Goal: Task Accomplishment & Management: Manage account settings

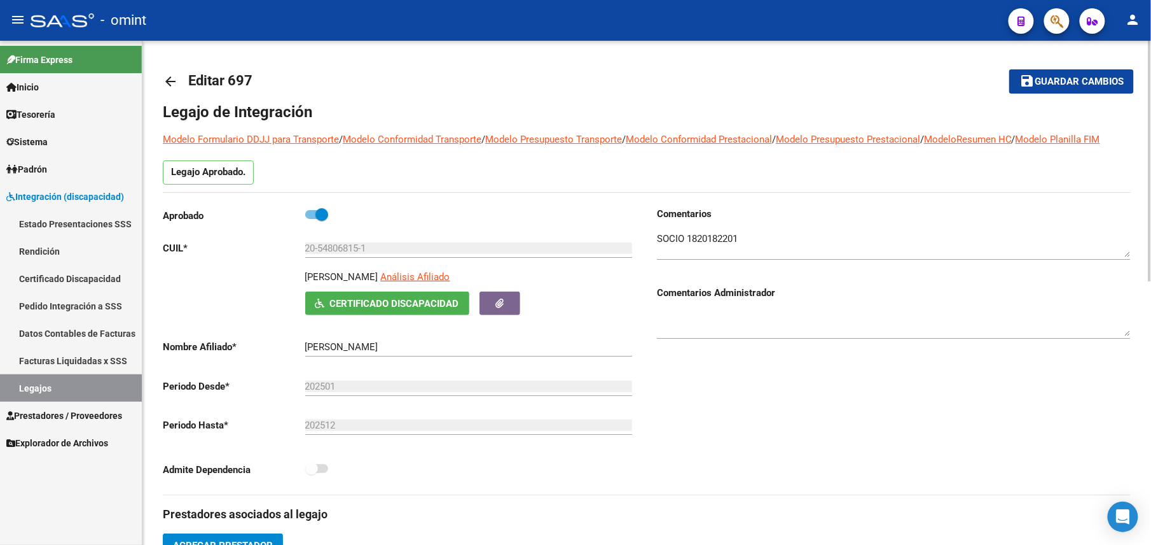
click at [1093, 76] on span "Guardar cambios" at bounding box center [1079, 81] width 89 height 11
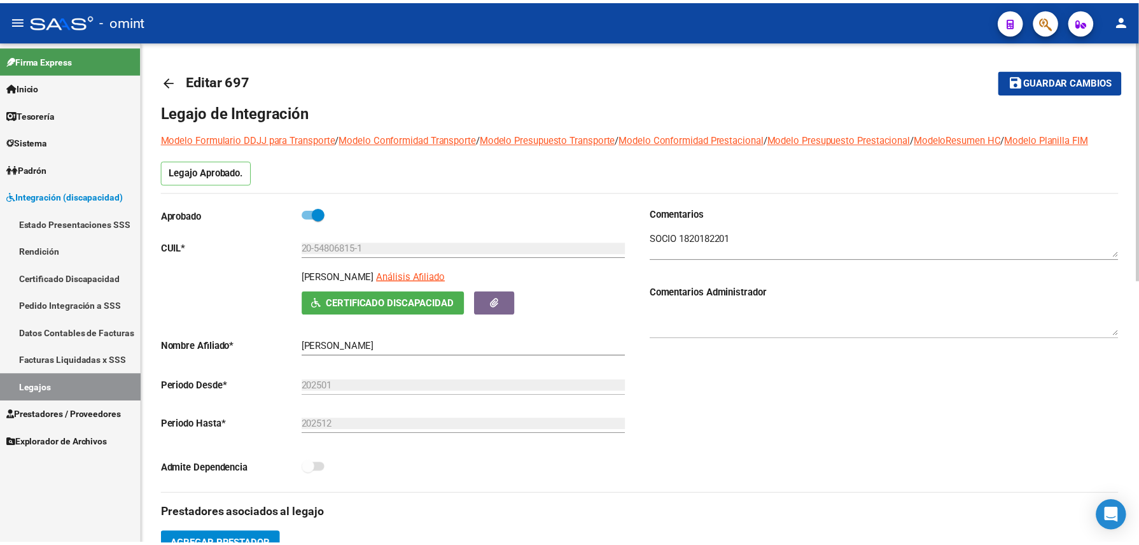
scroll to position [424, 0]
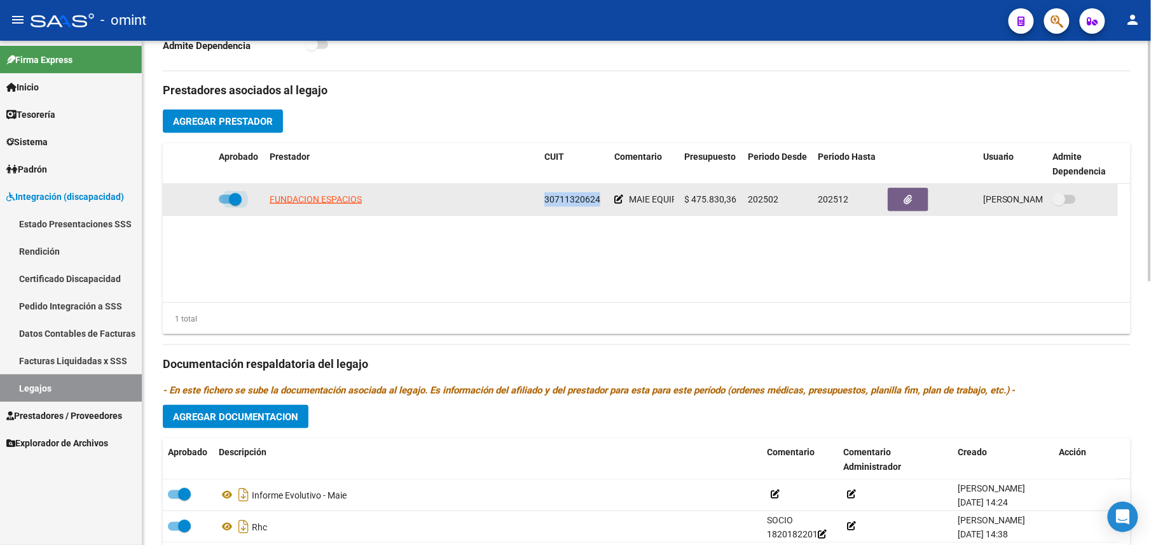
click at [232, 200] on span at bounding box center [235, 199] width 13 height 13
click at [225, 204] on input "checkbox" at bounding box center [225, 204] width 1 height 1
checkbox input "false"
click at [197, 201] on icon at bounding box center [195, 199] width 9 height 9
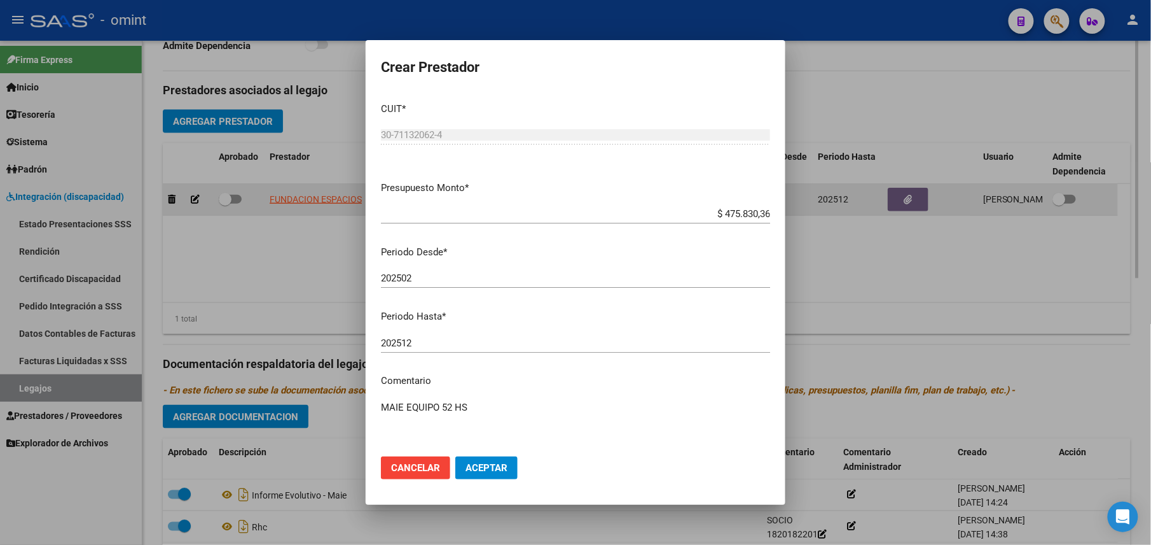
scroll to position [438, 0]
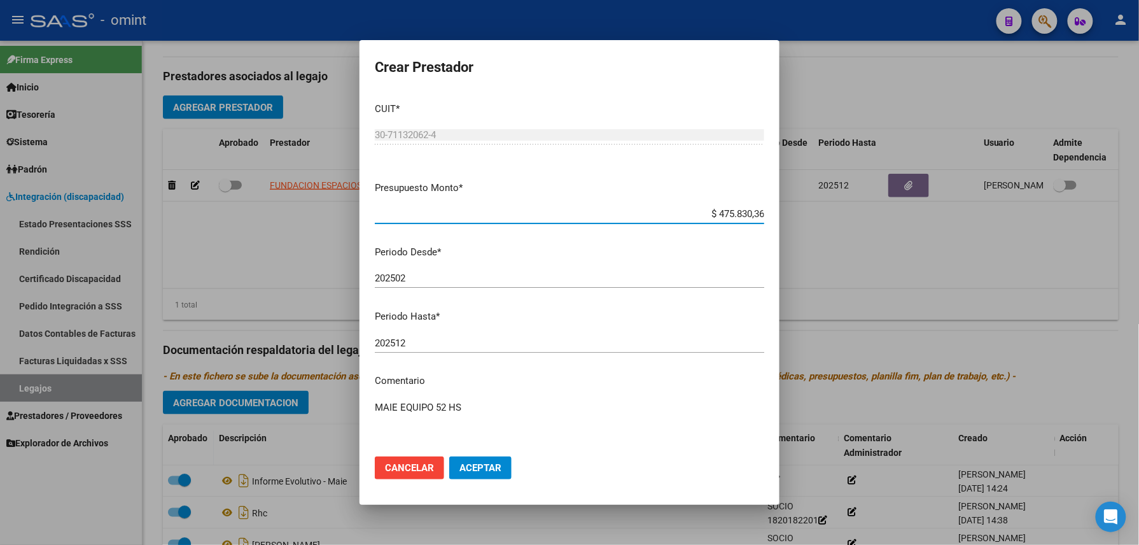
click at [426, 272] on div "202502 Ingresar el periodo" at bounding box center [569, 277] width 389 height 19
click at [422, 276] on input "202502" at bounding box center [569, 277] width 389 height 11
type input "202506"
click at [483, 473] on button "Aceptar" at bounding box center [480, 467] width 62 height 23
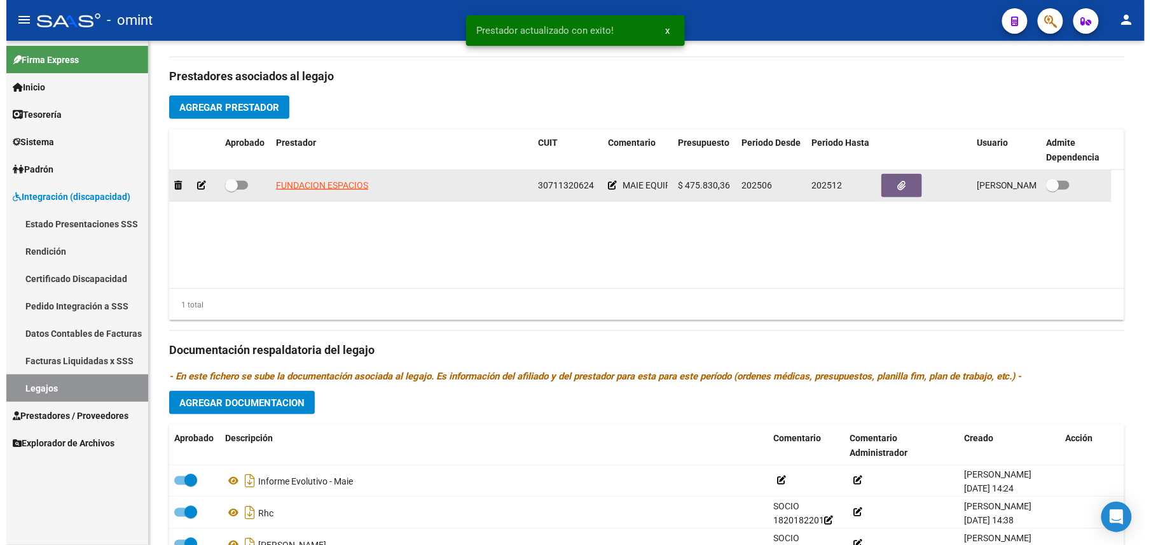
scroll to position [424, 0]
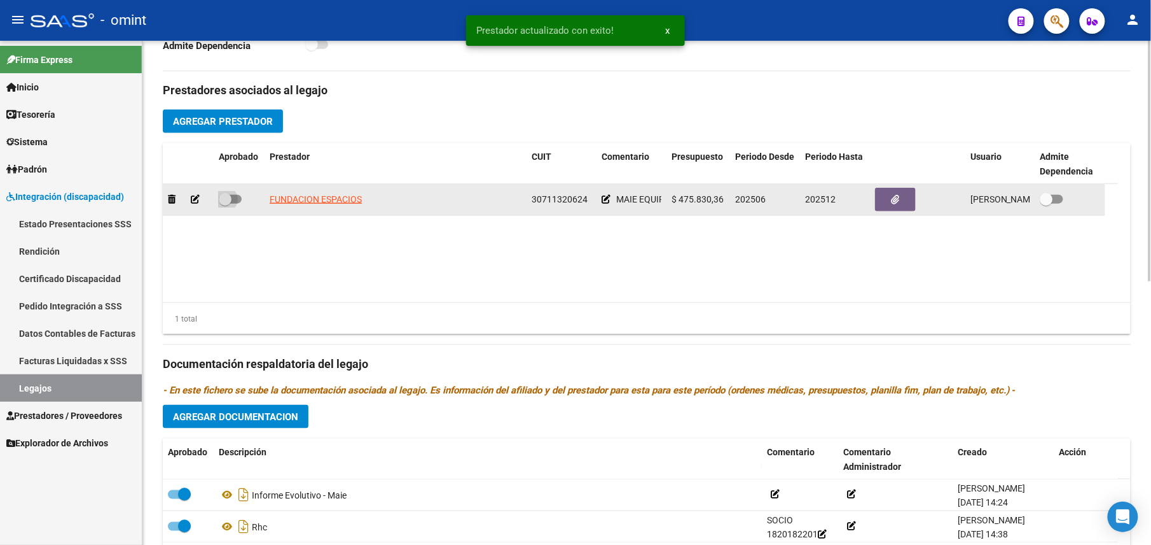
click at [234, 199] on span at bounding box center [230, 199] width 23 height 9
click at [225, 204] on input "checkbox" at bounding box center [225, 204] width 1 height 1
checkbox input "true"
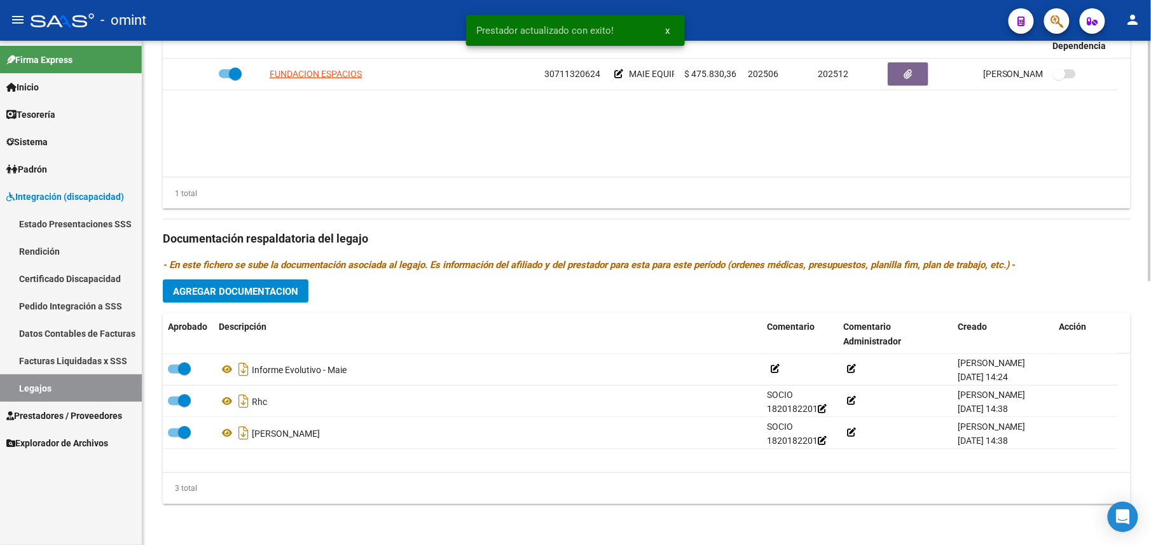
scroll to position [0, 0]
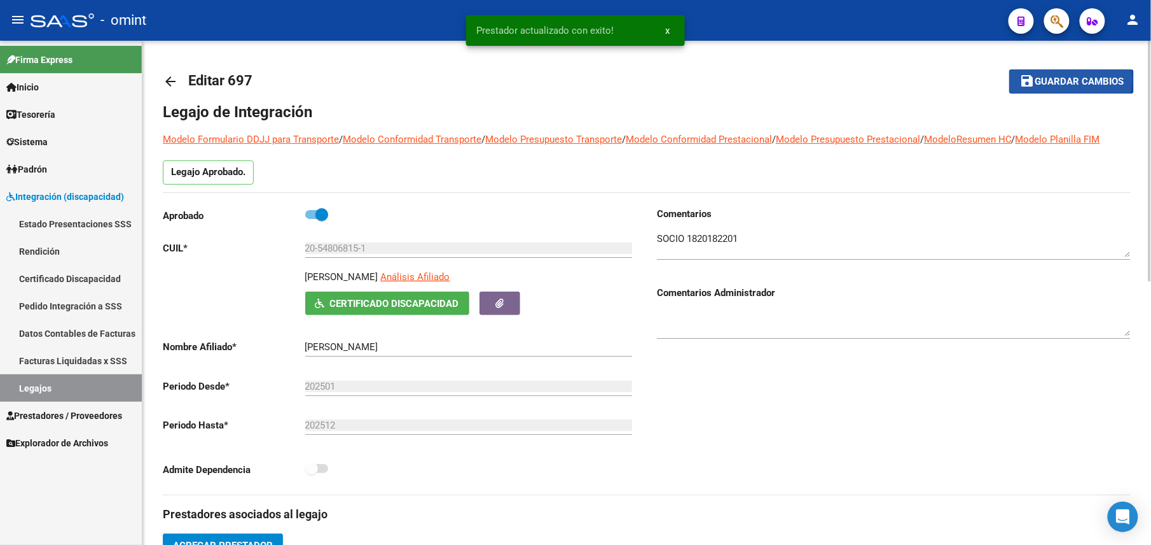
click at [1072, 79] on span "Guardar cambios" at bounding box center [1079, 81] width 89 height 11
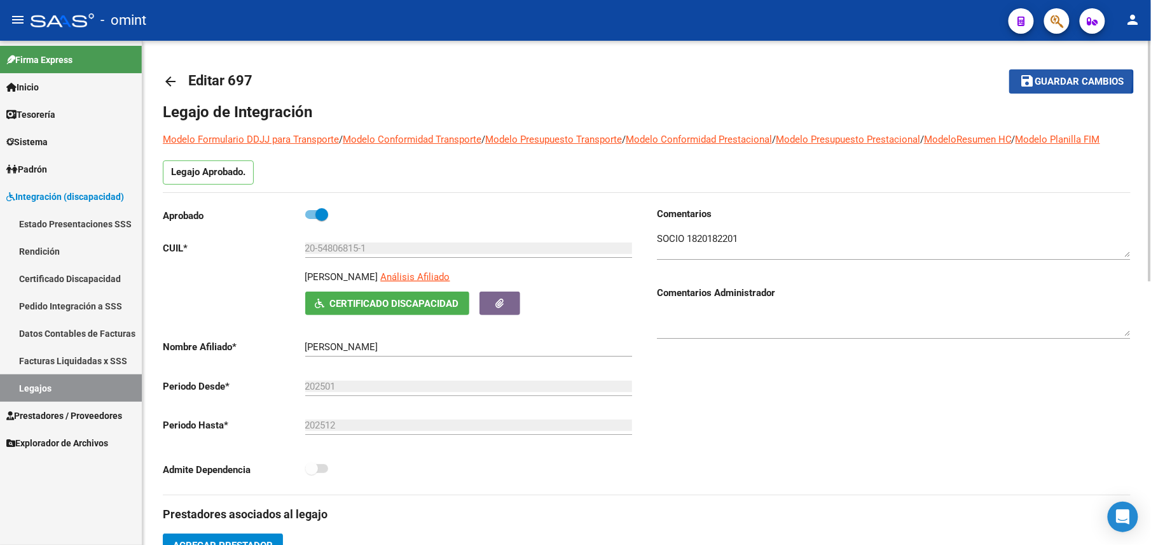
click at [1041, 77] on span "Guardar cambios" at bounding box center [1079, 81] width 89 height 11
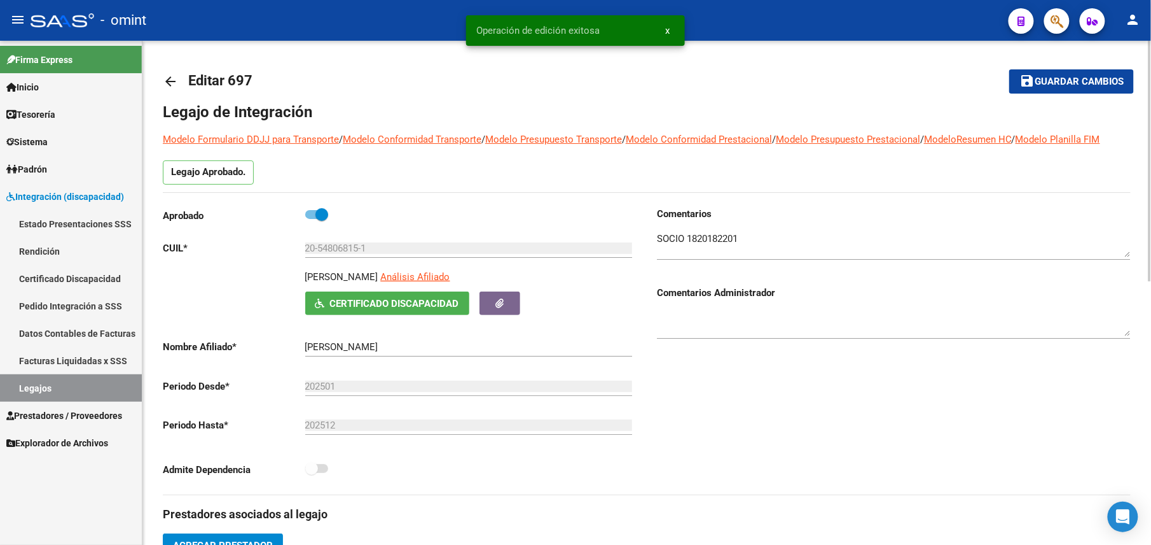
click at [176, 78] on mat-icon "arrow_back" at bounding box center [170, 81] width 15 height 15
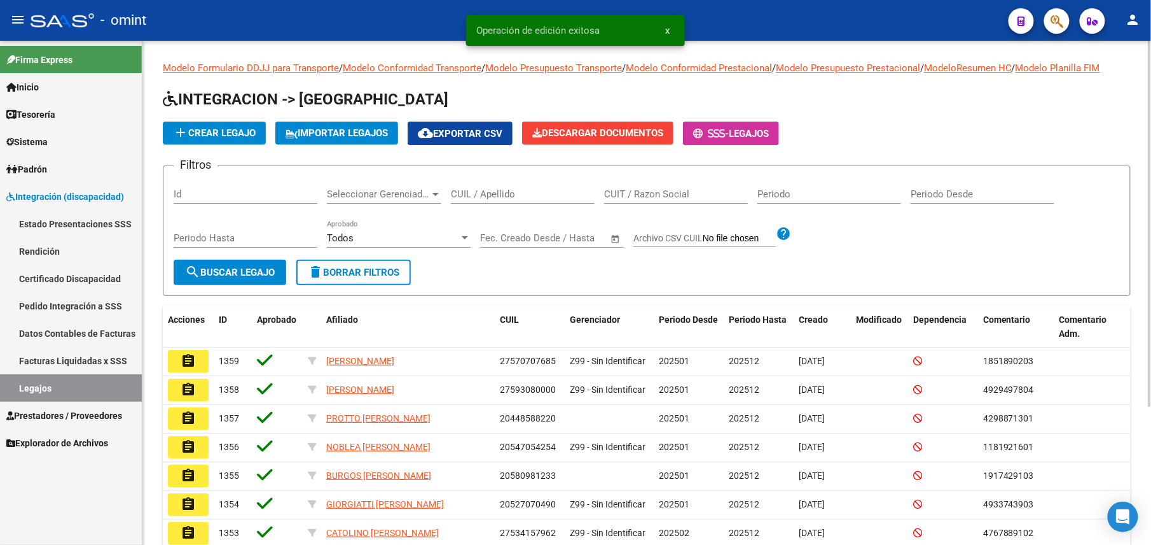
click at [514, 199] on input "CUIL / Apellido" at bounding box center [523, 193] width 144 height 11
paste input "20520288865"
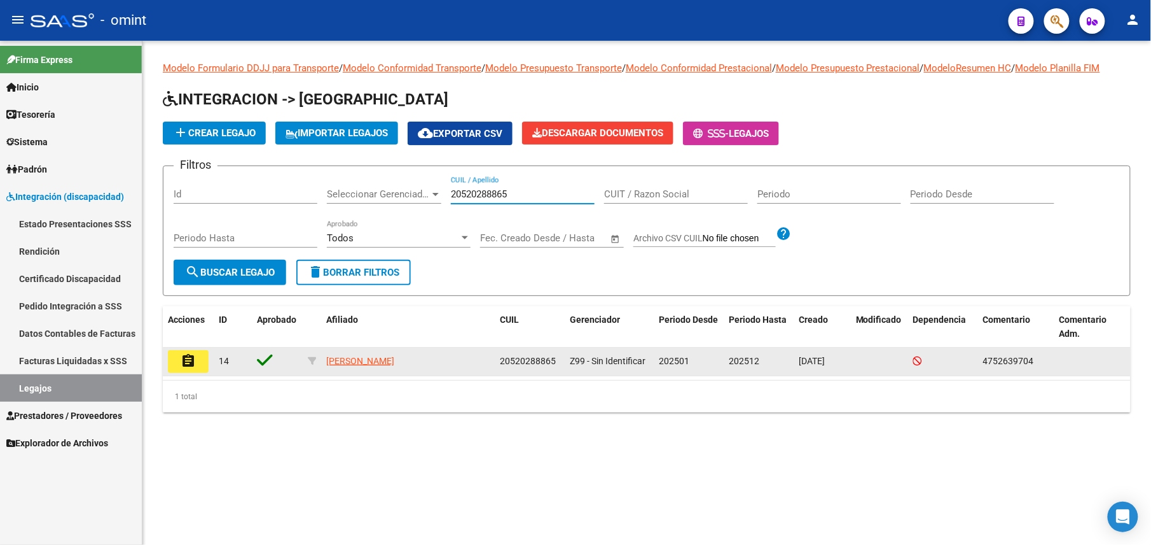
type input "20520288865"
click at [191, 356] on mat-icon "assignment" at bounding box center [188, 360] width 15 height 15
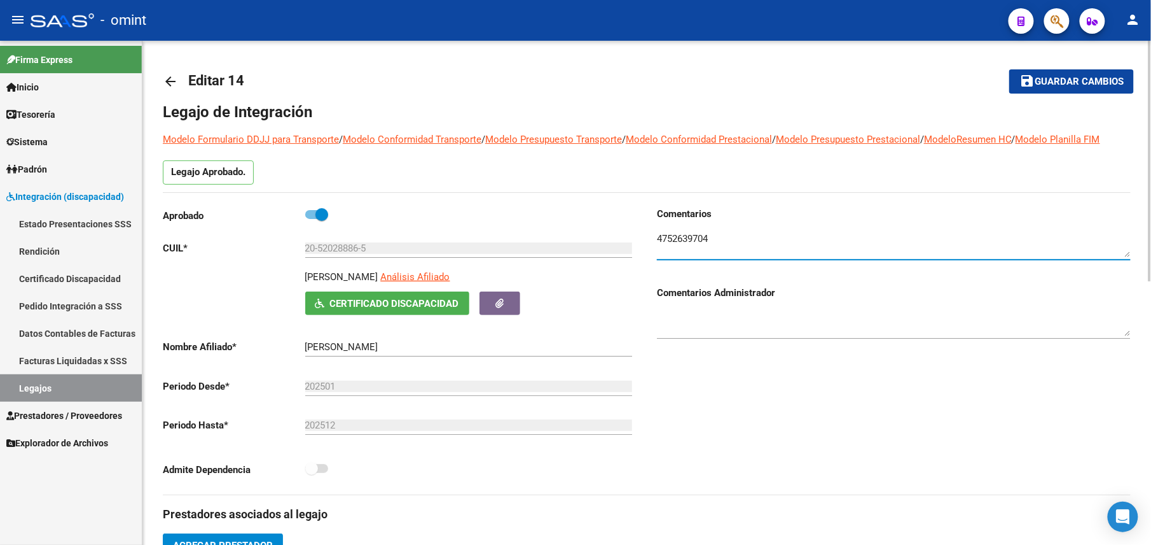
click at [674, 242] on textarea at bounding box center [894, 244] width 474 height 25
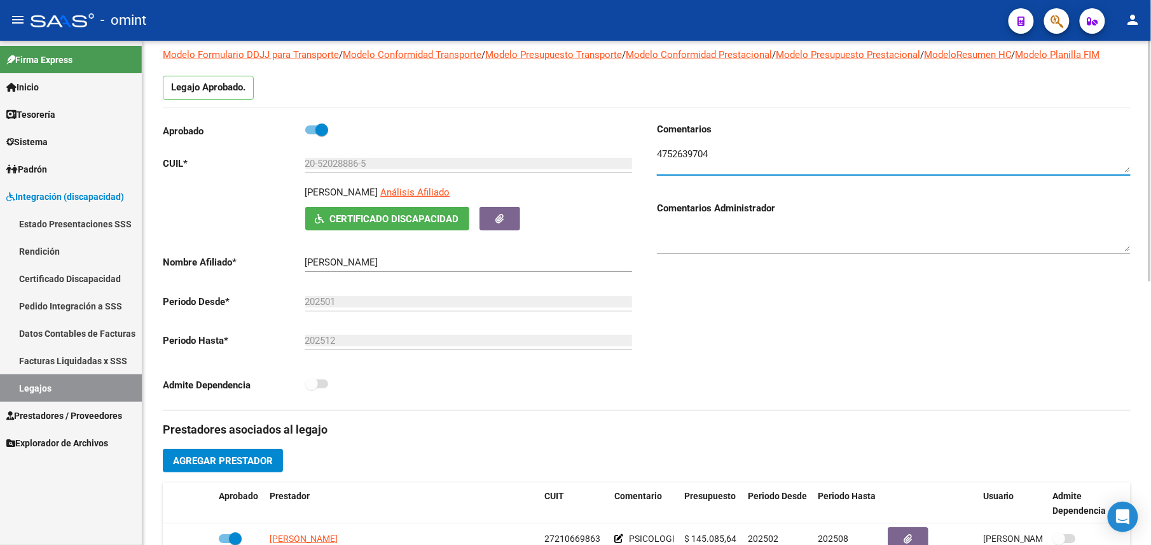
scroll to position [339, 0]
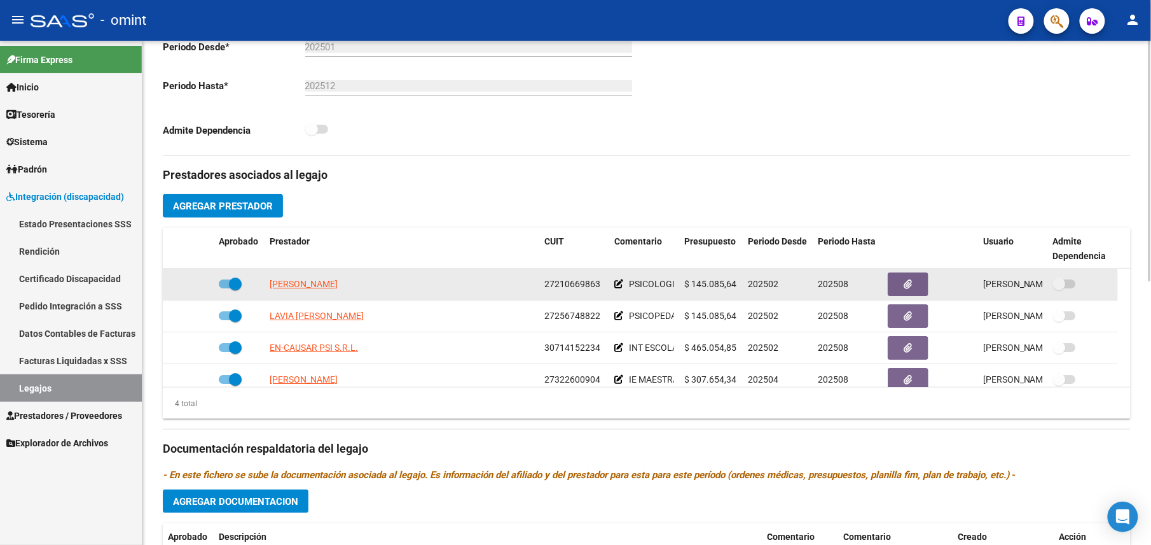
click at [570, 282] on span "27210669863" at bounding box center [573, 284] width 56 height 10
copy span "27210669863"
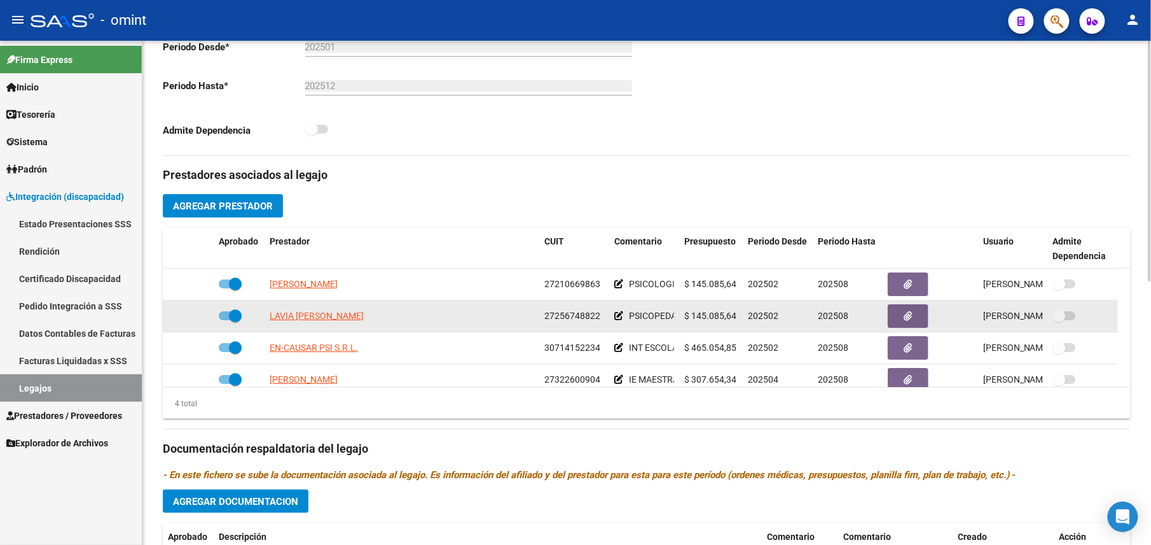
click at [579, 317] on span "27256748822" at bounding box center [573, 315] width 56 height 10
click at [580, 317] on span "27256748822" at bounding box center [573, 315] width 56 height 10
copy span "27256748822"
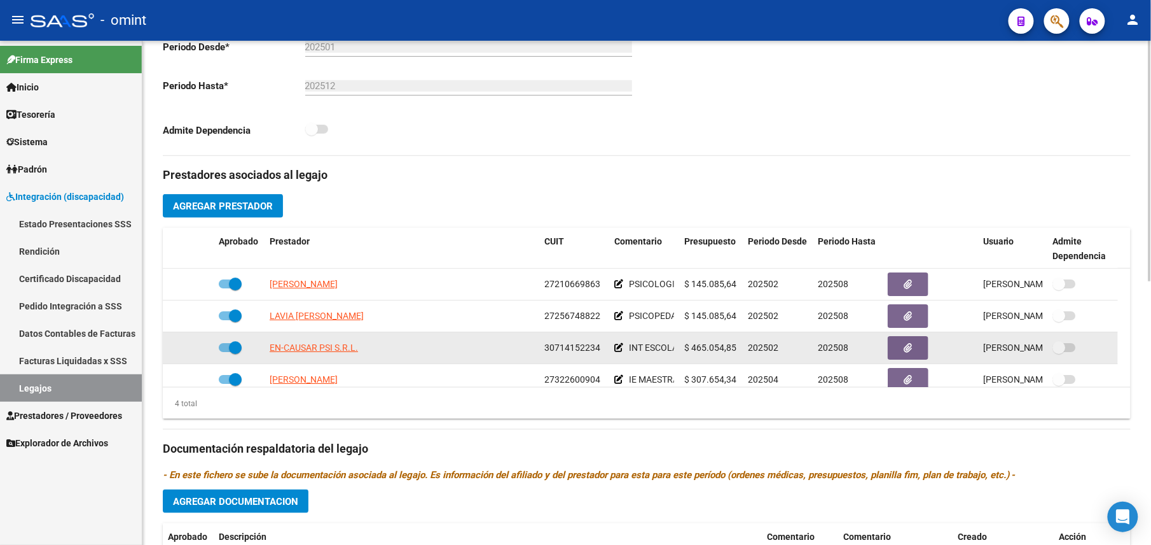
click at [580, 352] on span "30714152234" at bounding box center [573, 347] width 56 height 10
copy span "30714152234"
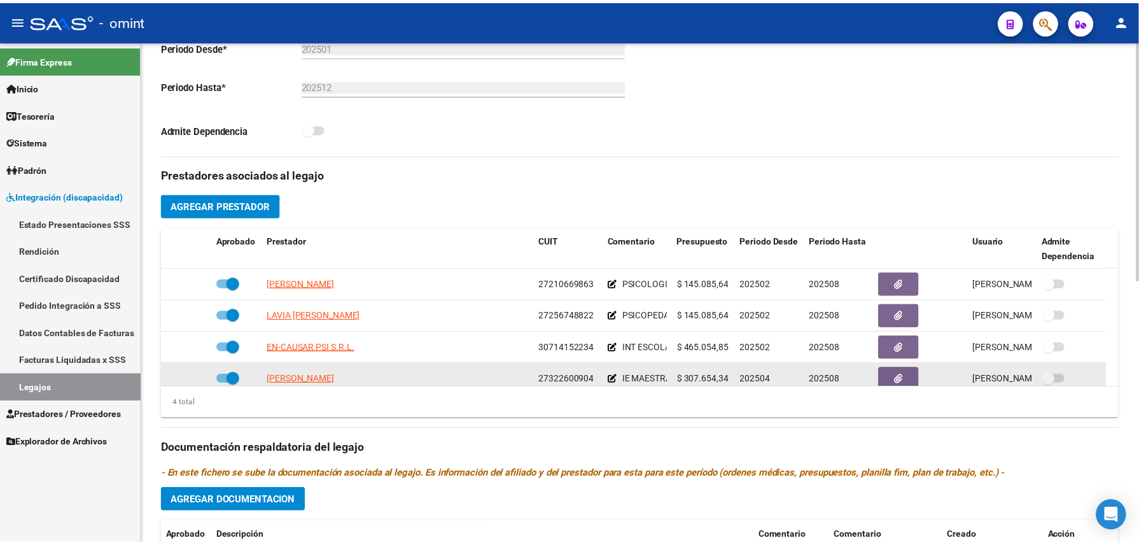
scroll to position [13, 0]
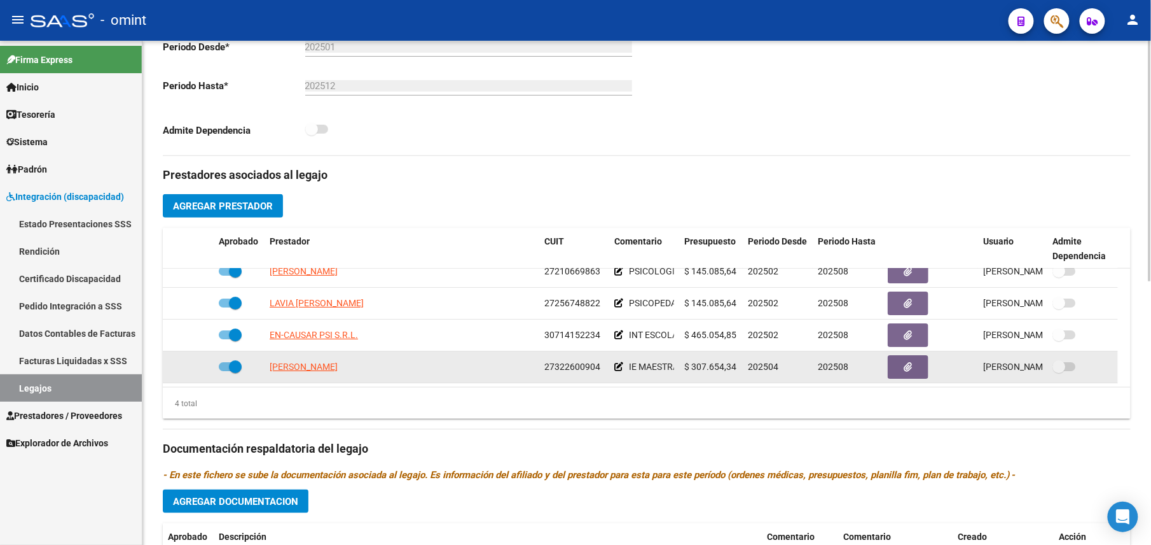
click at [593, 369] on span "27322600904" at bounding box center [573, 366] width 56 height 10
copy span "27322600904"
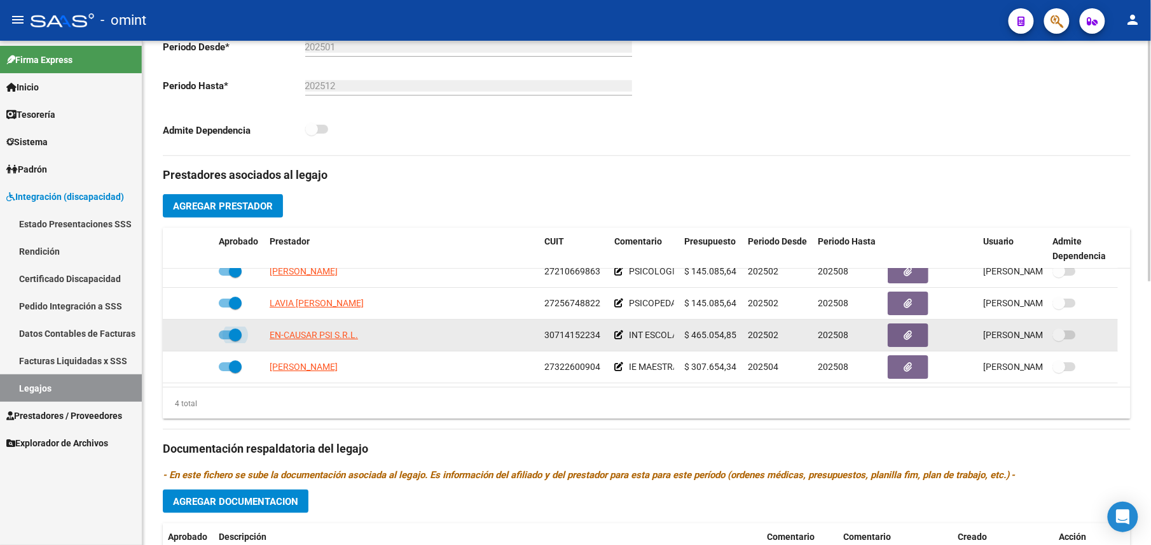
click at [233, 331] on span at bounding box center [235, 334] width 13 height 13
click at [225, 339] on input "checkbox" at bounding box center [225, 339] width 1 height 1
checkbox input "false"
click at [197, 334] on icon at bounding box center [195, 334] width 9 height 9
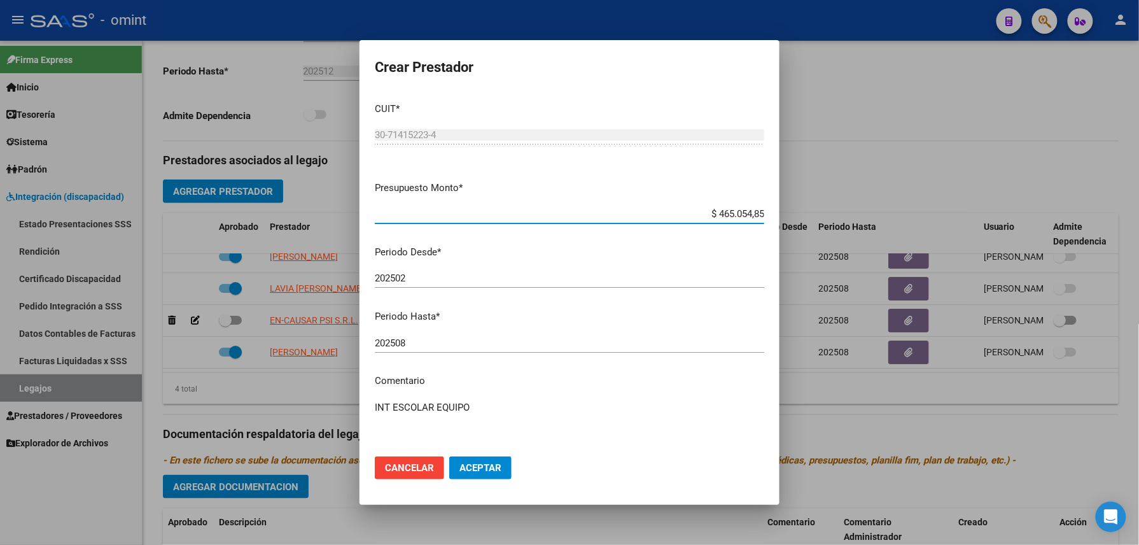
click at [417, 339] on input "202508" at bounding box center [569, 342] width 389 height 11
type input "202503"
click at [471, 458] on button "Aceptar" at bounding box center [480, 467] width 62 height 23
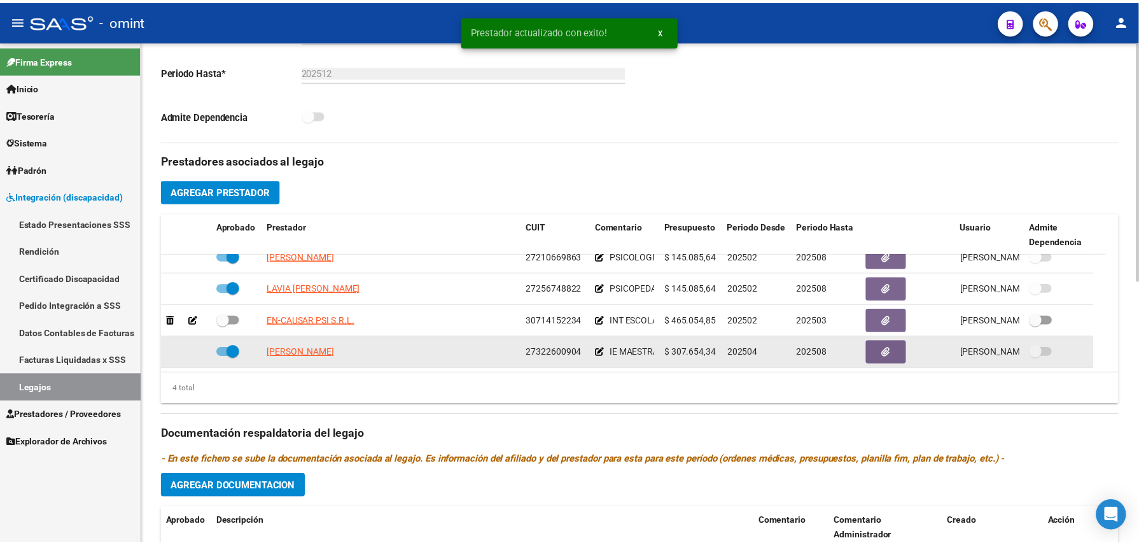
scroll to position [339, 0]
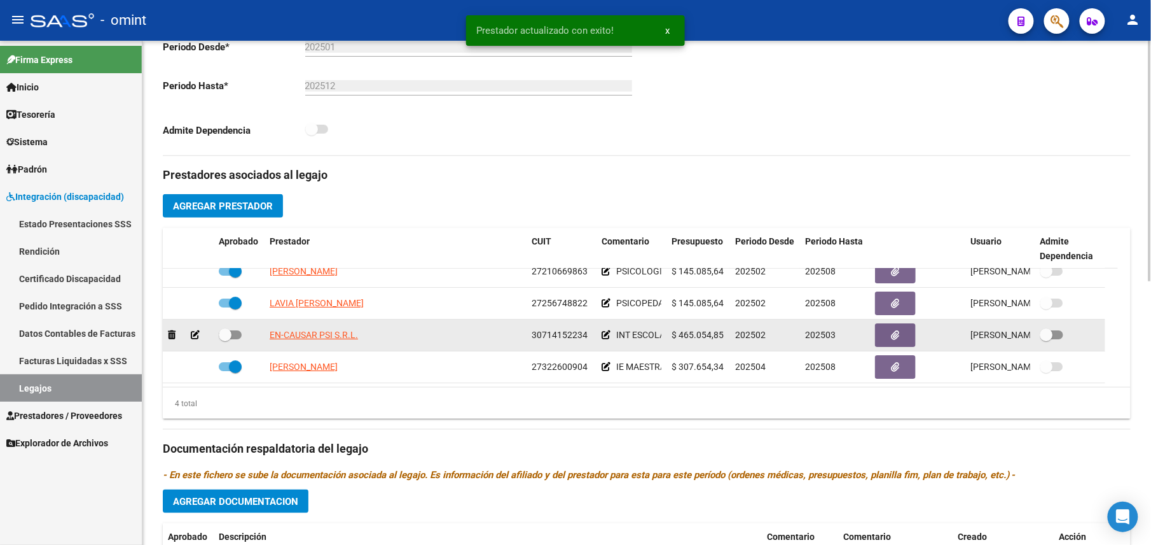
click at [225, 336] on span at bounding box center [225, 334] width 13 height 13
click at [225, 339] on input "checkbox" at bounding box center [225, 339] width 1 height 1
checkbox input "true"
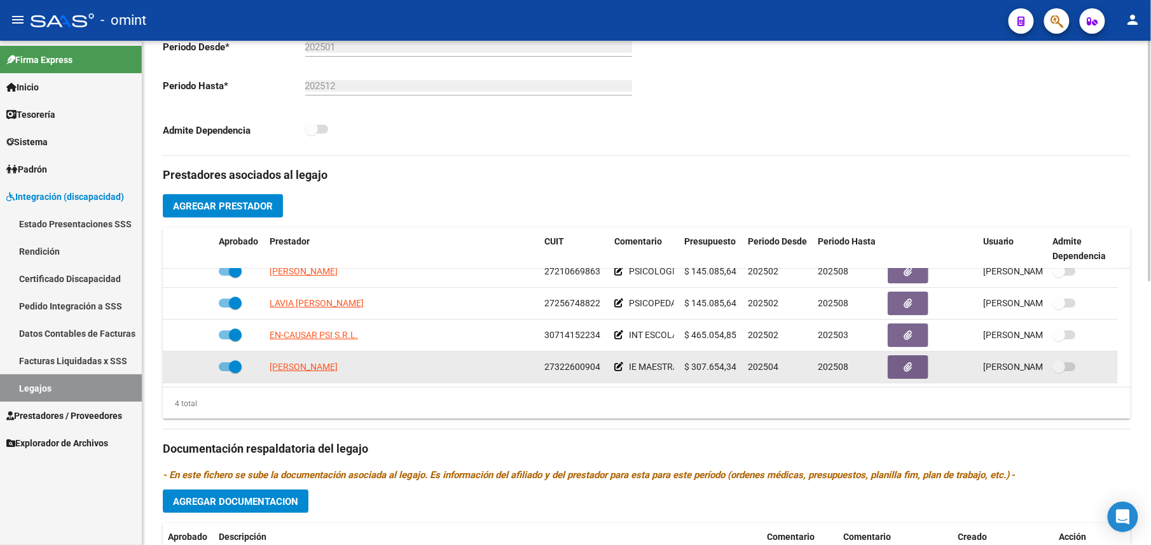
click at [229, 368] on span at bounding box center [235, 366] width 13 height 13
click at [225, 371] on input "checkbox" at bounding box center [225, 371] width 1 height 1
checkbox input "false"
click at [194, 371] on icon at bounding box center [195, 366] width 9 height 9
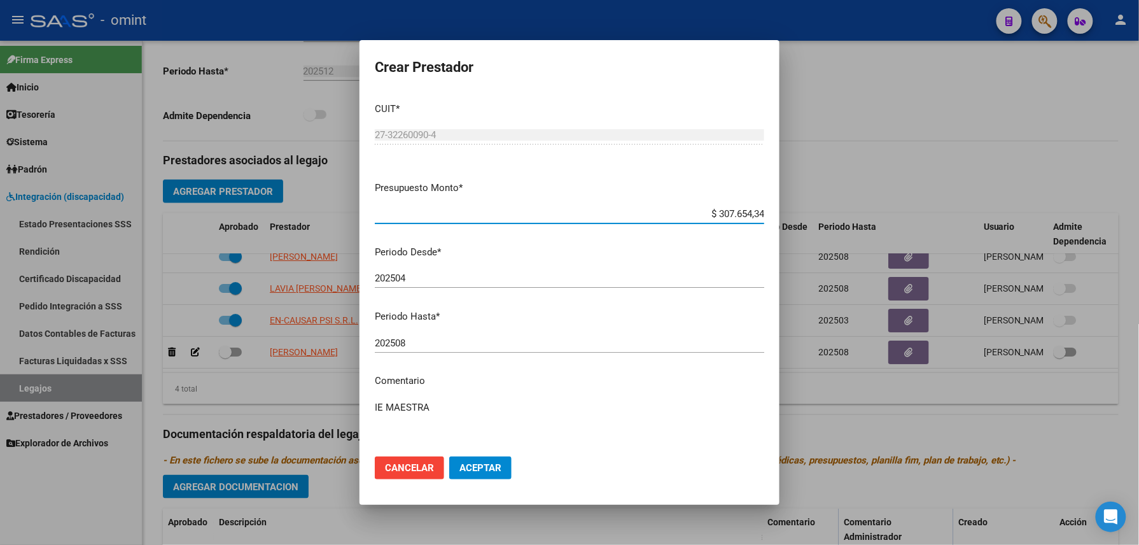
click at [421, 341] on input "202508" at bounding box center [569, 342] width 389 height 11
type input "202507"
click at [483, 475] on button "Aceptar" at bounding box center [480, 467] width 62 height 23
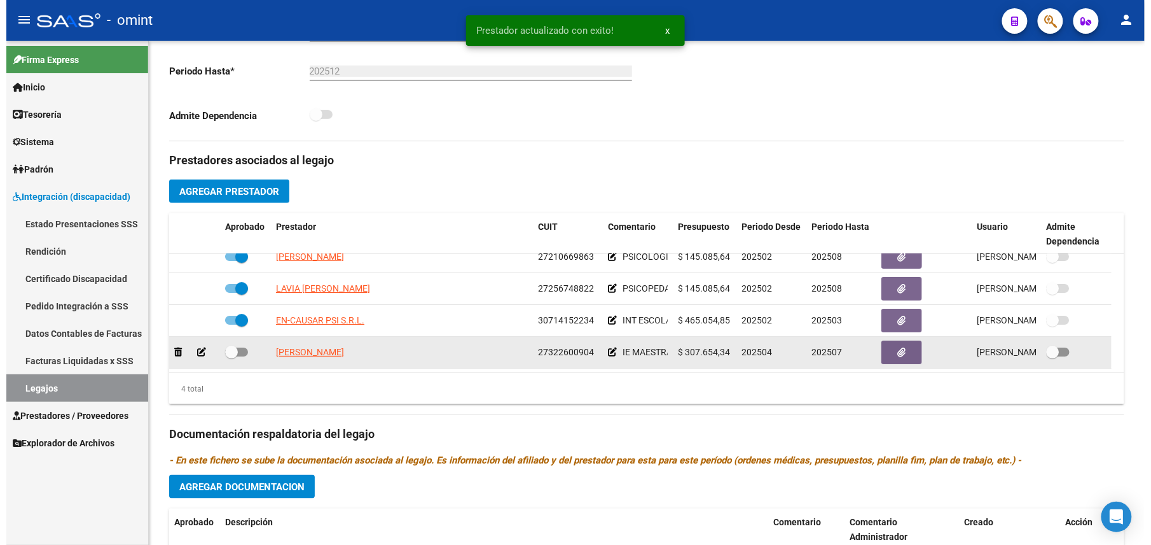
scroll to position [339, 0]
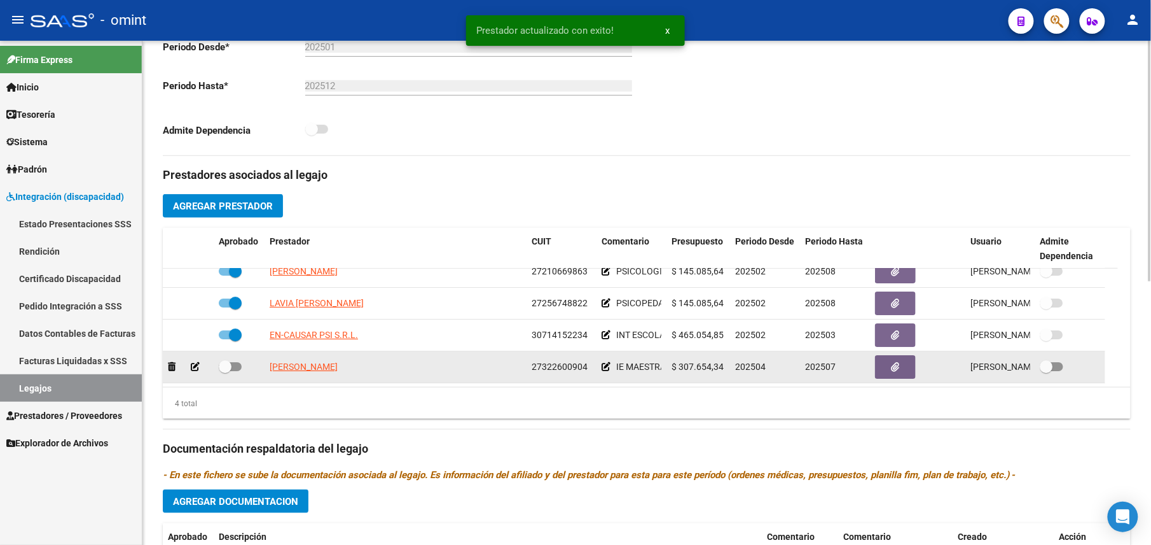
click at [230, 367] on span at bounding box center [225, 366] width 13 height 13
click at [225, 371] on input "checkbox" at bounding box center [225, 371] width 1 height 1
checkbox input "true"
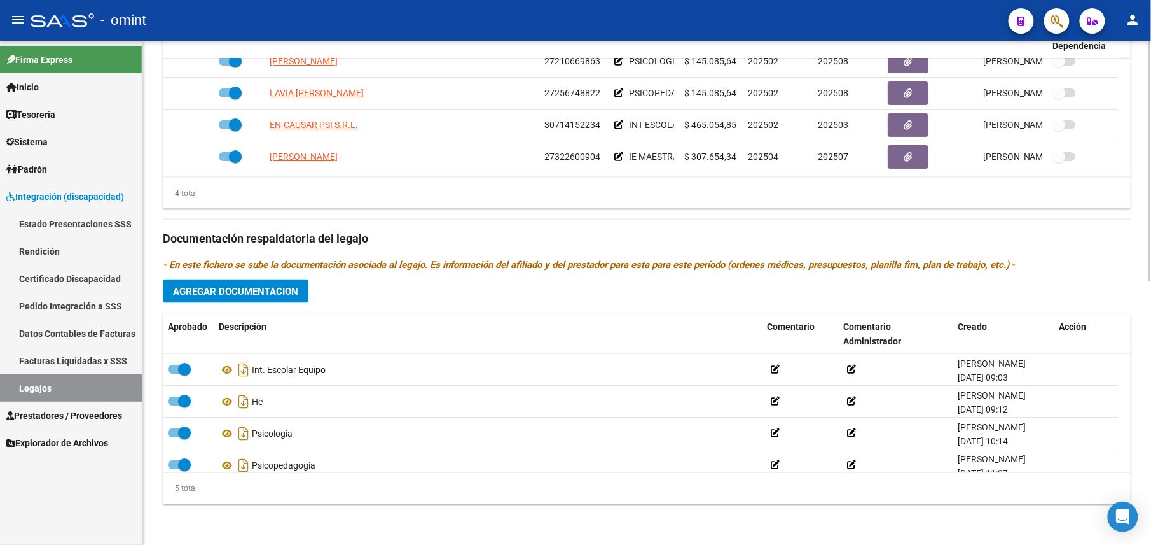
scroll to position [0, 0]
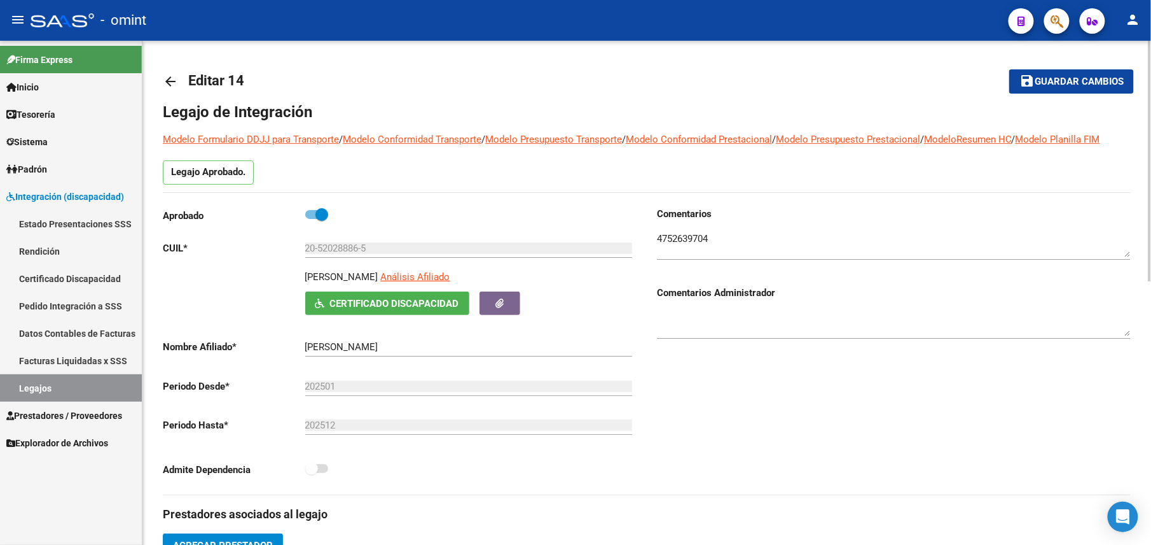
click at [1085, 78] on span "Guardar cambios" at bounding box center [1079, 81] width 89 height 11
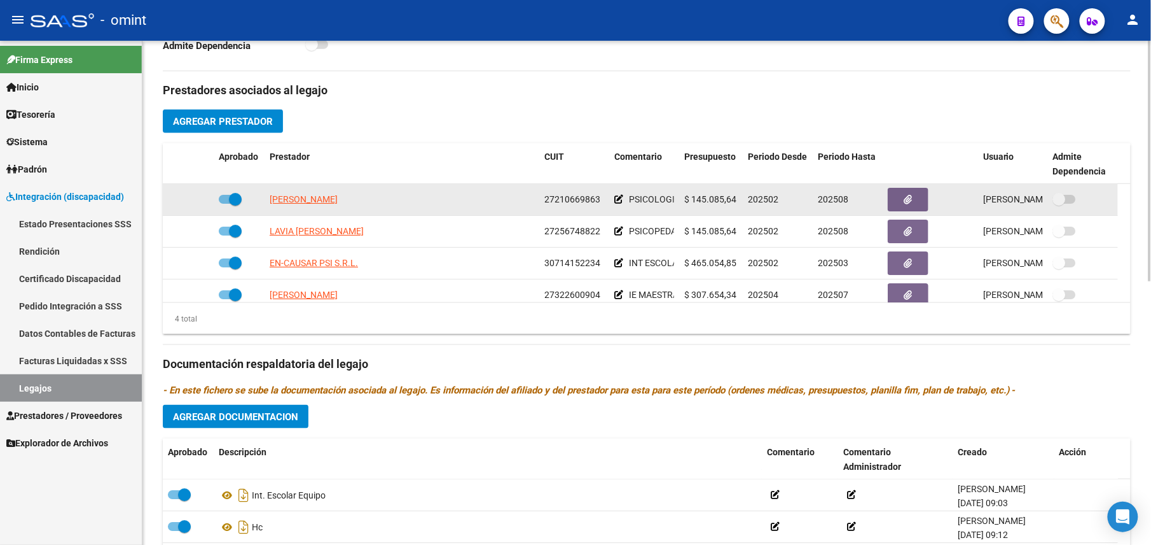
click at [230, 198] on span at bounding box center [235, 199] width 13 height 13
click at [225, 204] on input "checkbox" at bounding box center [225, 204] width 1 height 1
checkbox input "false"
click at [196, 200] on icon at bounding box center [195, 199] width 9 height 9
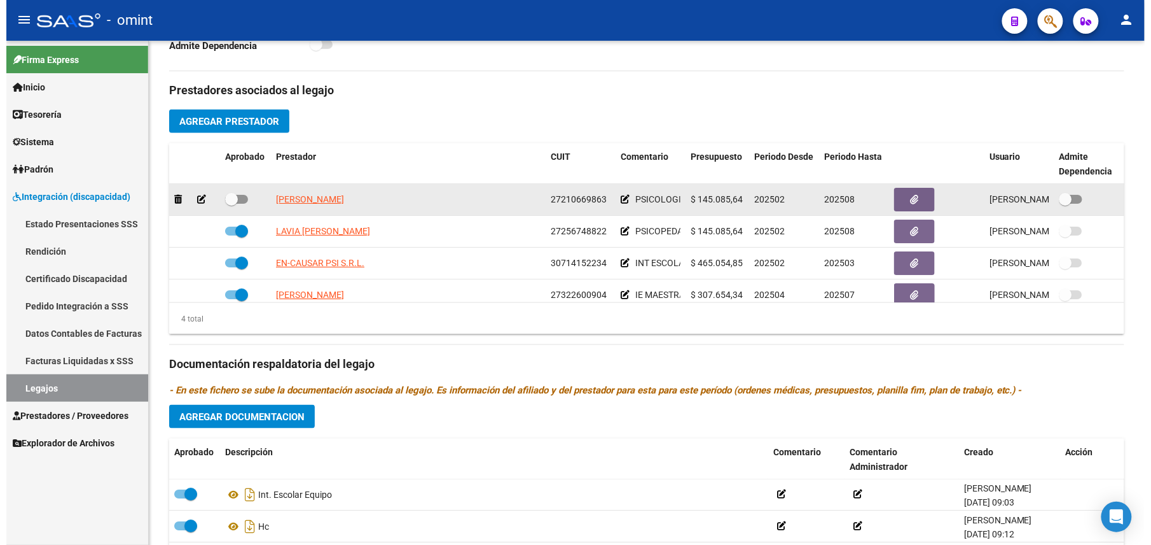
scroll to position [438, 0]
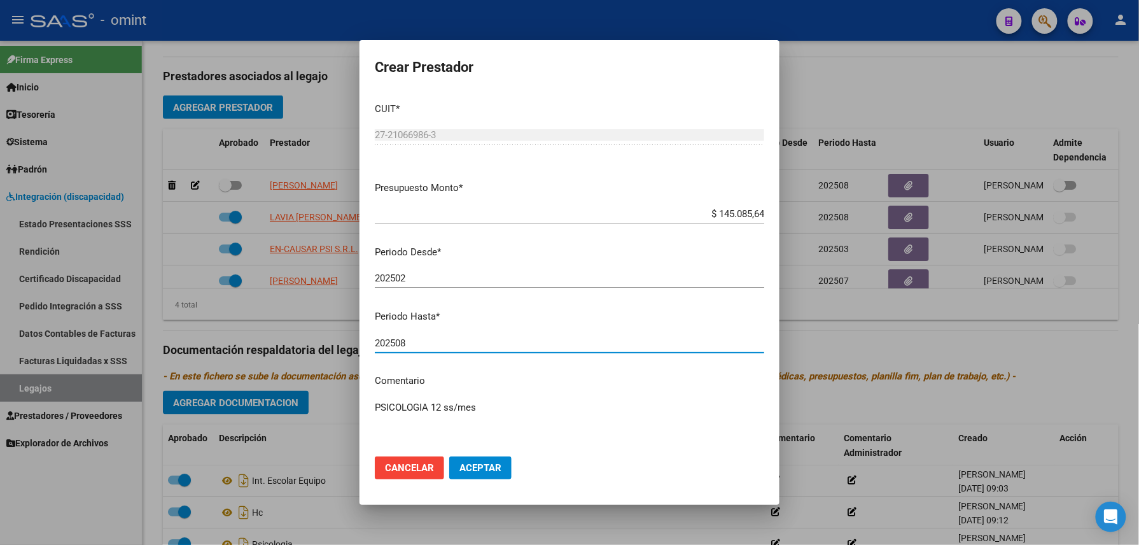
drag, startPoint x: 412, startPoint y: 340, endPoint x: 445, endPoint y: 352, distance: 35.4
click at [395, 349] on div "202508 Ingresar el periodo" at bounding box center [569, 342] width 389 height 19
type input "202512"
click at [482, 466] on span "Aceptar" at bounding box center [480, 467] width 42 height 11
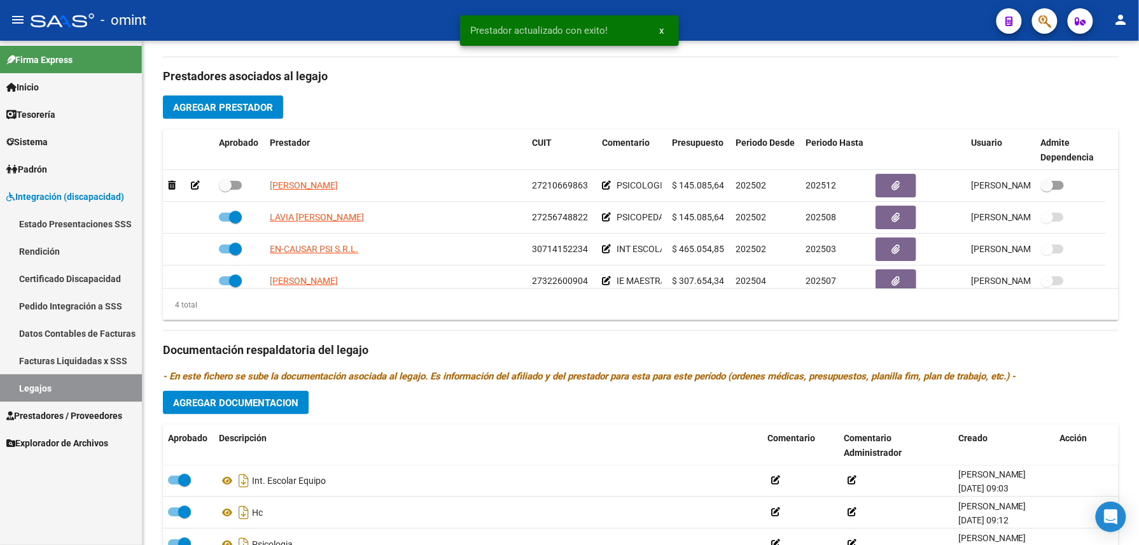
scroll to position [424, 0]
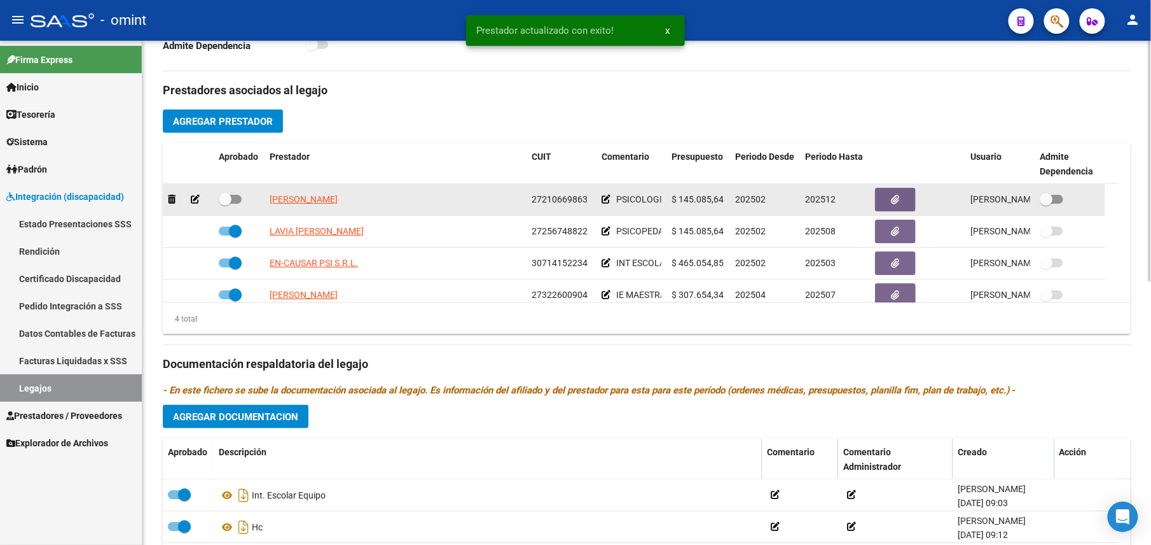
click at [230, 202] on span at bounding box center [225, 199] width 13 height 13
click at [225, 204] on input "checkbox" at bounding box center [225, 204] width 1 height 1
checkbox input "true"
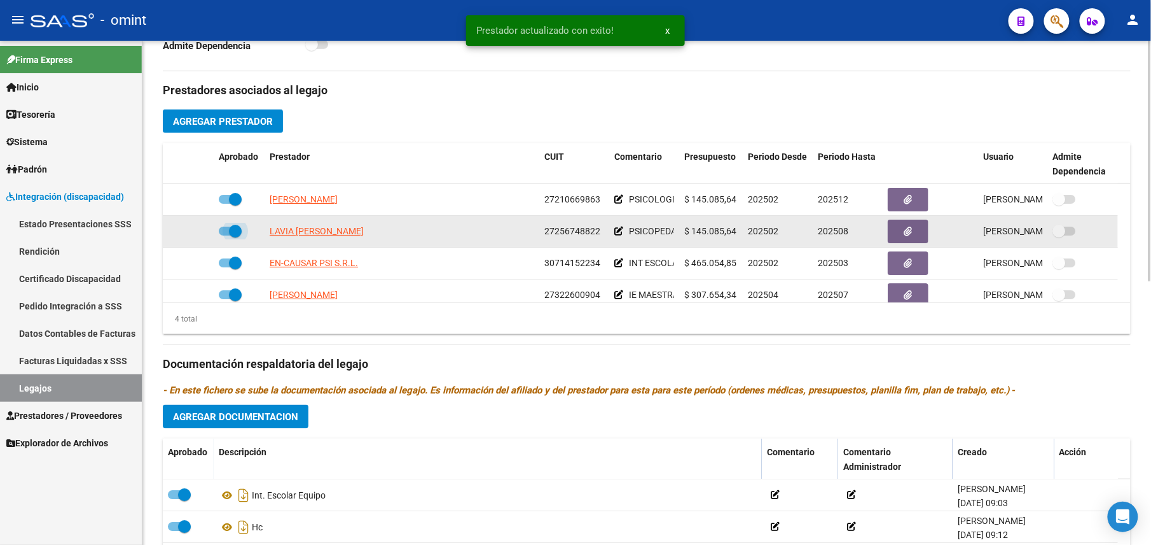
click at [228, 235] on span at bounding box center [230, 230] width 23 height 9
click at [225, 236] on input "checkbox" at bounding box center [225, 235] width 1 height 1
checkbox input "false"
click at [196, 230] on icon at bounding box center [195, 230] width 9 height 9
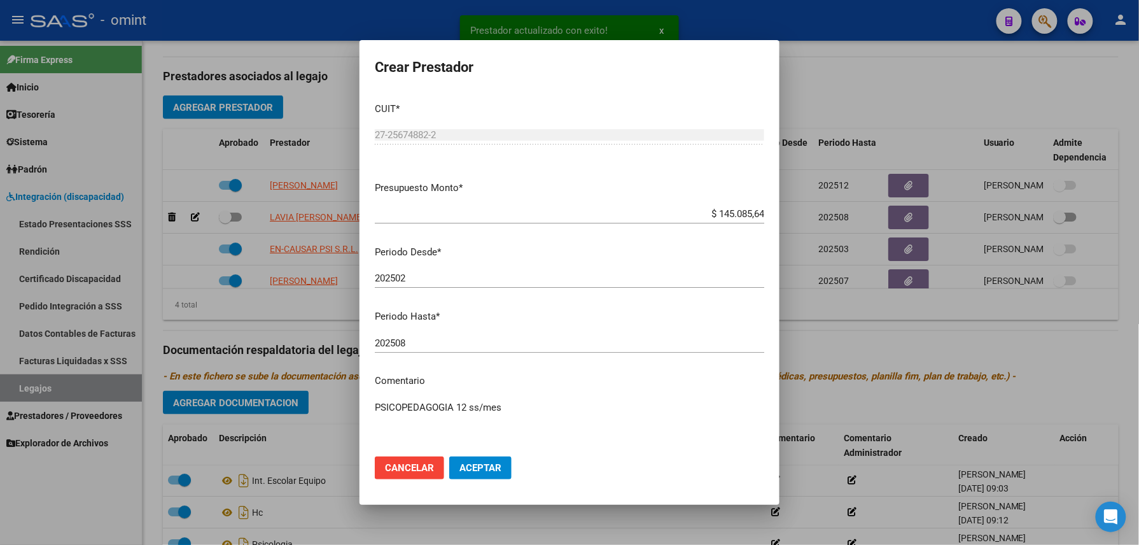
click at [417, 349] on div "202508 Ingresar el periodo" at bounding box center [569, 342] width 389 height 19
drag, startPoint x: 417, startPoint y: 344, endPoint x: 396, endPoint y: 352, distance: 23.2
click at [396, 352] on div "202508 Ingresar el periodo" at bounding box center [569, 348] width 389 height 31
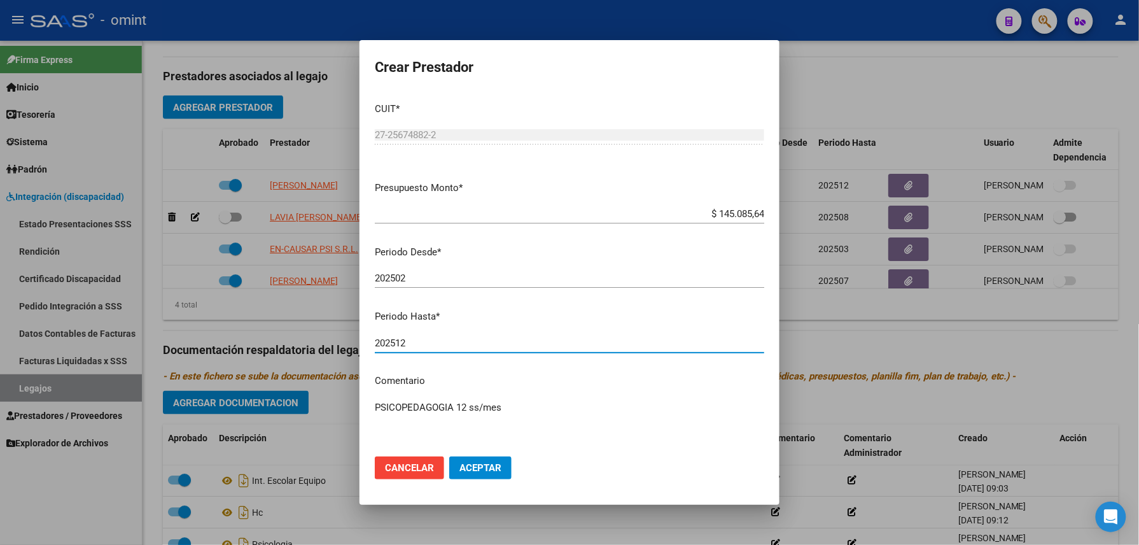
type input "202512"
click at [489, 459] on button "Aceptar" at bounding box center [480, 467] width 62 height 23
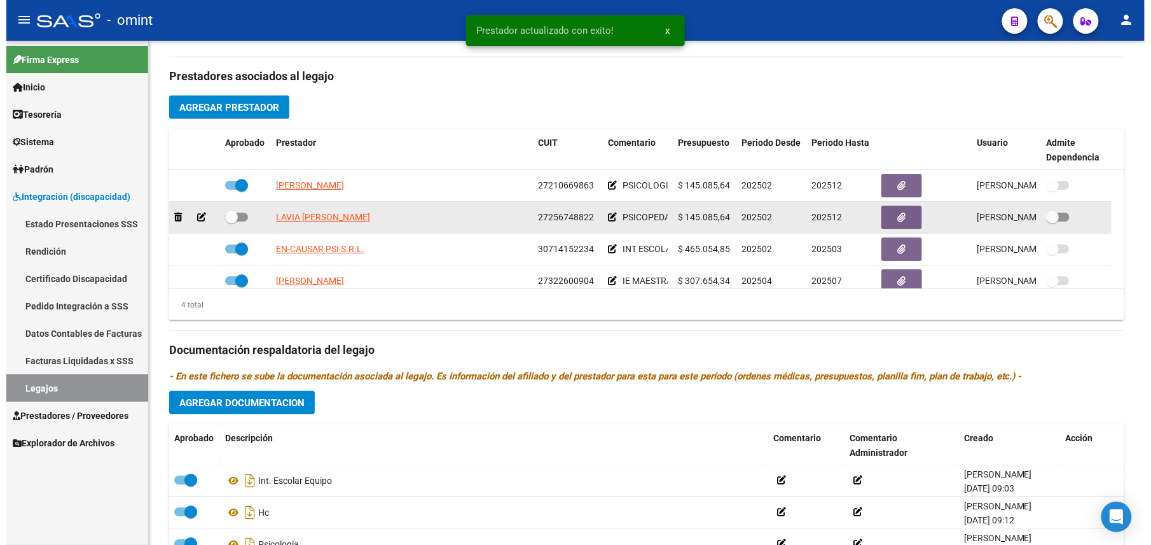
scroll to position [424, 0]
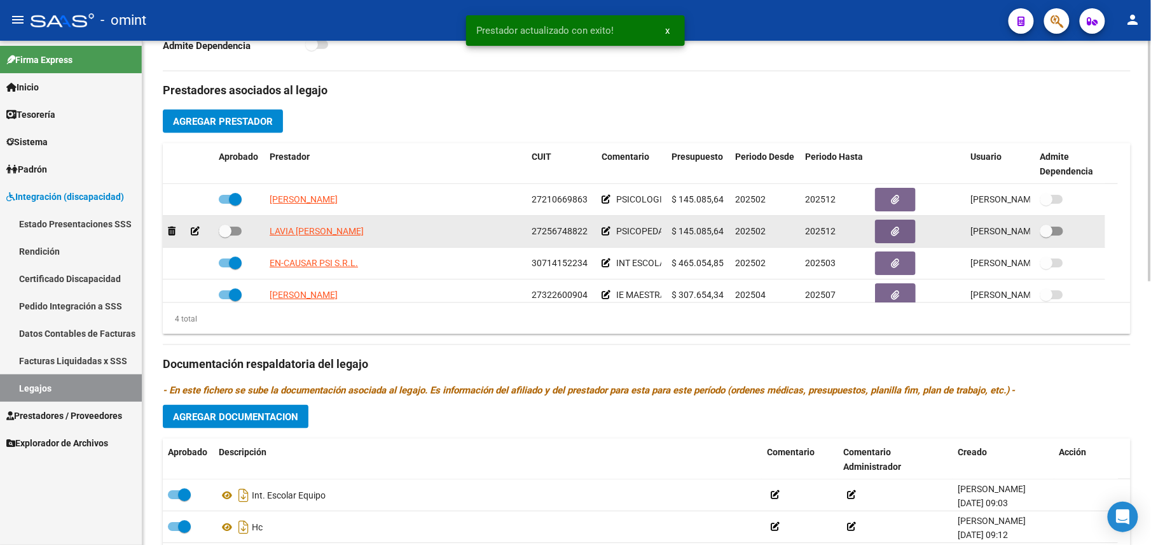
click at [230, 235] on span at bounding box center [225, 231] width 13 height 13
click at [225, 235] on input "checkbox" at bounding box center [225, 235] width 1 height 1
checkbox input "true"
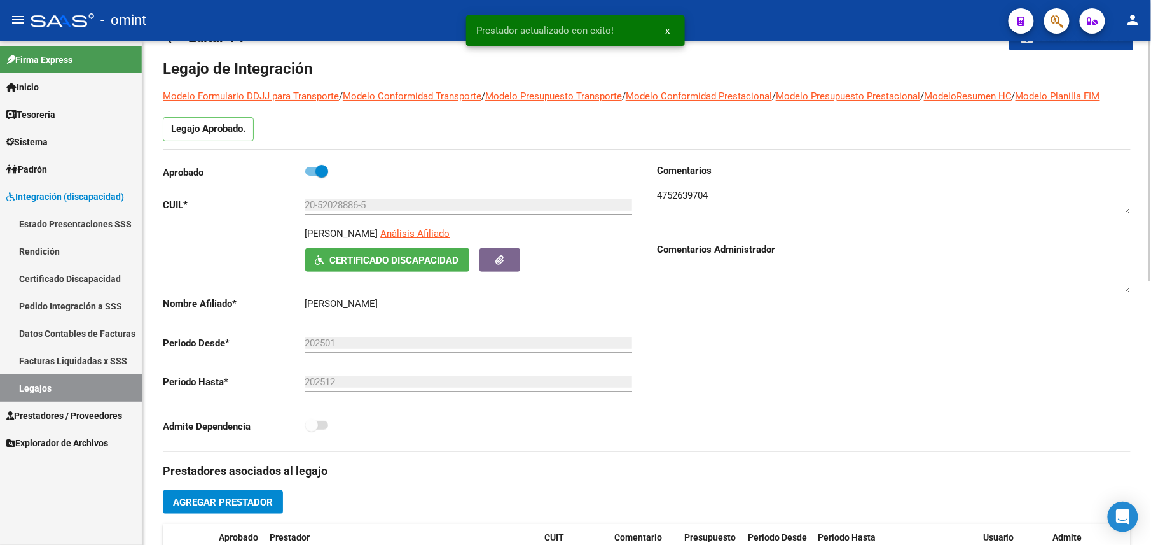
scroll to position [0, 0]
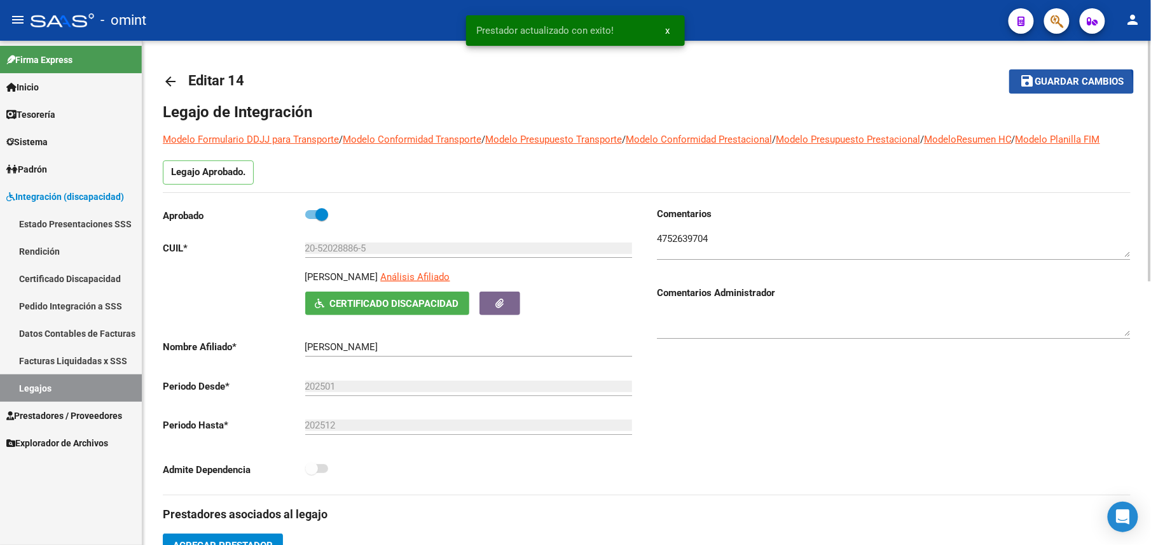
click at [1050, 88] on button "save Guardar cambios" at bounding box center [1072, 81] width 125 height 24
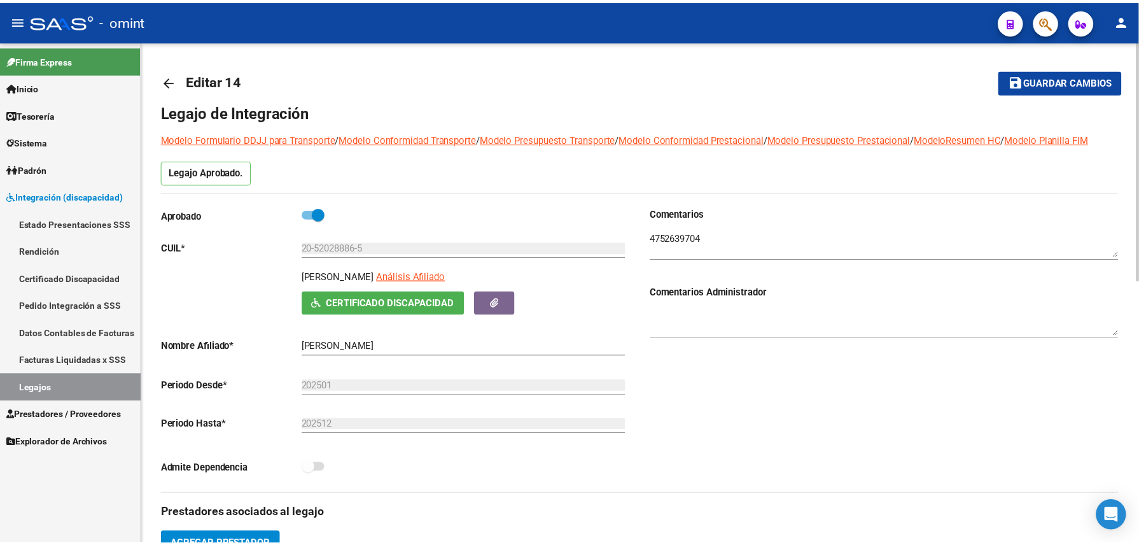
scroll to position [424, 0]
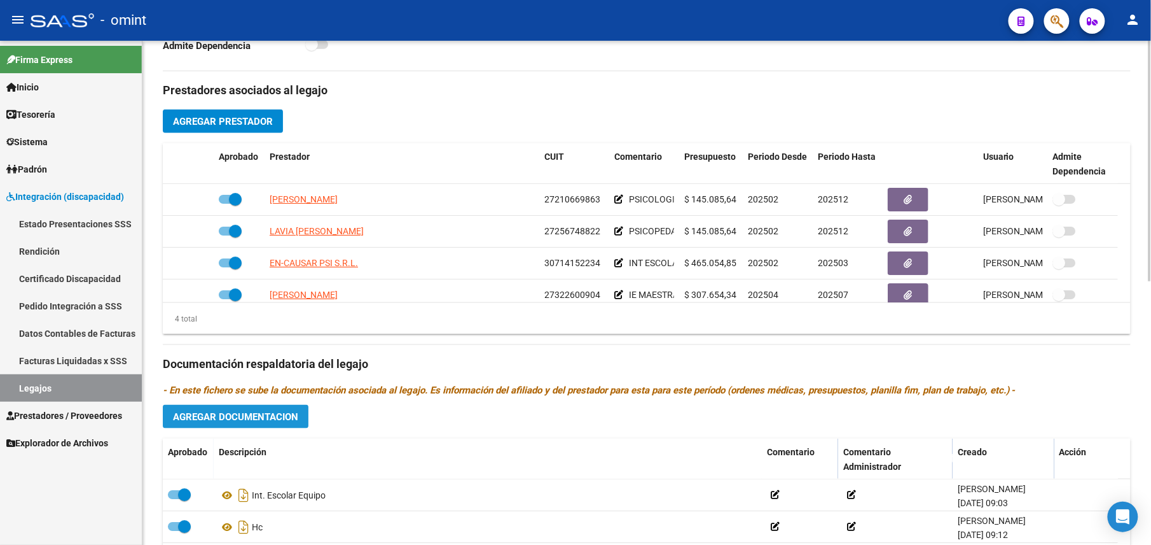
click at [278, 422] on span "Agregar Documentacion" at bounding box center [235, 416] width 125 height 11
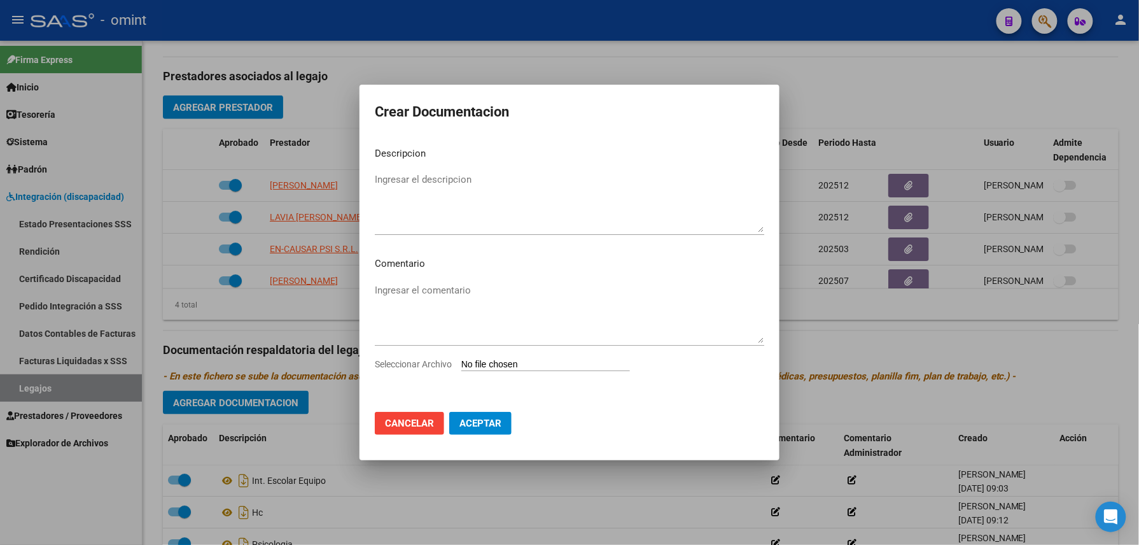
click at [539, 364] on input "Seleccionar Archivo" at bounding box center [545, 365] width 169 height 12
type input "C:\fakepath\35620597-01-GOMEZ - PS INFORME SEMESTRAL 2025.pdf"
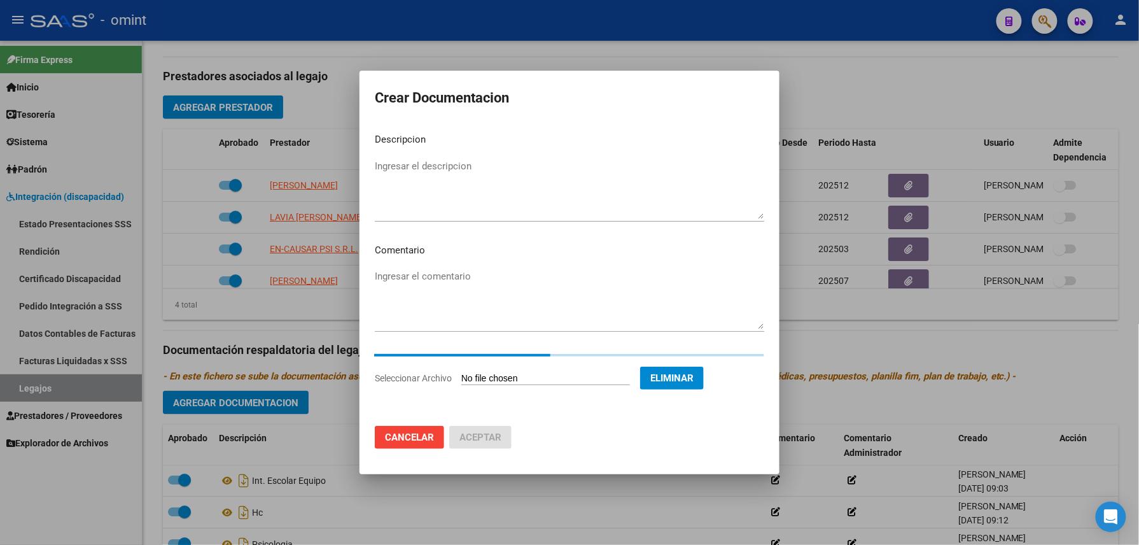
click at [441, 178] on textarea "Ingresar el descripcion" at bounding box center [569, 189] width 389 height 60
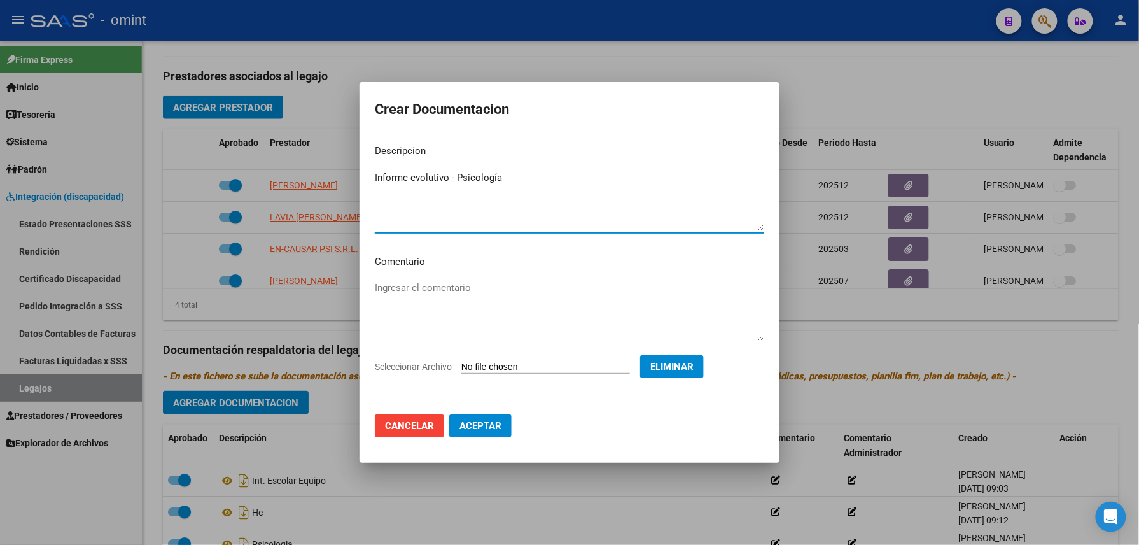
type textarea "Informe evolutivo - Psicología"
click at [464, 420] on span "Aceptar" at bounding box center [480, 425] width 42 height 11
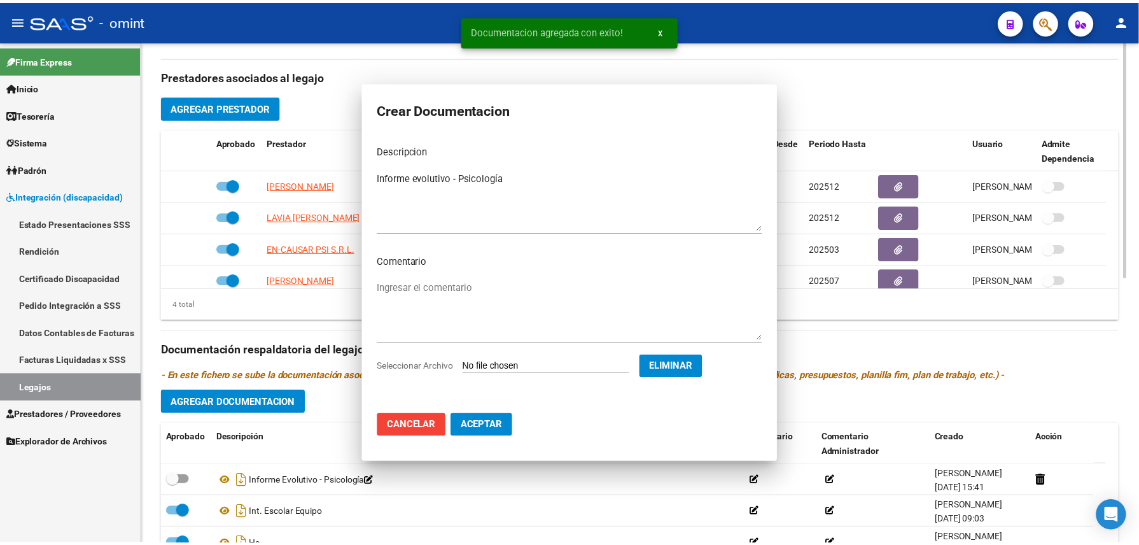
scroll to position [424, 0]
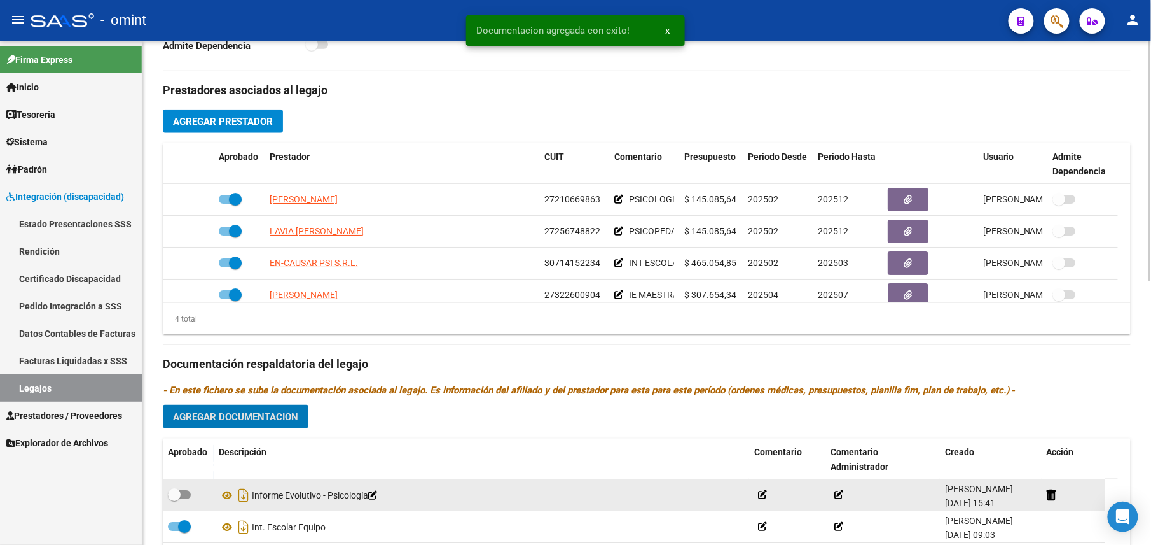
click at [184, 497] on span at bounding box center [179, 494] width 23 height 9
click at [174, 499] on input "checkbox" at bounding box center [174, 499] width 1 height 1
checkbox input "true"
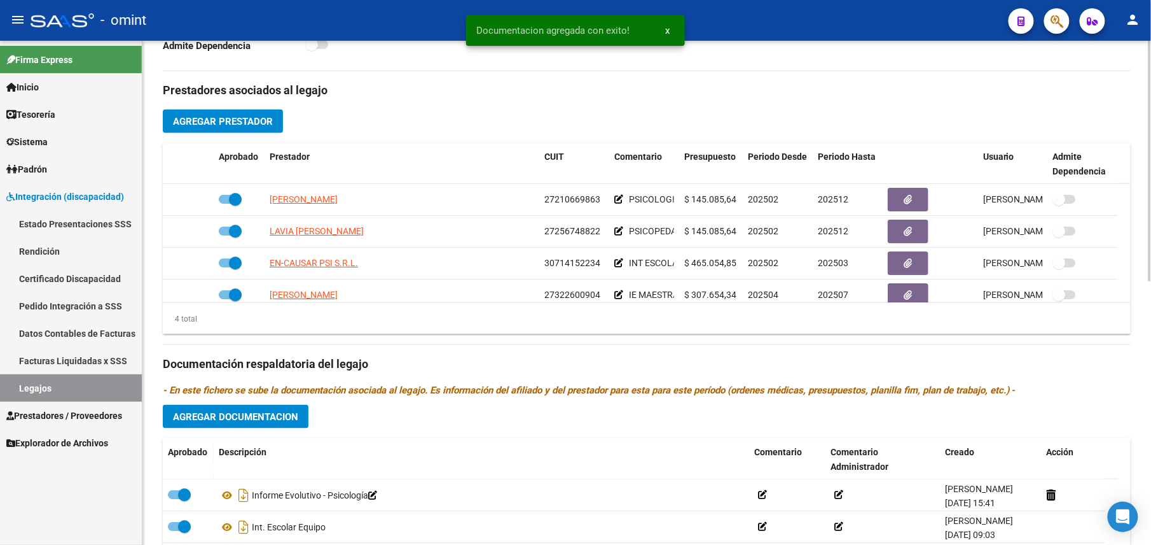
click at [240, 428] on button "Agregar Documentacion" at bounding box center [236, 417] width 146 height 24
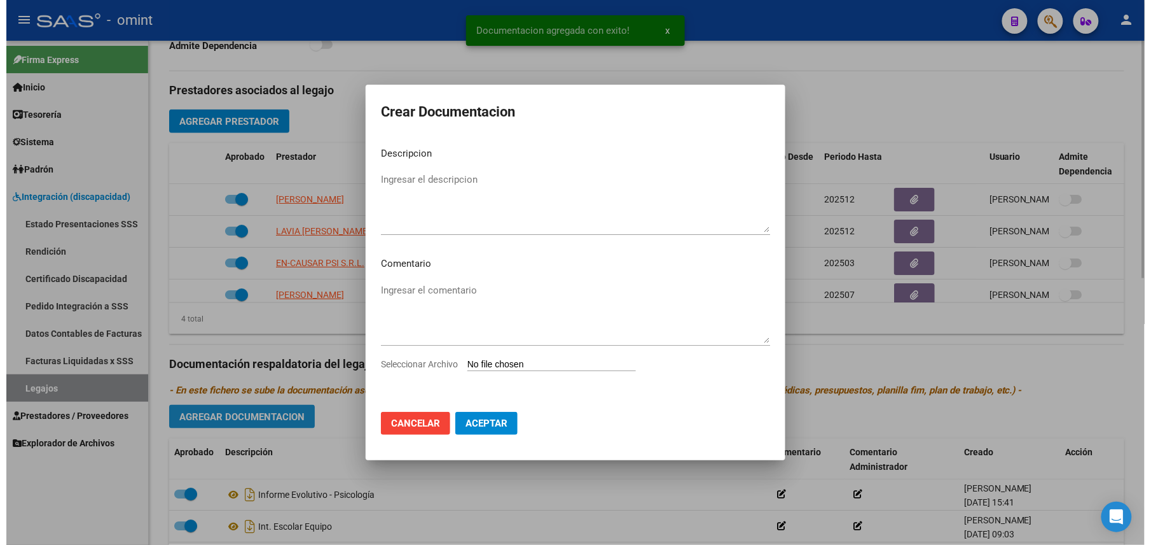
scroll to position [438, 0]
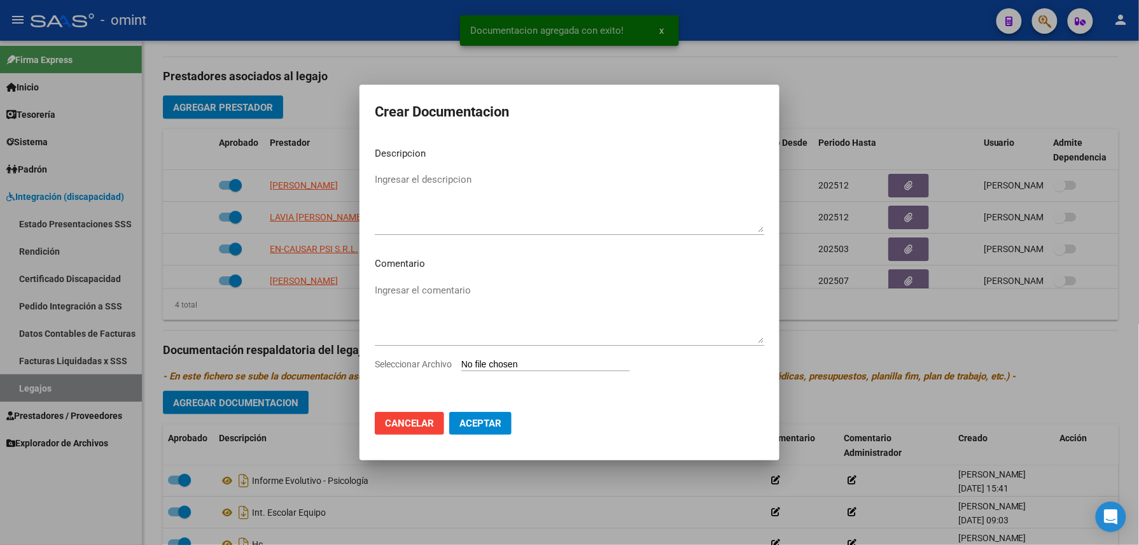
click at [496, 359] on input "Seleccionar Archivo" at bounding box center [545, 365] width 169 height 12
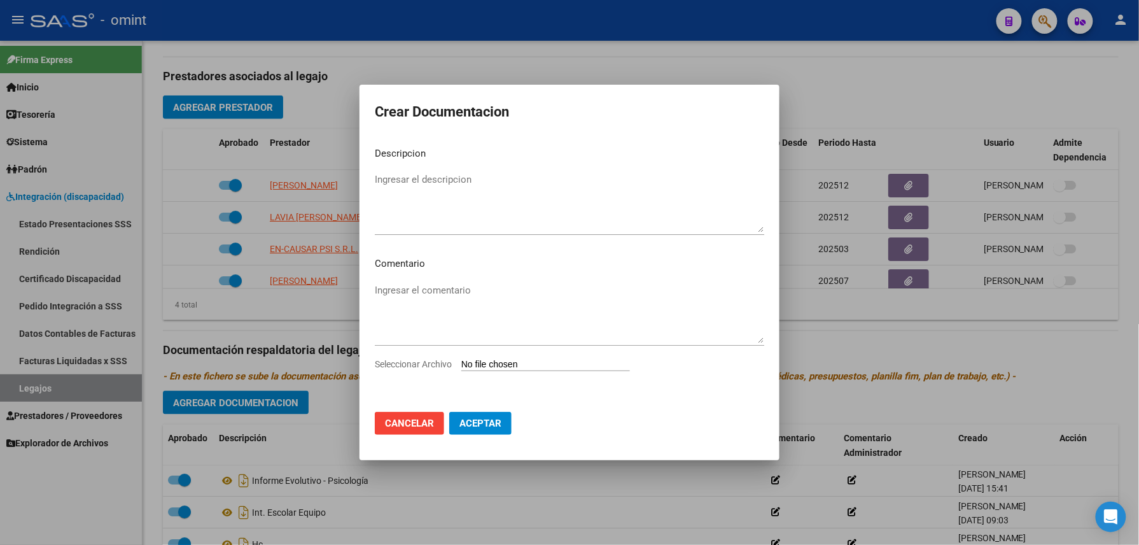
type input "C:\fakepath\4752639704_25082110370_form048.pdf"
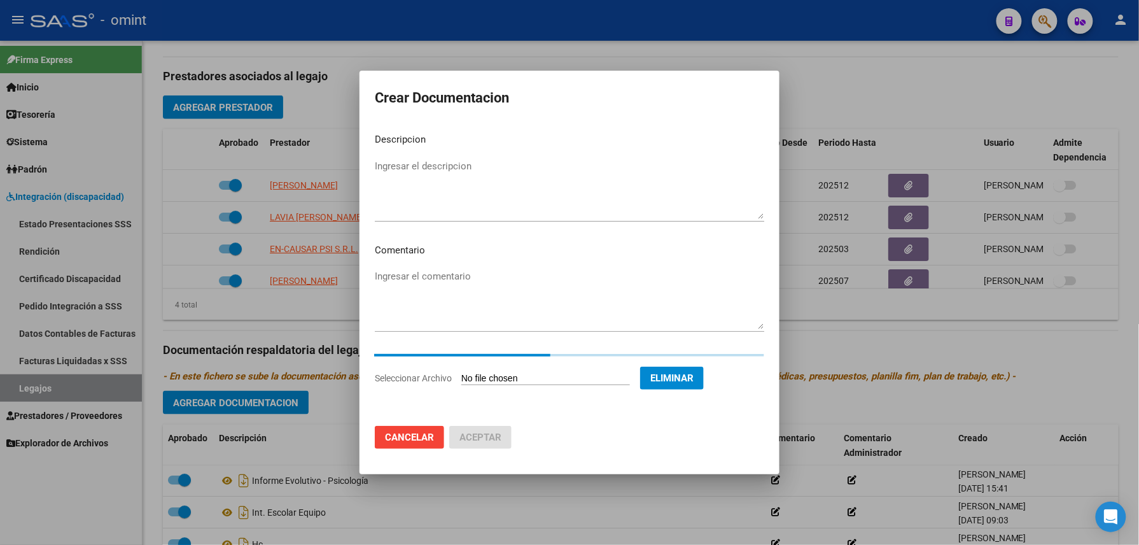
click at [472, 192] on textarea "Ingresar el descripcion" at bounding box center [569, 189] width 389 height 60
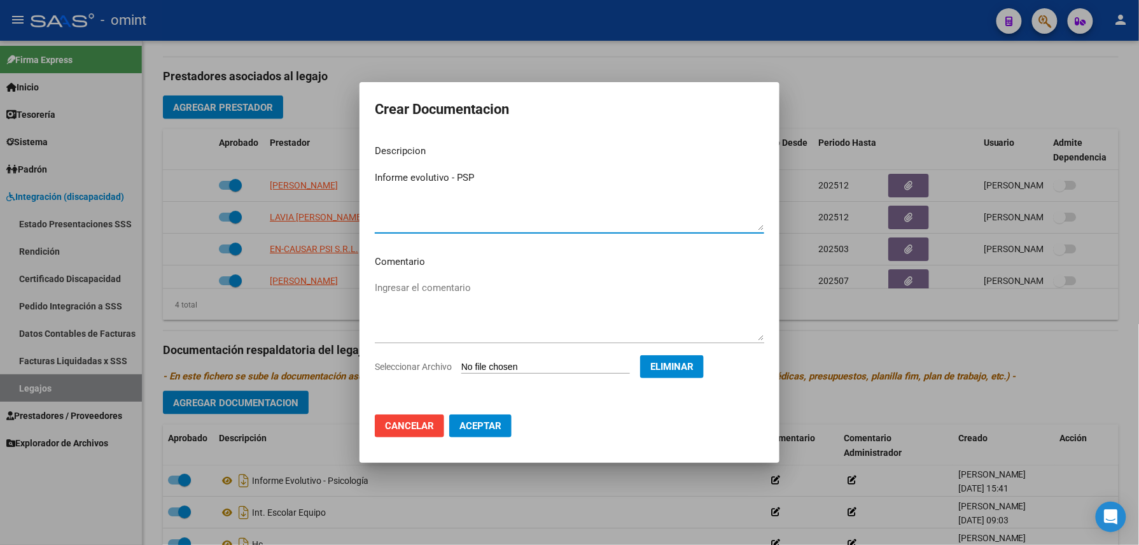
type textarea "Informe evolutivo - PSP"
click at [459, 414] on button "Aceptar" at bounding box center [480, 425] width 62 height 23
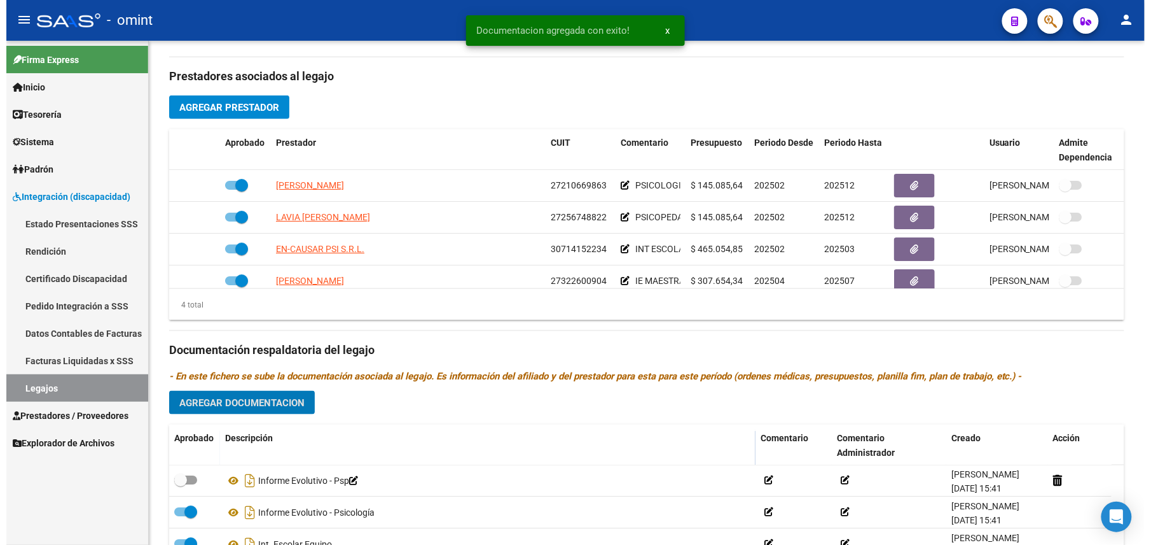
scroll to position [424, 0]
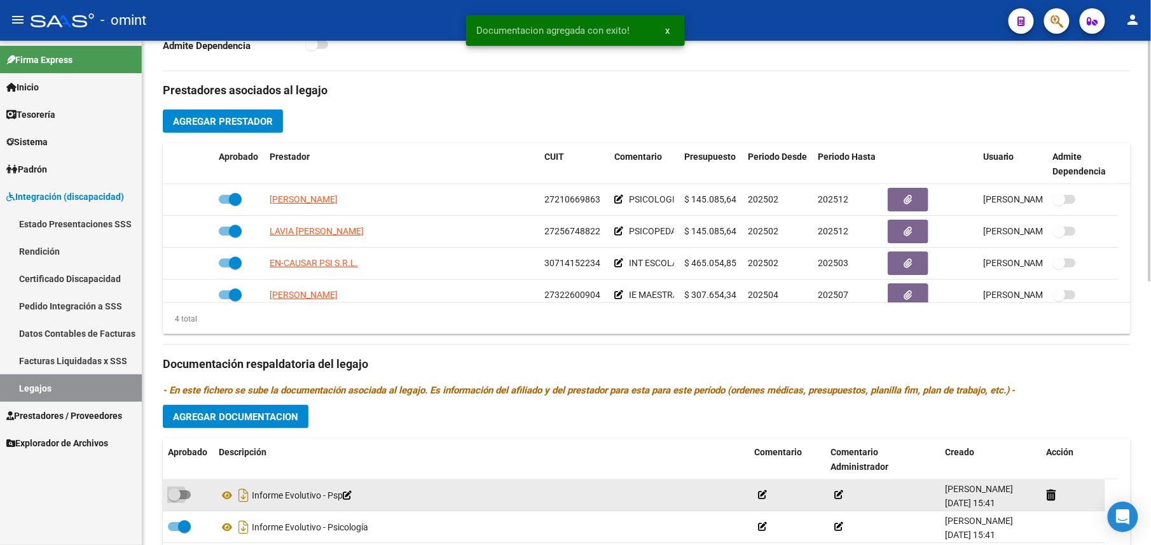
click at [181, 499] on span at bounding box center [179, 494] width 23 height 9
click at [174, 499] on input "checkbox" at bounding box center [174, 499] width 1 height 1
checkbox input "true"
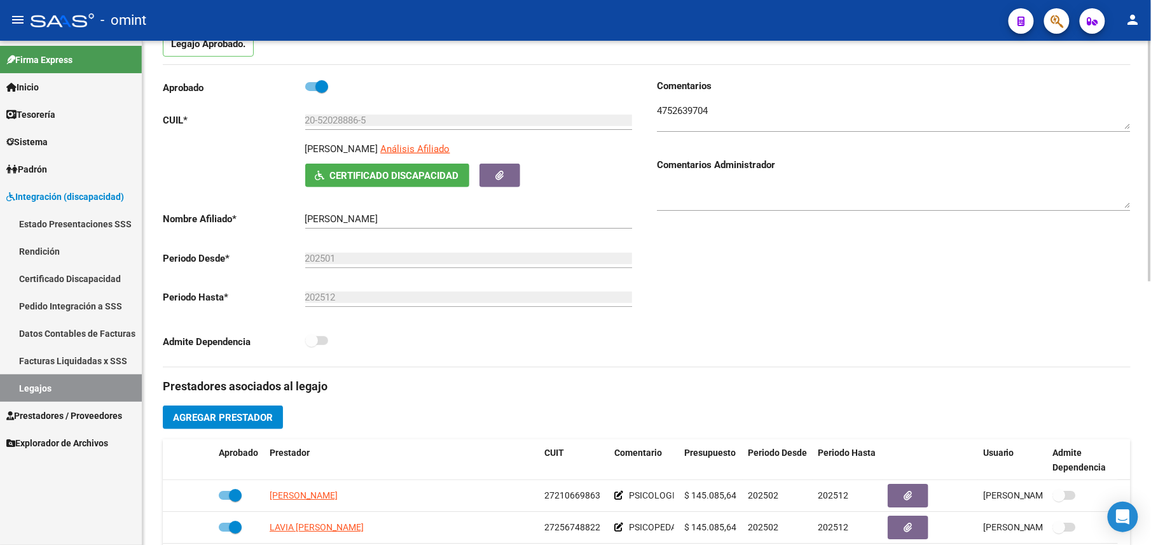
scroll to position [0, 0]
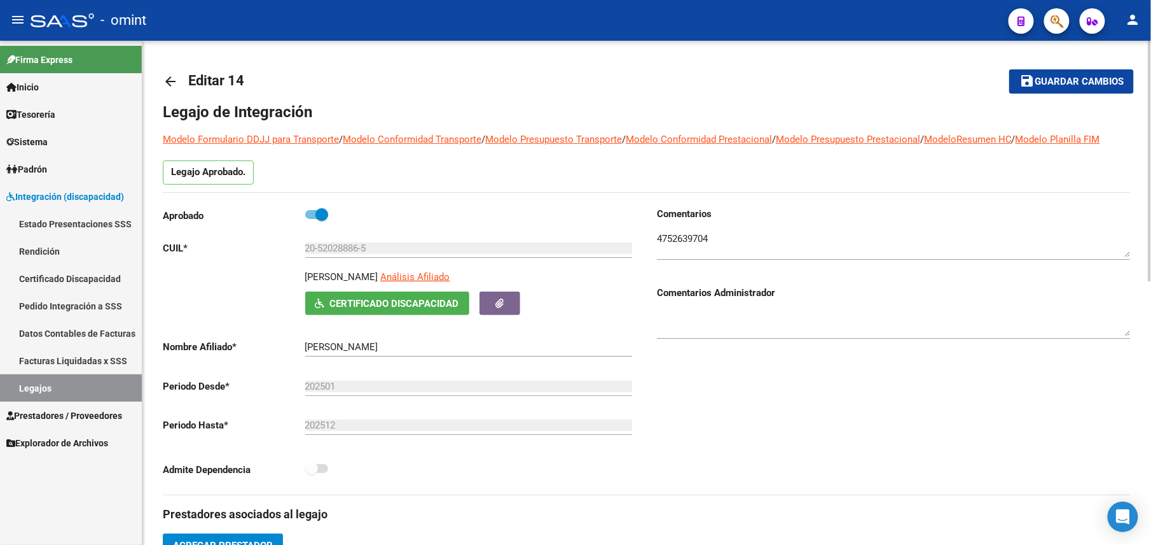
click at [1064, 64] on mat-toolbar-row "save Guardar cambios" at bounding box center [1033, 81] width 202 height 41
click at [1057, 79] on span "Guardar cambios" at bounding box center [1079, 81] width 89 height 11
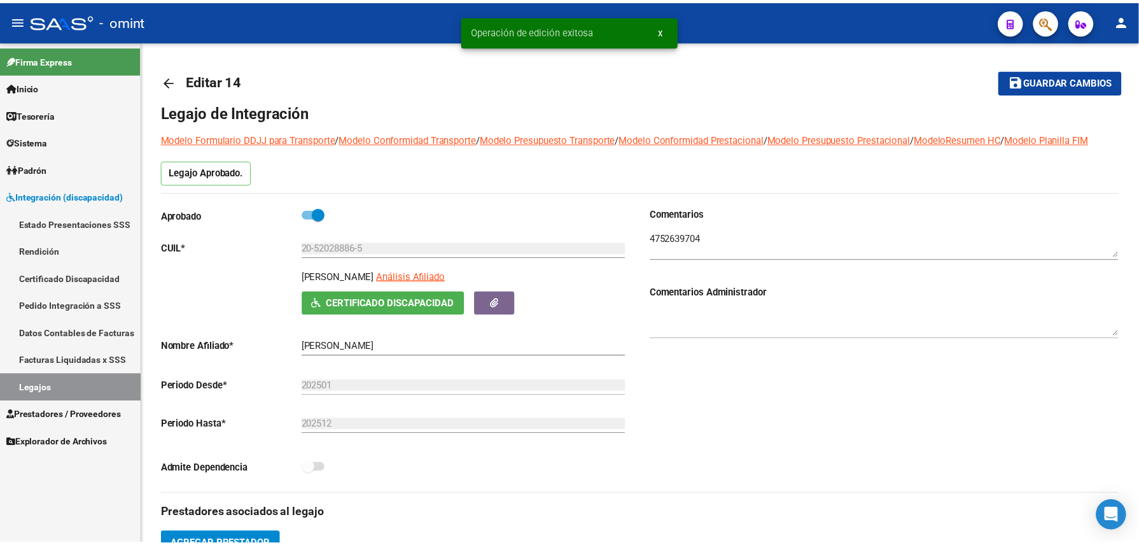
scroll to position [339, 0]
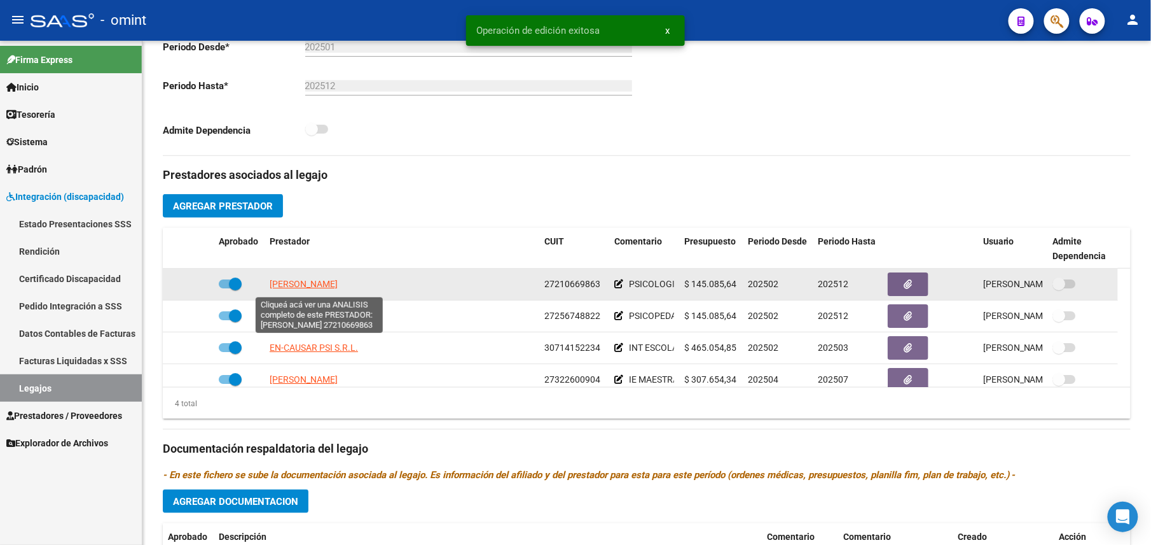
click at [338, 289] on span "JARA FABIANA MARIEL" at bounding box center [304, 284] width 68 height 10
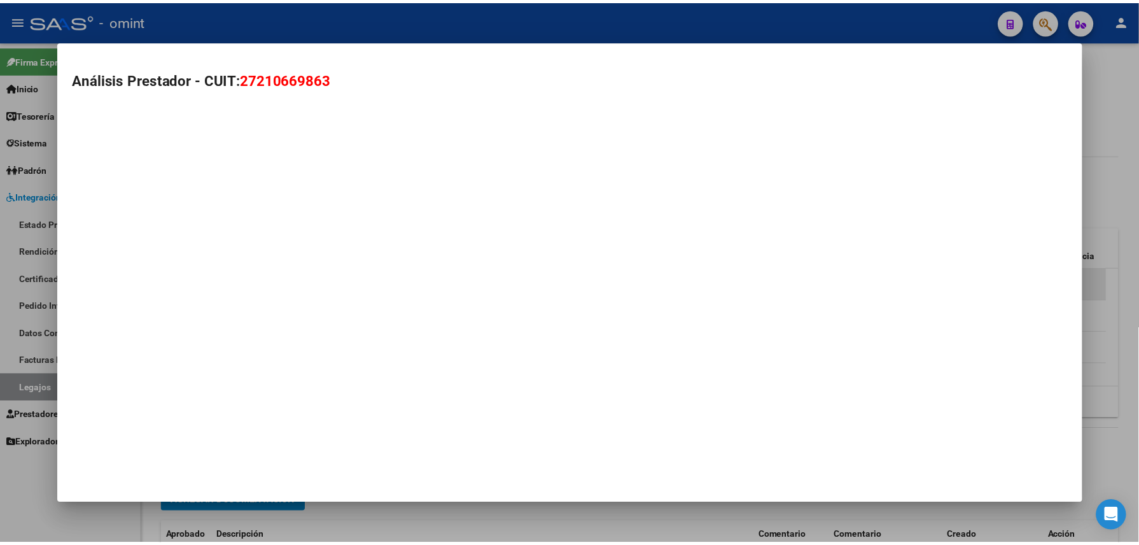
scroll to position [354, 0]
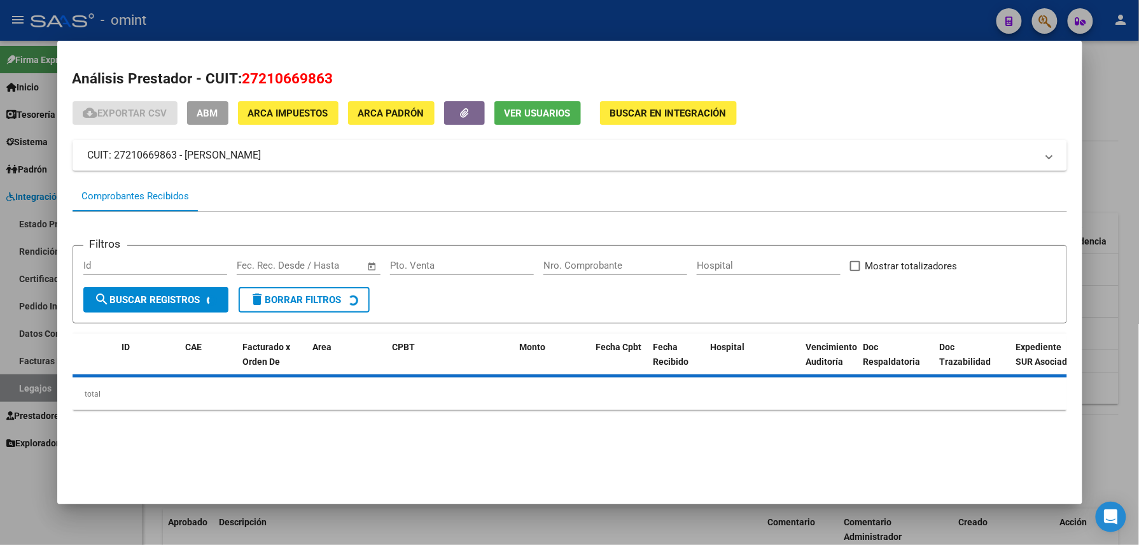
click at [525, 107] on span "Ver Usuarios" at bounding box center [537, 112] width 66 height 11
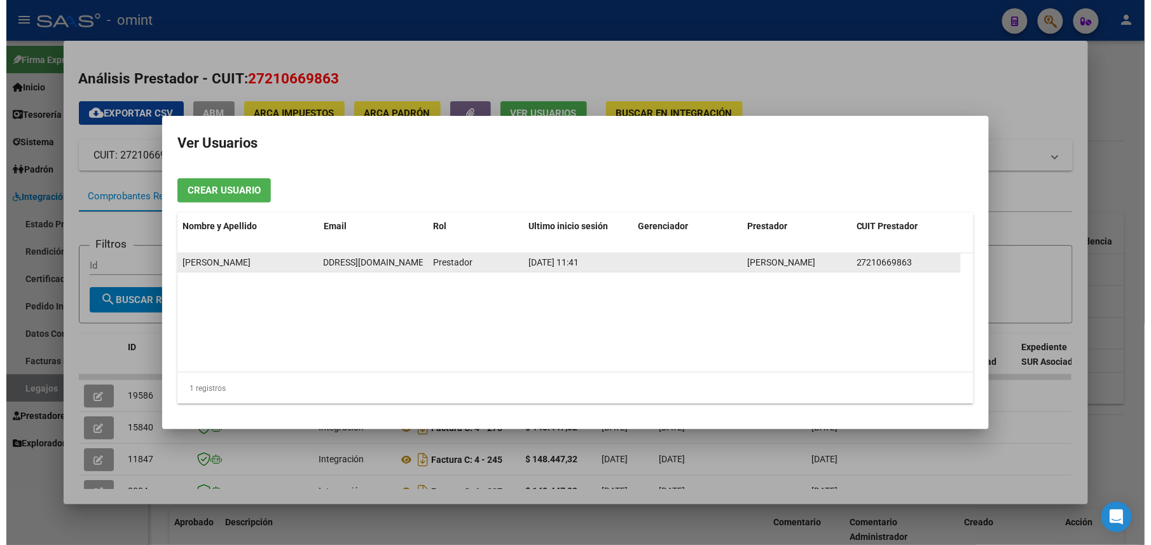
scroll to position [0, 41]
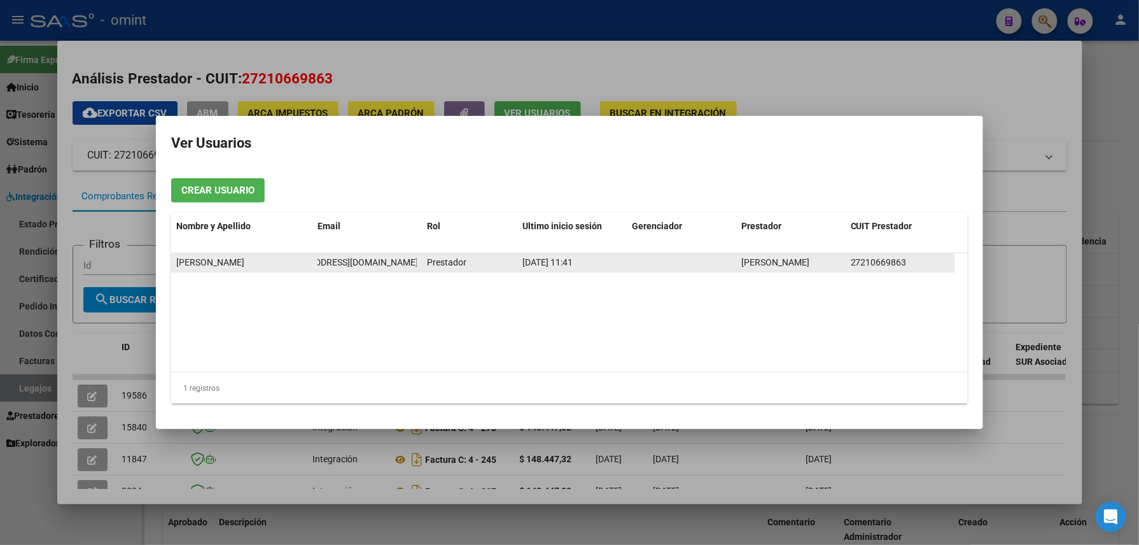
drag, startPoint x: 317, startPoint y: 263, endPoint x: 420, endPoint y: 263, distance: 103.7
click at [420, 263] on datatable-body-cell "LICFABIANAJARA1@GMAIL.COM" at bounding box center [366, 262] width 109 height 18
drag, startPoint x: 420, startPoint y: 263, endPoint x: 384, endPoint y: 260, distance: 36.3
copy span "LICFABIANAJARA1@GMAIL.COM"
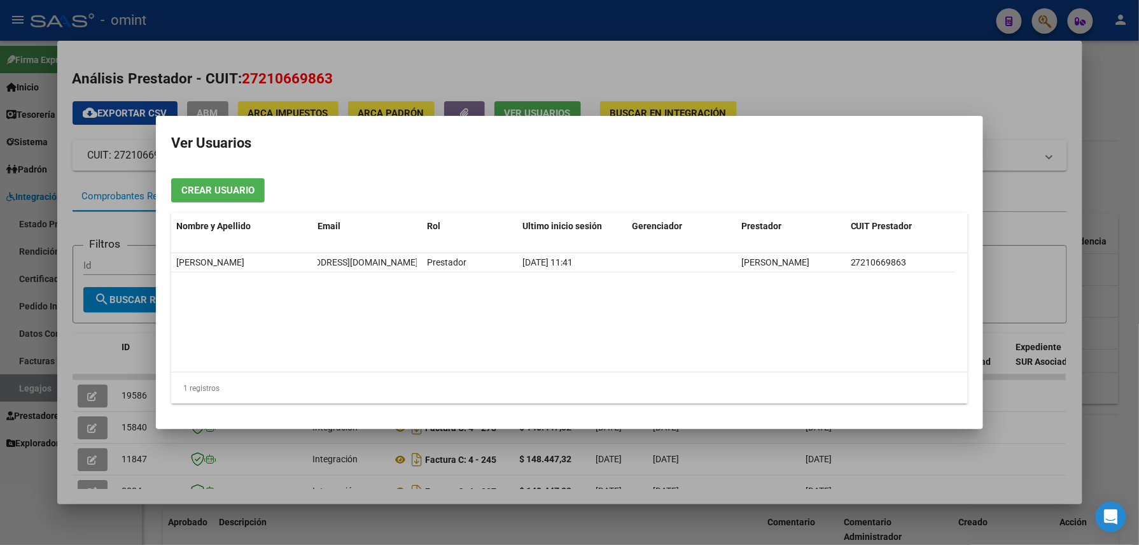
click at [736, 18] on div at bounding box center [569, 272] width 1139 height 545
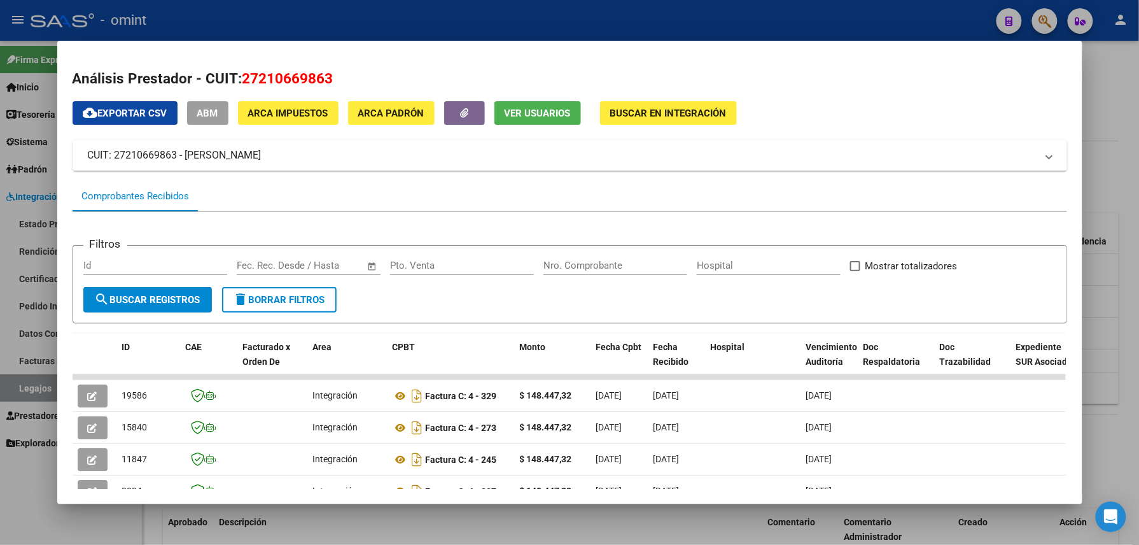
click at [736, 18] on div at bounding box center [569, 272] width 1139 height 545
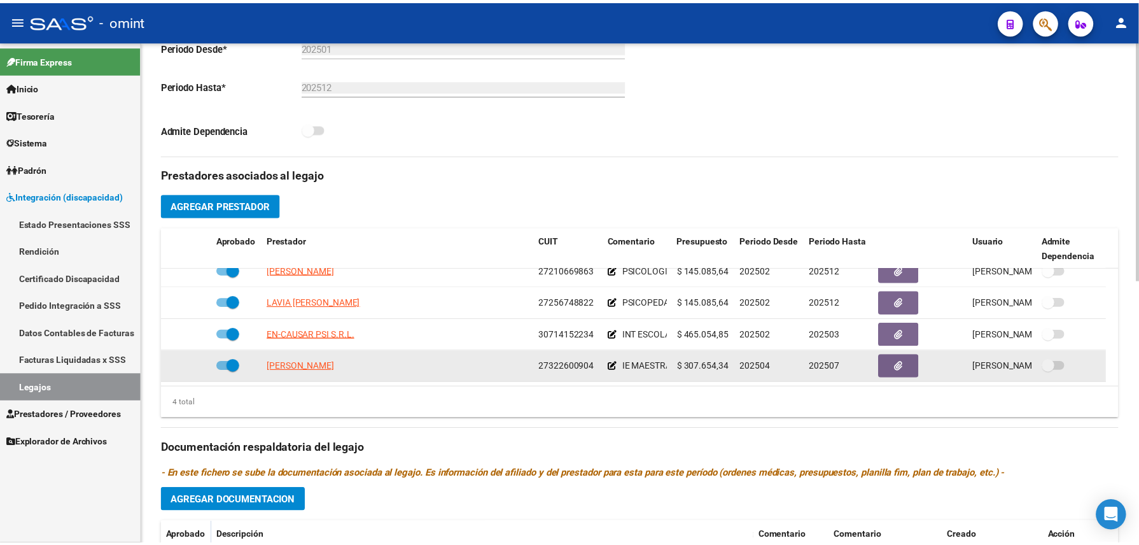
scroll to position [0, 0]
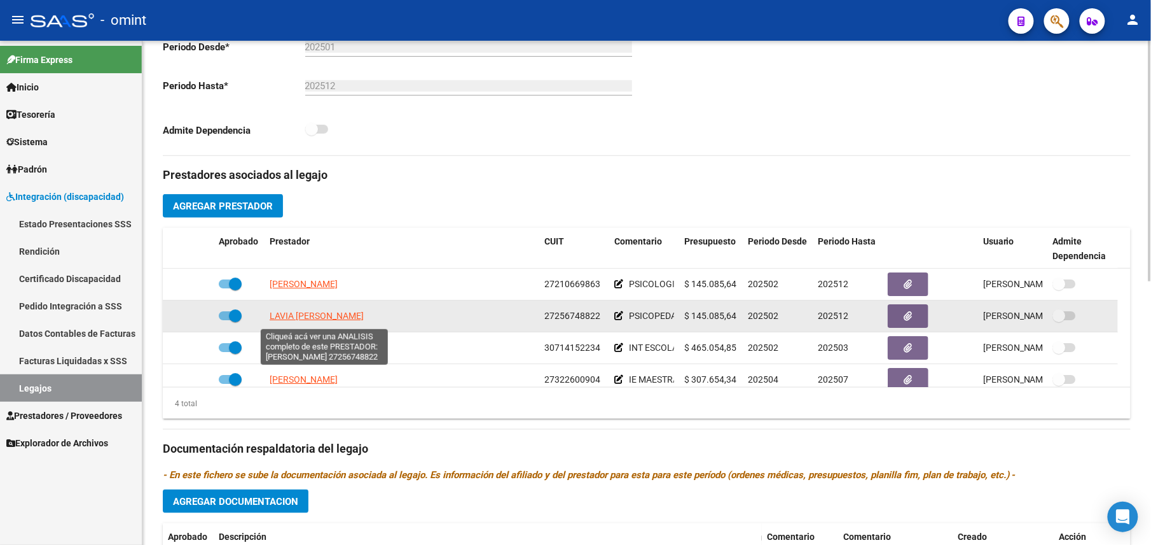
click at [344, 319] on span "LAVIA DANIELA MARIANA" at bounding box center [317, 315] width 94 height 10
type textarea "27256748822"
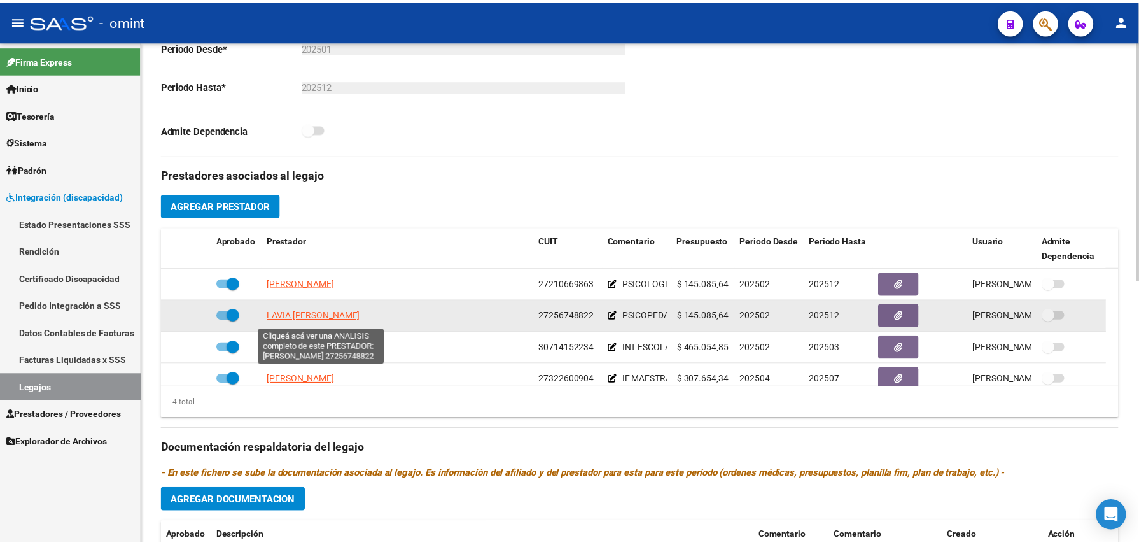
scroll to position [354, 0]
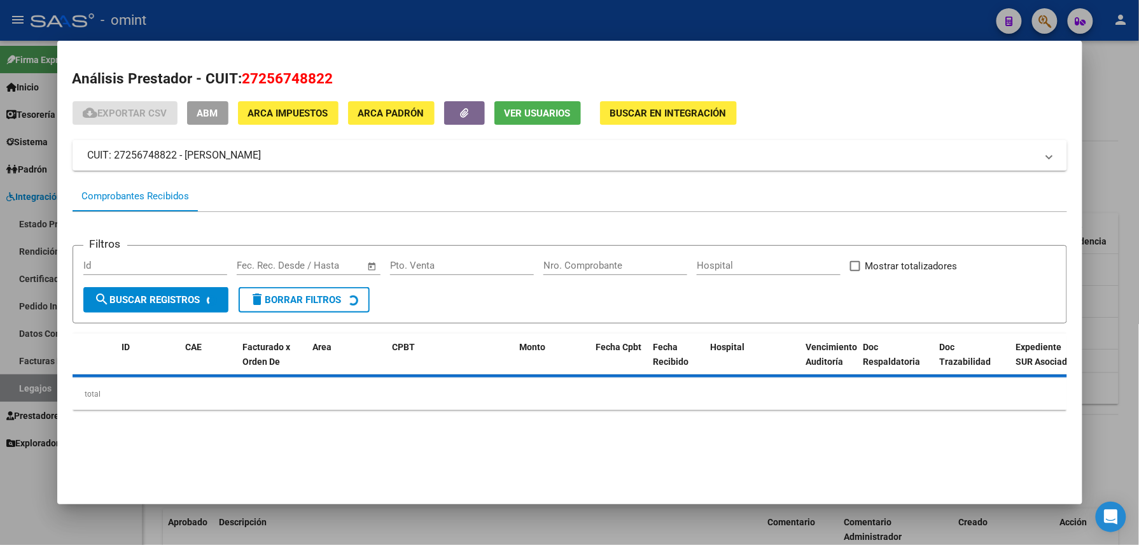
click at [517, 109] on span "Ver Usuarios" at bounding box center [537, 113] width 66 height 11
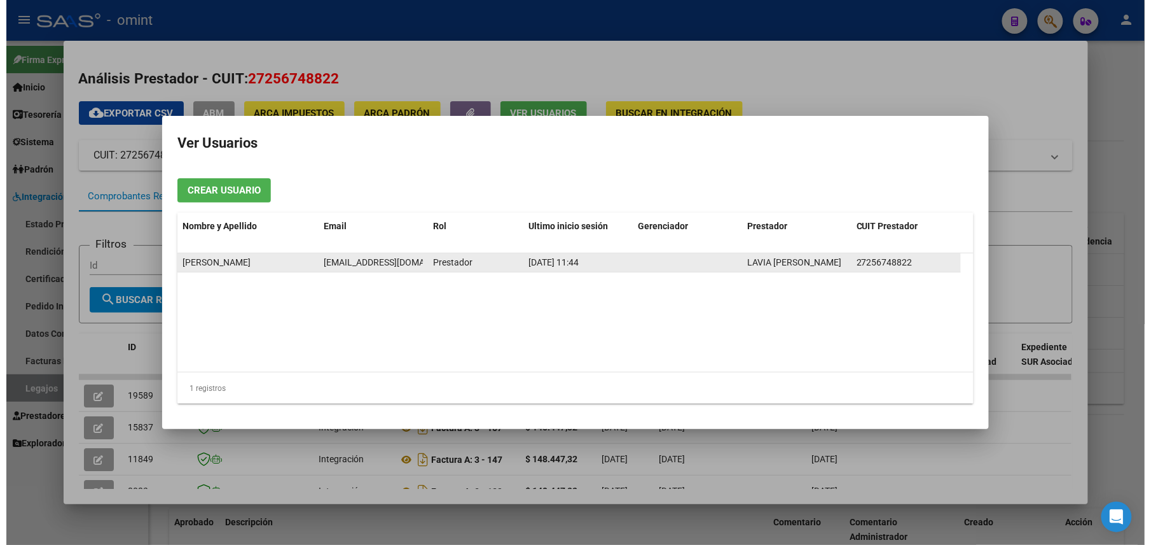
scroll to position [0, 11]
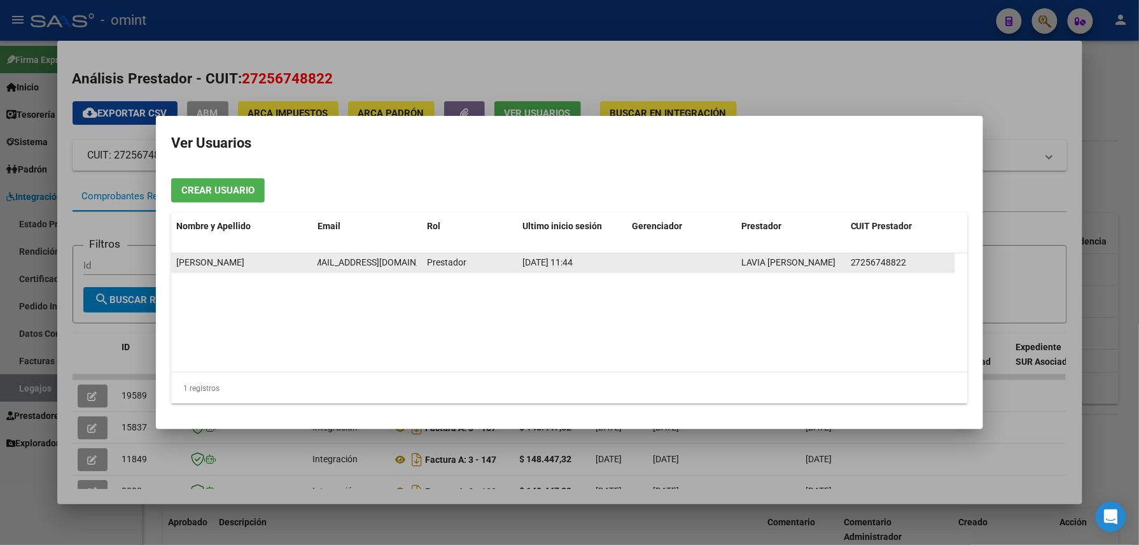
drag, startPoint x: 313, startPoint y: 257, endPoint x: 415, endPoint y: 261, distance: 101.9
click at [415, 261] on datatable-body-cell "dala.contacto@gmail.com" at bounding box center [366, 262] width 109 height 18
copy span "dala.contacto@gmail.com"
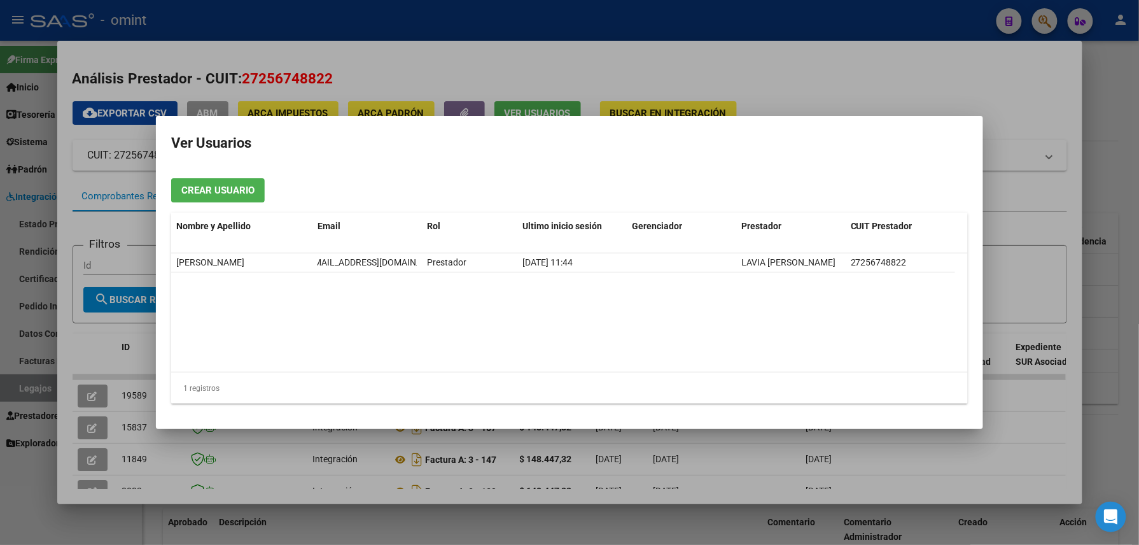
click at [452, 33] on div at bounding box center [569, 272] width 1139 height 545
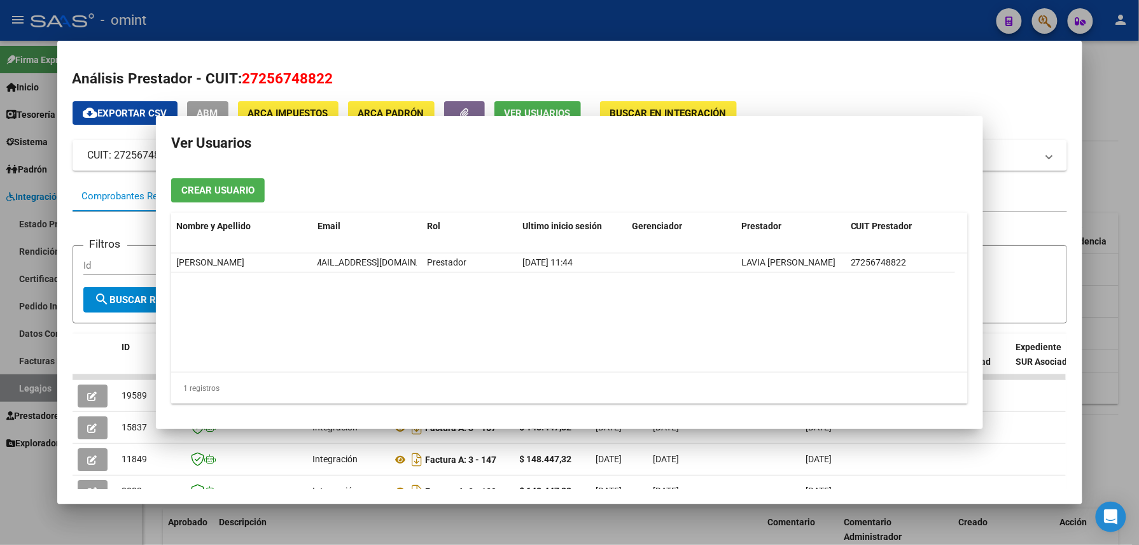
click at [452, 33] on div at bounding box center [569, 272] width 1139 height 545
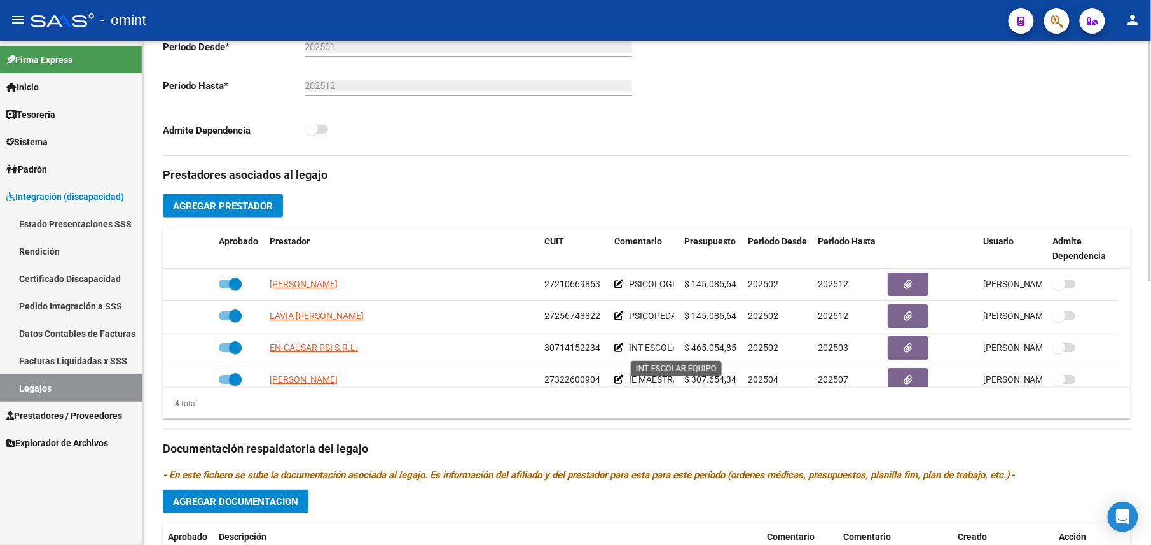
scroll to position [0, 0]
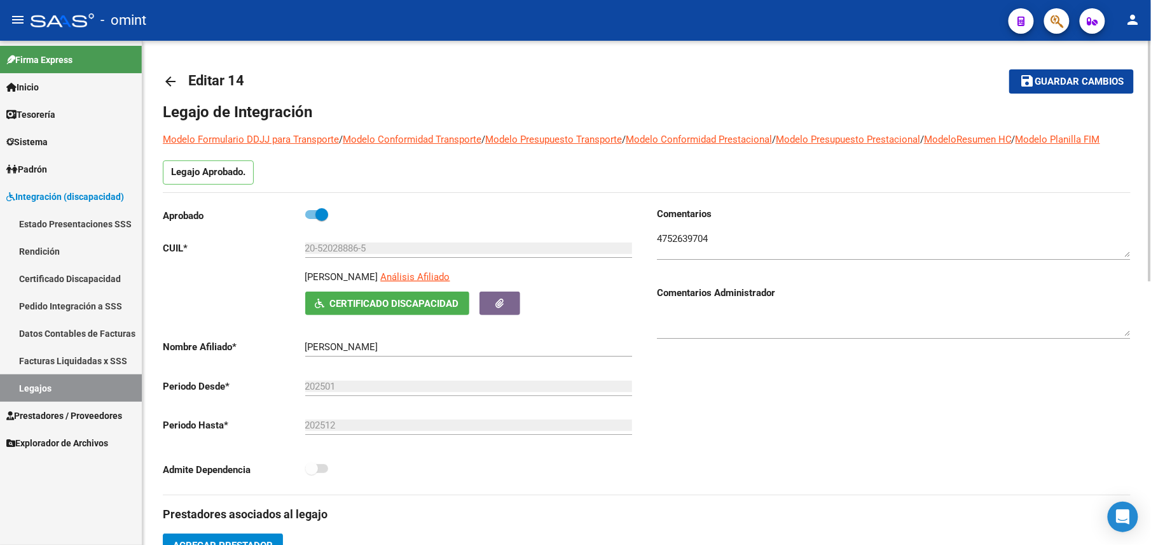
click at [1049, 83] on span "Guardar cambios" at bounding box center [1079, 81] width 89 height 11
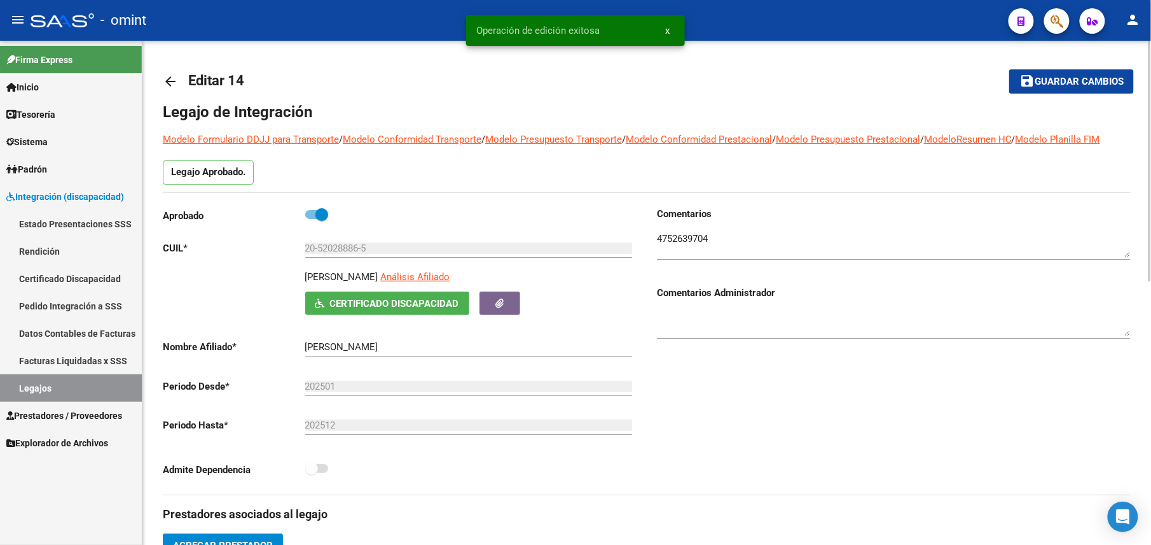
click at [172, 84] on mat-icon "arrow_back" at bounding box center [170, 81] width 15 height 15
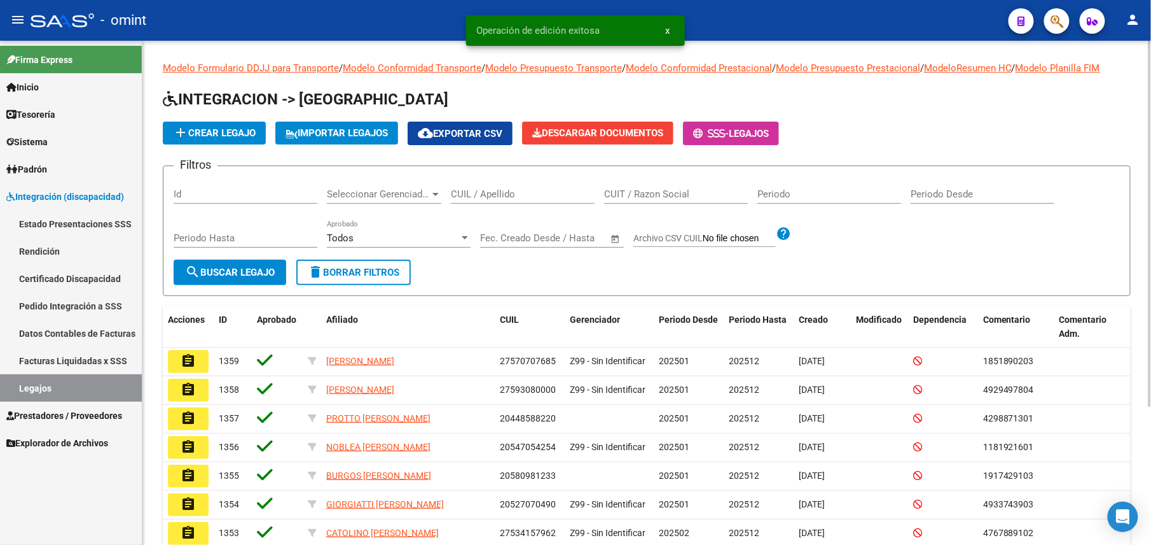
click at [471, 183] on div "CUIL / Apellido" at bounding box center [523, 189] width 144 height 27
paste input "1990878902"
type input "1"
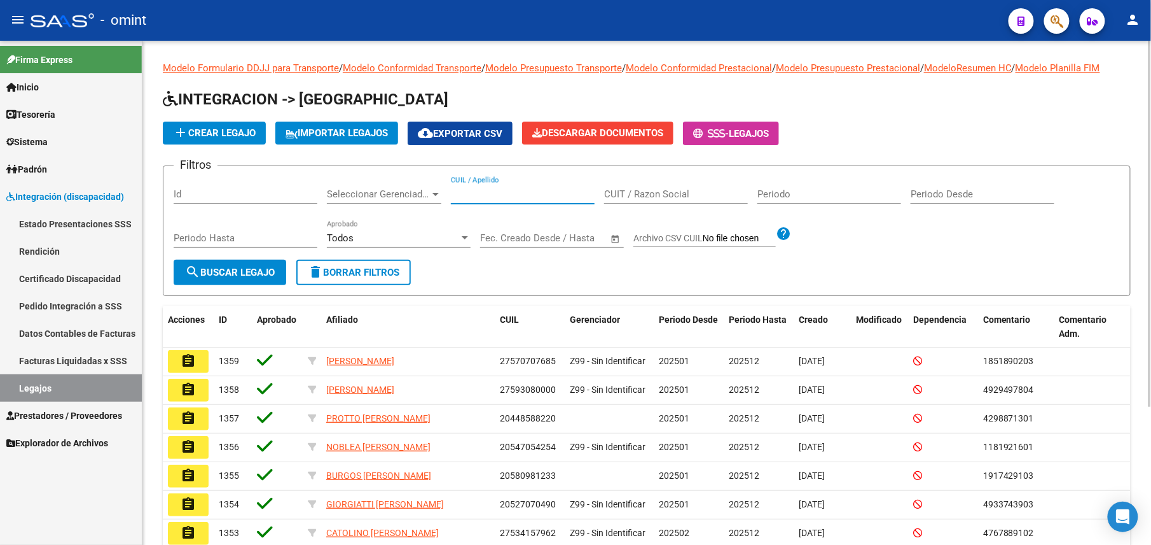
paste input "23538357669"
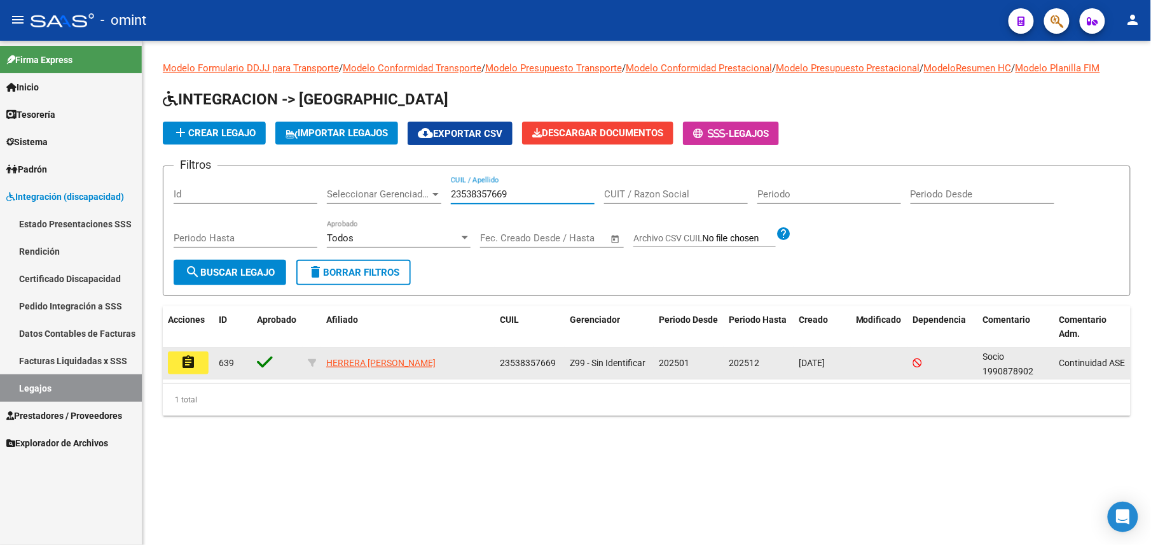
type input "23538357669"
click at [179, 360] on button "assignment" at bounding box center [188, 362] width 41 height 23
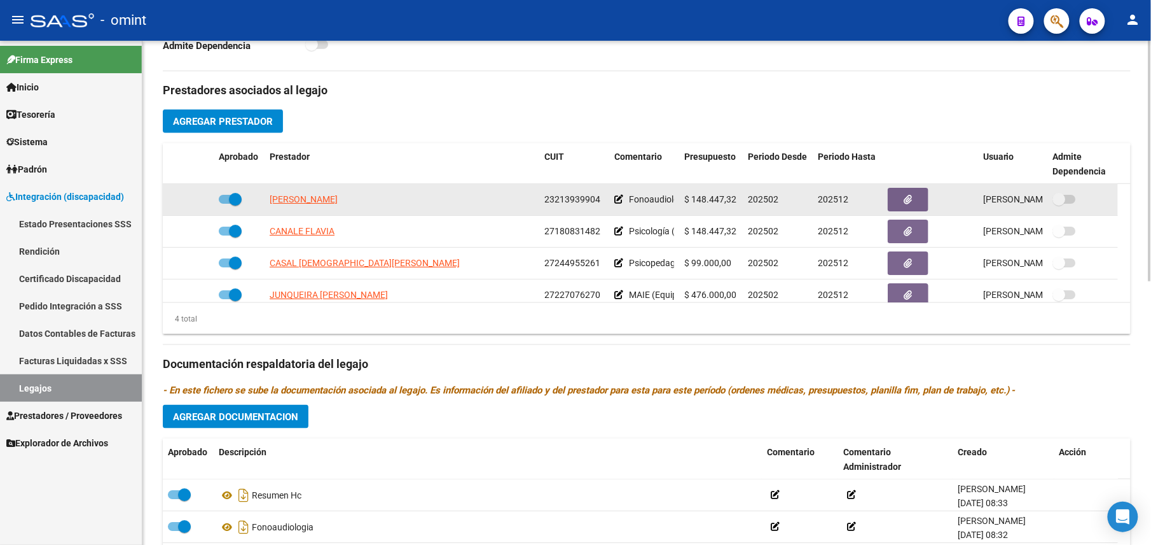
click at [571, 204] on span "23213939904" at bounding box center [573, 199] width 56 height 10
copy span "23213939904"
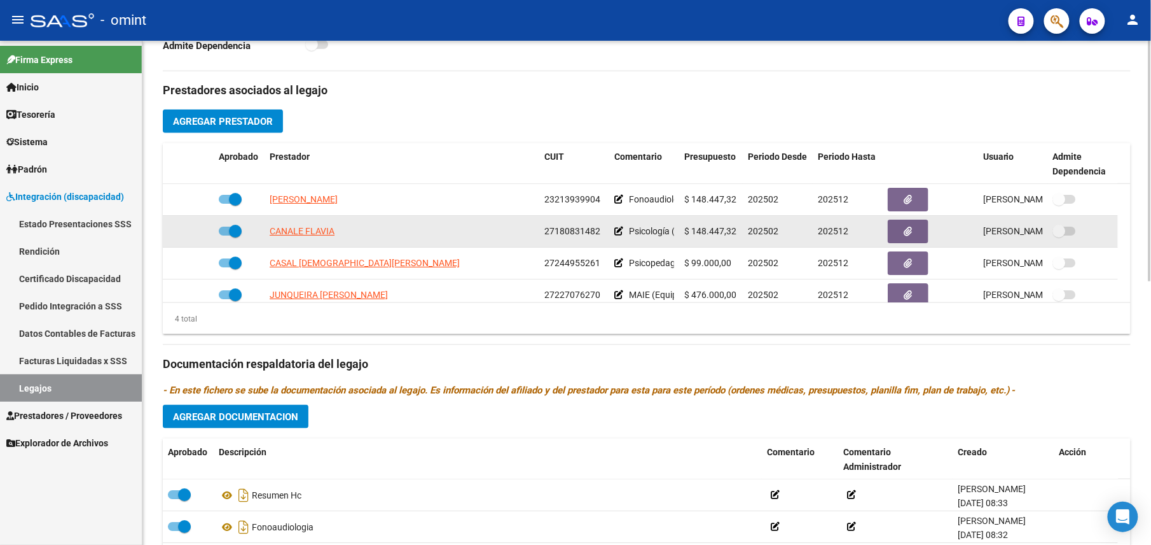
click at [570, 236] on span "27180831482" at bounding box center [573, 231] width 56 height 10
copy span "27180831482"
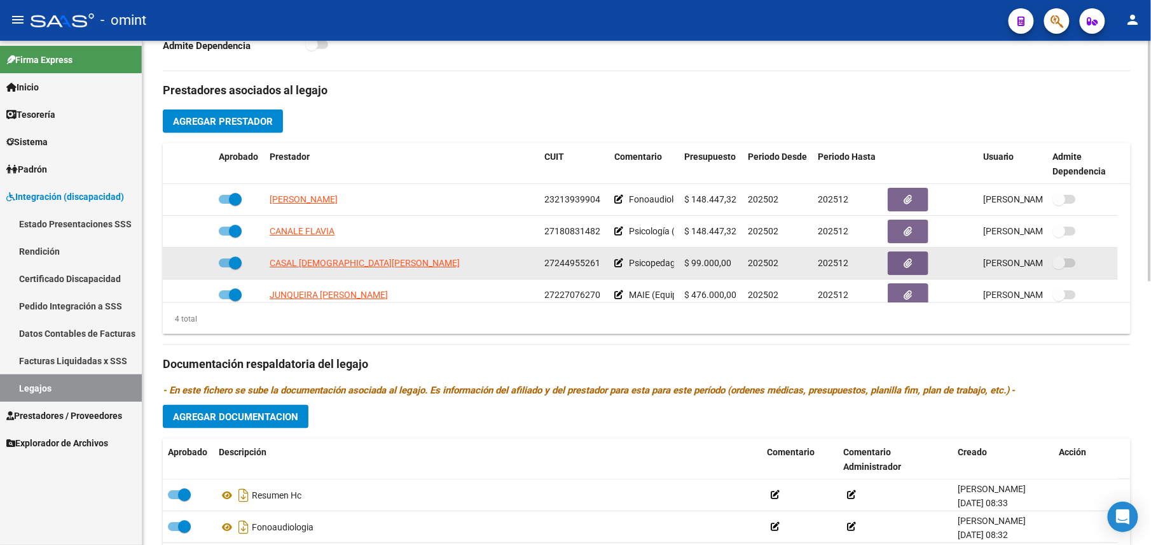
click at [579, 263] on span "27244955261" at bounding box center [573, 263] width 56 height 10
copy span "27244955261"
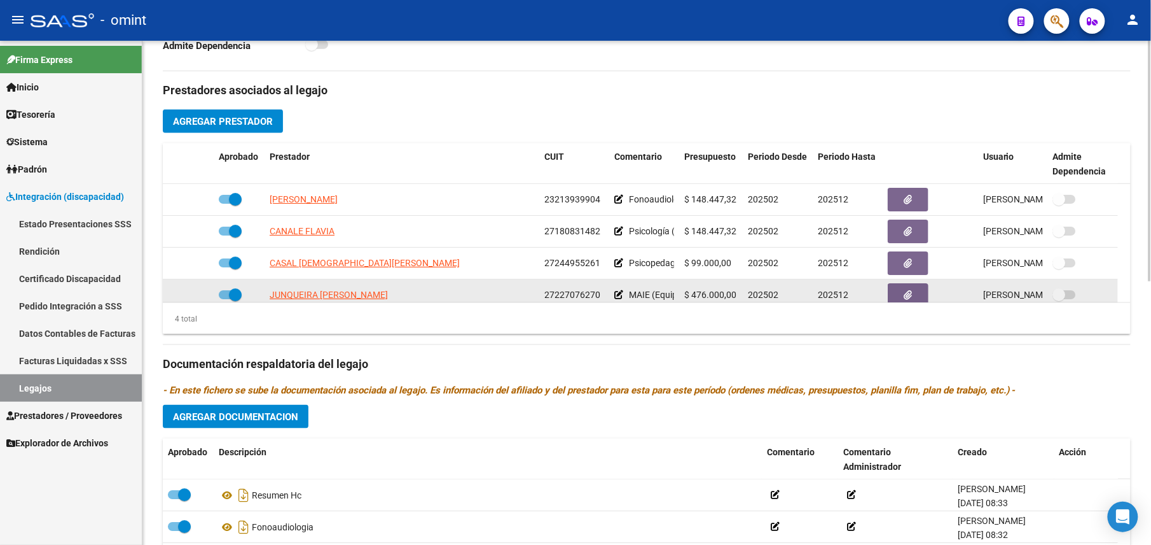
click at [591, 296] on span "27227076270" at bounding box center [573, 294] width 56 height 10
click at [590, 298] on span "27227076270" at bounding box center [573, 294] width 56 height 10
copy span "27227076270"
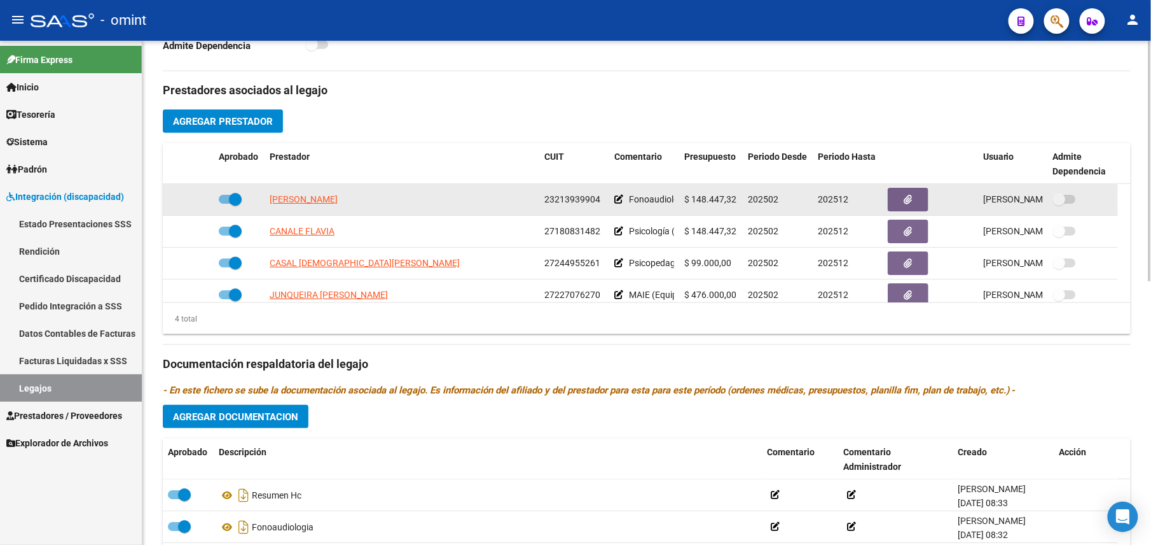
click at [573, 202] on span "23213939904" at bounding box center [573, 199] width 56 height 10
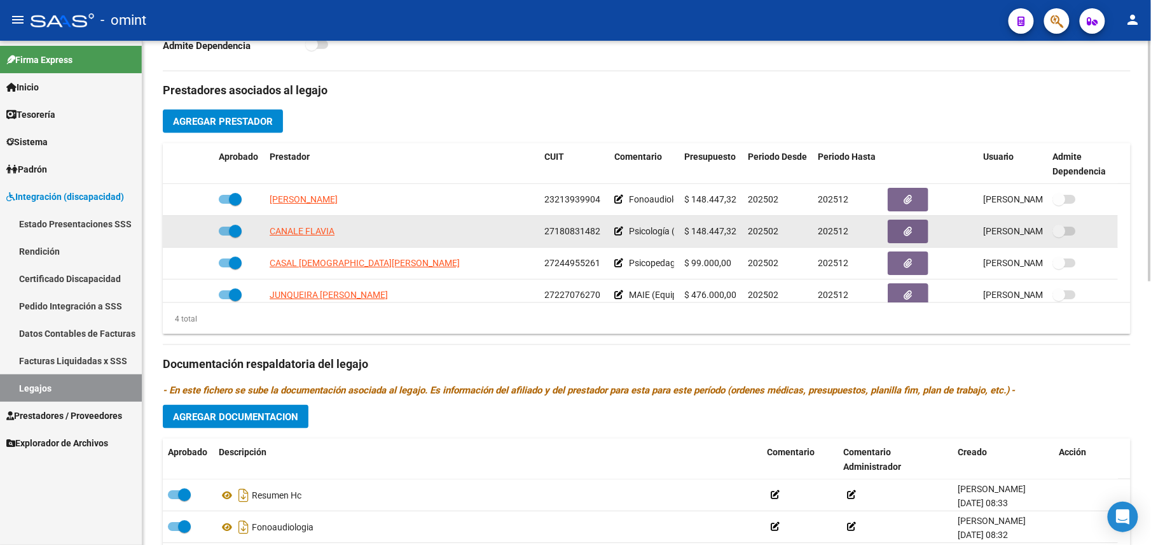
click at [557, 230] on span "27180831482" at bounding box center [573, 231] width 56 height 10
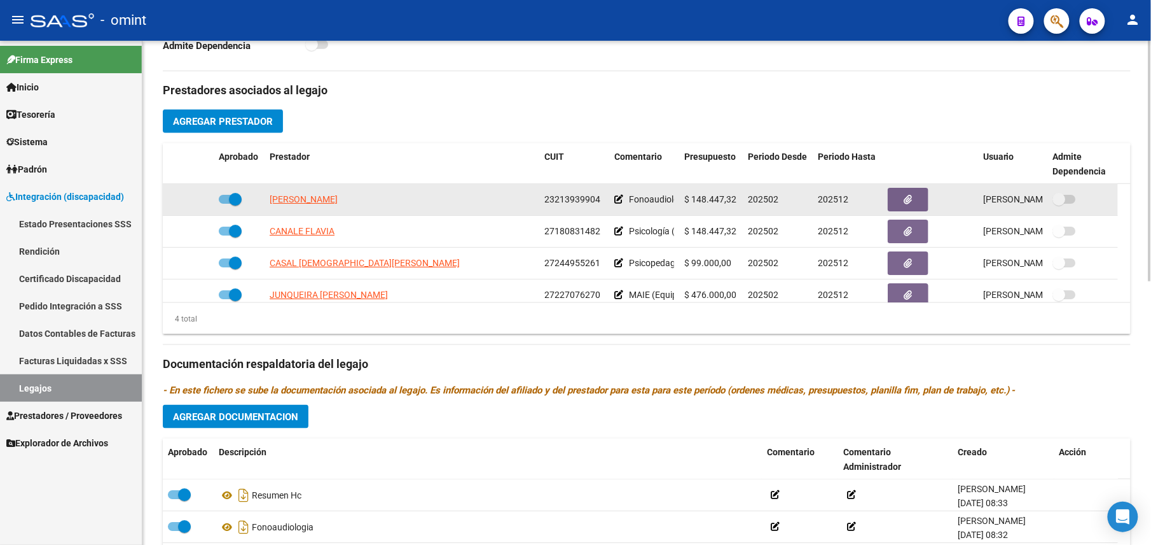
click at [566, 202] on span "23213939904" at bounding box center [573, 199] width 56 height 10
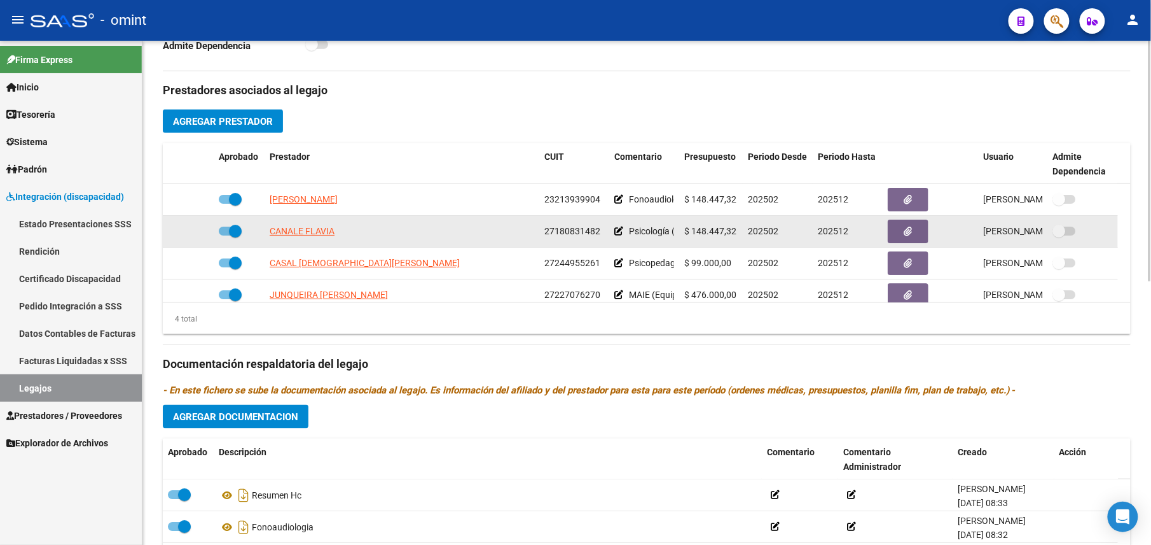
click at [563, 236] on span "27180831482" at bounding box center [573, 231] width 56 height 10
drag, startPoint x: 563, startPoint y: 239, endPoint x: 563, endPoint y: 232, distance: 7.0
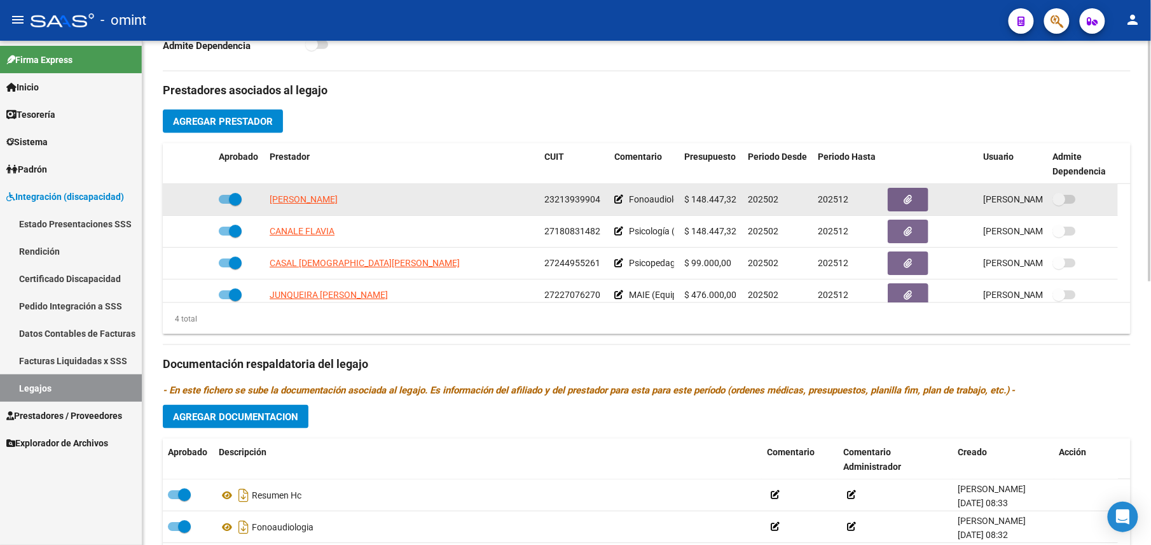
click at [566, 202] on span "23213939904" at bounding box center [573, 199] width 56 height 10
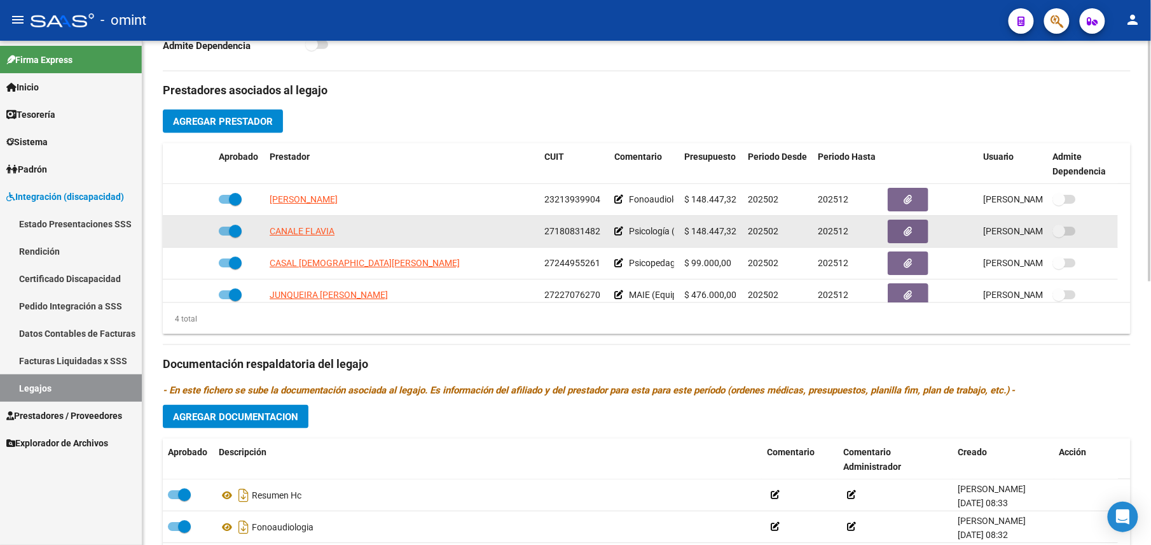
click at [565, 225] on datatable-body-cell "27180831482" at bounding box center [574, 231] width 70 height 31
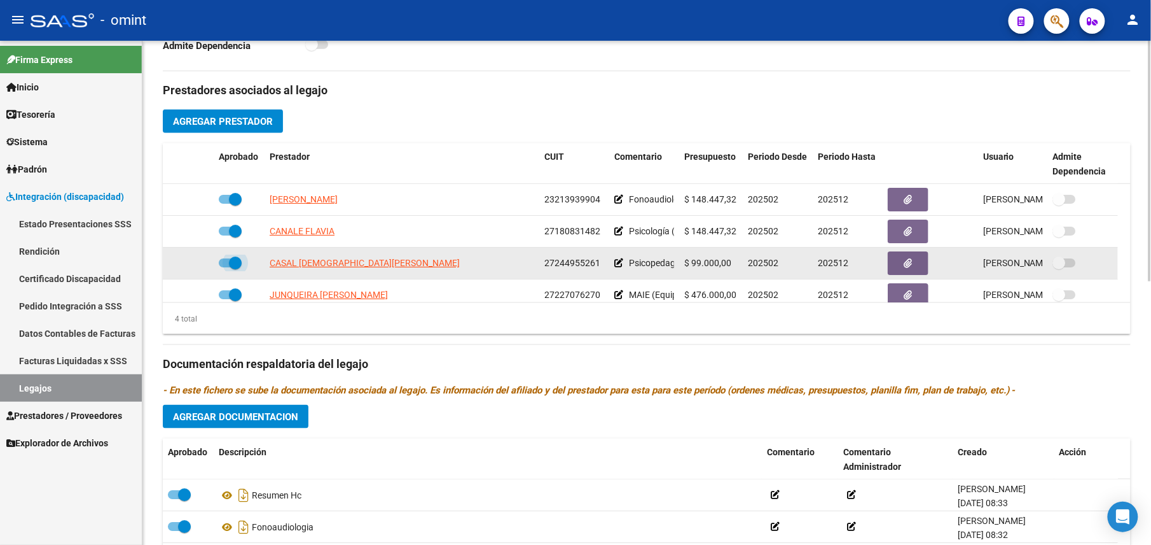
click at [237, 265] on span at bounding box center [235, 262] width 13 height 13
click at [225, 267] on input "checkbox" at bounding box center [225, 267] width 1 height 1
click at [237, 265] on span at bounding box center [230, 262] width 23 height 9
click at [225, 267] on input "checkbox" at bounding box center [225, 267] width 1 height 1
checkbox input "true"
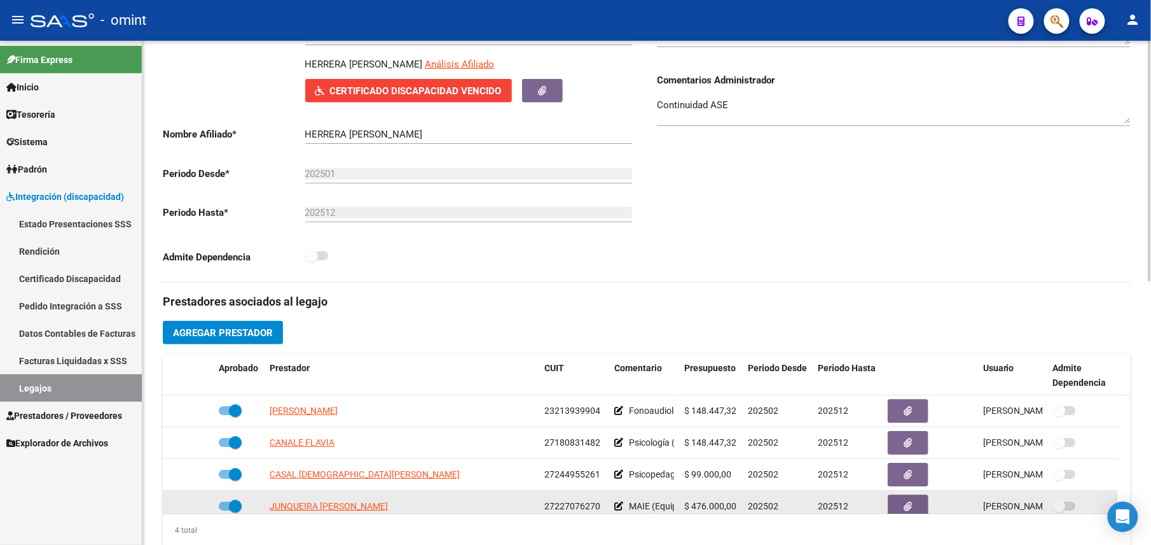
scroll to position [13, 0]
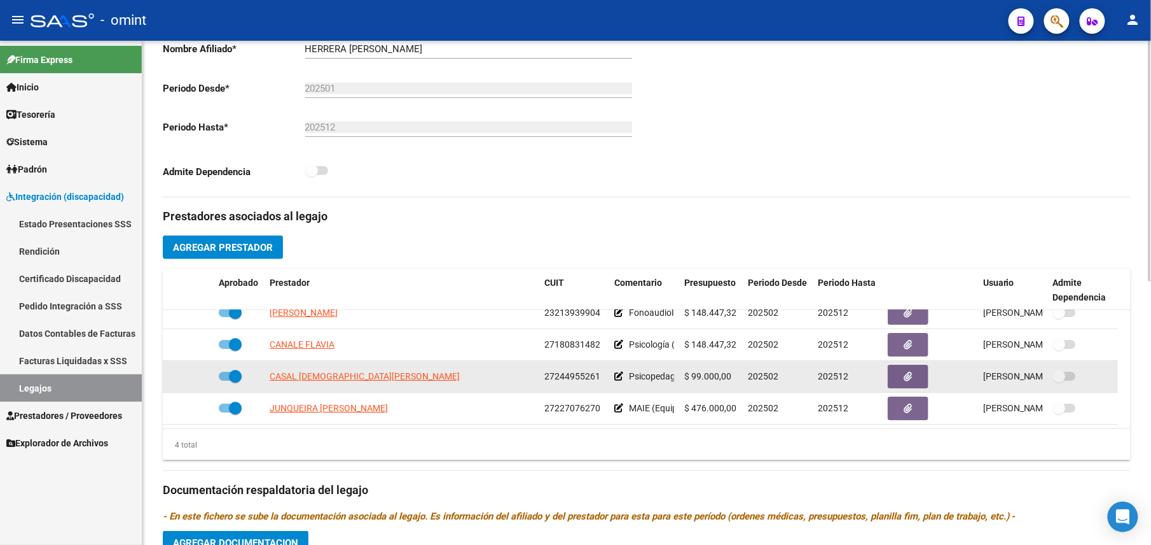
click at [576, 380] on span "27244955261" at bounding box center [573, 376] width 56 height 10
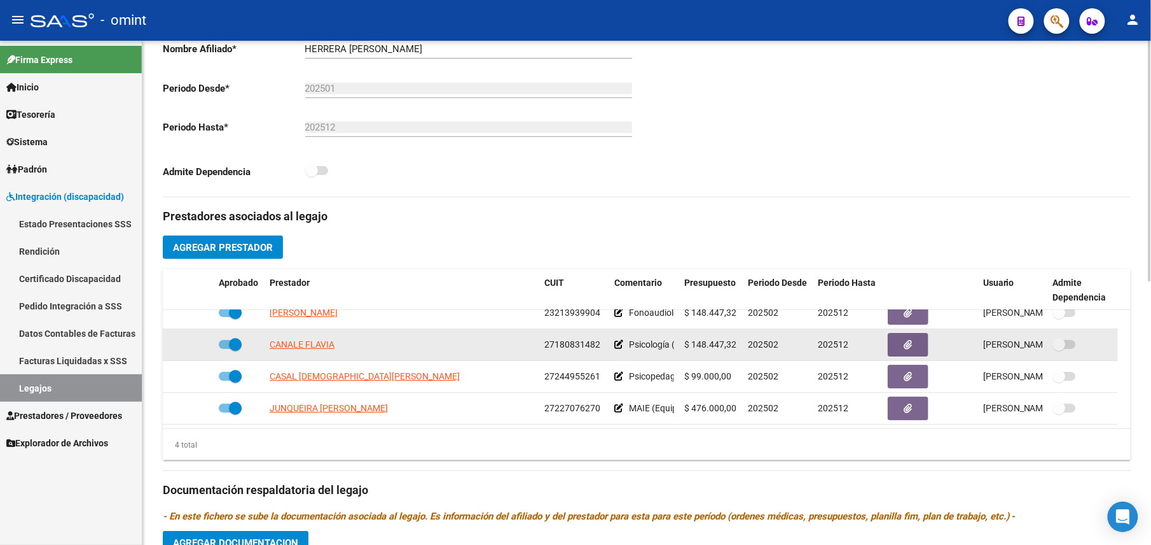
click at [580, 341] on span "27180831482" at bounding box center [573, 344] width 56 height 10
click at [580, 340] on div "27180831482" at bounding box center [575, 344] width 60 height 15
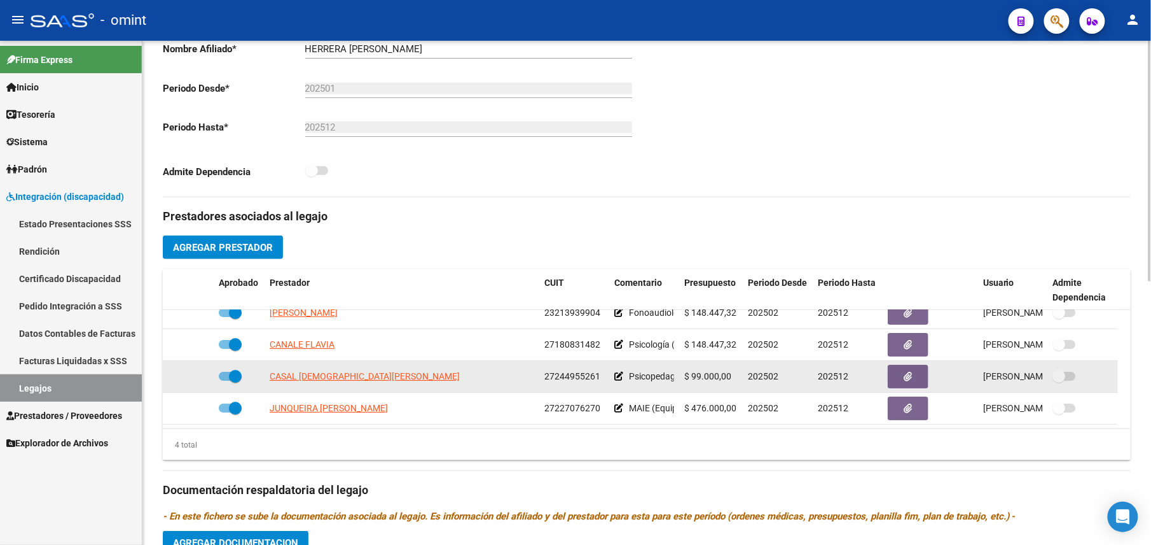
click at [586, 375] on span "27244955261" at bounding box center [573, 376] width 56 height 10
drag, startPoint x: 586, startPoint y: 375, endPoint x: 576, endPoint y: 377, distance: 10.3
click at [576, 377] on span "27244955261" at bounding box center [573, 376] width 56 height 10
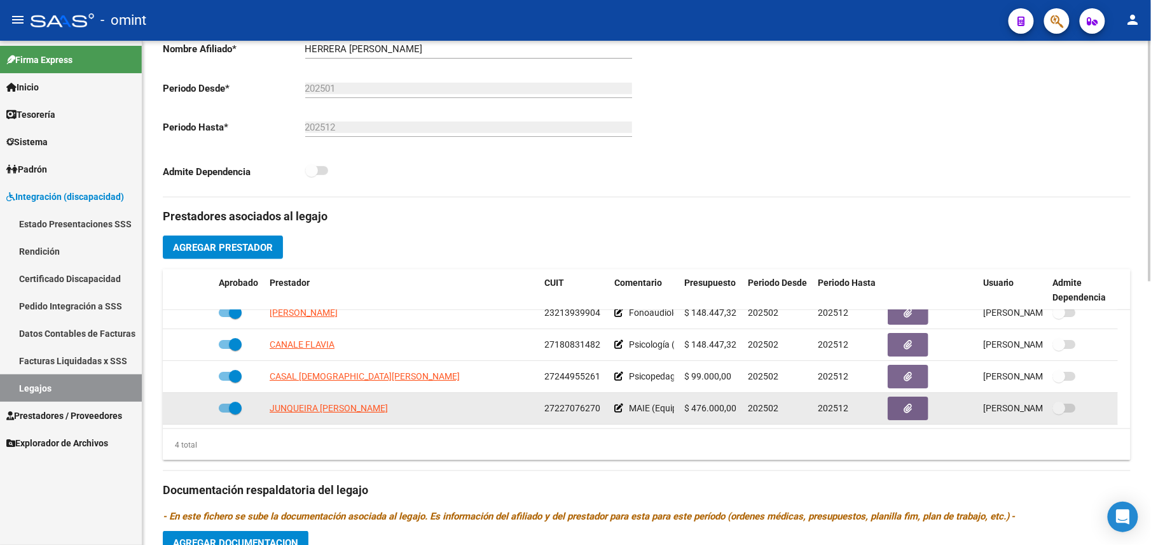
click at [575, 413] on span "27227076270" at bounding box center [573, 408] width 56 height 10
drag, startPoint x: 575, startPoint y: 413, endPoint x: 557, endPoint y: 408, distance: 18.7
click at [557, 408] on span "27227076270" at bounding box center [573, 408] width 56 height 10
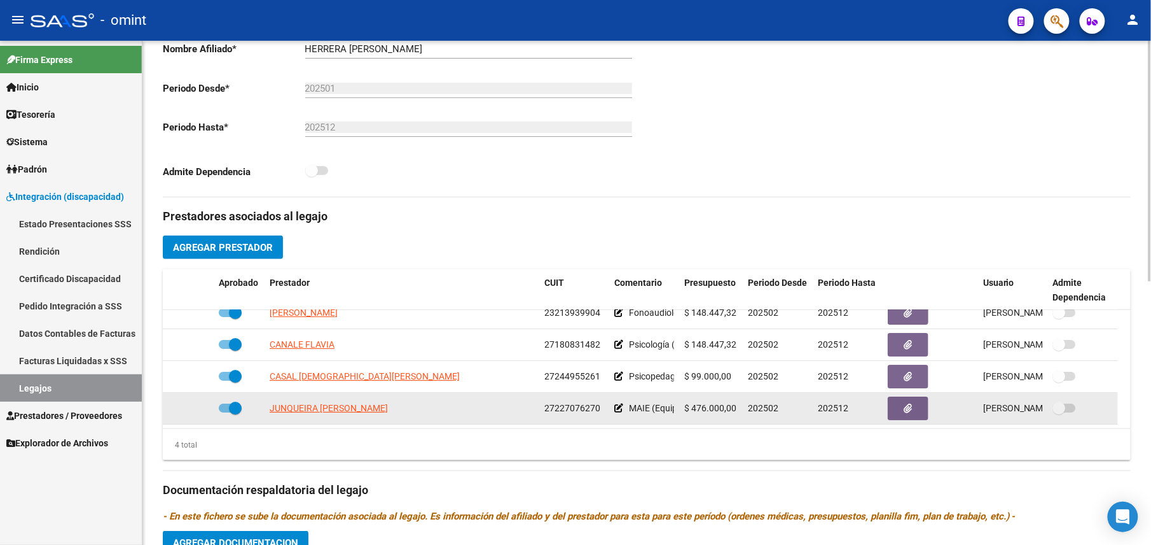
click at [557, 408] on span "27227076270" at bounding box center [573, 408] width 56 height 10
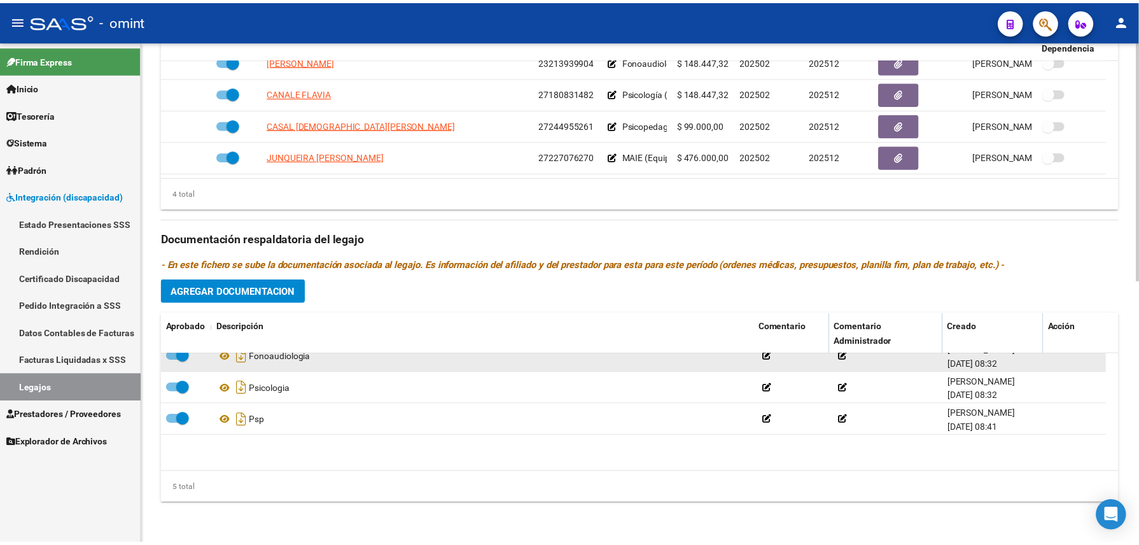
scroll to position [0, 0]
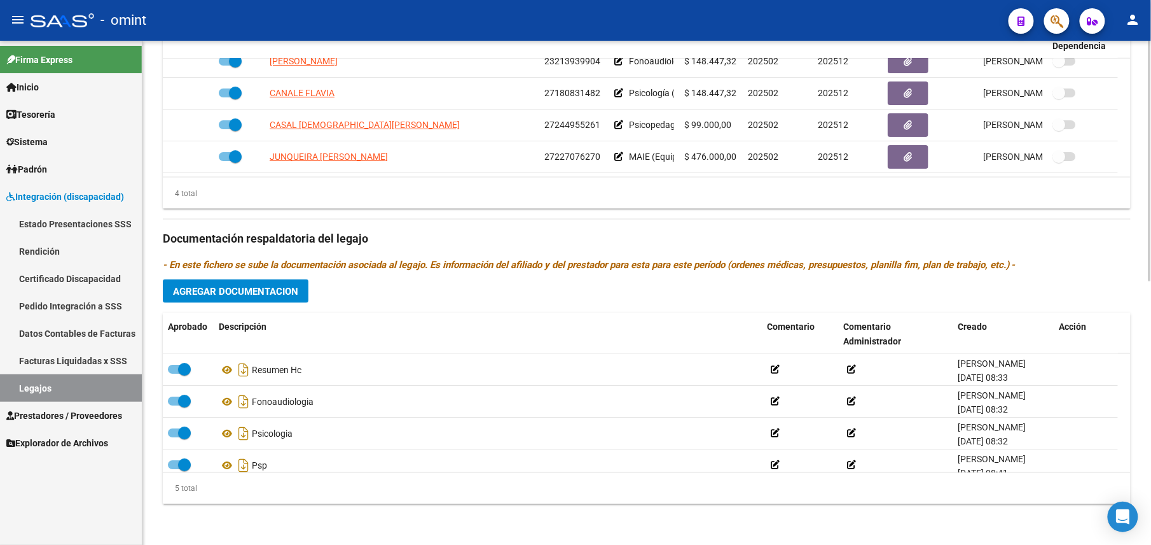
click at [270, 302] on button "Agregar Documentacion" at bounding box center [236, 291] width 146 height 24
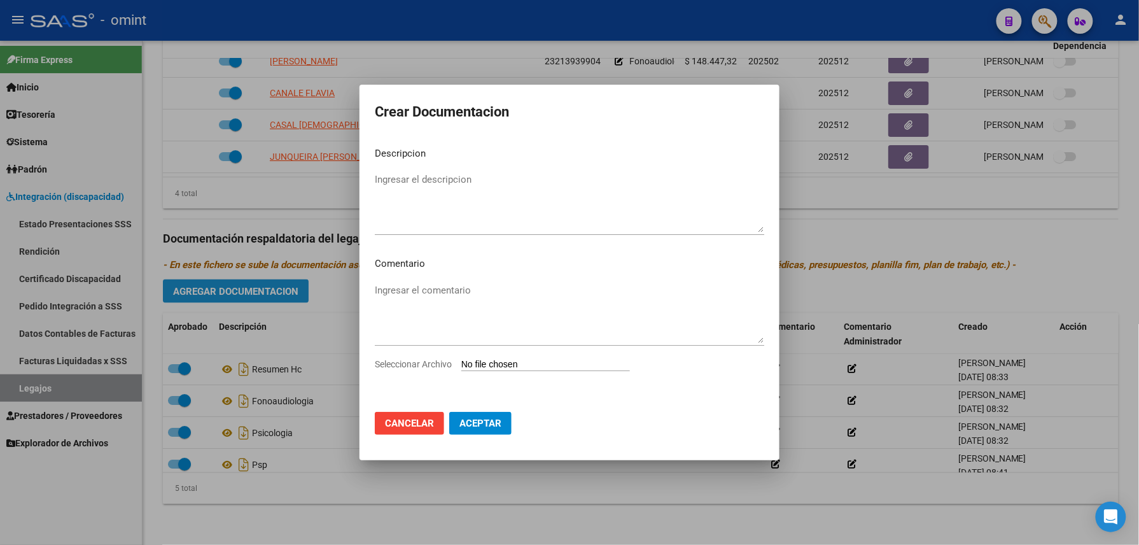
click at [270, 298] on div at bounding box center [569, 272] width 1139 height 545
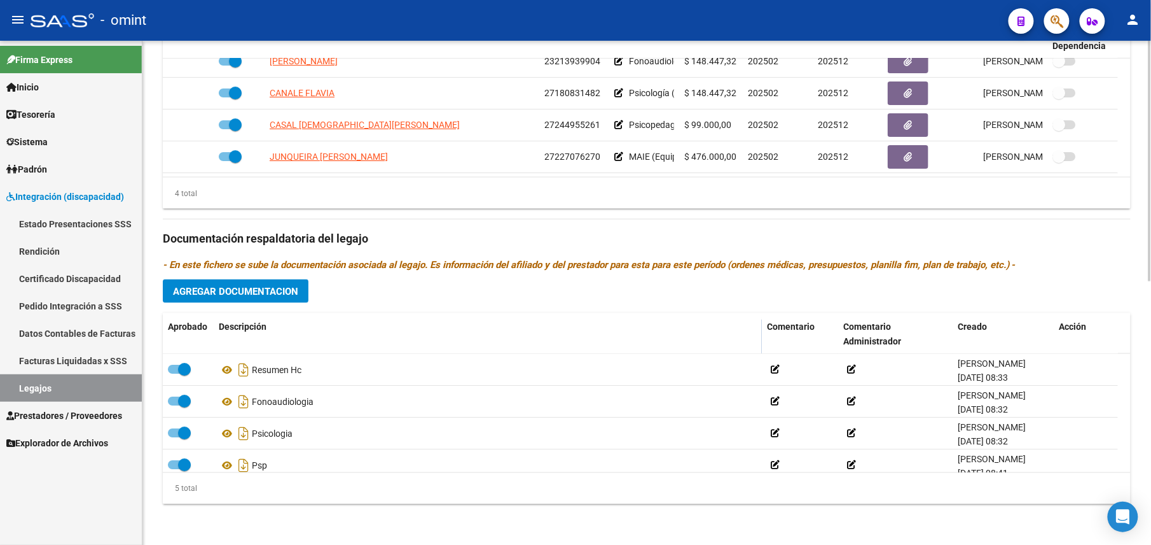
click at [279, 282] on button "Agregar Documentacion" at bounding box center [236, 291] width 146 height 24
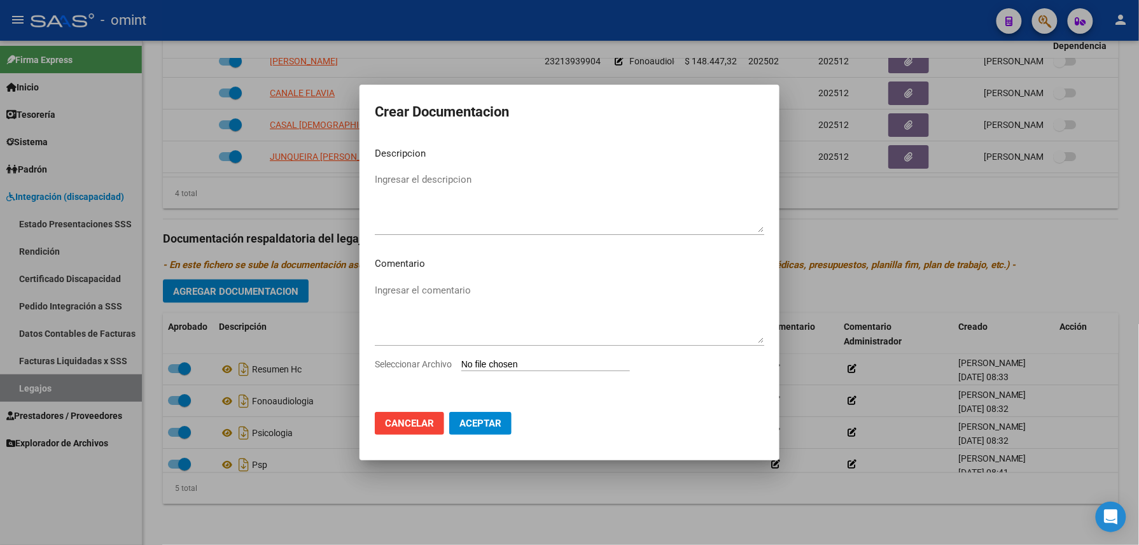
click at [523, 368] on input "Seleccionar Archivo" at bounding box center [545, 365] width 169 height 12
type input "C:\fakepath\1990878902_25091006360_form048.pdf"
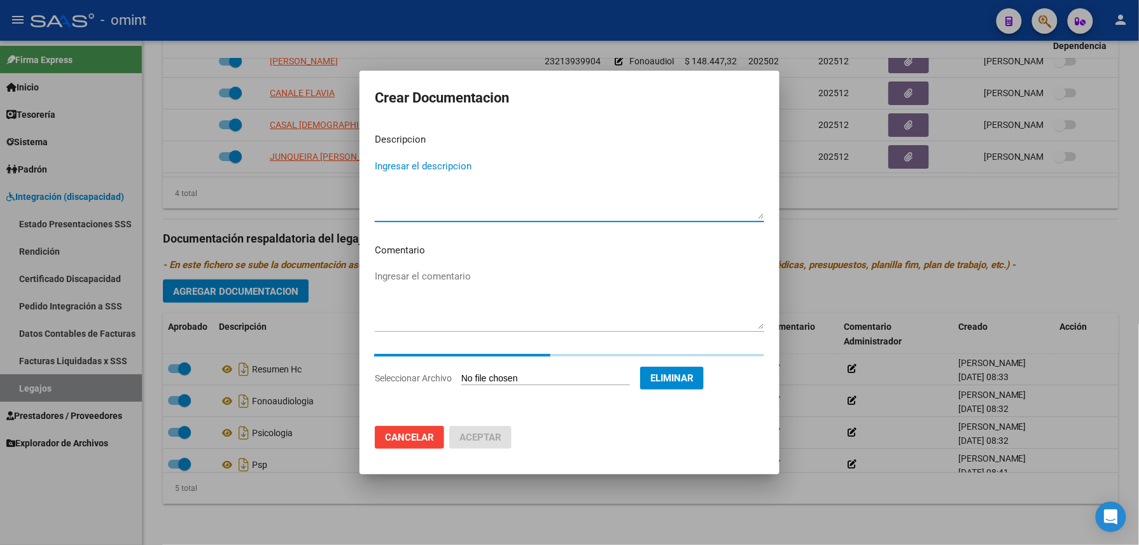
click at [461, 186] on textarea "Ingresar el descripcion" at bounding box center [569, 189] width 389 height 60
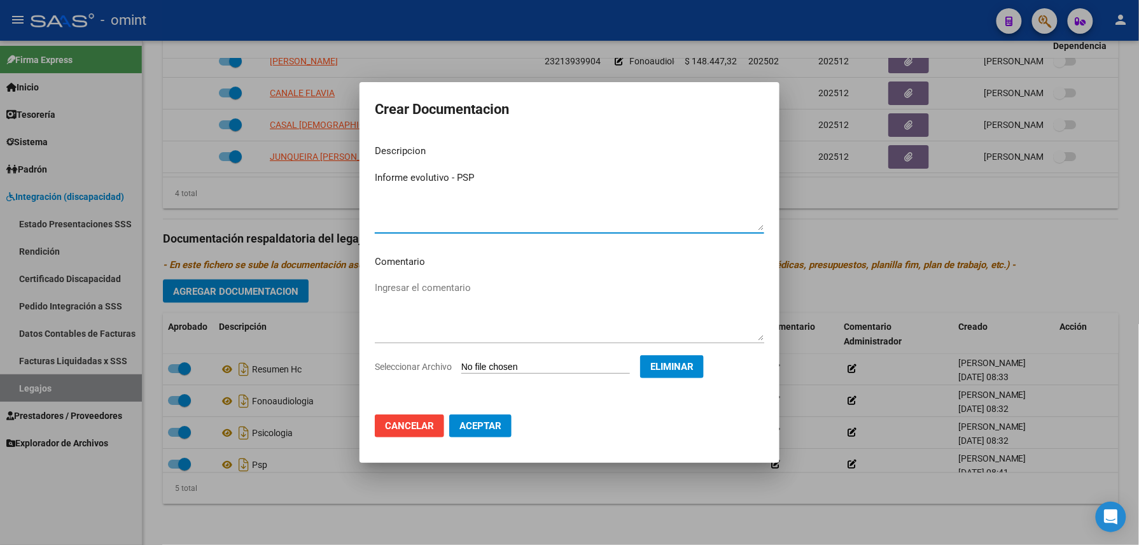
type textarea "Informe evolutivo - PSP"
click at [481, 414] on button "Aceptar" at bounding box center [480, 425] width 62 height 23
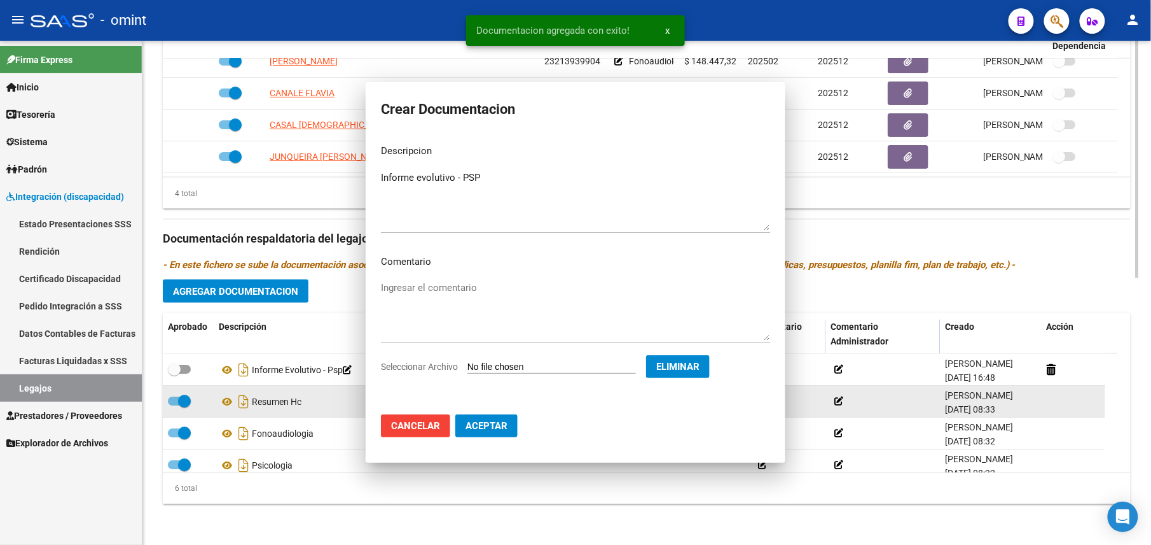
scroll to position [552, 0]
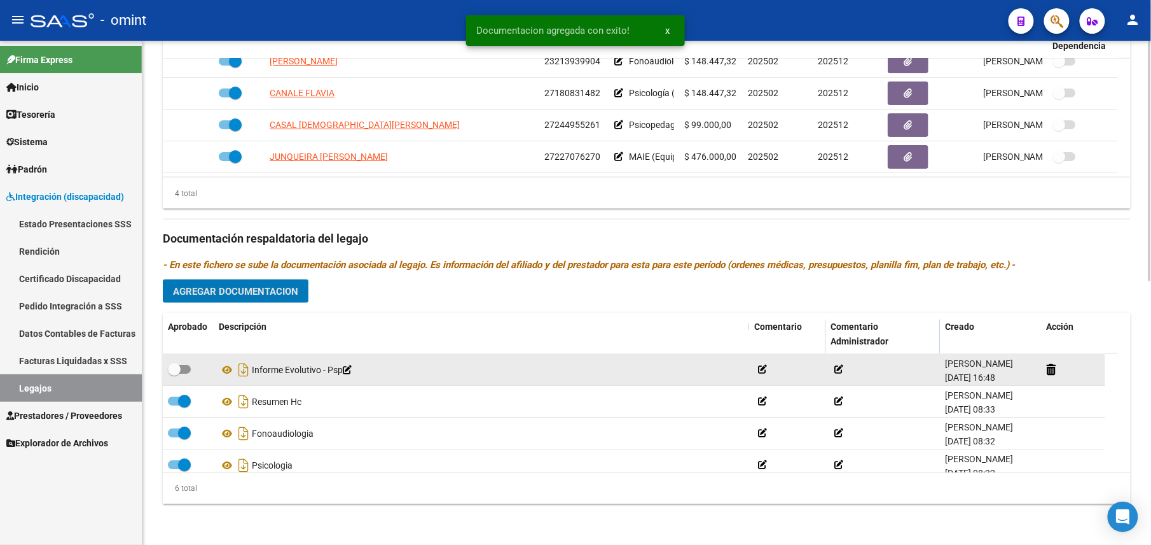
click at [183, 369] on span at bounding box center [179, 368] width 23 height 9
click at [174, 373] on input "checkbox" at bounding box center [174, 373] width 1 height 1
checkbox input "true"
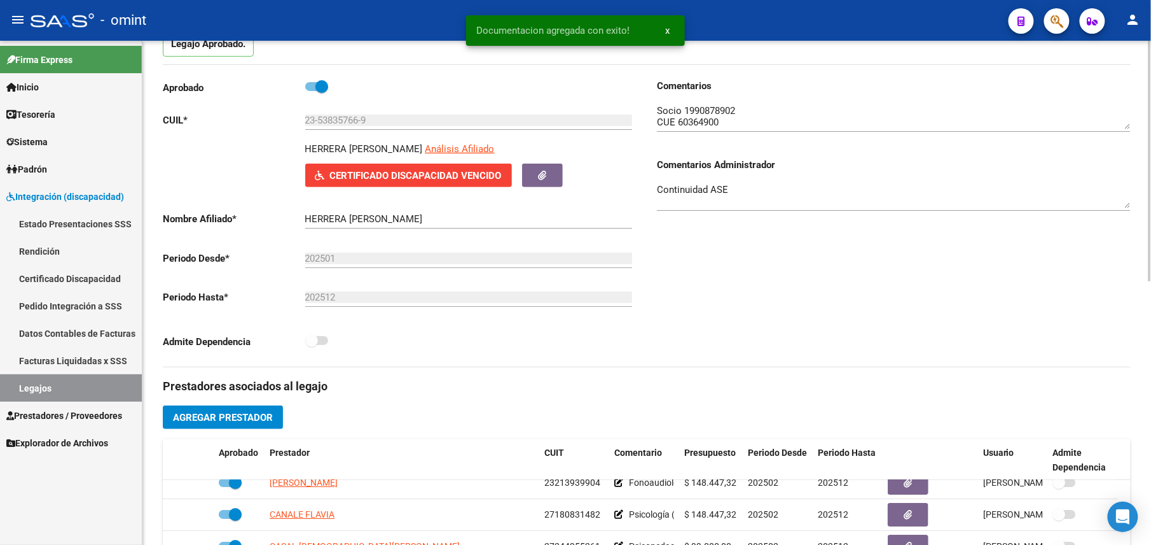
scroll to position [0, 0]
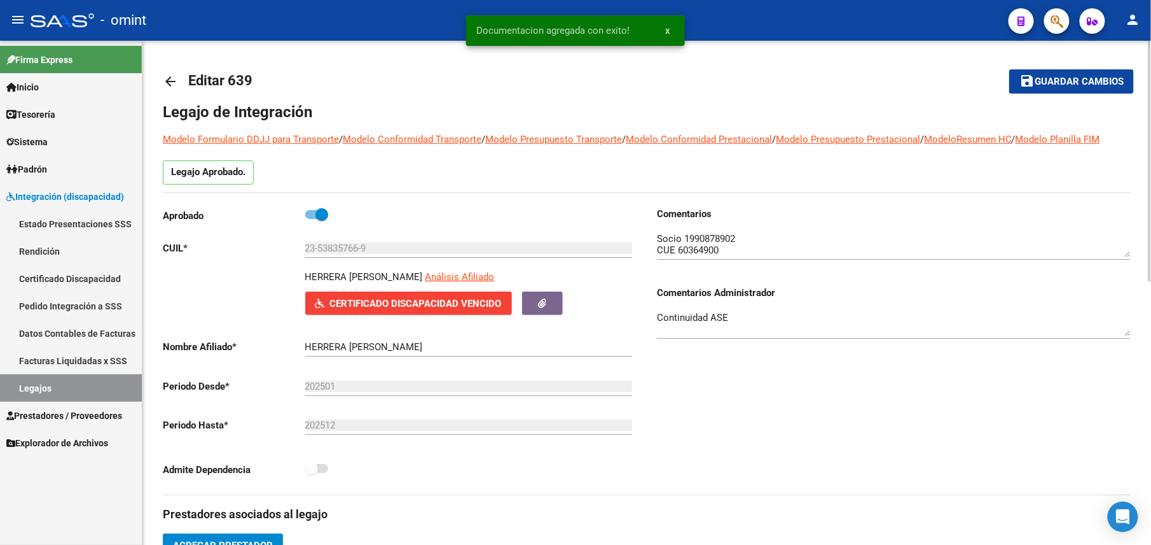
click at [1067, 81] on span "Guardar cambios" at bounding box center [1079, 81] width 89 height 11
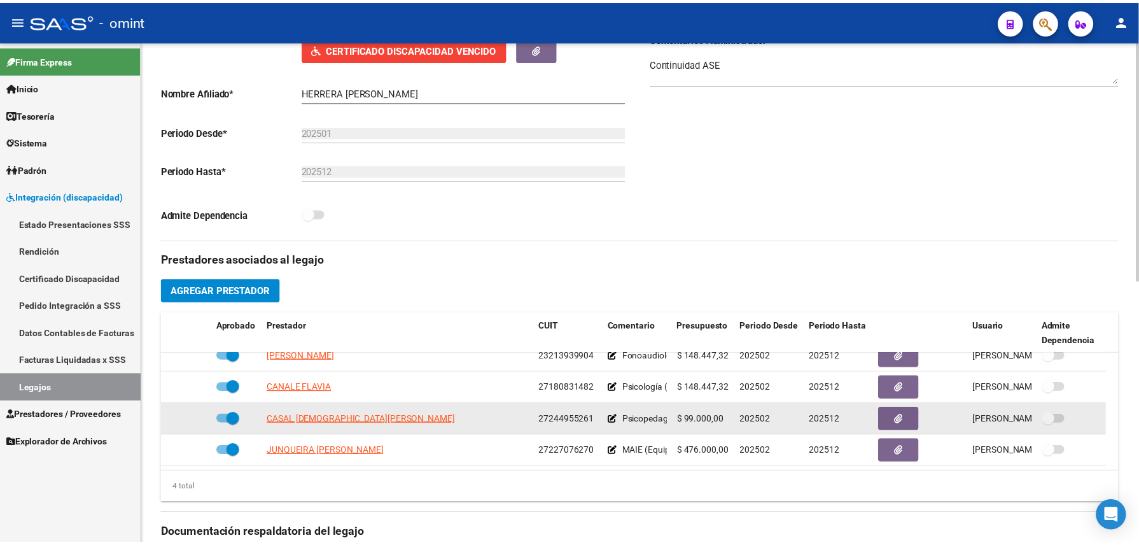
scroll to position [509, 0]
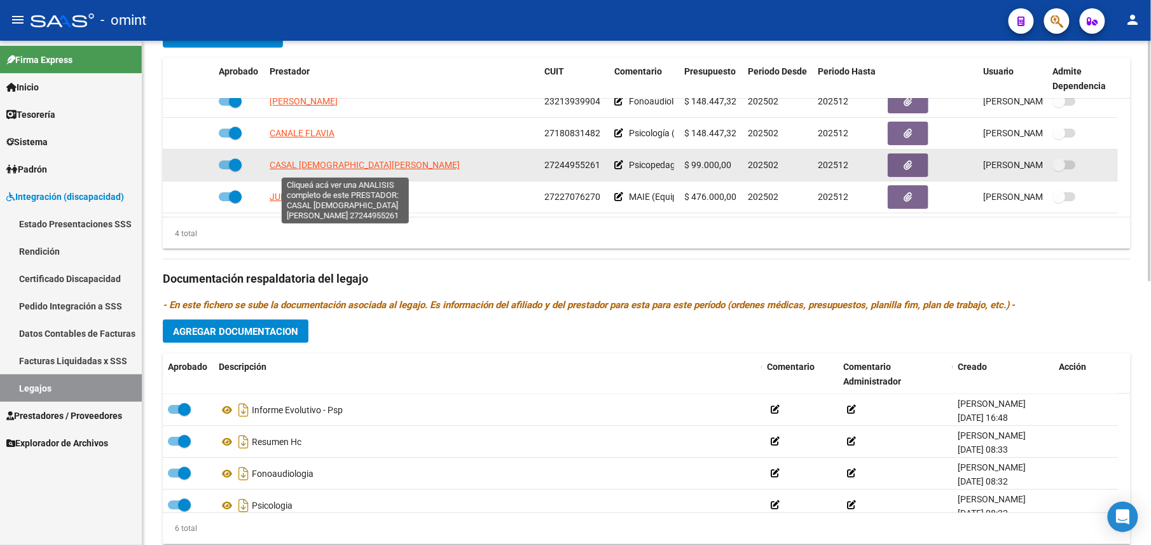
click at [359, 168] on span "CASAL LEZCANO GIMENA NATALIA" at bounding box center [365, 165] width 190 height 10
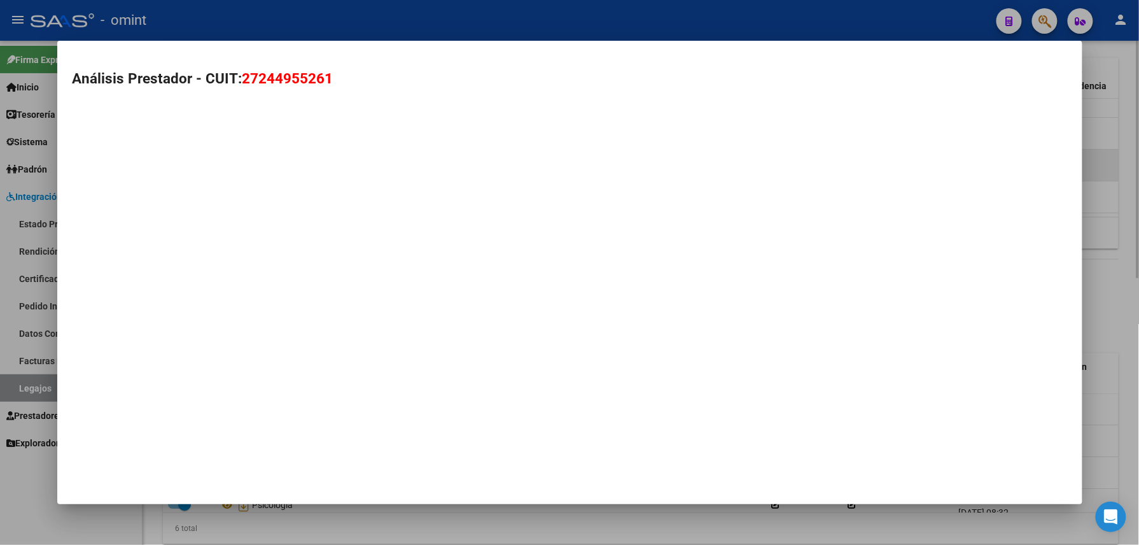
scroll to position [522, 0]
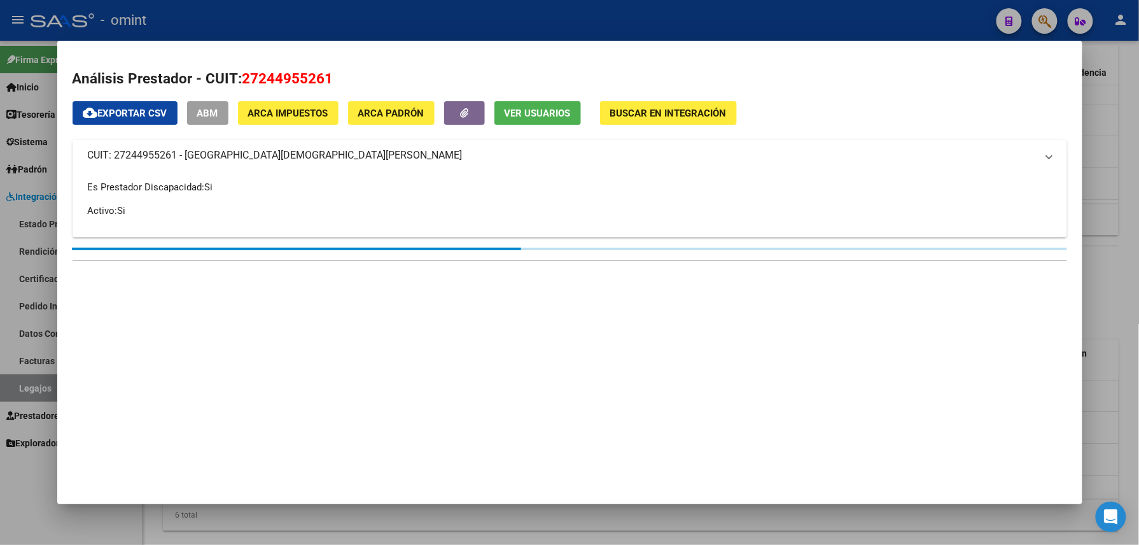
click at [557, 111] on span "Ver Usuarios" at bounding box center [537, 113] width 66 height 11
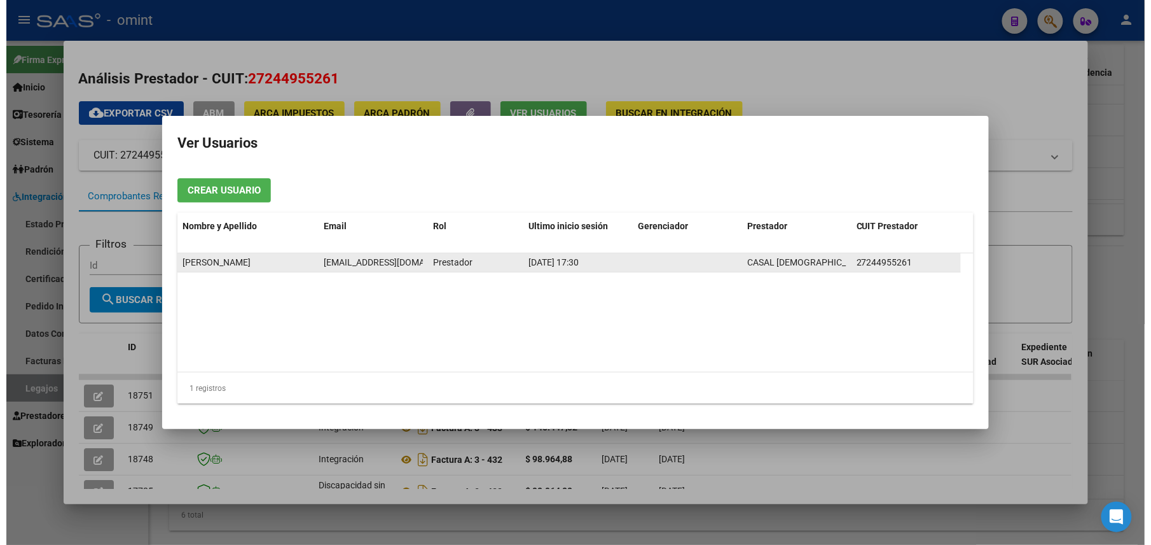
scroll to position [0, 5]
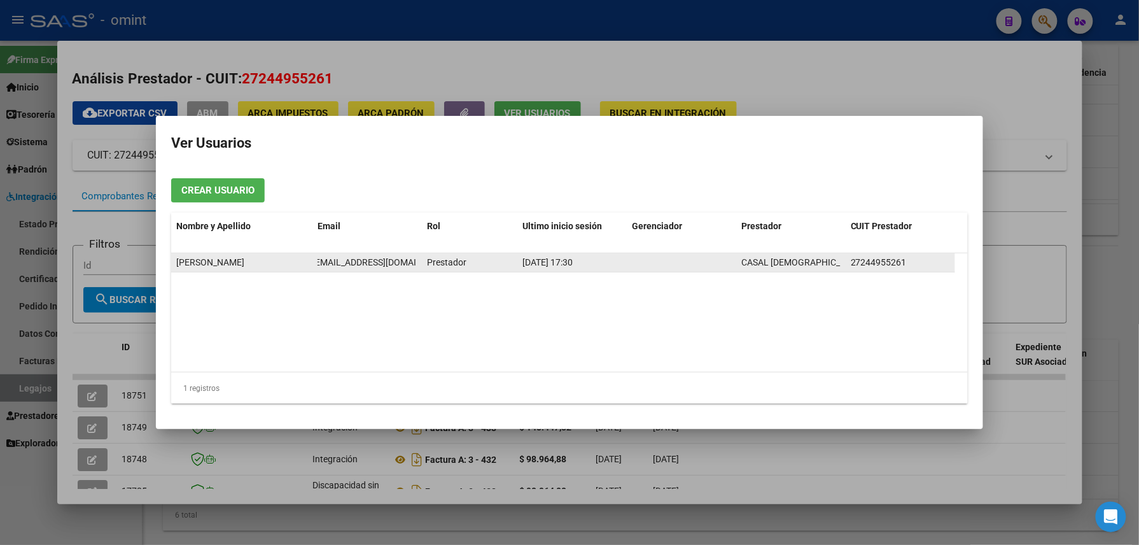
drag, startPoint x: 319, startPoint y: 263, endPoint x: 413, endPoint y: 261, distance: 94.2
click at [413, 261] on span "nclezcano@hotmail.com" at bounding box center [382, 262] width 141 height 10
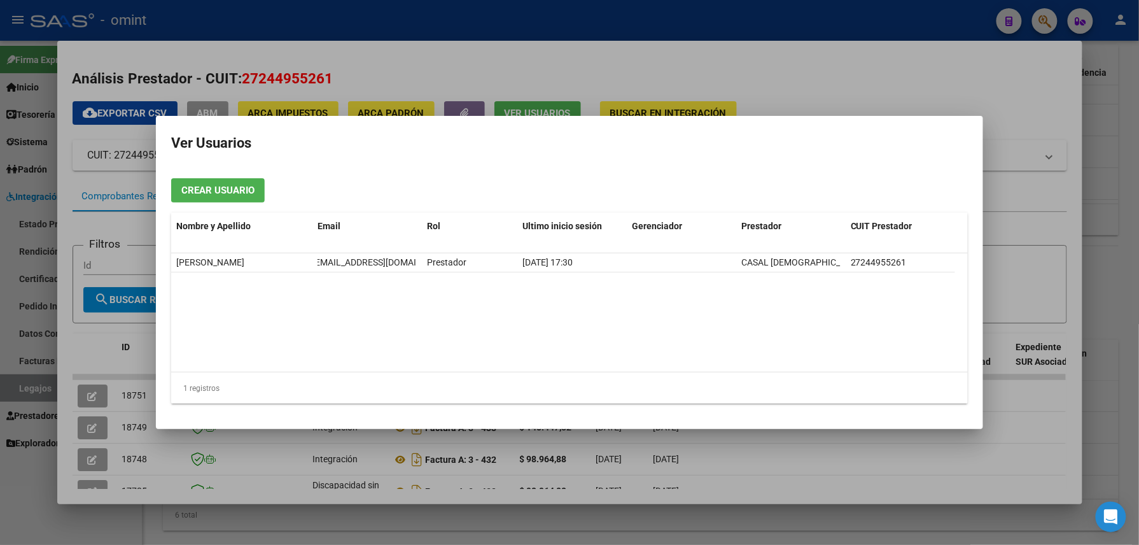
click at [712, 36] on div at bounding box center [569, 272] width 1139 height 545
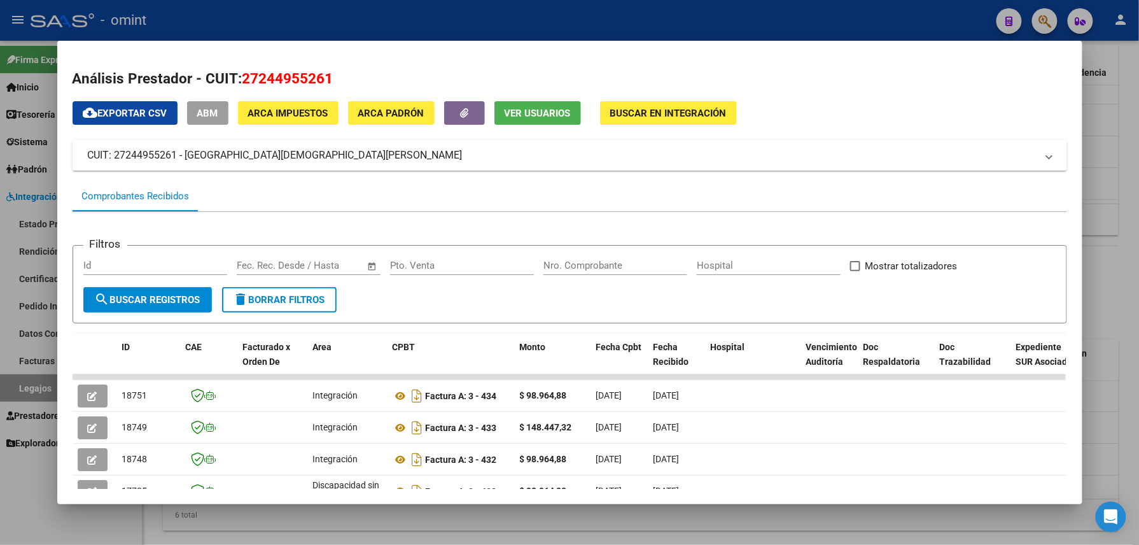
click at [713, 29] on div at bounding box center [569, 272] width 1139 height 545
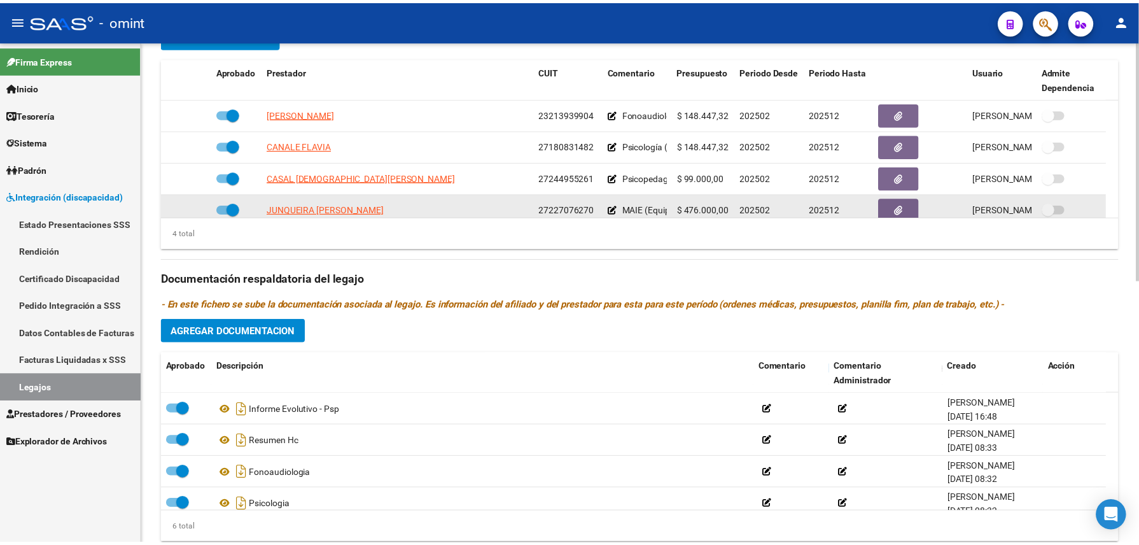
scroll to position [13, 0]
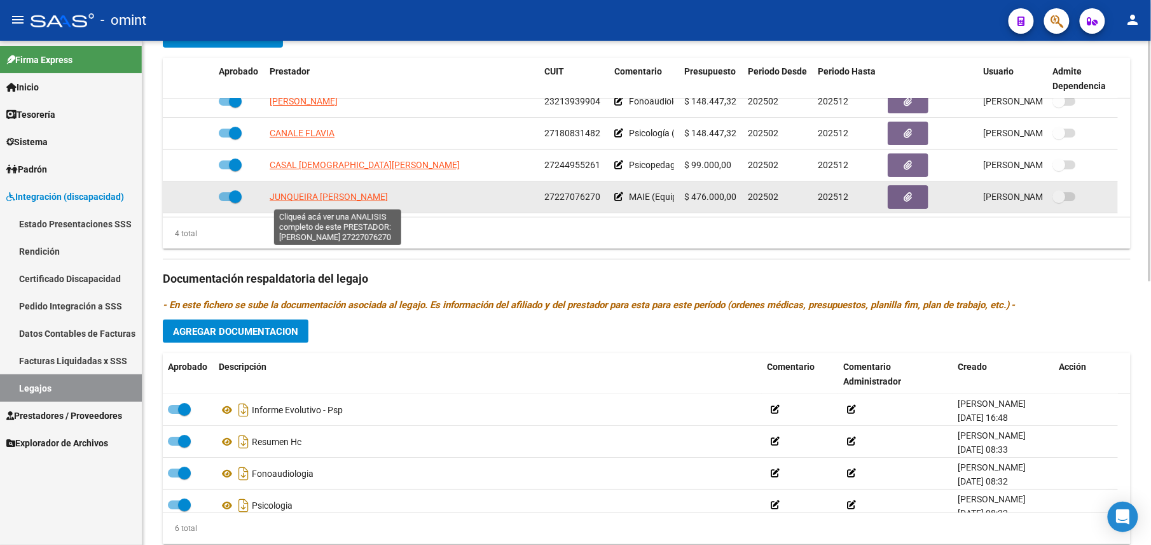
click at [388, 201] on span "JUNQUEIRA MARIA ALEJANDRA" at bounding box center [329, 196] width 118 height 10
type textarea "27227076270"
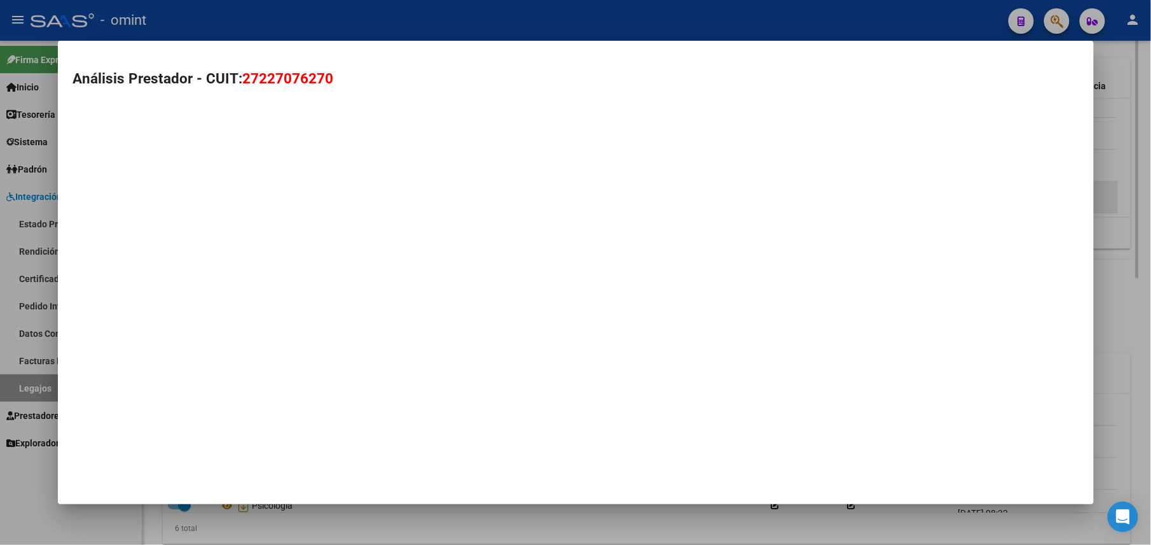
scroll to position [522, 0]
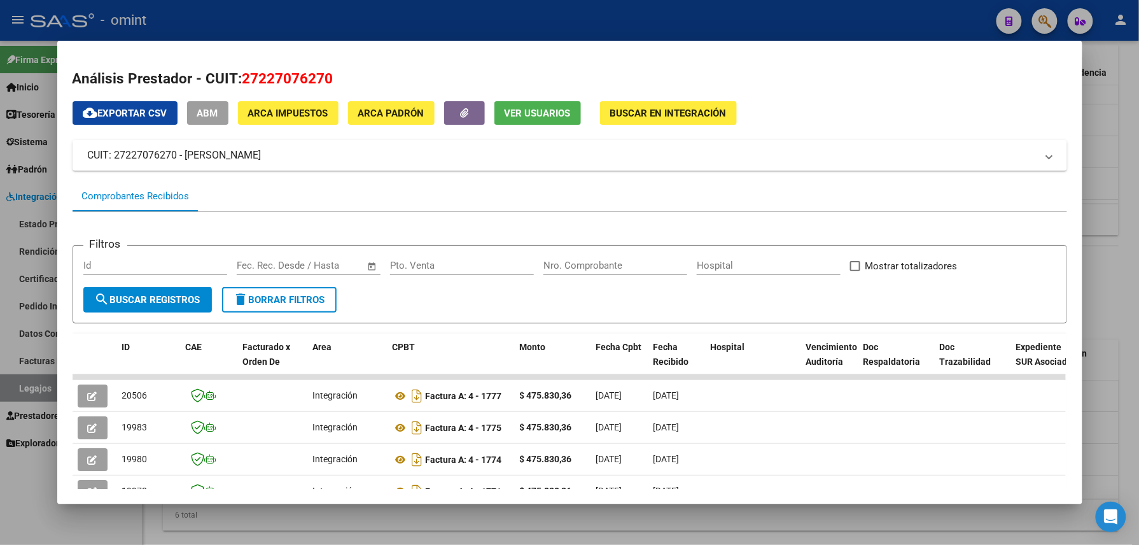
click at [515, 14] on div at bounding box center [569, 272] width 1139 height 545
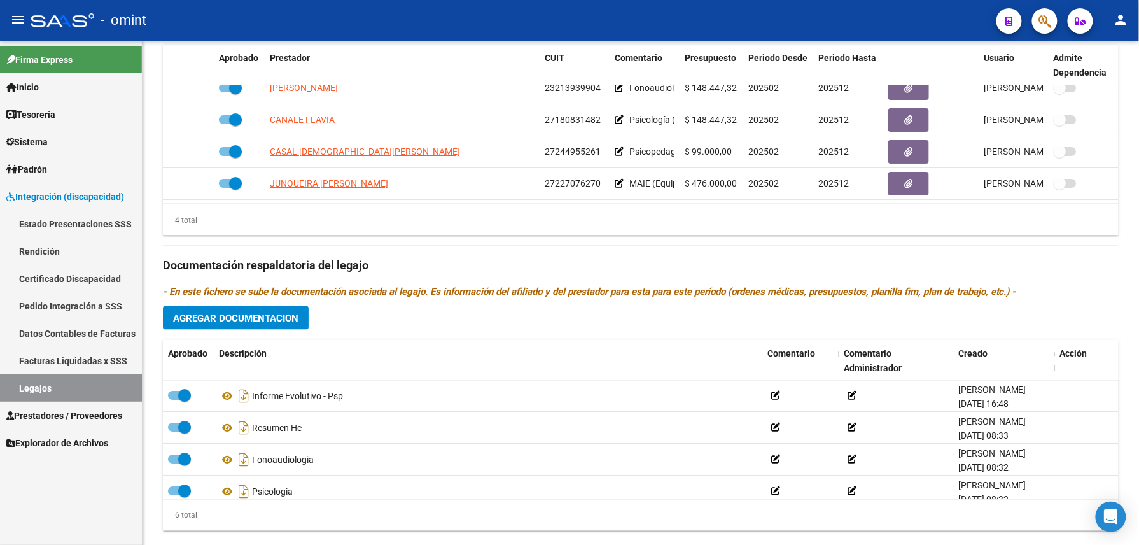
scroll to position [509, 0]
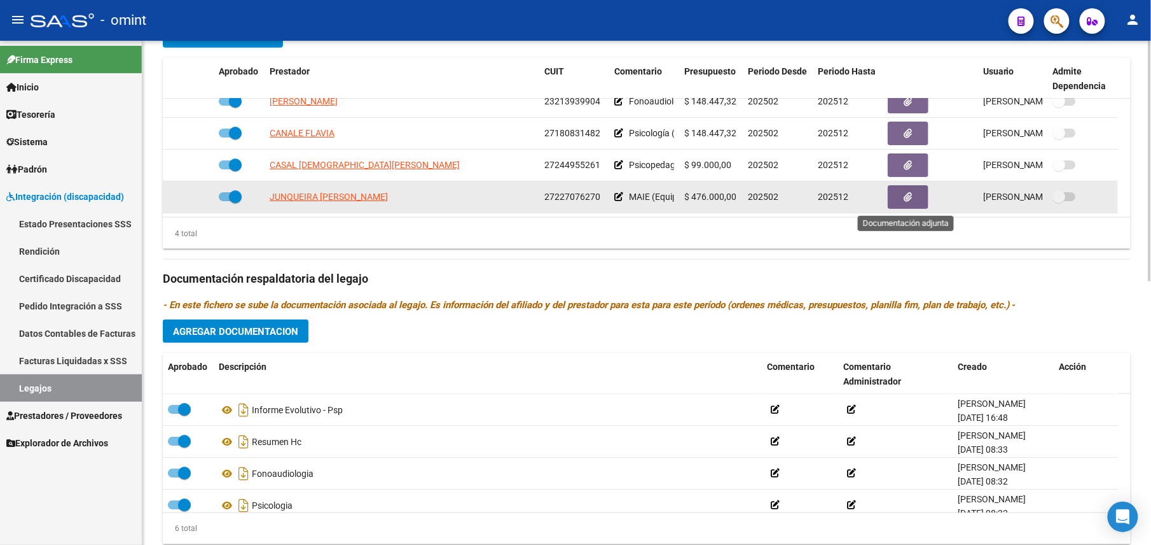
click at [896, 197] on button "button" at bounding box center [908, 197] width 41 height 24
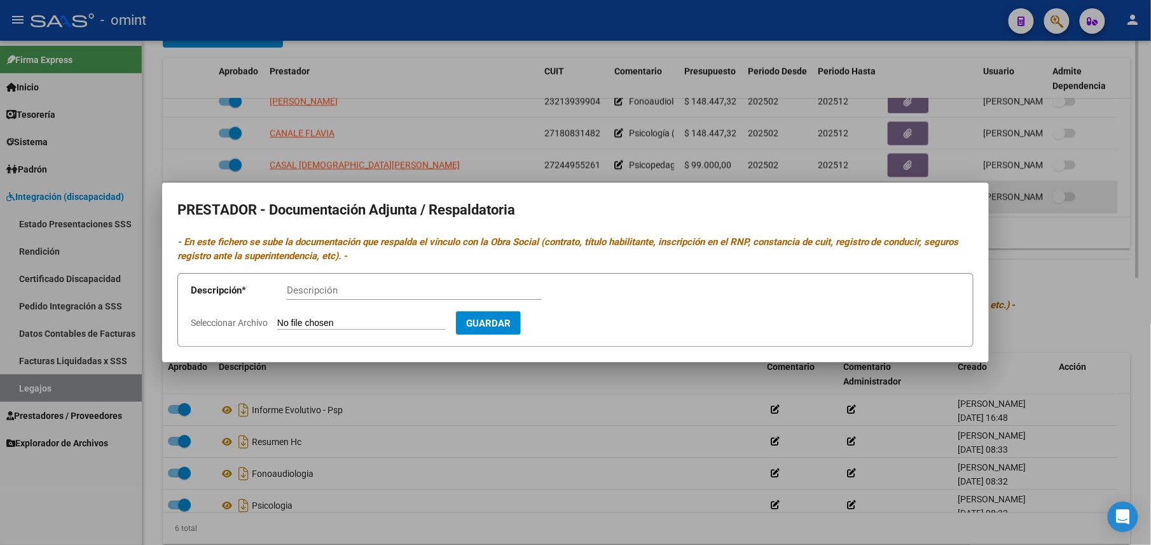
scroll to position [522, 0]
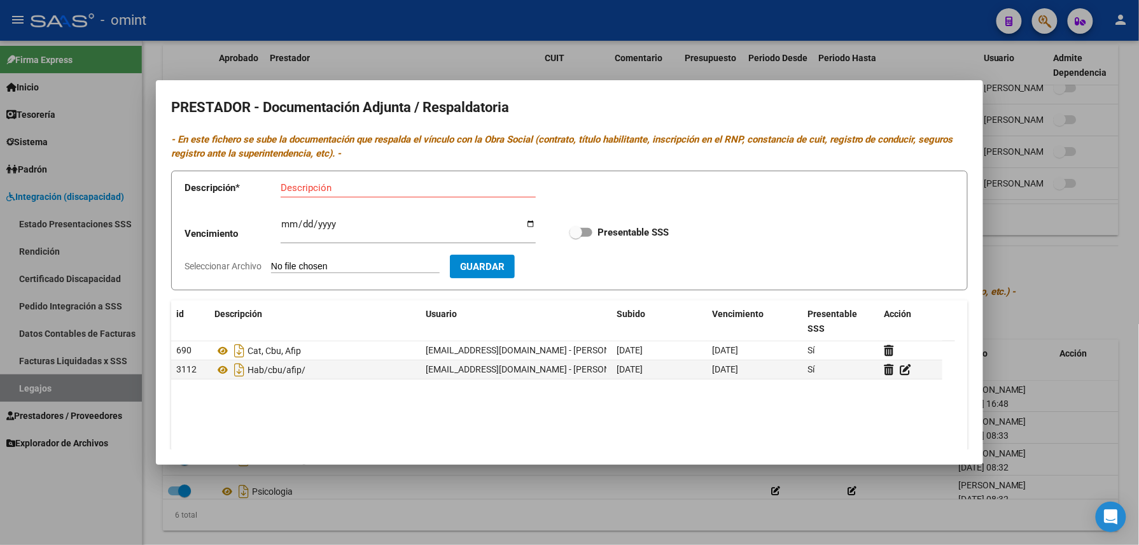
click at [1047, 283] on div at bounding box center [569, 272] width 1139 height 545
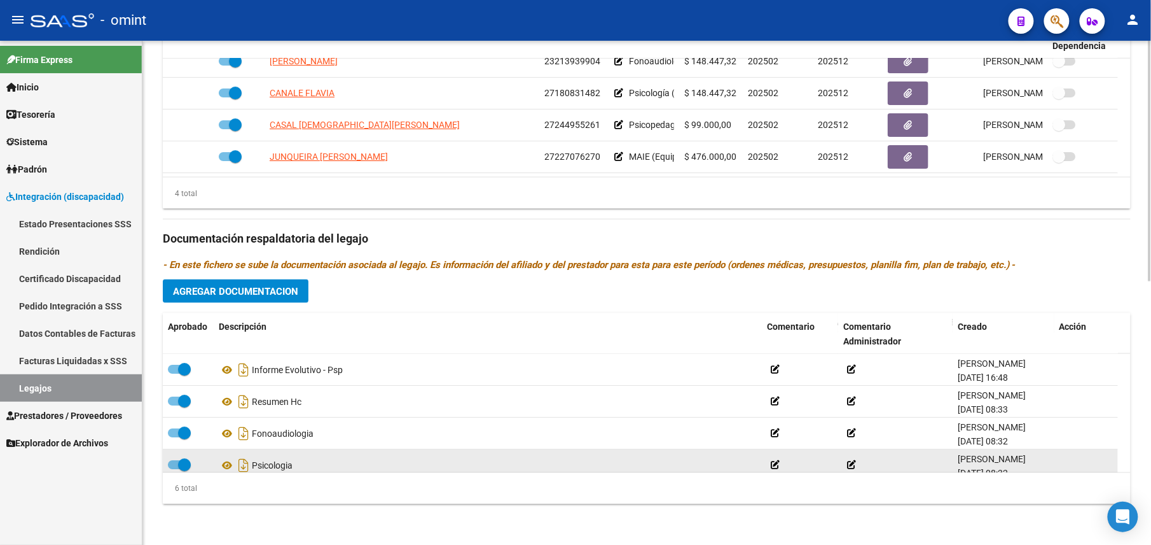
scroll to position [77, 0]
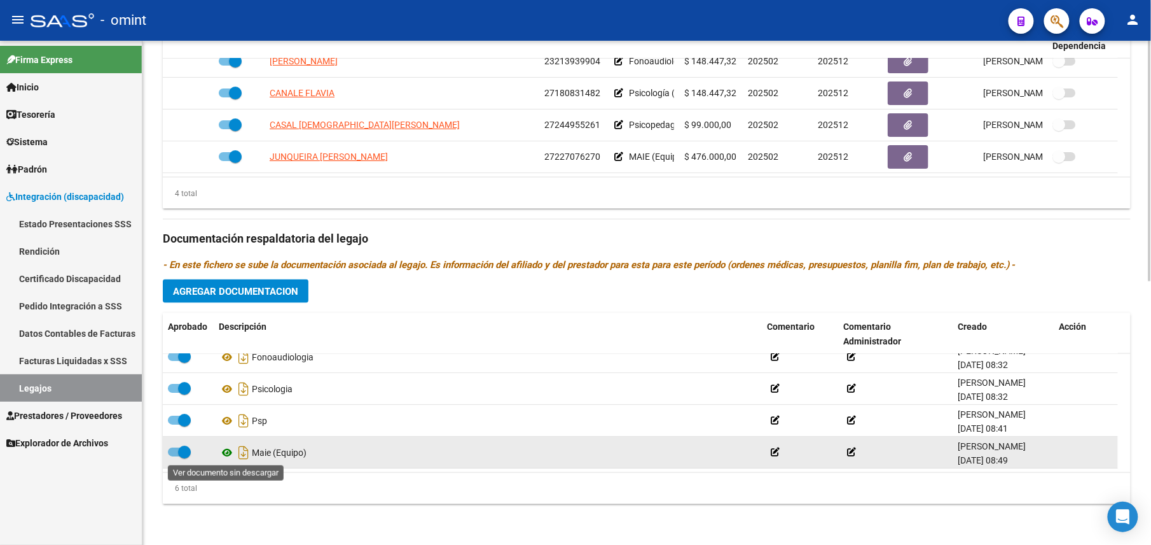
click at [225, 450] on icon at bounding box center [227, 452] width 17 height 15
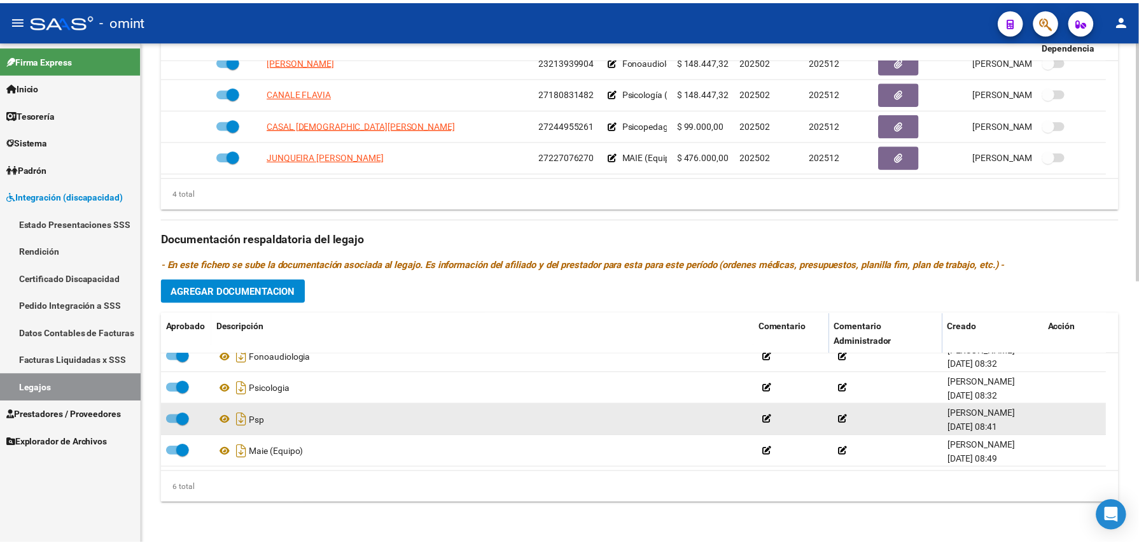
scroll to position [0, 0]
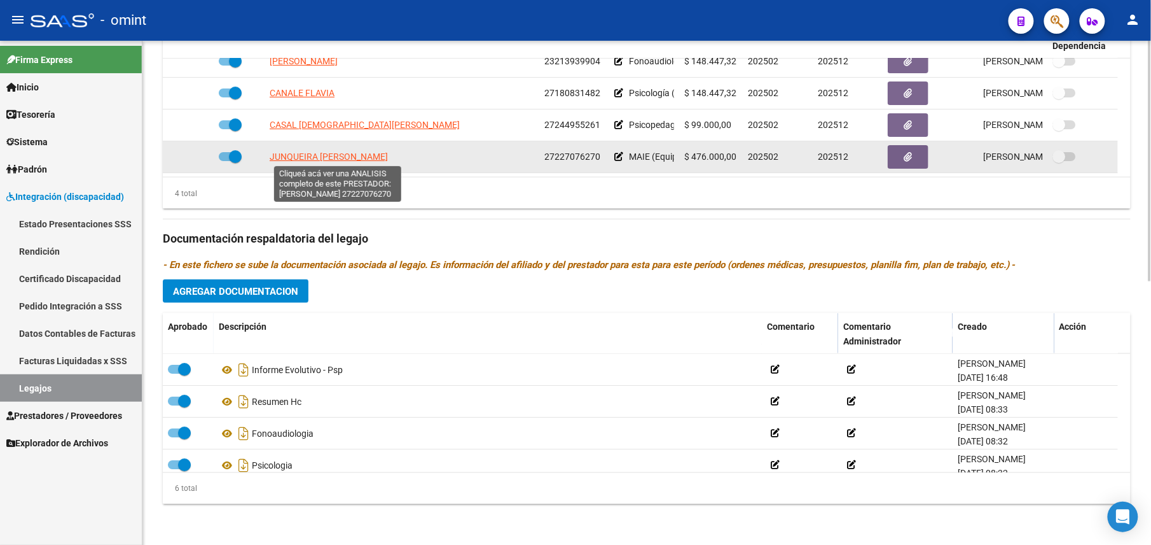
click at [349, 156] on span "JUNQUEIRA MARIA ALEJANDRA" at bounding box center [329, 156] width 118 height 10
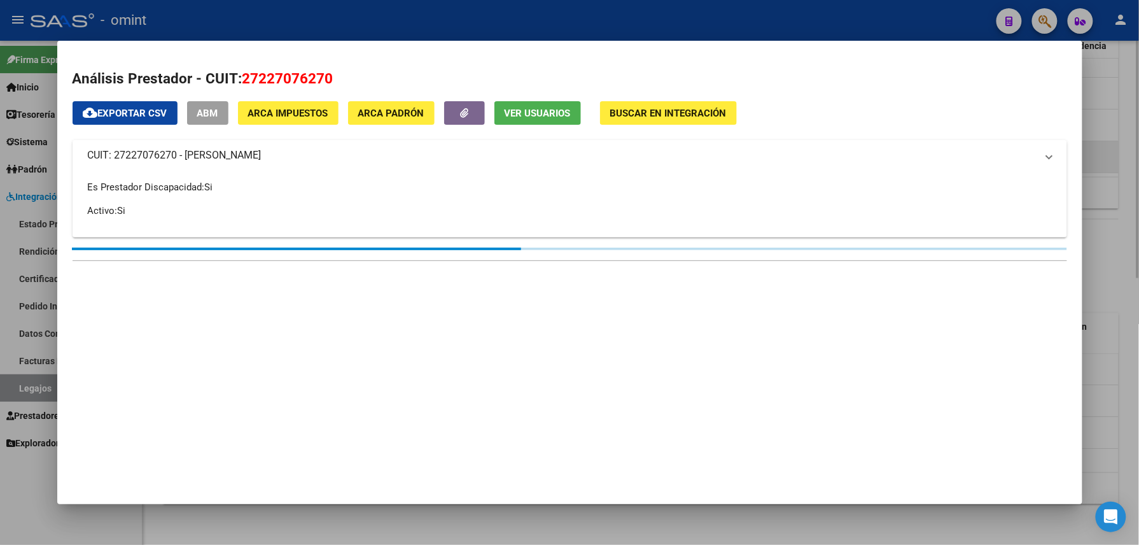
scroll to position [566, 0]
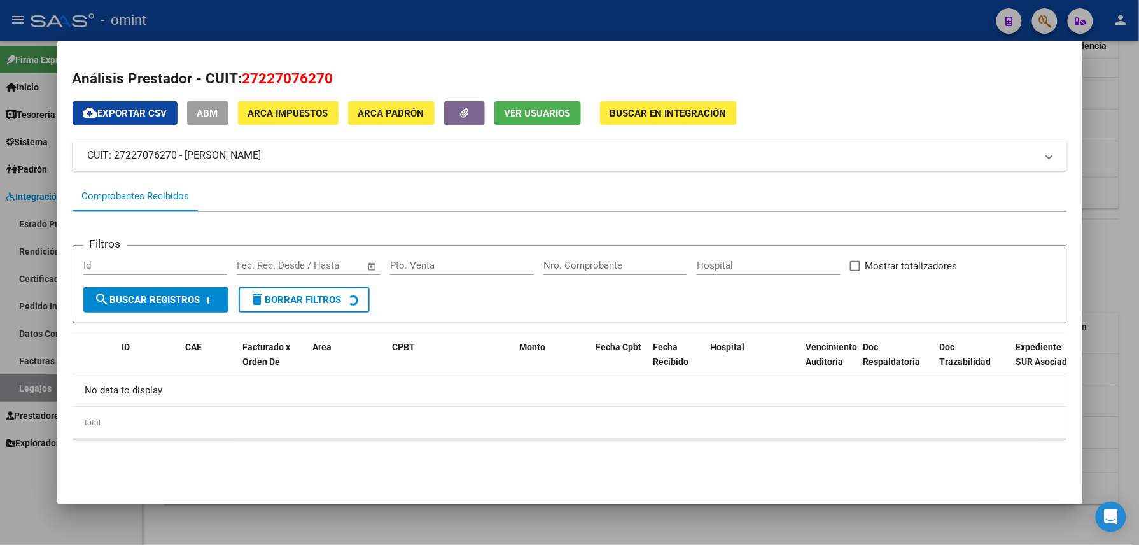
click at [555, 108] on span "Ver Usuarios" at bounding box center [537, 113] width 66 height 11
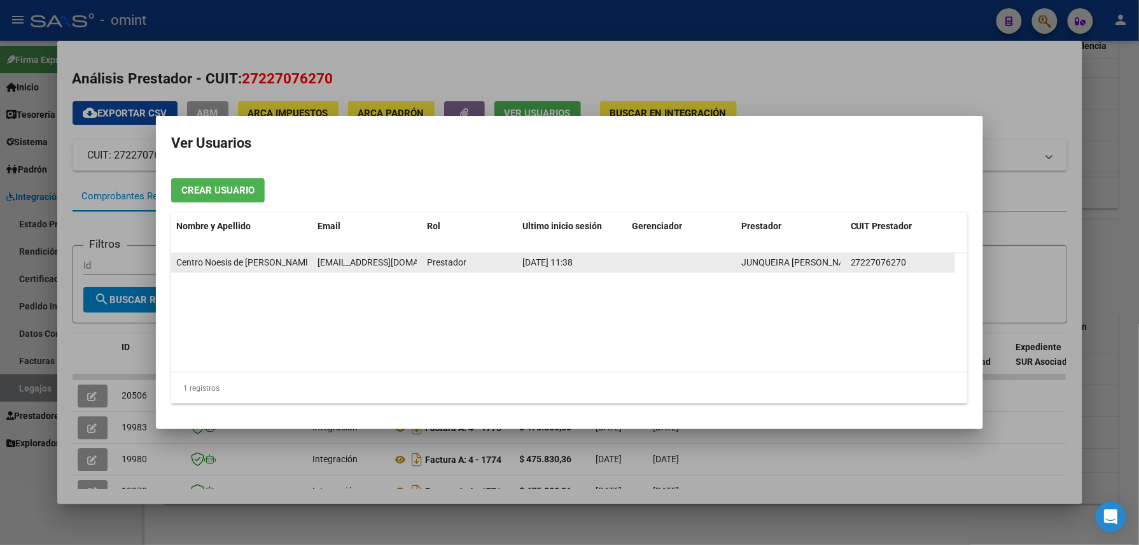
drag, startPoint x: 321, startPoint y: 262, endPoint x: 350, endPoint y: 260, distance: 29.3
click at [350, 260] on span "centronoesis@gmail.com" at bounding box center [387, 262] width 141 height 10
drag, startPoint x: 350, startPoint y: 260, endPoint x: 335, endPoint y: 261, distance: 15.3
click at [335, 261] on span "centronoesis@gmail.com" at bounding box center [387, 262] width 141 height 10
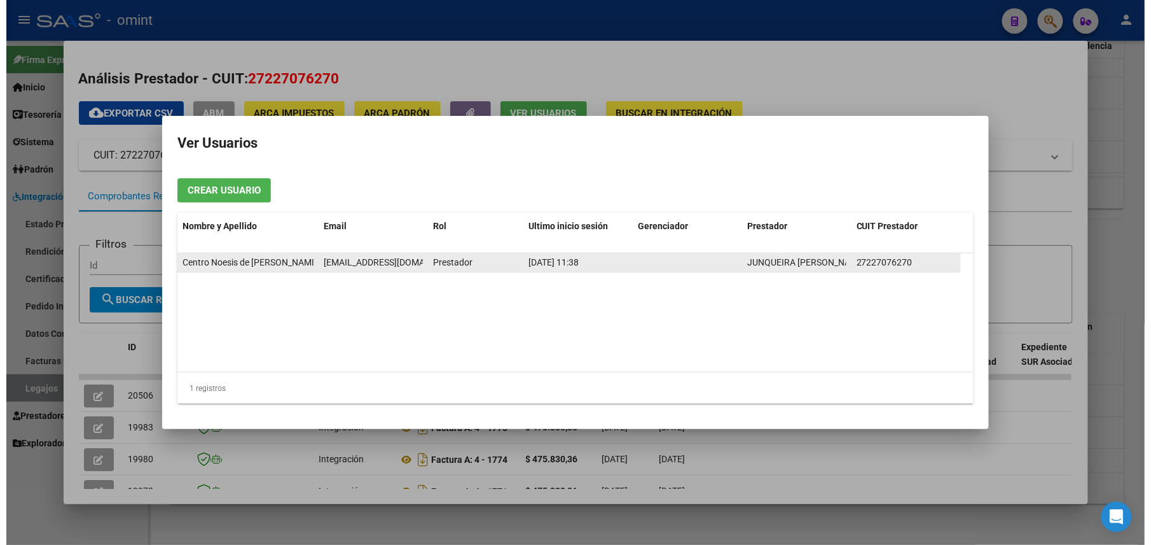
scroll to position [0, 9]
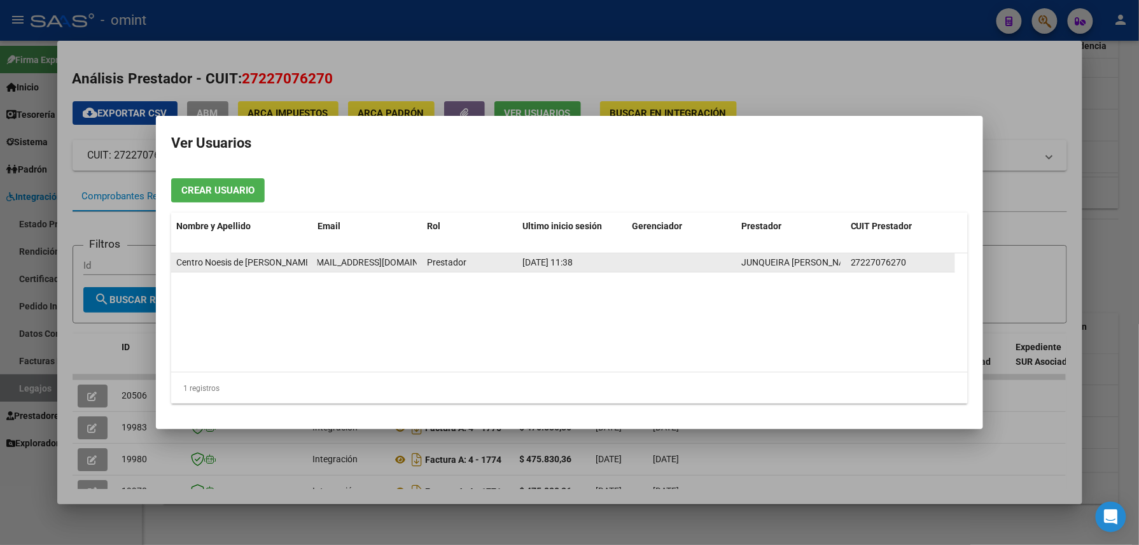
drag, startPoint x: 330, startPoint y: 262, endPoint x: 420, endPoint y: 261, distance: 91.0
click at [420, 261] on datatable-body-cell "centronoesis@gmail.com" at bounding box center [366, 262] width 109 height 18
drag, startPoint x: 420, startPoint y: 261, endPoint x: 399, endPoint y: 261, distance: 21.0
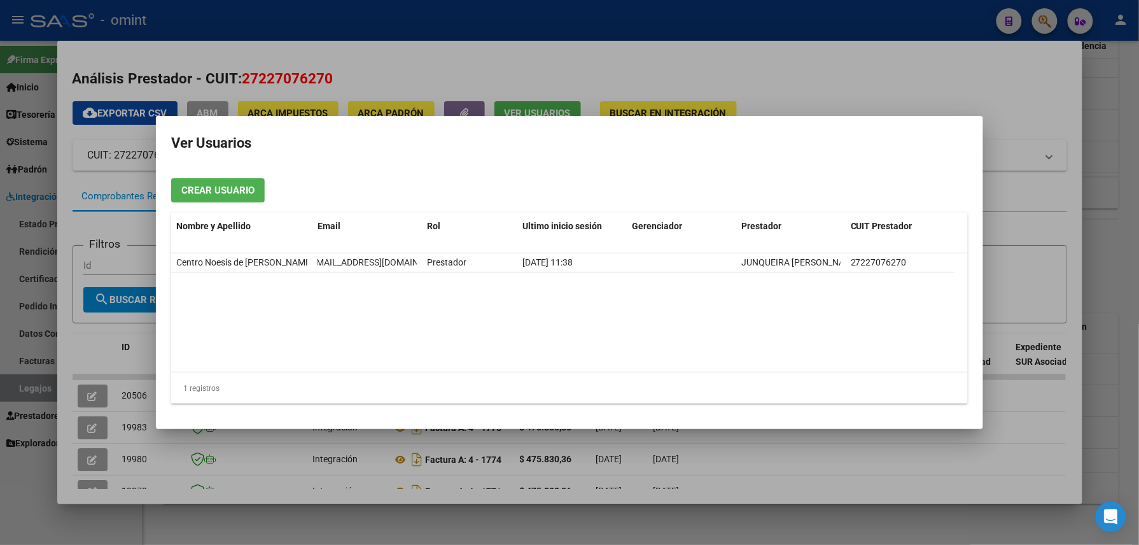
click at [387, 20] on div at bounding box center [569, 272] width 1139 height 545
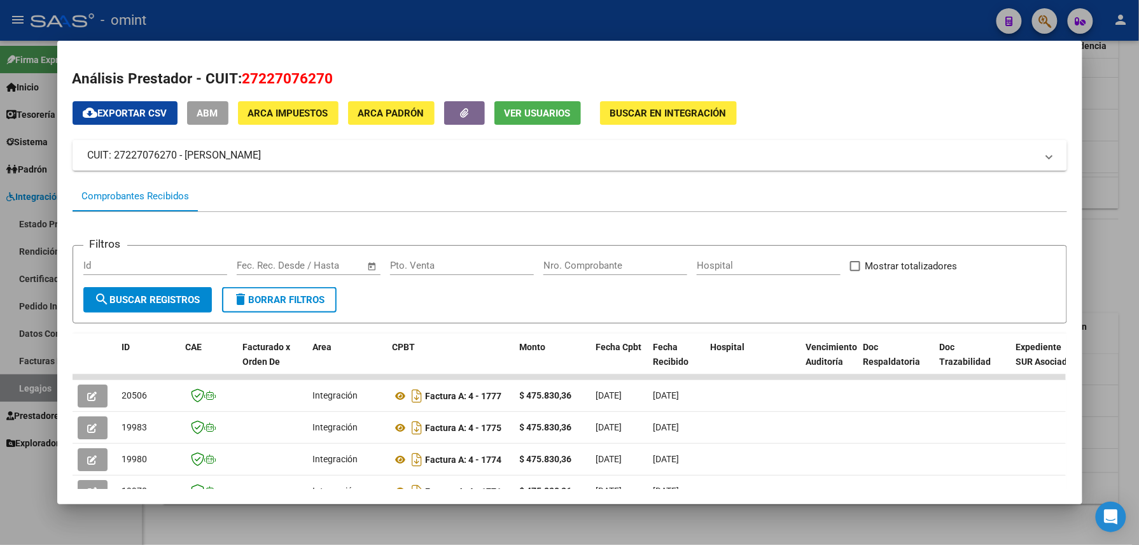
click at [387, 20] on div at bounding box center [569, 272] width 1139 height 545
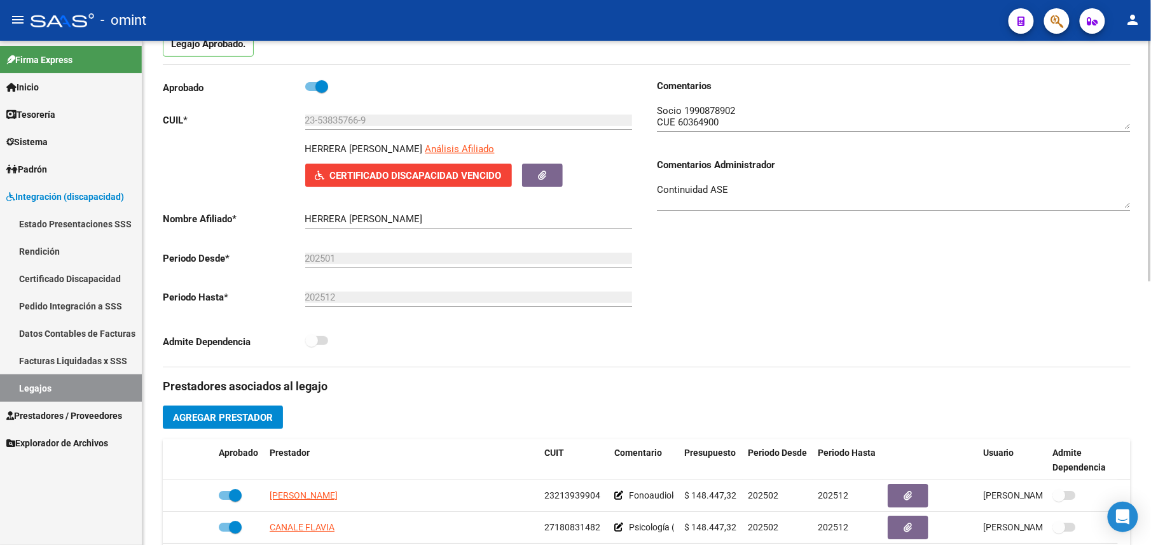
scroll to position [0, 0]
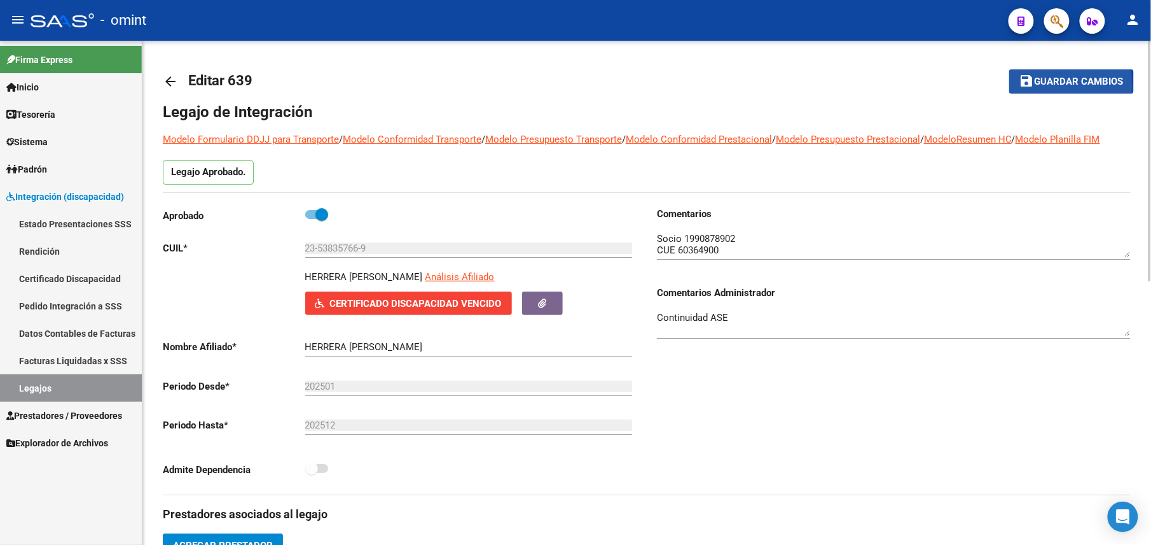
click at [1034, 87] on mat-icon "save" at bounding box center [1027, 80] width 15 height 15
click at [173, 84] on mat-icon "arrow_back" at bounding box center [170, 81] width 15 height 15
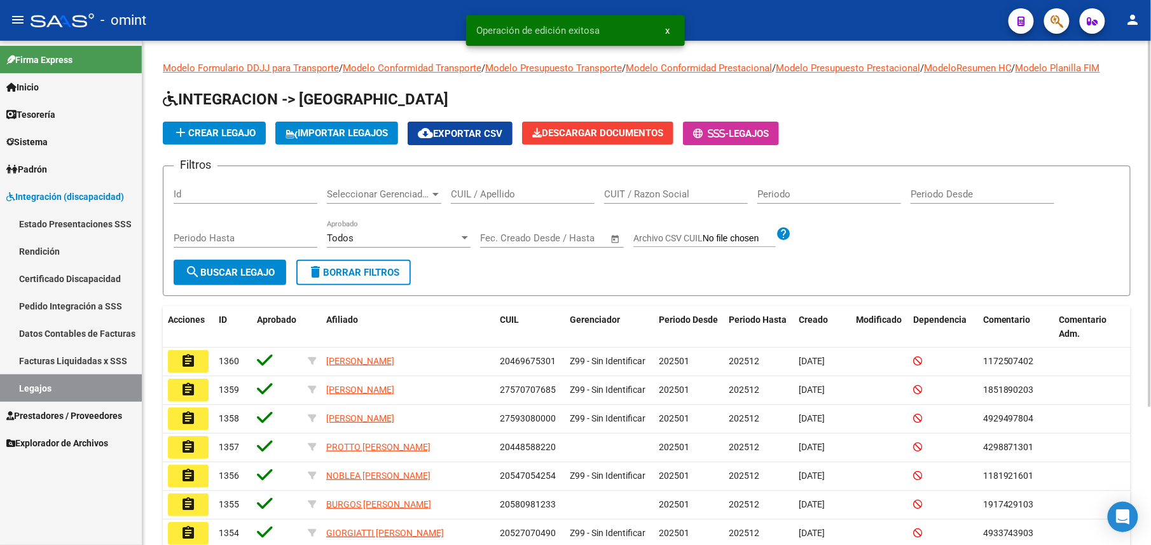
click at [530, 188] on div "CUIL / Apellido" at bounding box center [523, 189] width 144 height 27
paste input "HERNANDEZ RIOS"
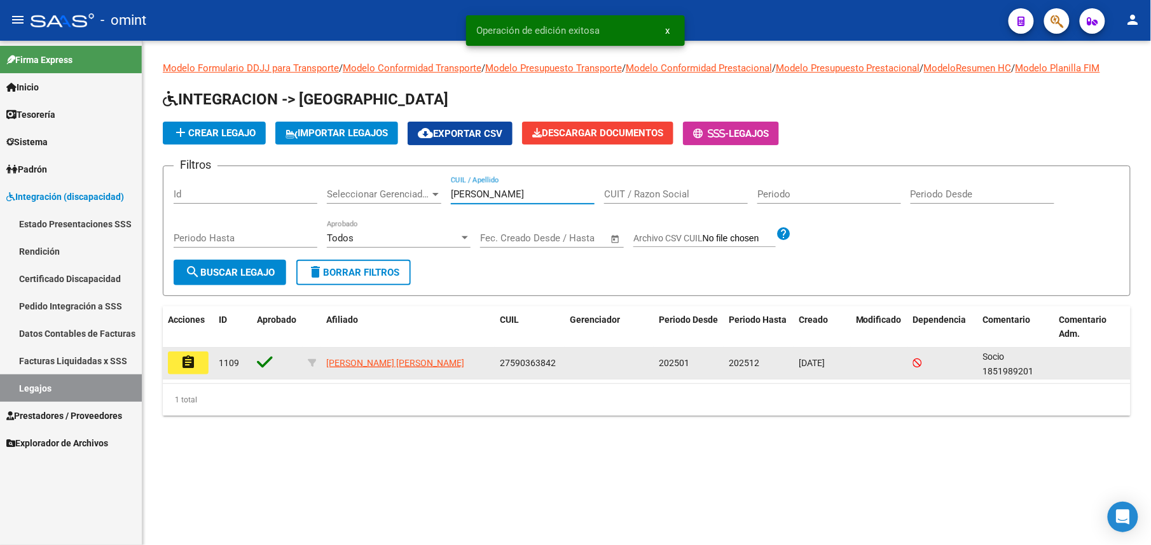
type input "HERNANDEZ RIOS"
click at [187, 370] on button "assignment" at bounding box center [188, 362] width 41 height 23
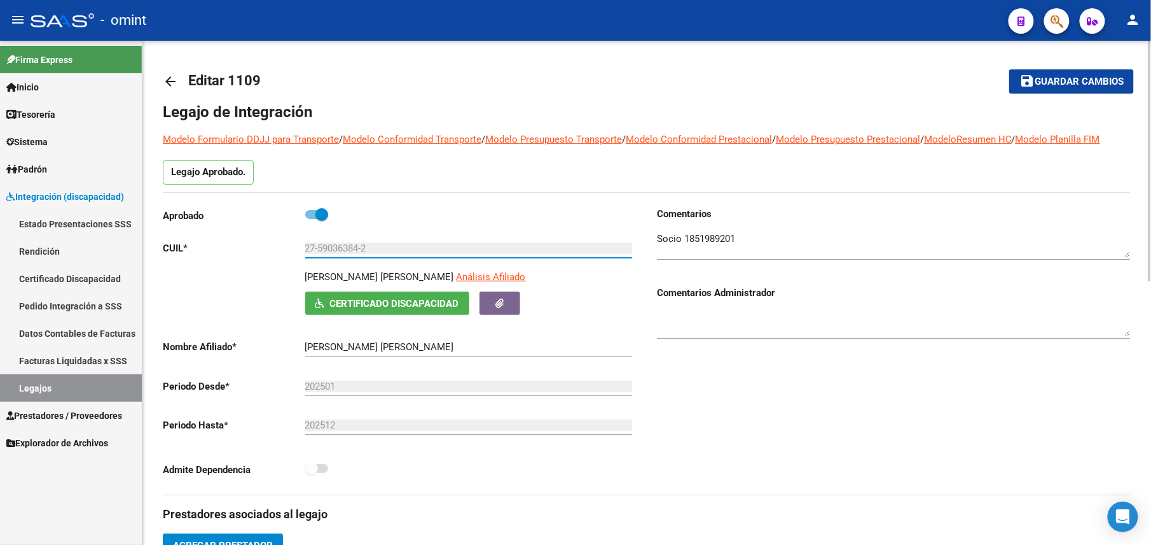
drag, startPoint x: 372, startPoint y: 244, endPoint x: 271, endPoint y: 246, distance: 101.2
click at [271, 246] on app-form-text-field "CUIL * 27-59036384-2 Ingresar CUIL" at bounding box center [397, 247] width 469 height 11
drag, startPoint x: 271, startPoint y: 246, endPoint x: 328, endPoint y: 251, distance: 57.5
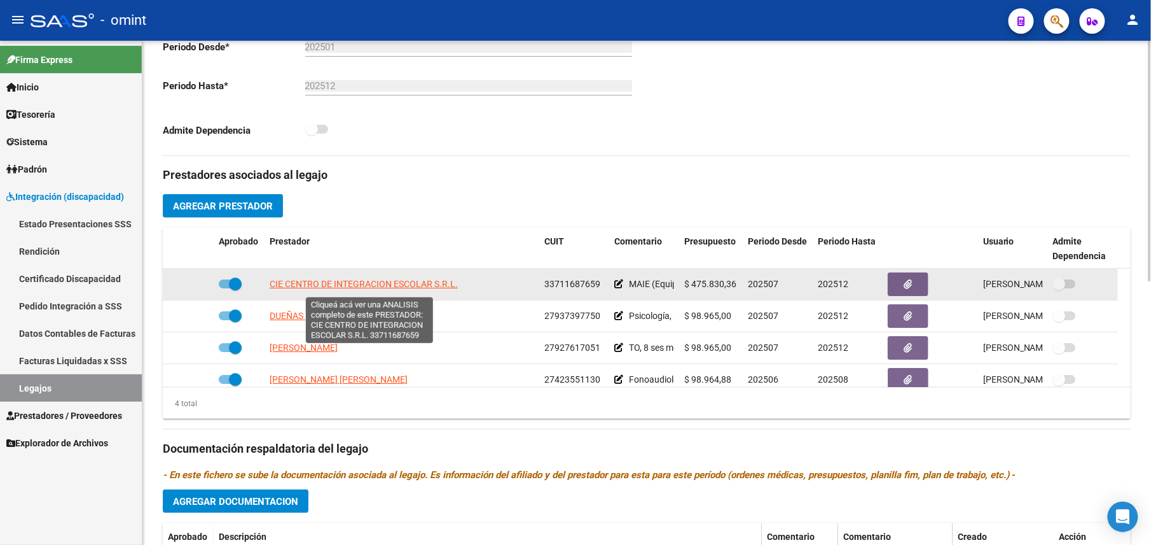
click at [326, 286] on span "CIE CENTRO DE INTEGRACION ESCOLAR S.R.L." at bounding box center [364, 284] width 188 height 10
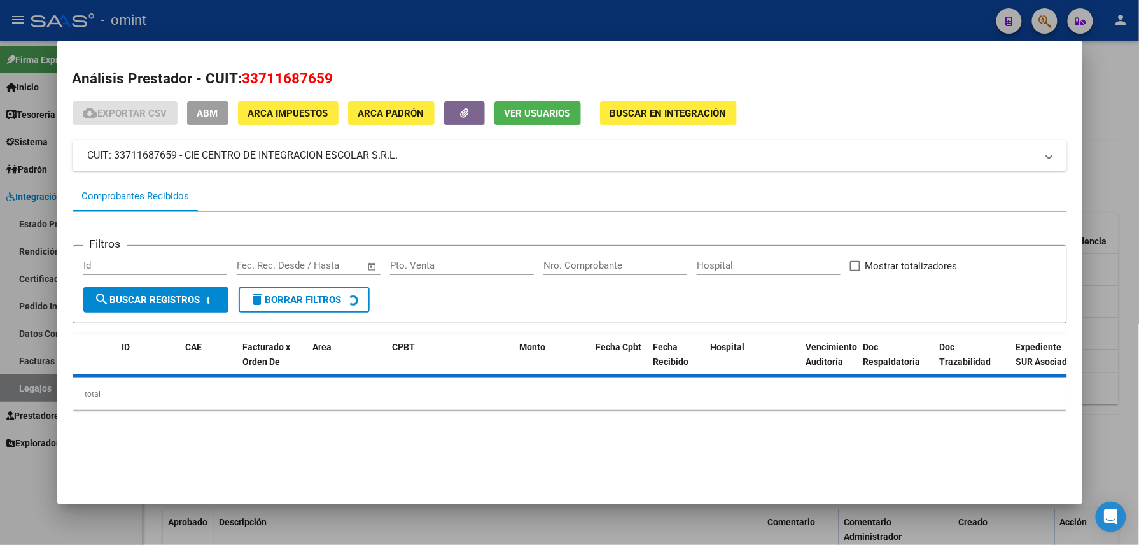
click at [524, 109] on span "Ver Usuarios" at bounding box center [537, 113] width 66 height 11
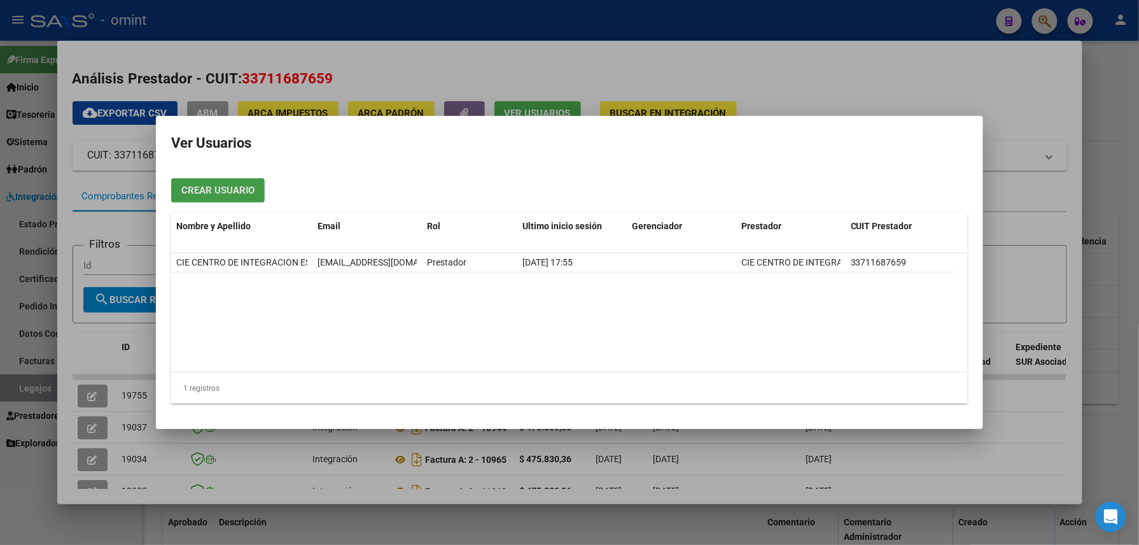
click at [527, 10] on div at bounding box center [569, 272] width 1139 height 545
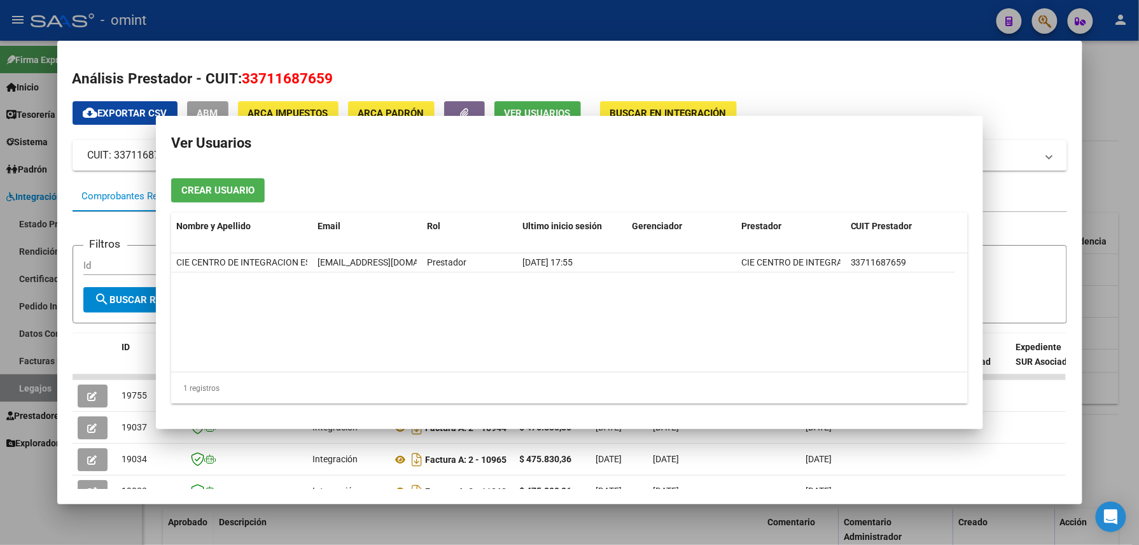
click at [527, 10] on div at bounding box center [569, 272] width 1139 height 545
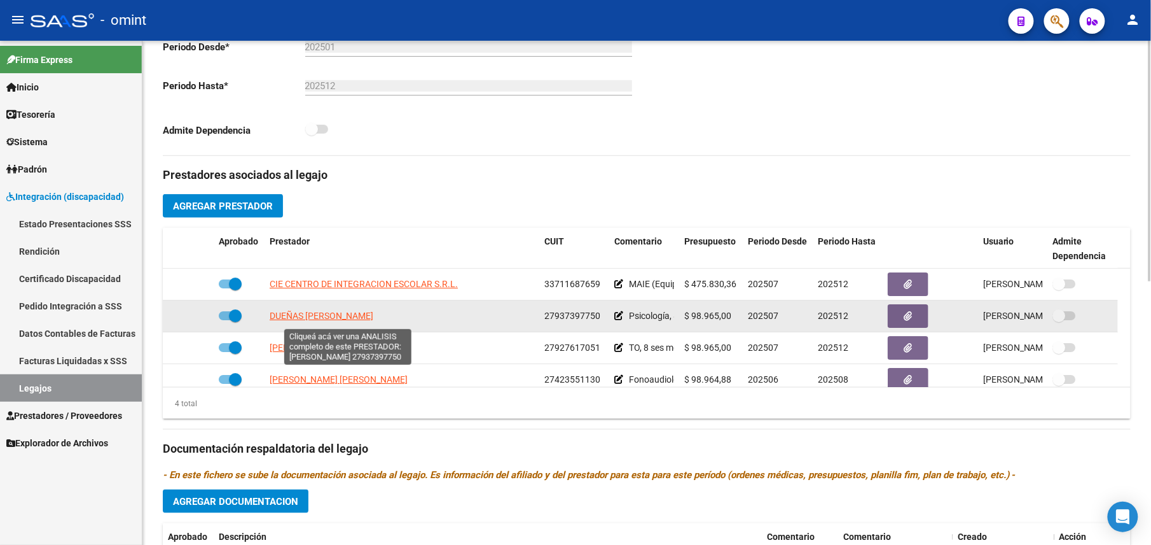
click at [352, 316] on span "DUEÑAS SERRANO MARIA VANESSA" at bounding box center [322, 315] width 104 height 10
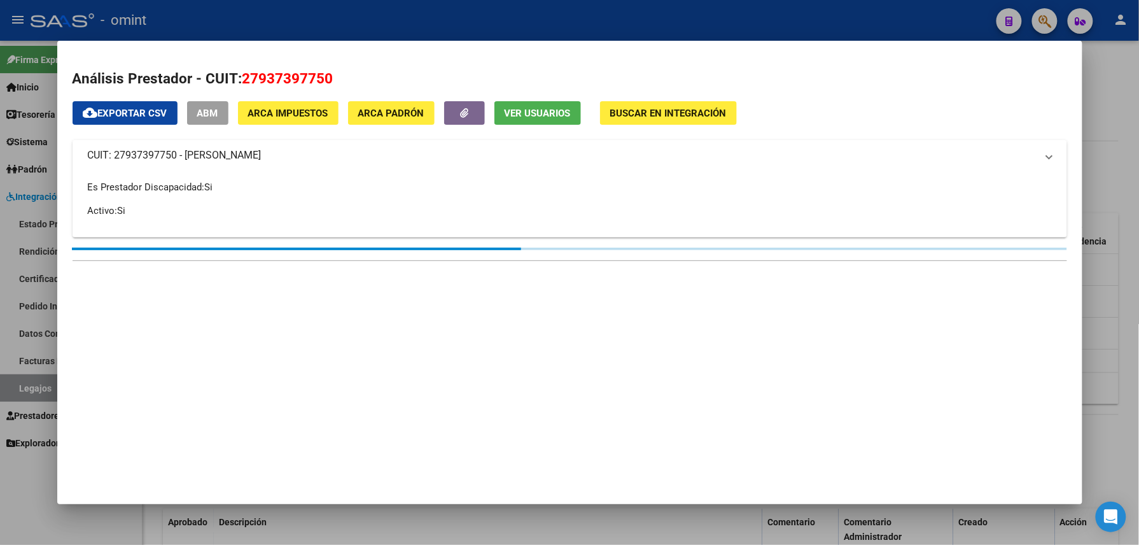
click at [538, 108] on span "Ver Usuarios" at bounding box center [537, 113] width 66 height 11
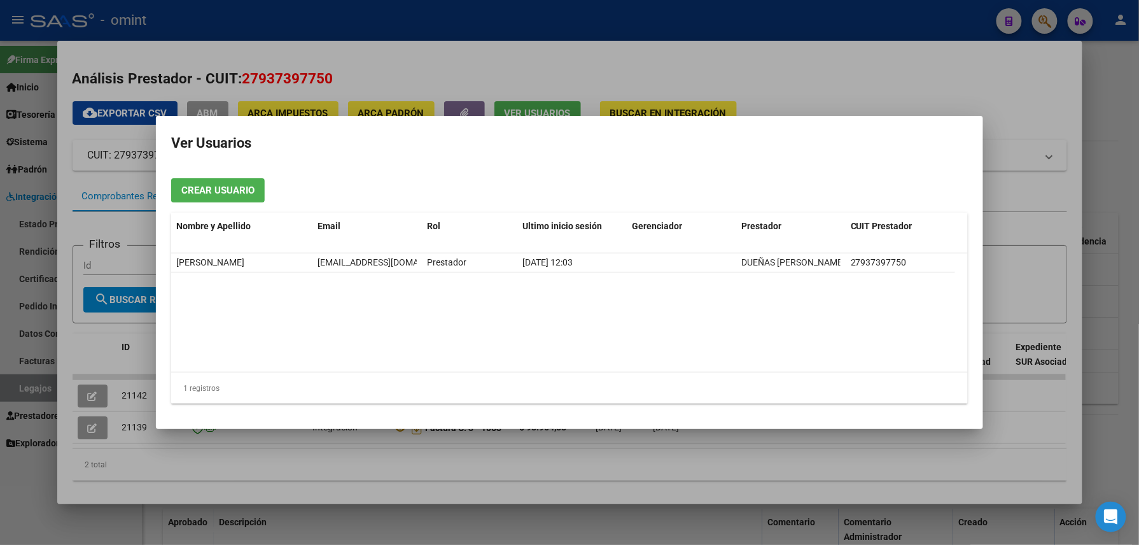
click at [505, 33] on div at bounding box center [569, 272] width 1139 height 545
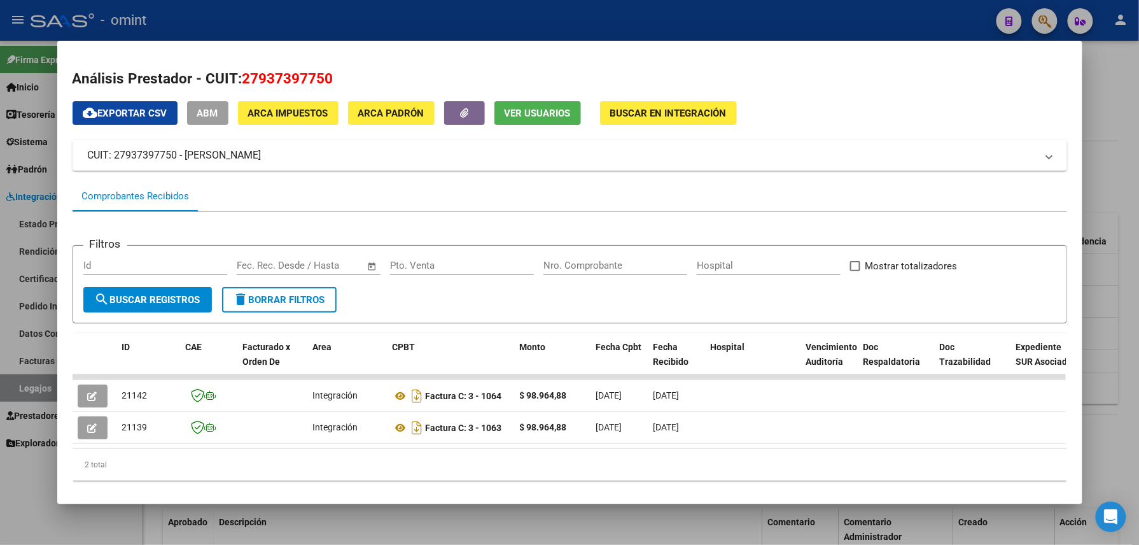
click at [505, 33] on div at bounding box center [569, 272] width 1139 height 545
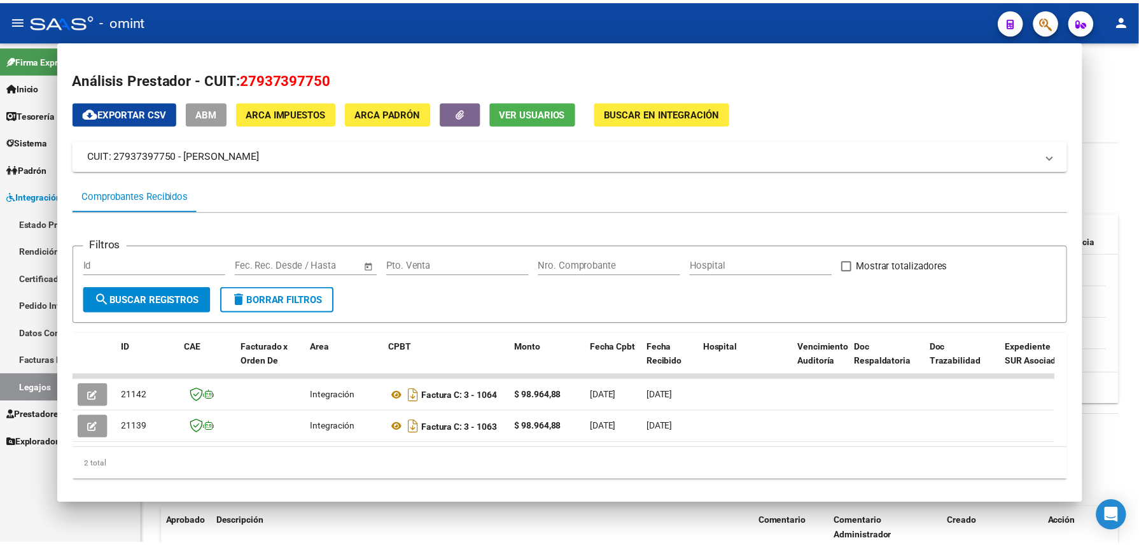
scroll to position [339, 0]
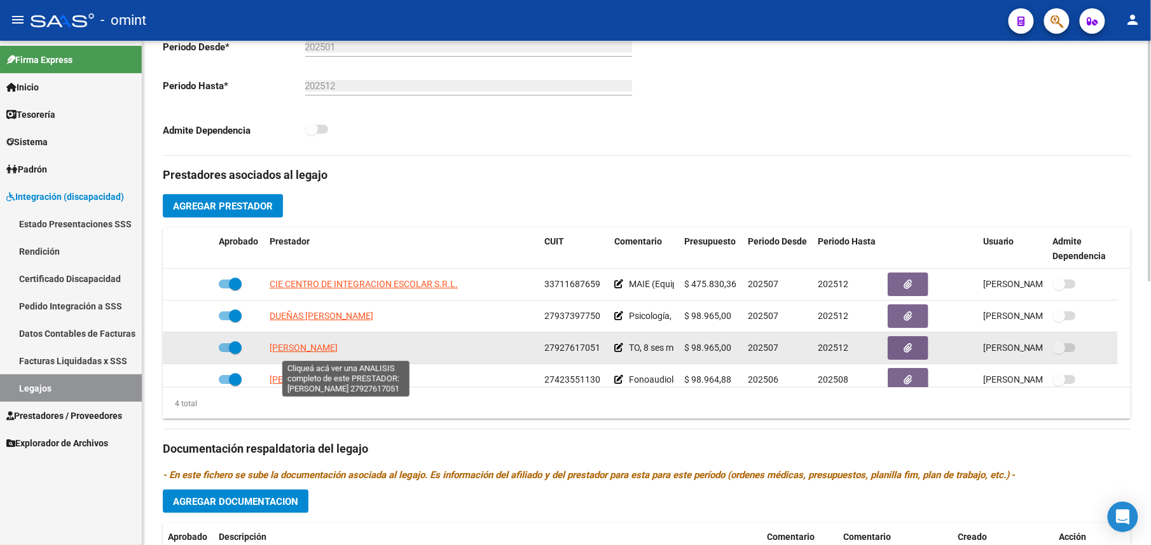
click at [321, 349] on span "PEREZ ALVAREZ VANESSA CLAUDIA" at bounding box center [304, 347] width 68 height 10
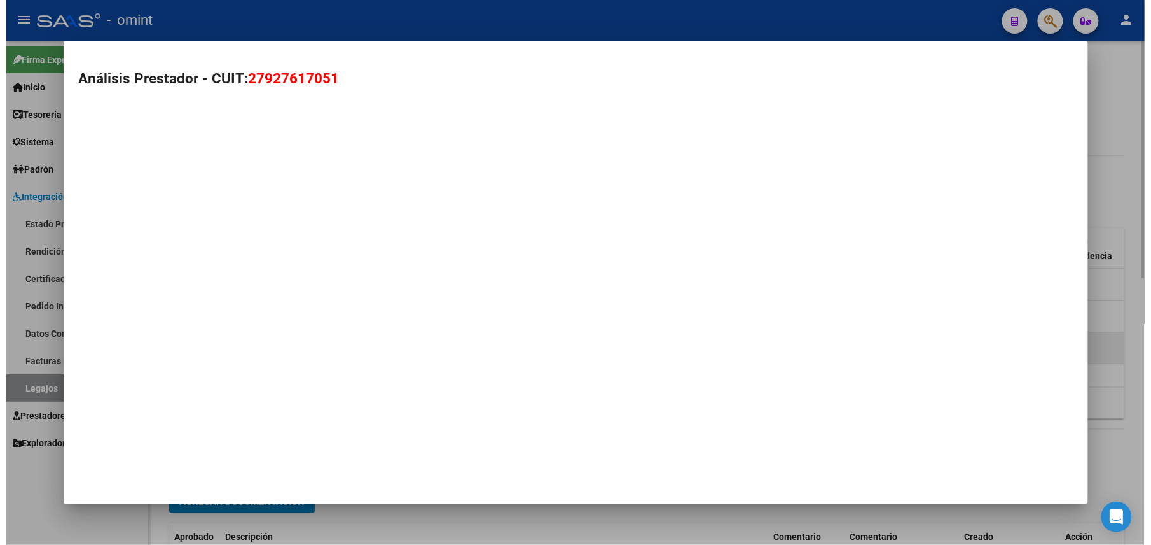
scroll to position [354, 0]
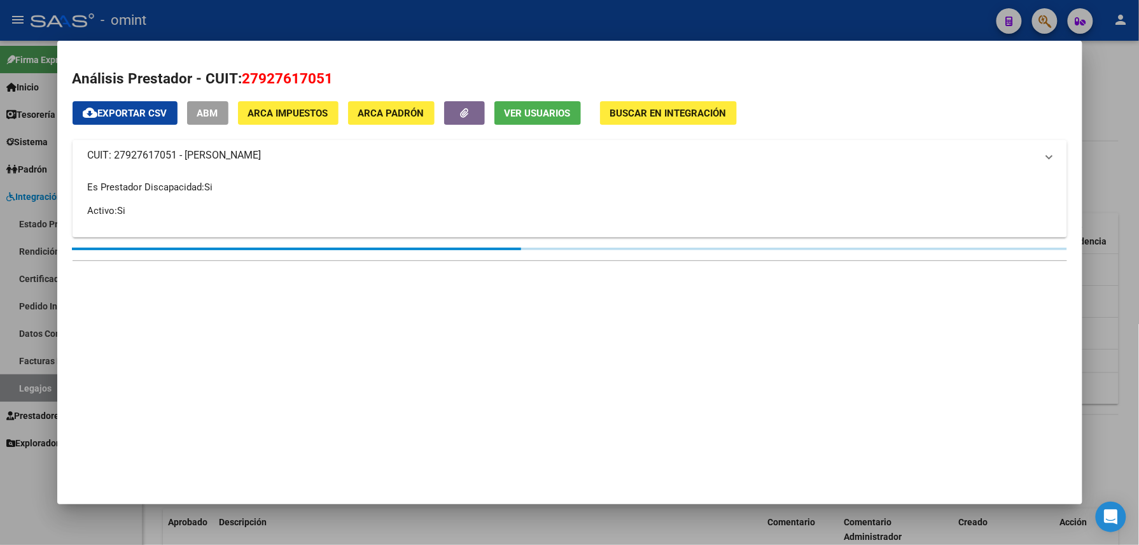
click at [533, 109] on span "Ver Usuarios" at bounding box center [537, 113] width 66 height 11
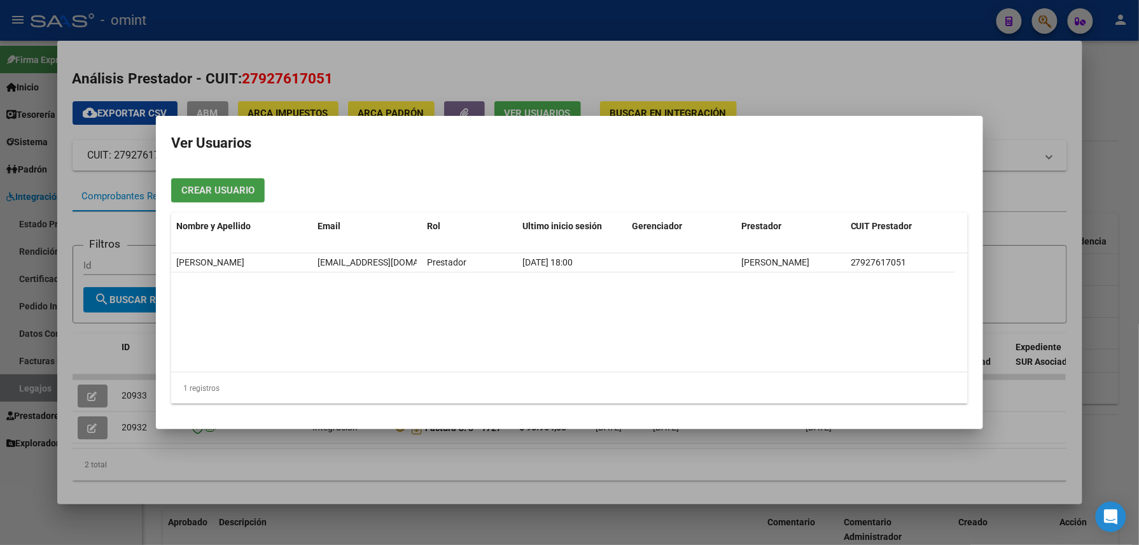
click at [532, 21] on div at bounding box center [569, 272] width 1139 height 545
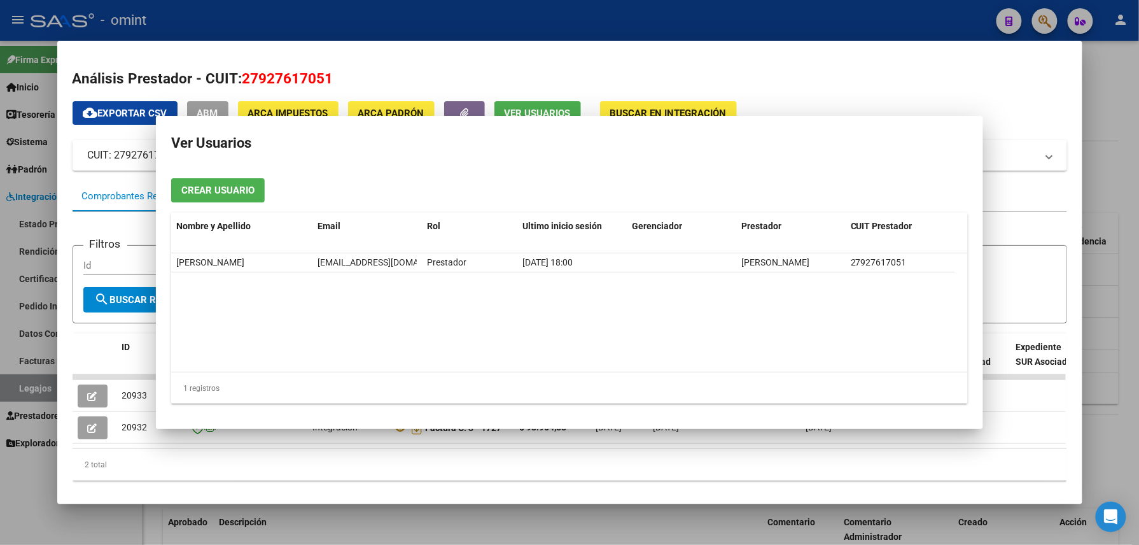
click at [532, 21] on div at bounding box center [569, 272] width 1139 height 545
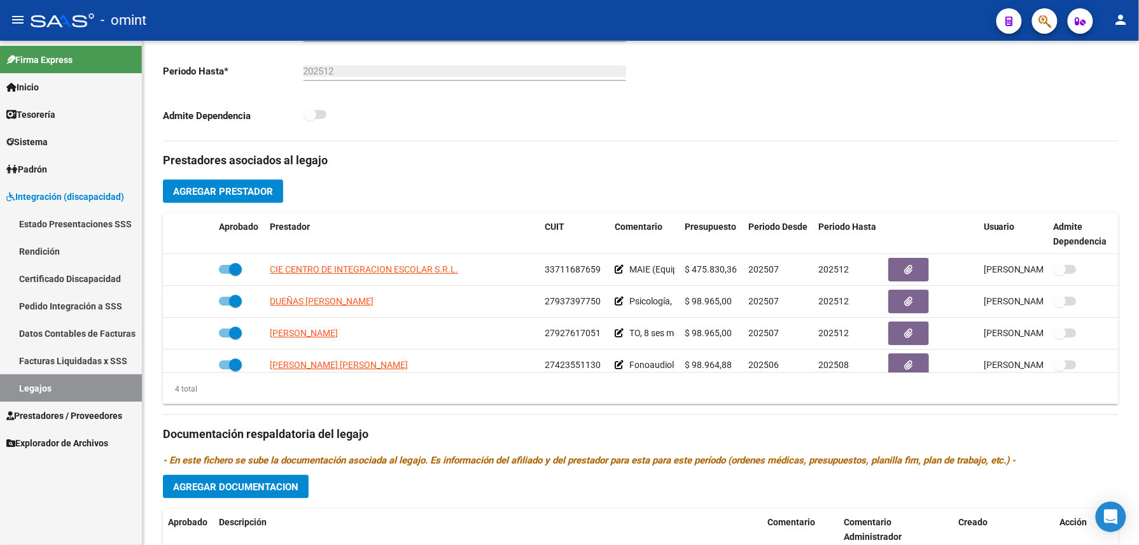
scroll to position [339, 0]
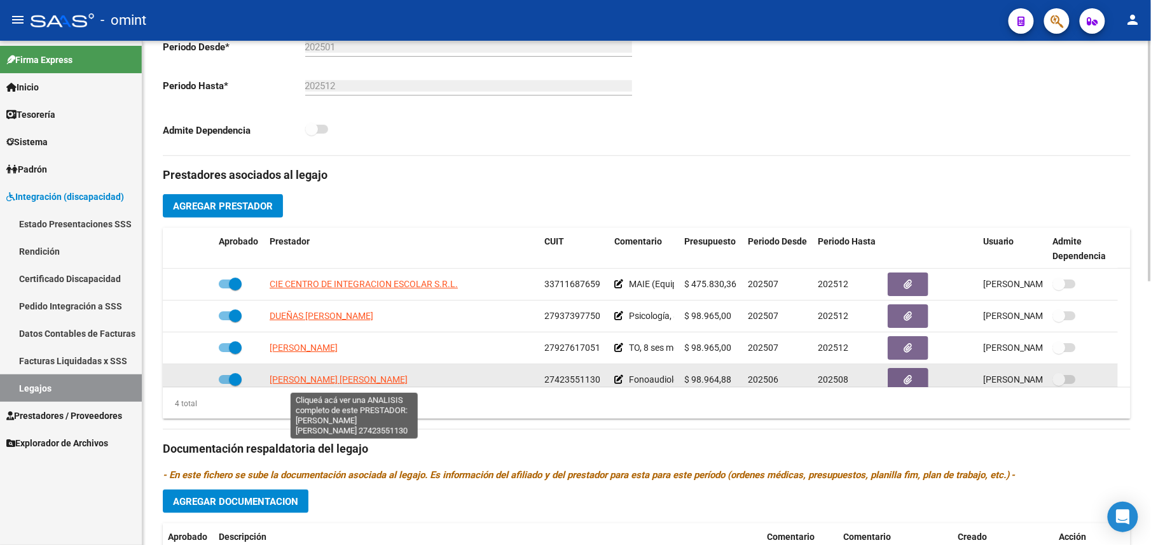
click at [340, 384] on span "HERNANDEZ RIOS CARLOTA JOAQUINA" at bounding box center [339, 379] width 138 height 10
type textarea "27423551130"
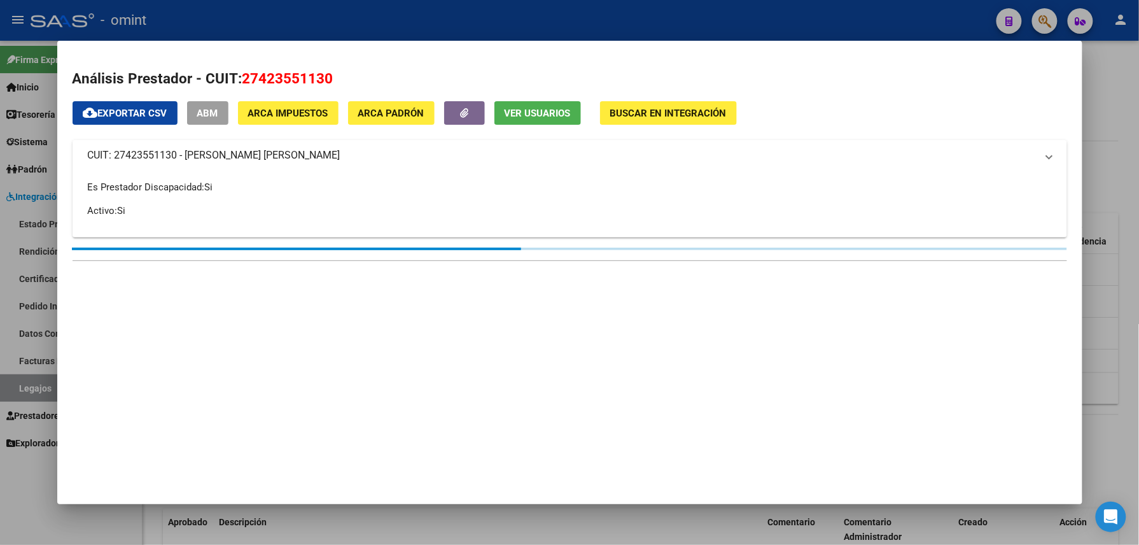
click at [543, 20] on div at bounding box center [569, 272] width 1139 height 545
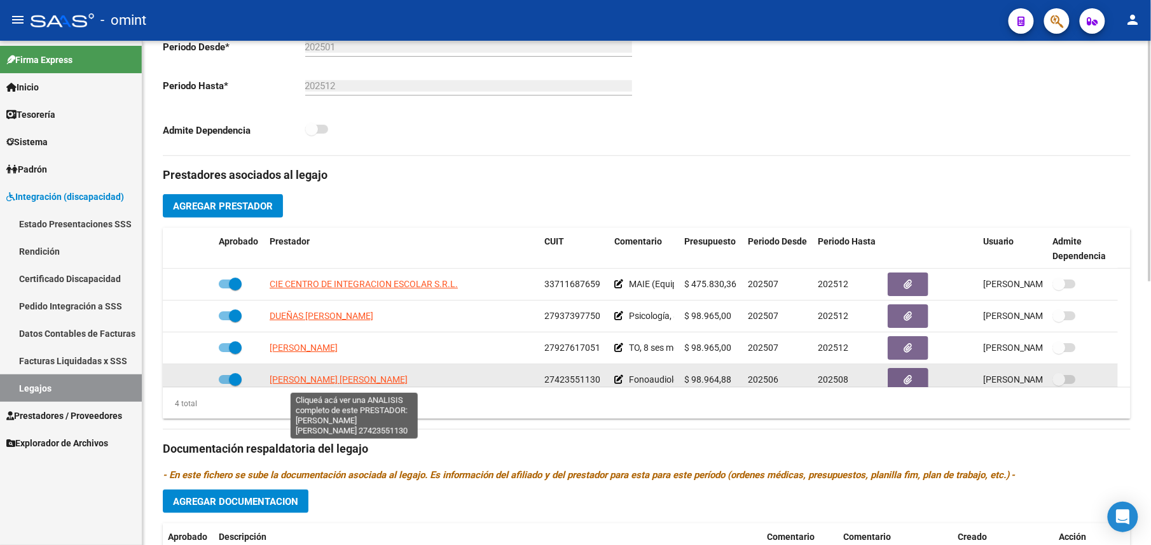
click at [326, 377] on span "HERNANDEZ RIOS CARLOTA JOAQUINA" at bounding box center [339, 379] width 138 height 10
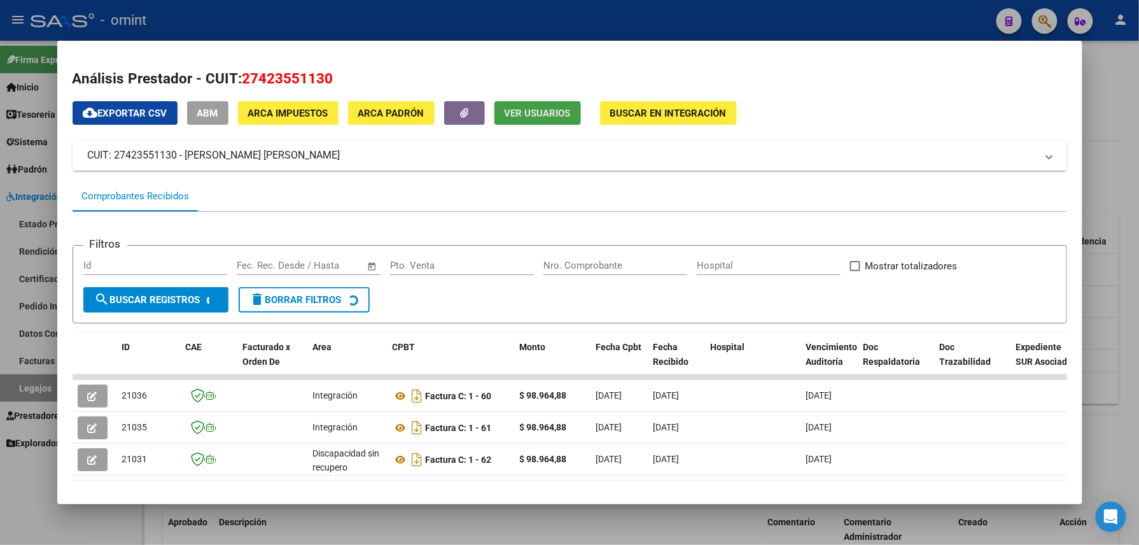
click at [519, 103] on button "Ver Usuarios" at bounding box center [537, 113] width 87 height 24
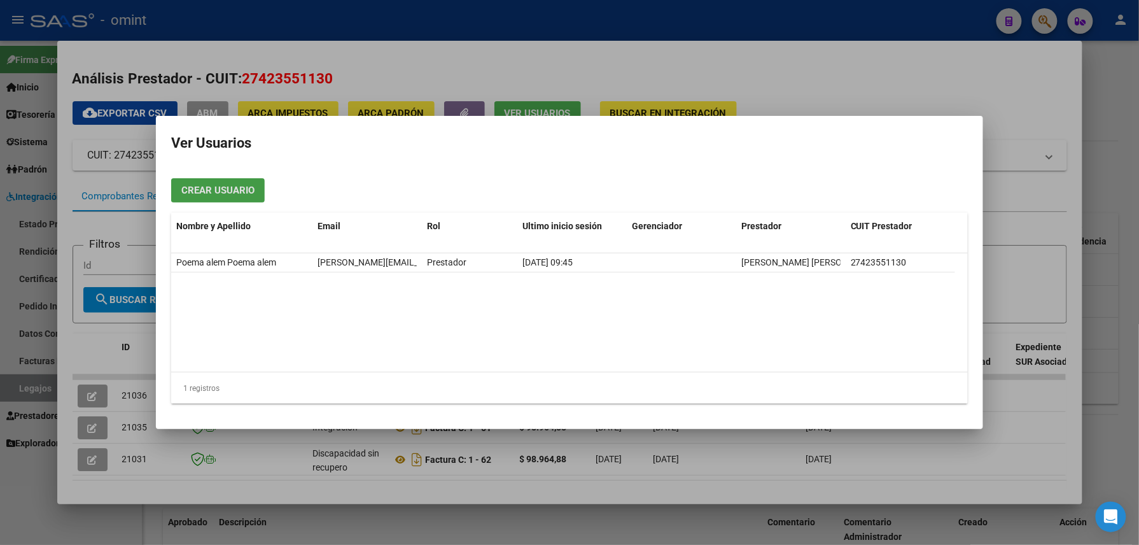
click at [519, 38] on div at bounding box center [569, 272] width 1139 height 545
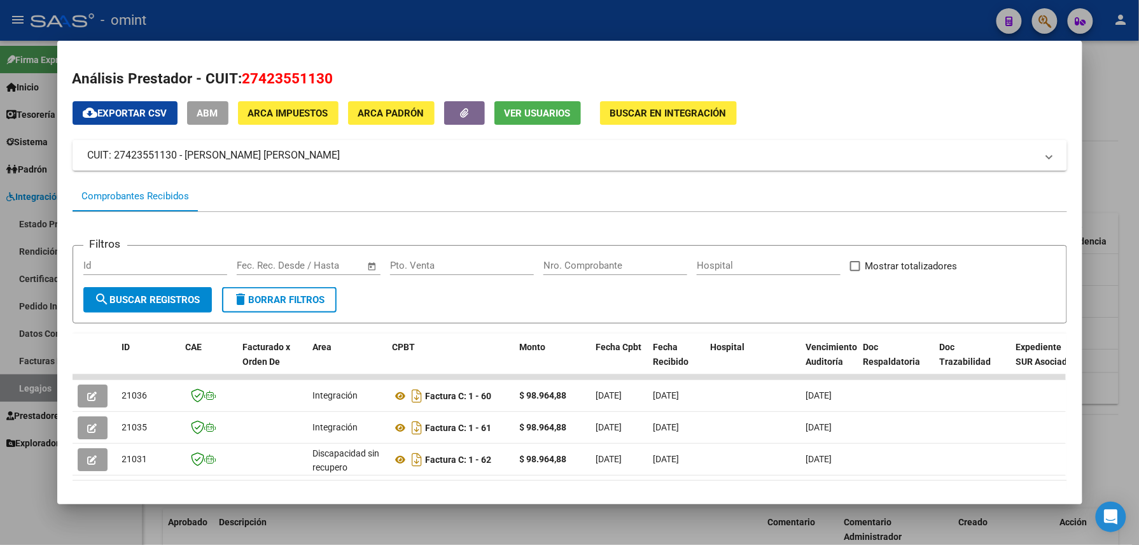
click at [497, 36] on div at bounding box center [569, 272] width 1139 height 545
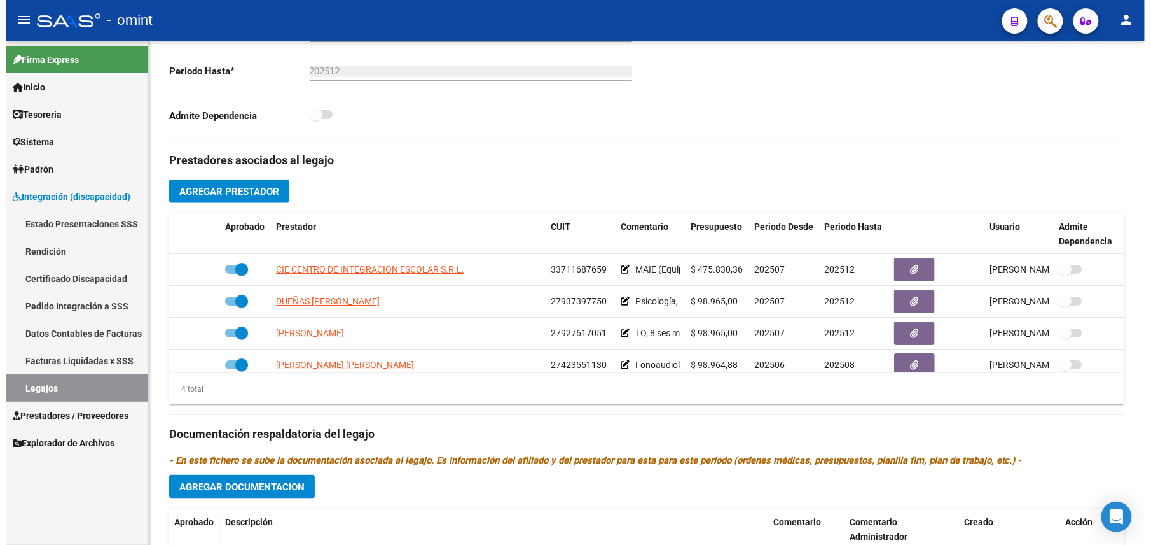
scroll to position [339, 0]
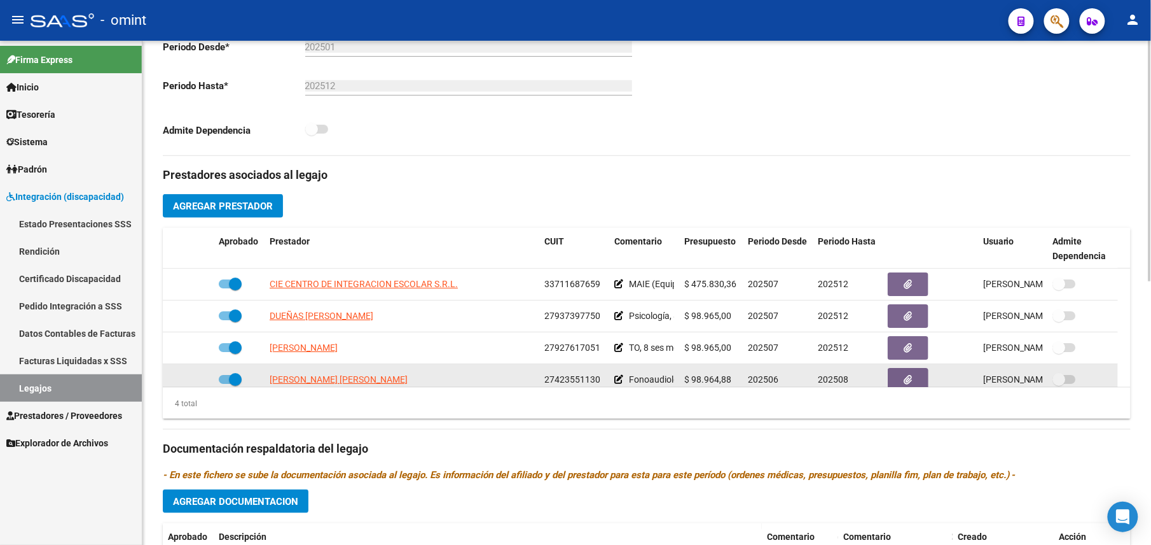
click at [550, 382] on span "27423551130" at bounding box center [573, 379] width 56 height 10
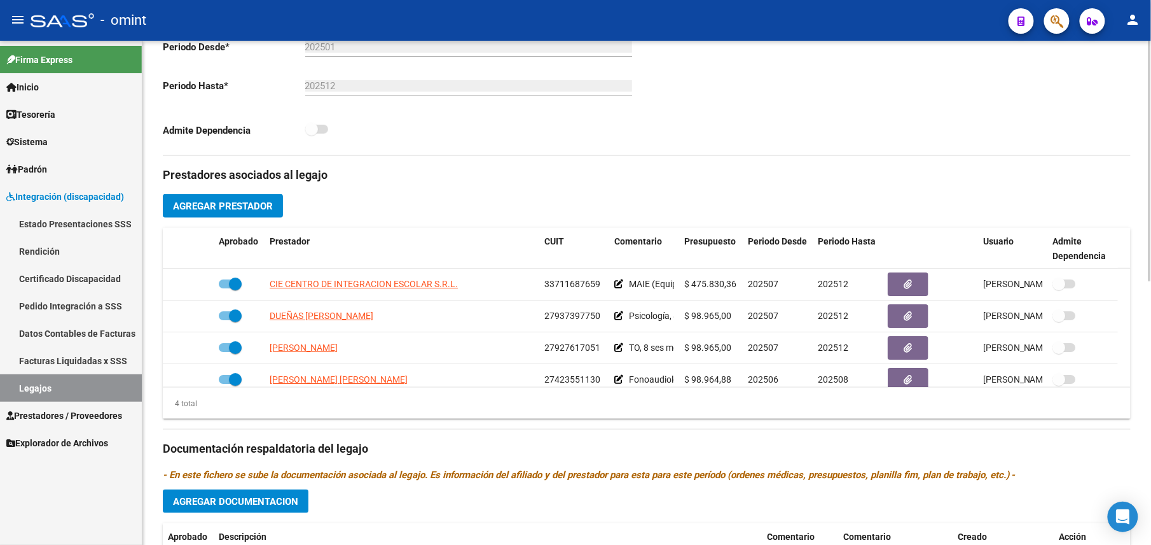
scroll to position [0, 0]
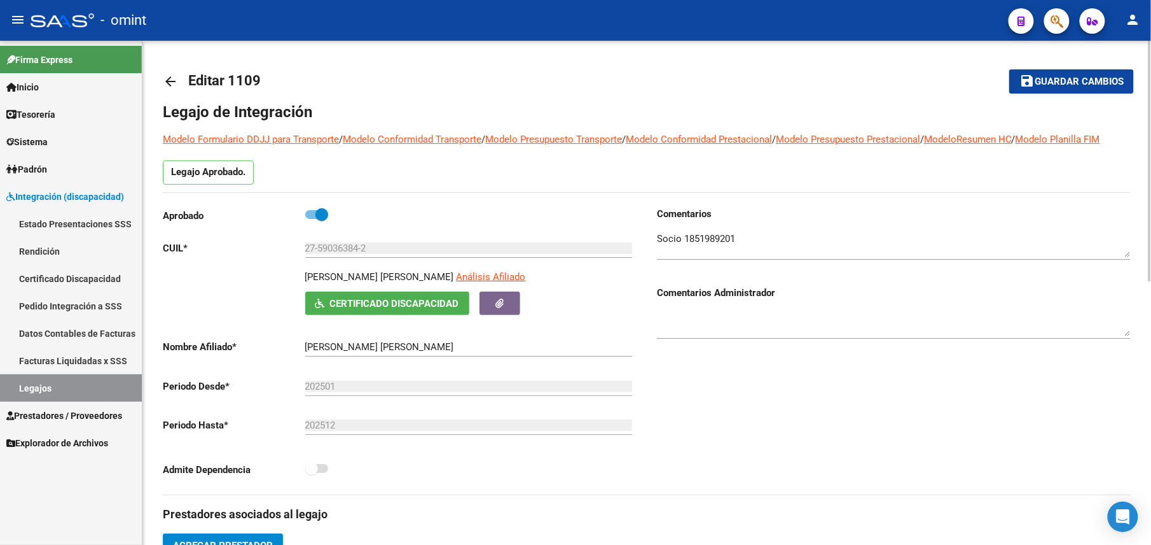
click at [170, 75] on mat-icon "arrow_back" at bounding box center [170, 81] width 15 height 15
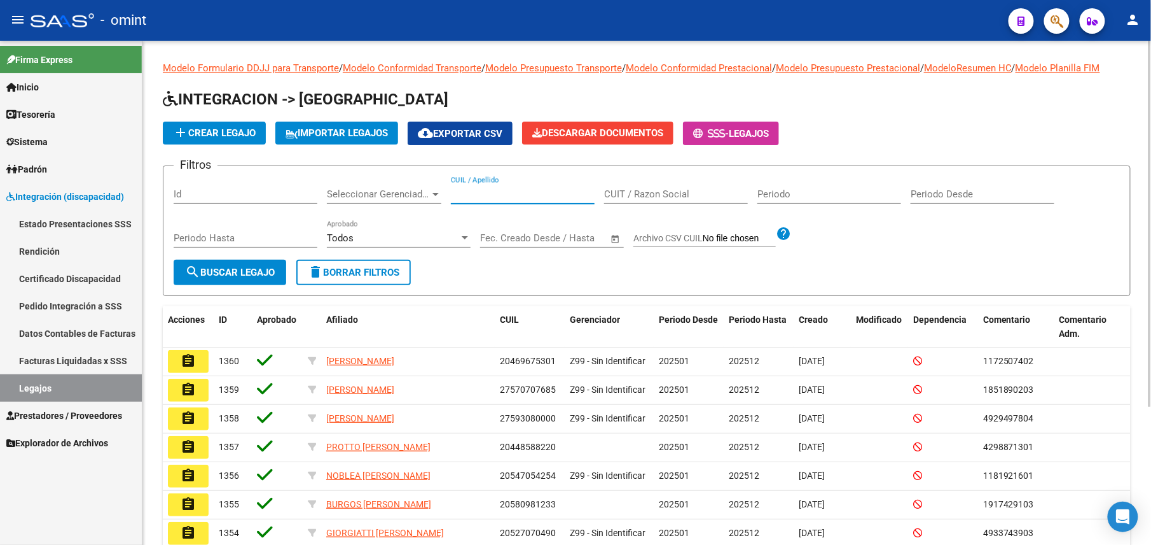
drag, startPoint x: 527, startPoint y: 198, endPoint x: 539, endPoint y: 195, distance: 13.3
click at [527, 197] on input "CUIL / Apellido" at bounding box center [523, 193] width 144 height 11
paste input "GAMIZ"
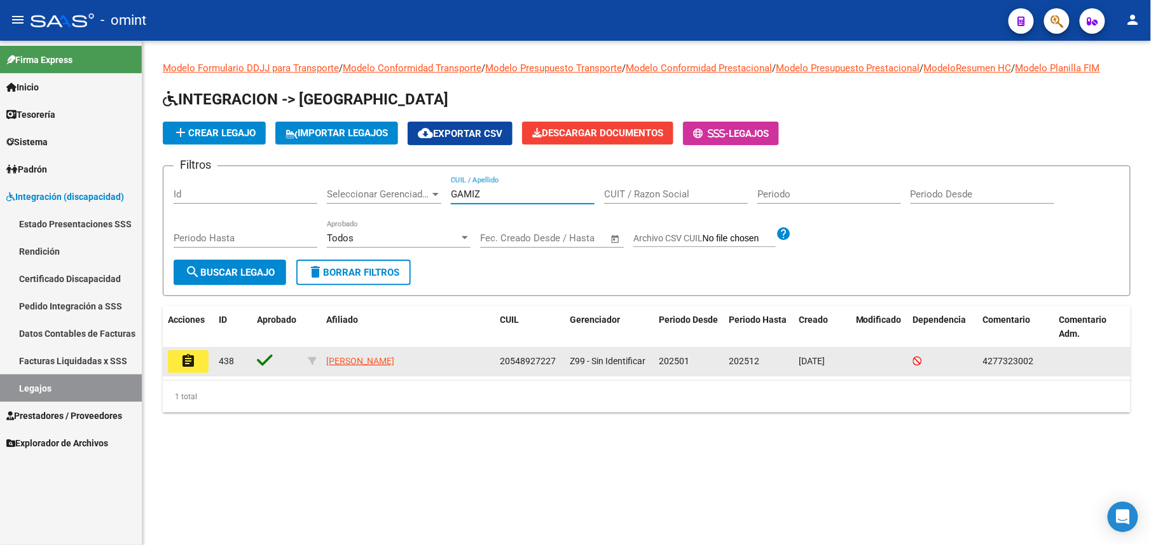
type input "GAMIZ"
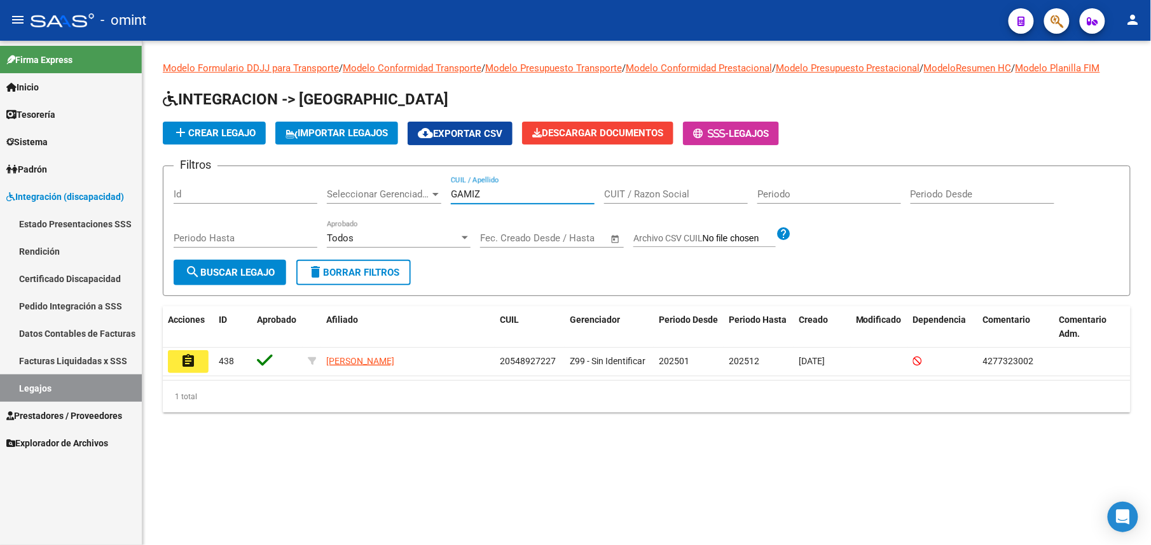
click at [193, 362] on mat-icon "assignment" at bounding box center [188, 360] width 15 height 15
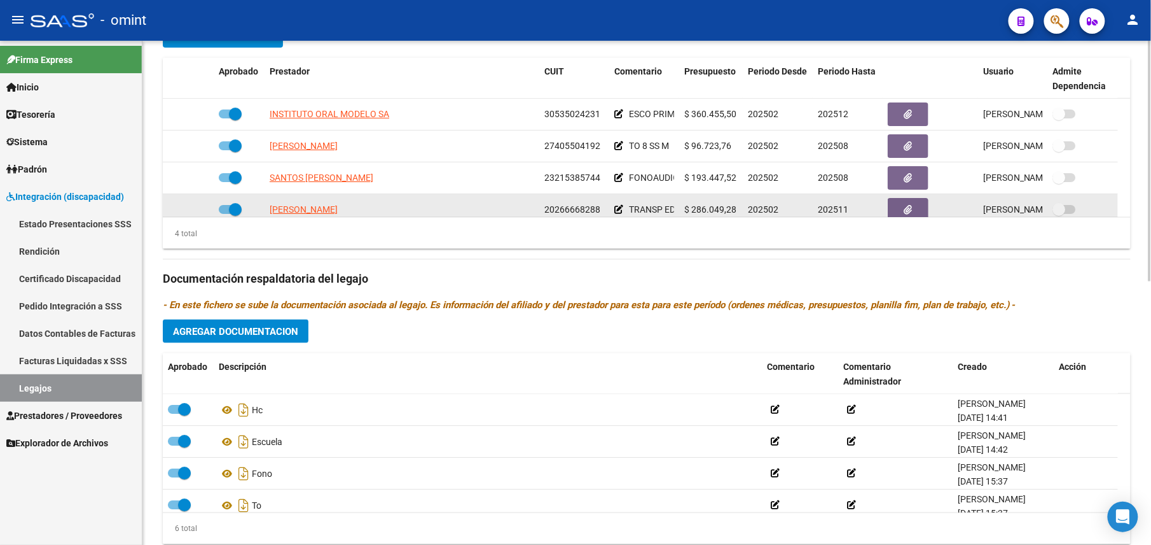
scroll to position [13, 0]
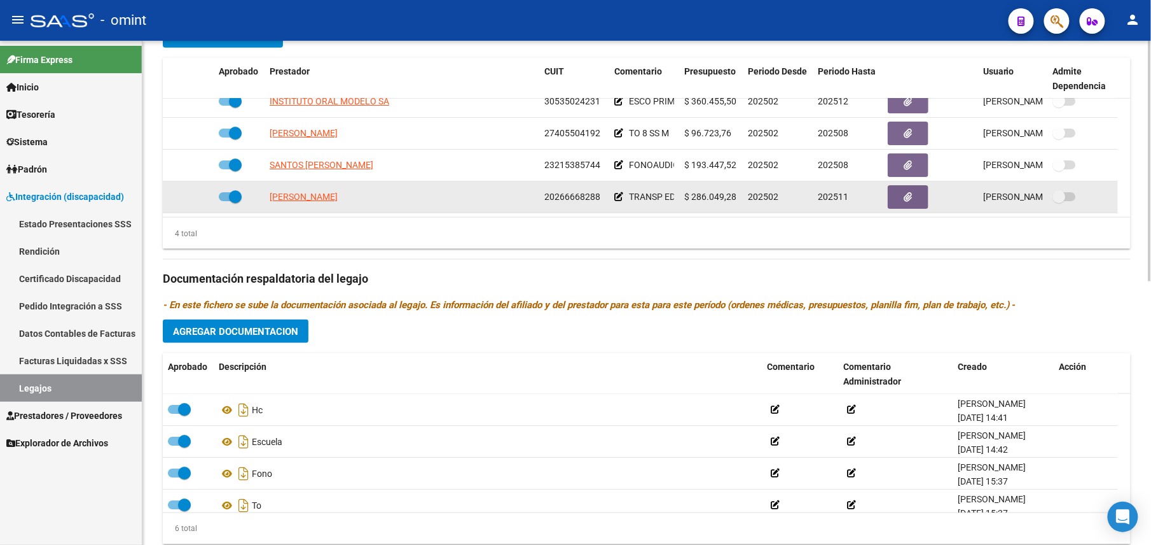
click at [565, 199] on span "20266668288" at bounding box center [573, 196] width 56 height 10
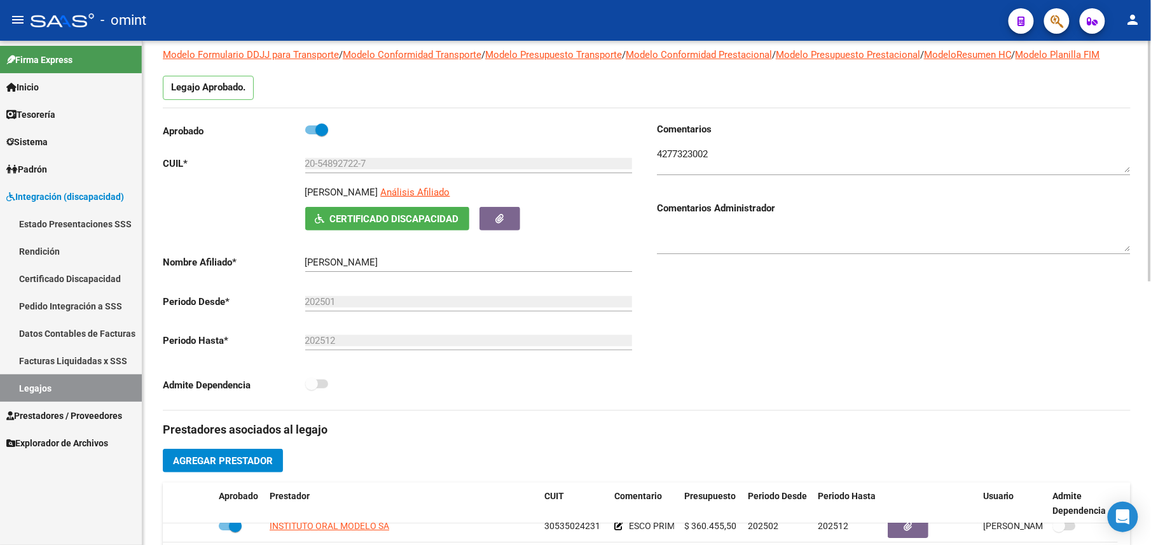
scroll to position [0, 0]
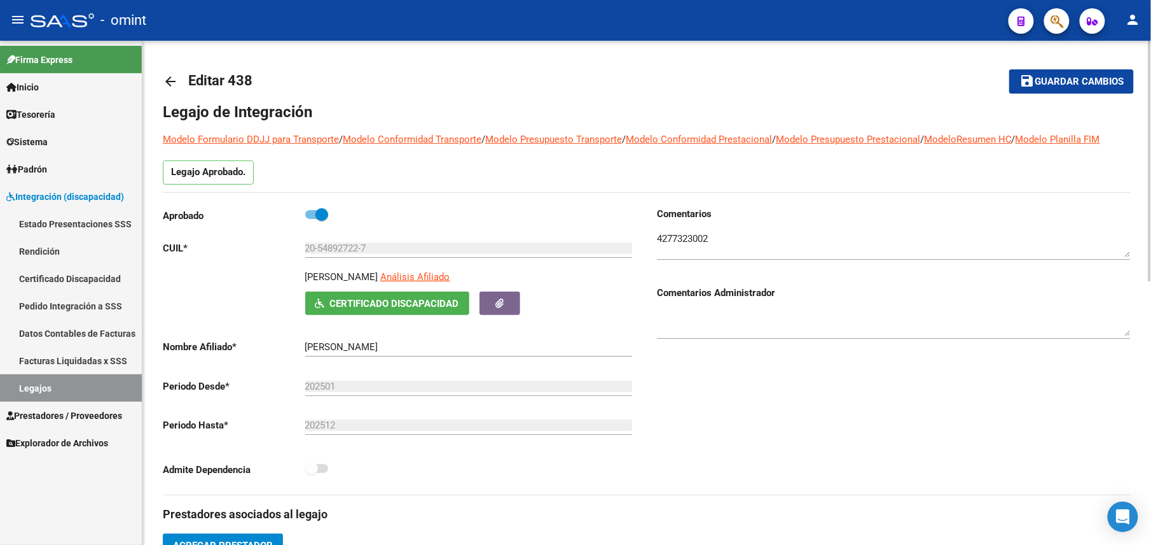
click at [178, 76] on link "arrow_back" at bounding box center [175, 81] width 25 height 30
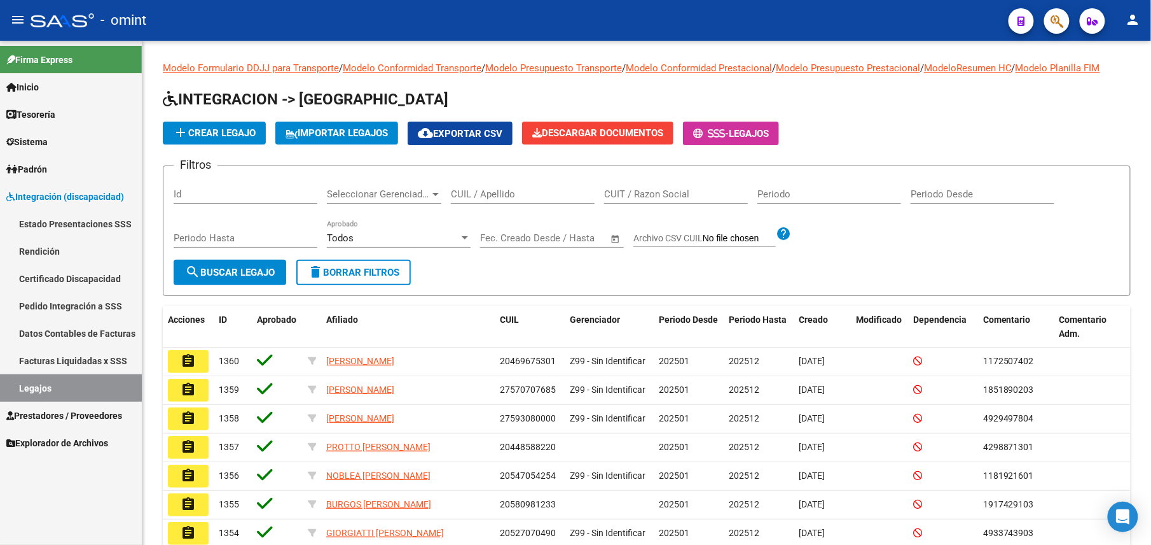
click at [548, 184] on div "CUIL / Apellido" at bounding box center [523, 189] width 144 height 27
paste input "20581400838"
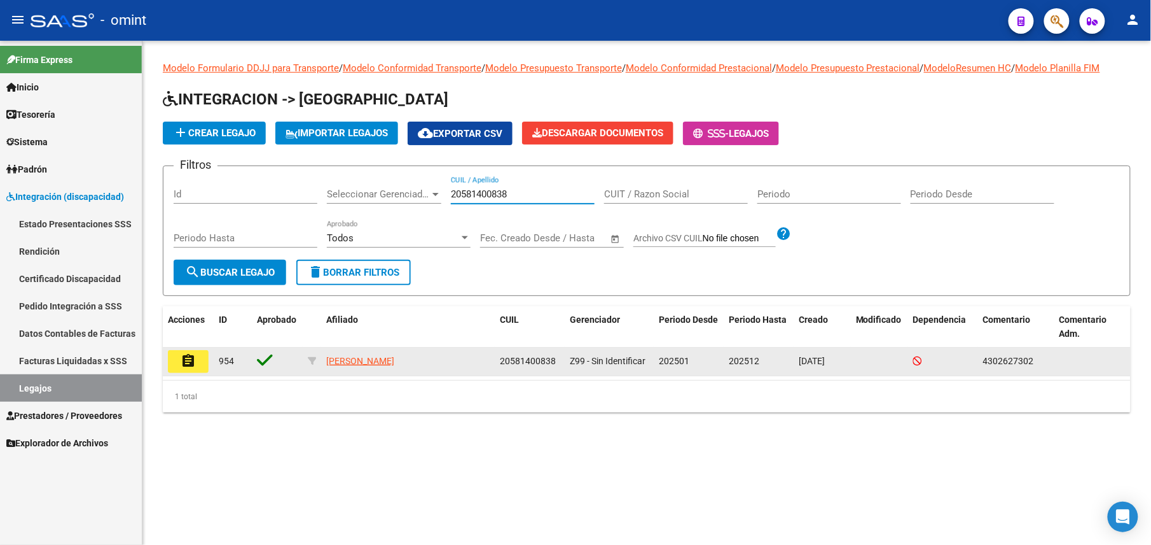
type input "20581400838"
click at [179, 360] on button "assignment" at bounding box center [188, 361] width 41 height 23
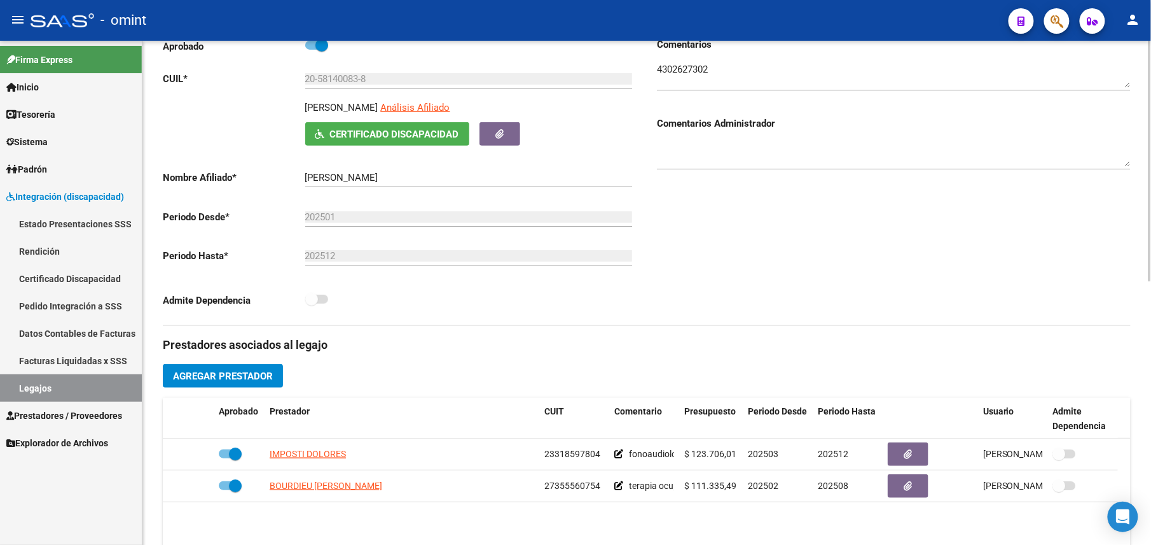
scroll to position [85, 0]
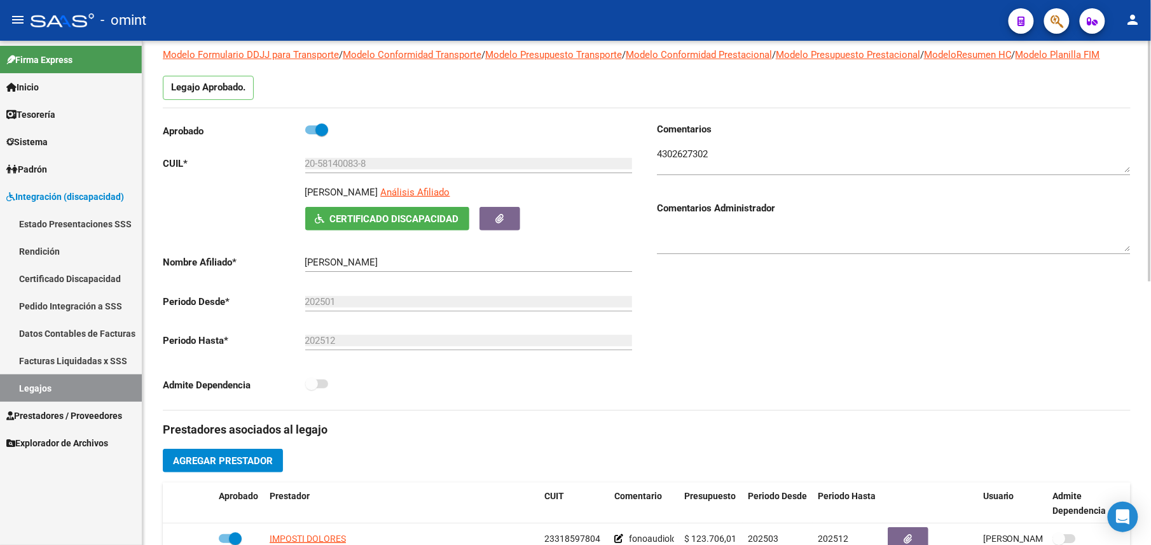
click at [676, 151] on textarea at bounding box center [894, 159] width 474 height 25
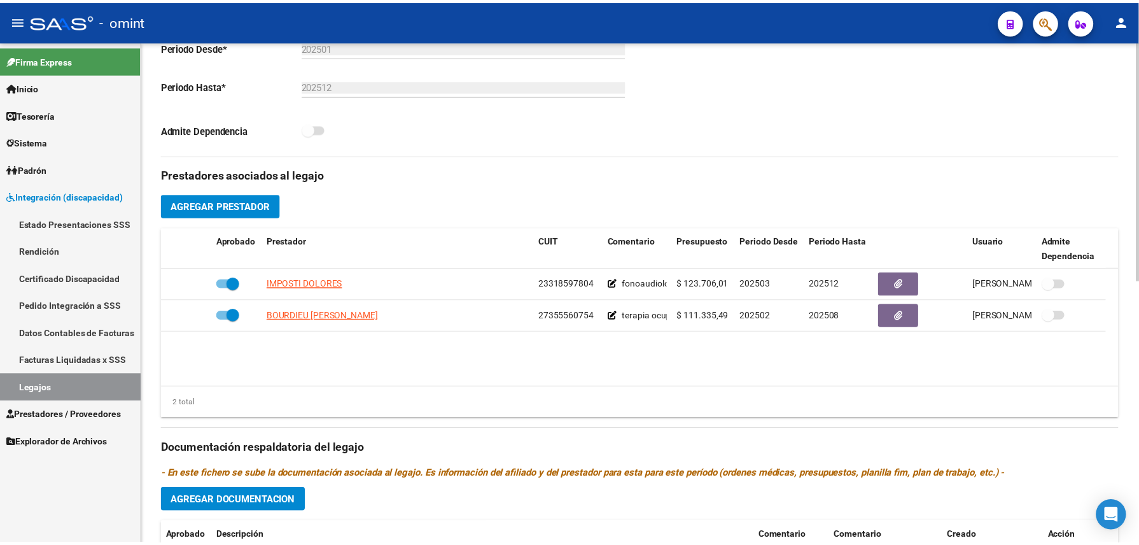
scroll to position [424, 0]
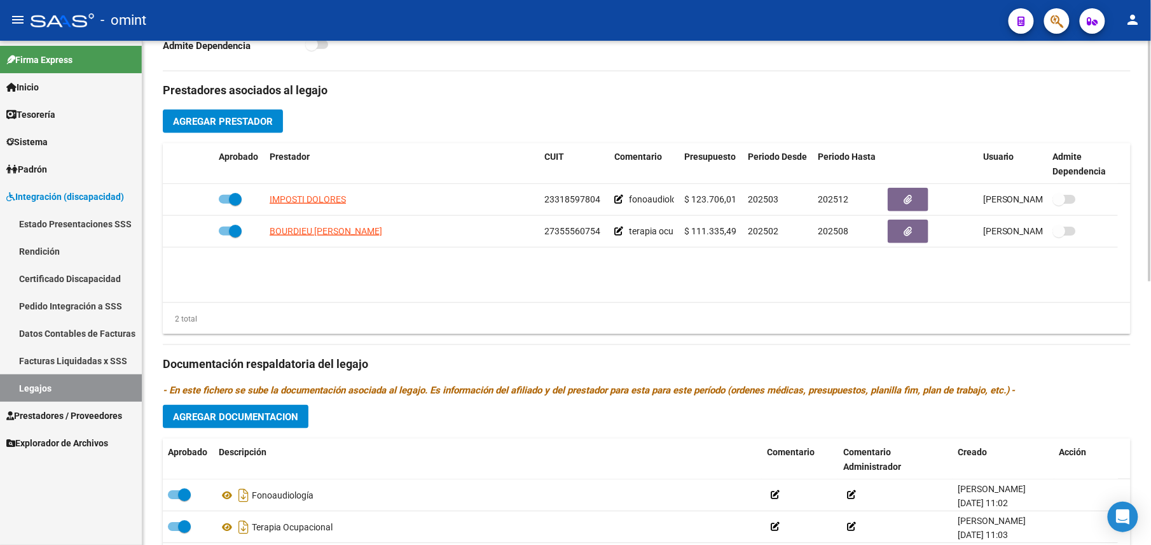
click at [225, 130] on button "Agregar Prestador" at bounding box center [223, 121] width 120 height 24
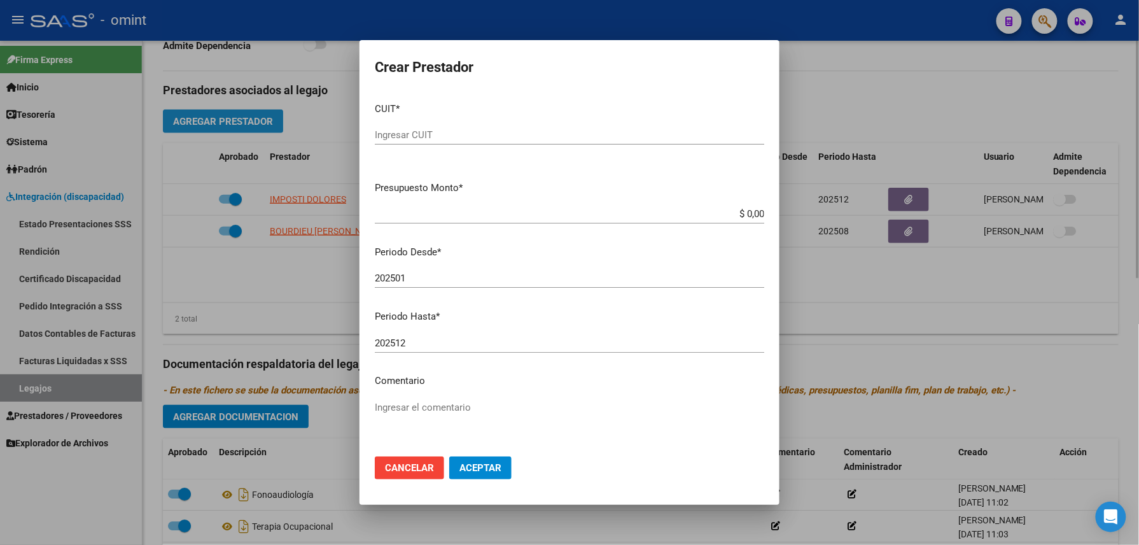
scroll to position [438, 0]
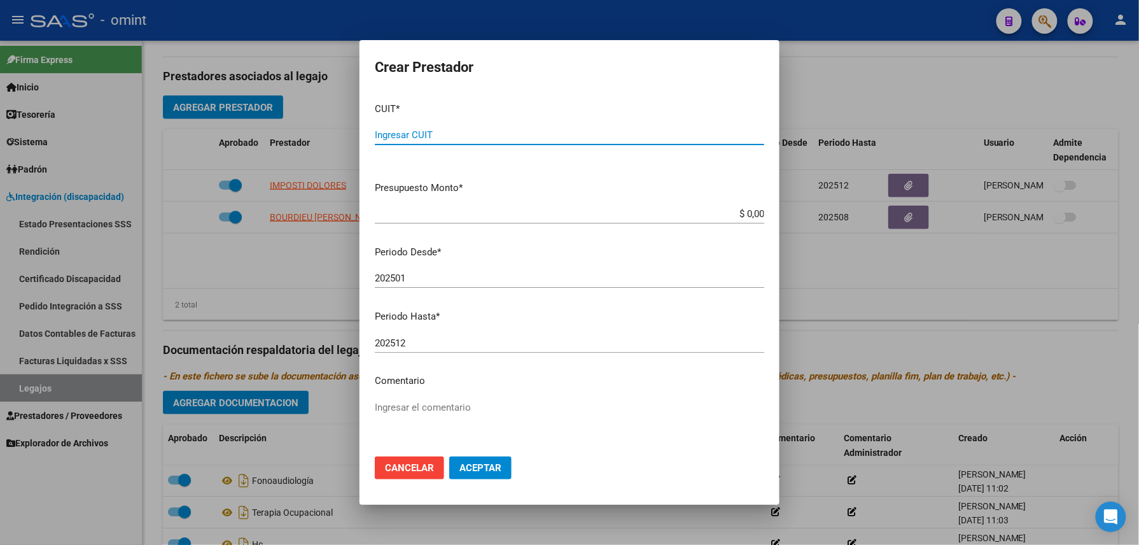
paste input "27-43084935-8"
type input "27-43084935-8"
click at [419, 273] on input "202501" at bounding box center [569, 277] width 389 height 11
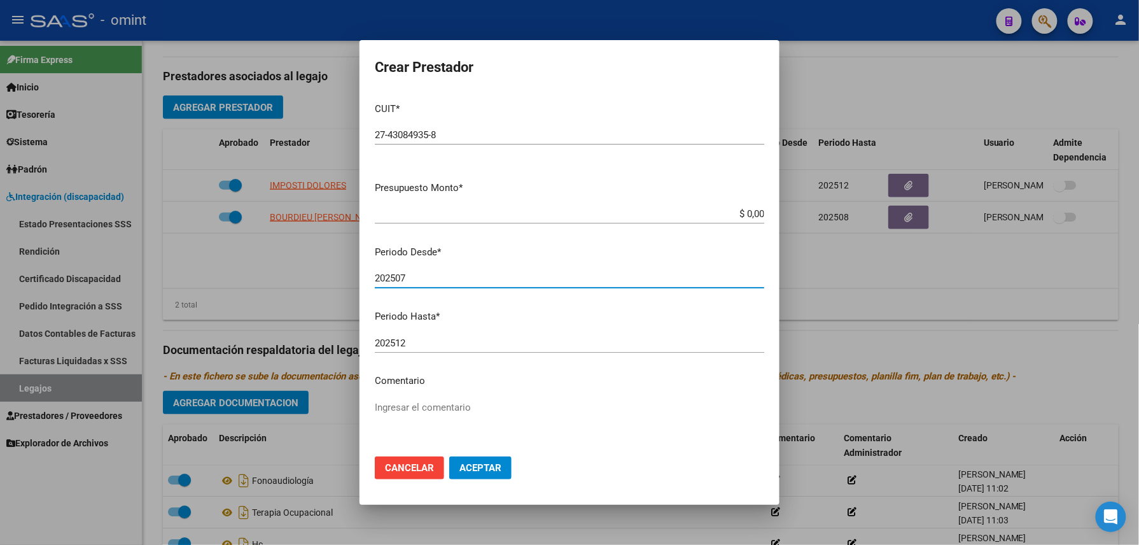
scroll to position [82, 0]
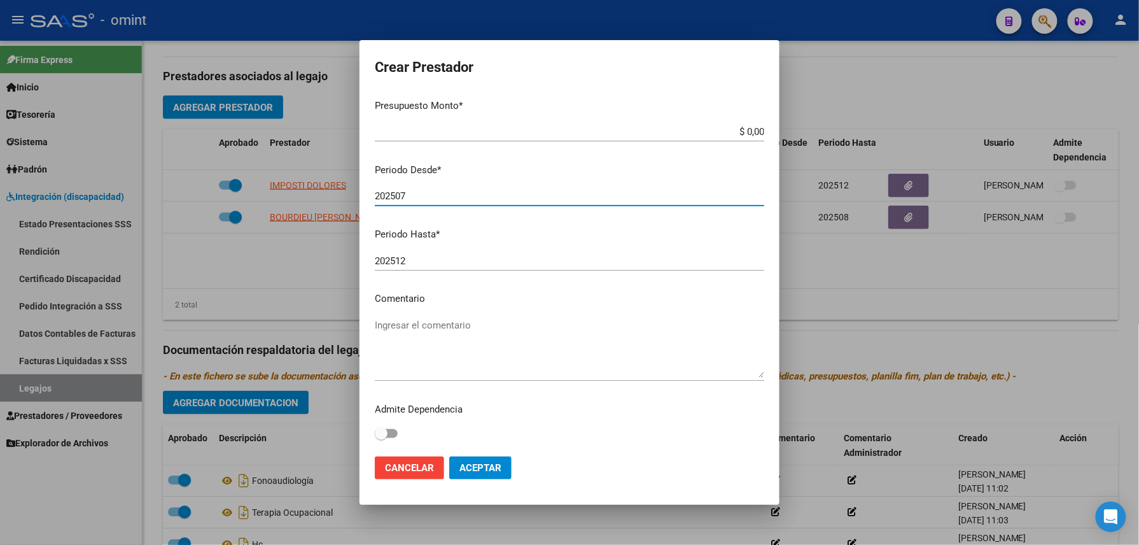
type input "202507"
click at [429, 338] on textarea "Ingresar el comentario" at bounding box center [569, 348] width 389 height 60
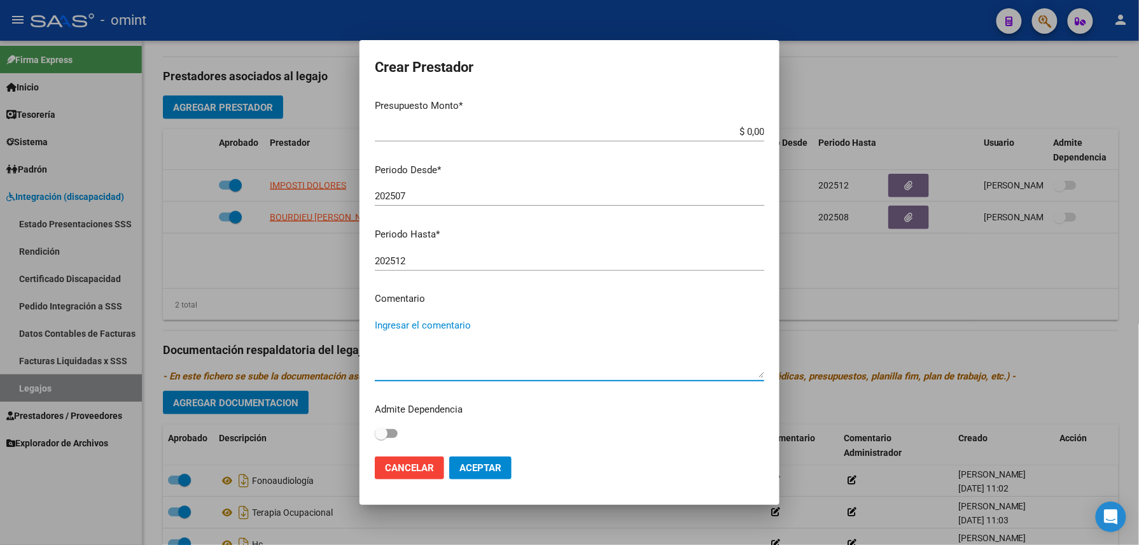
paste textarea "Módulo de Apoyo a la Integración Escolar (Maestro)"
click at [654, 355] on textarea "Módulo de Apoyo a la Integración Escolar (Maestro)" at bounding box center [569, 348] width 389 height 60
paste textarea "307.654,34"
drag, startPoint x: 645, startPoint y: 321, endPoint x: 595, endPoint y: 337, distance: 52.3
click at [595, 337] on textarea "Módulo de Apoyo a la Integración Escolar (Maestro)307.654,34" at bounding box center [569, 348] width 389 height 60
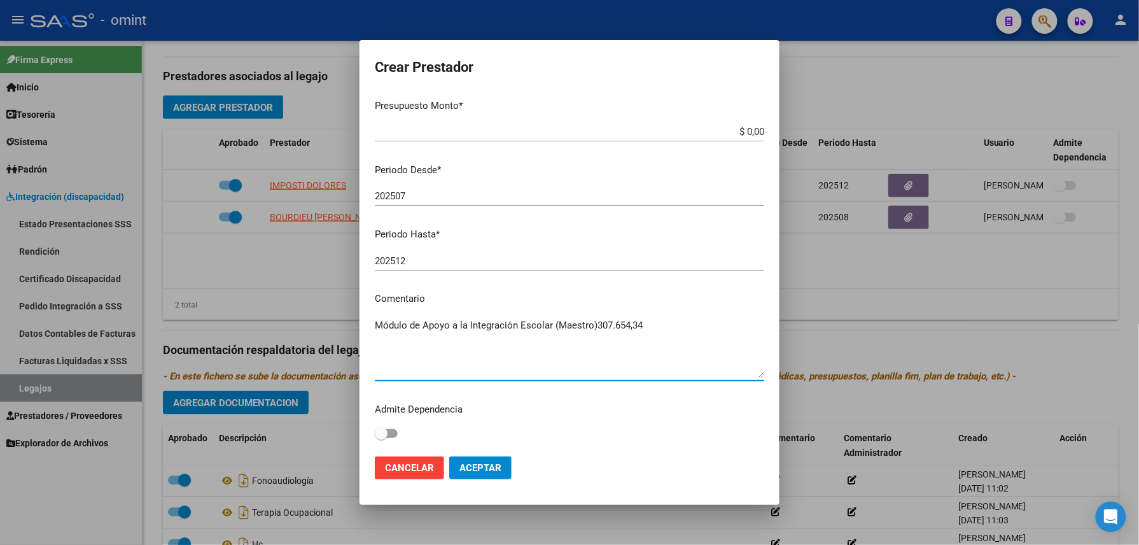
type textarea "Módulo de Apoyo a la Integración Escolar (Maestro)"
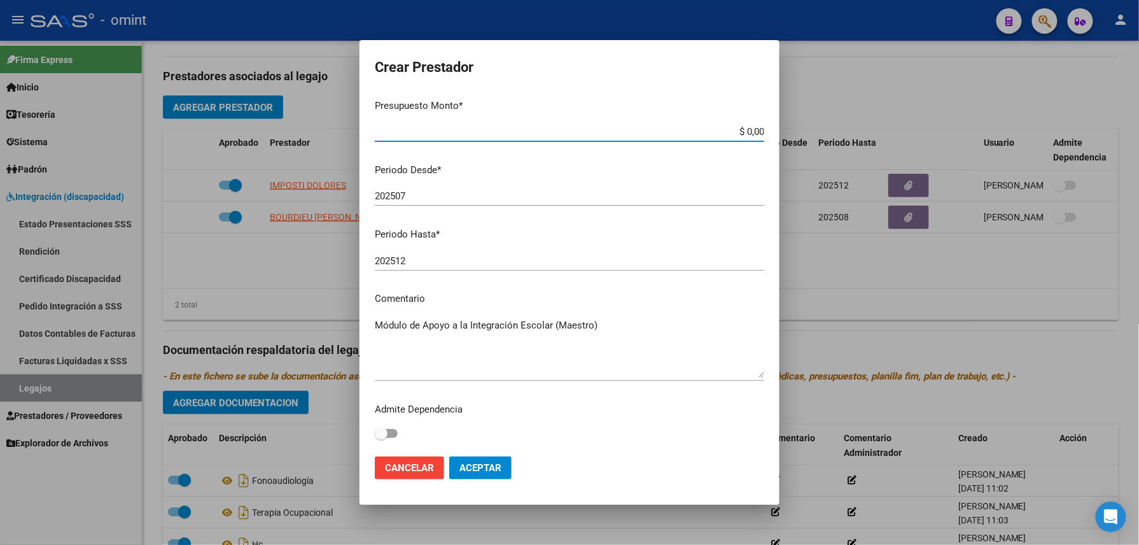
drag, startPoint x: 723, startPoint y: 130, endPoint x: 814, endPoint y: 125, distance: 91.1
click at [814, 125] on div "Crear Prestador CUIT * 27-43084935-8 Ingresar CUIT ARCA Padrón Presupuesto Mont…" at bounding box center [569, 272] width 1139 height 545
paste input "307.654,34"
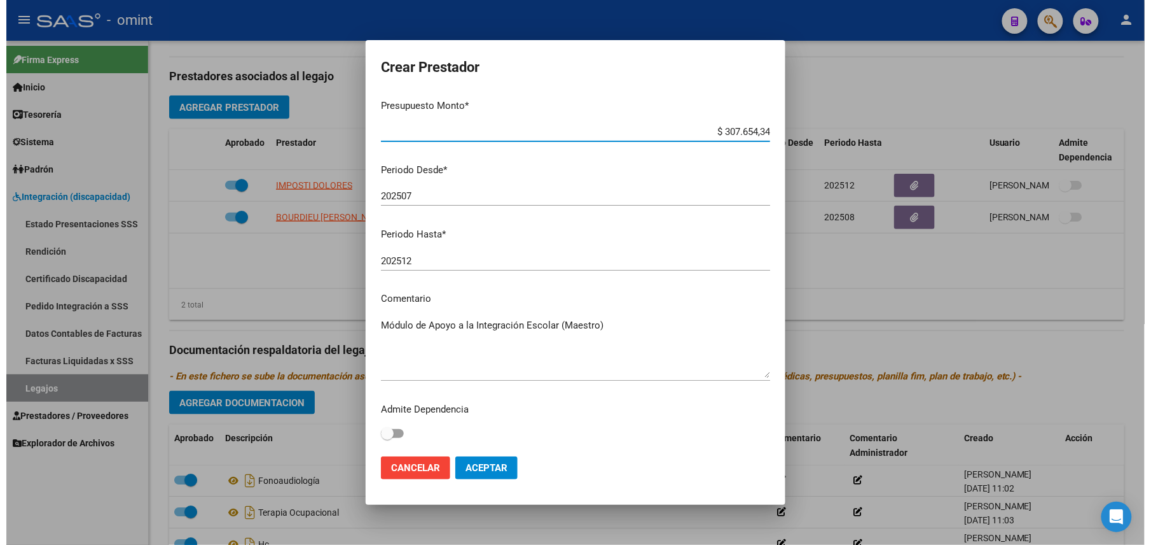
scroll to position [0, 0]
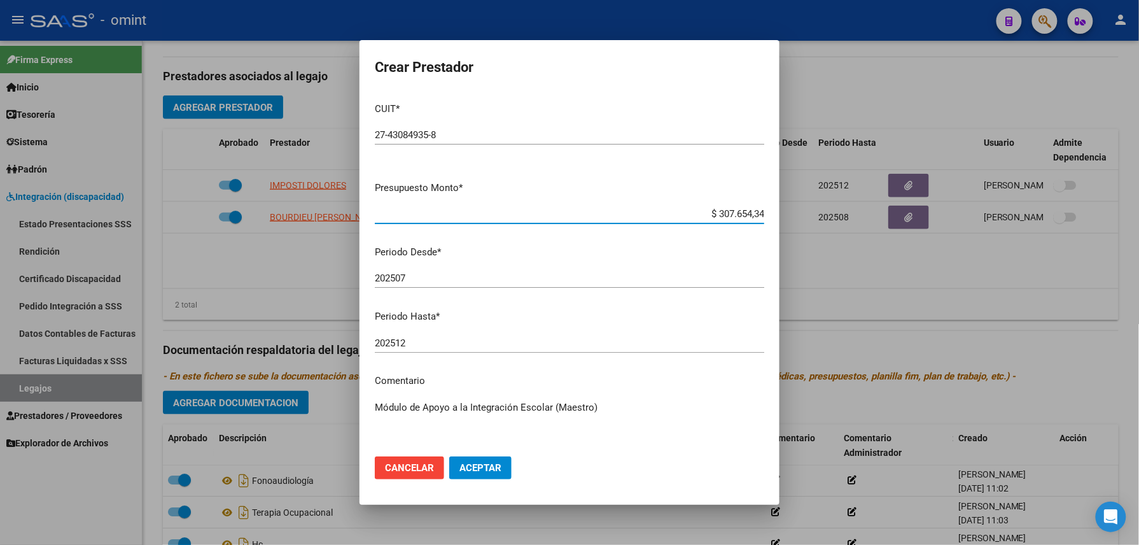
type input "$ 307.654,34"
click at [477, 464] on span "Aceptar" at bounding box center [480, 467] width 42 height 11
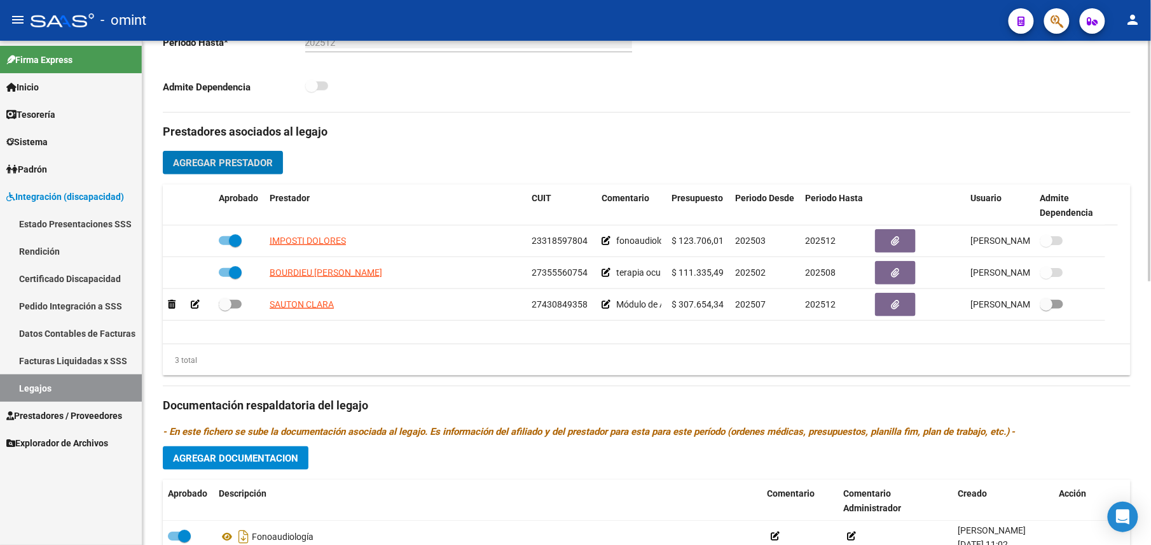
scroll to position [298, 0]
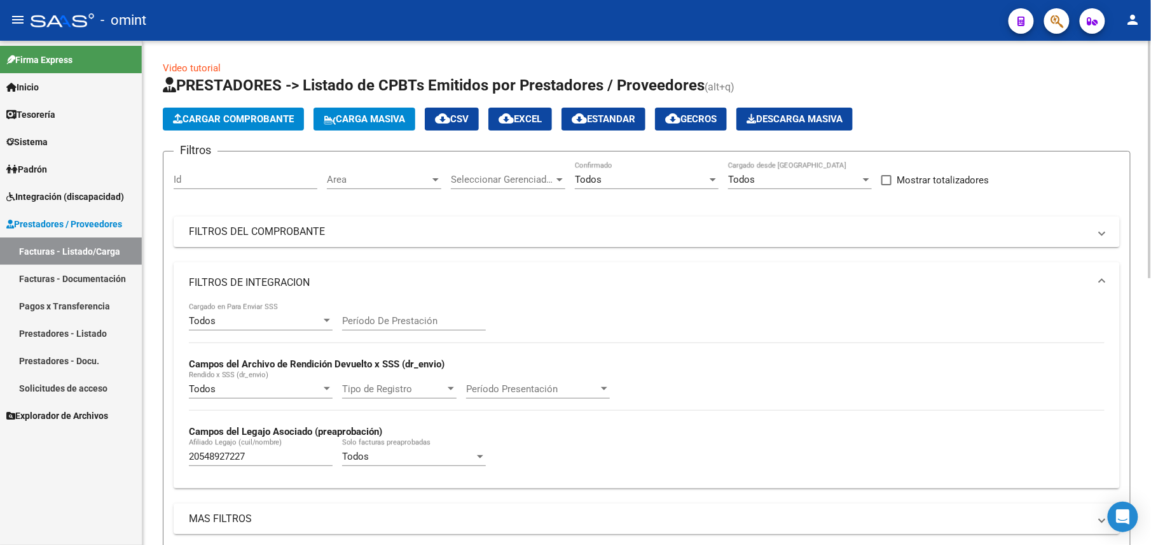
scroll to position [565, 0]
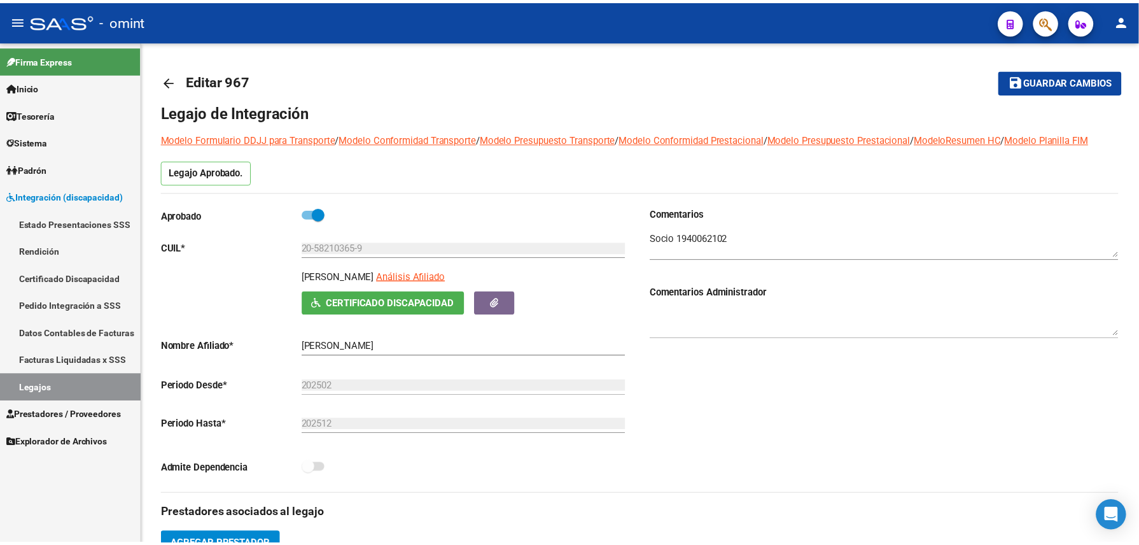
scroll to position [424, 0]
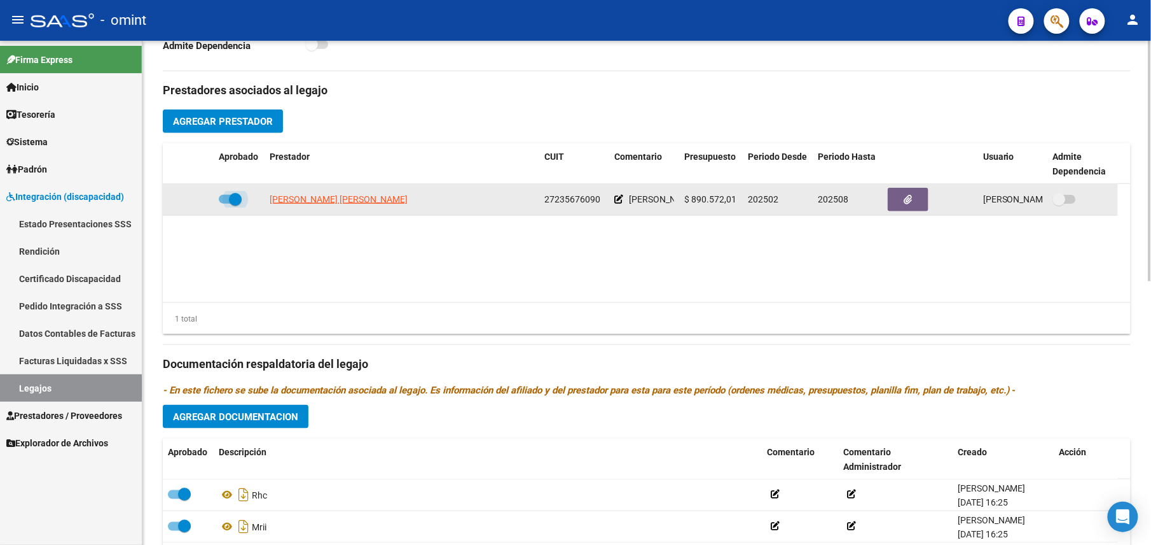
click at [230, 202] on span at bounding box center [235, 199] width 13 height 13
click at [225, 204] on input "checkbox" at bounding box center [225, 204] width 1 height 1
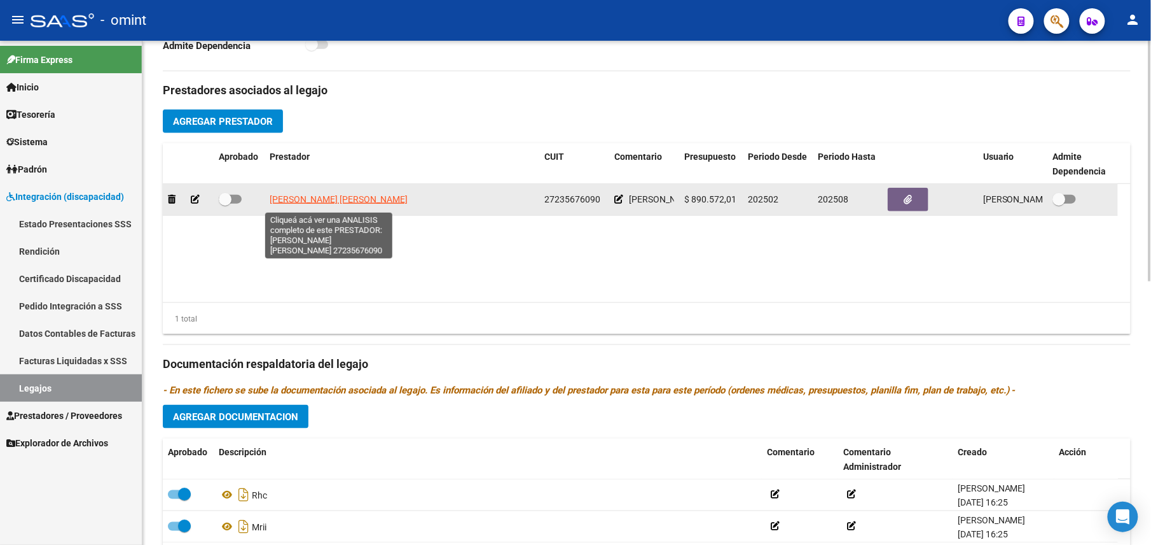
click at [324, 197] on span "[PERSON_NAME] [PERSON_NAME]" at bounding box center [339, 199] width 138 height 10
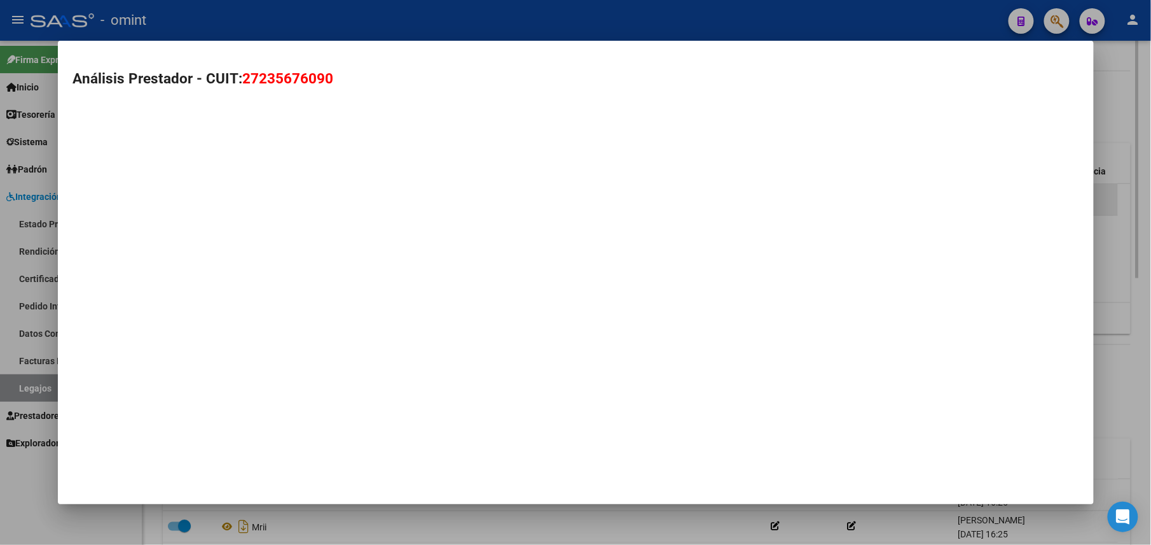
scroll to position [438, 0]
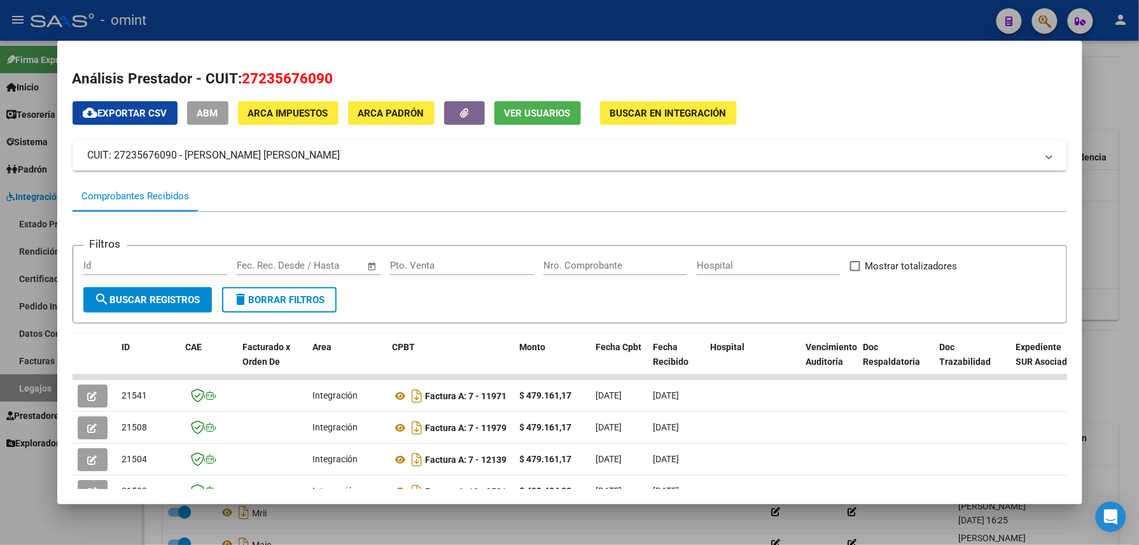
click at [596, 22] on div at bounding box center [569, 272] width 1139 height 545
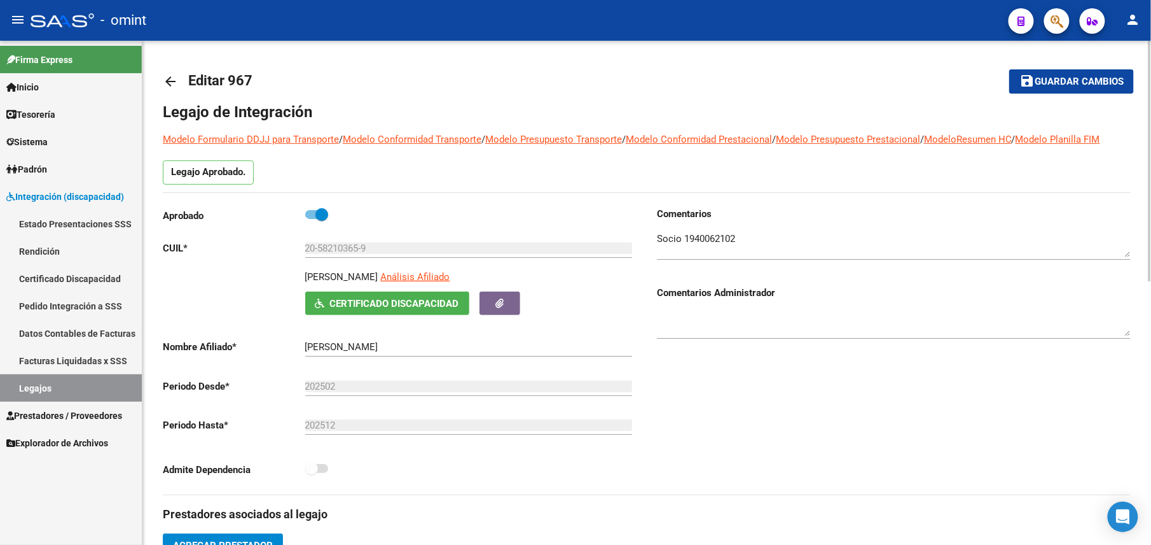
scroll to position [424, 0]
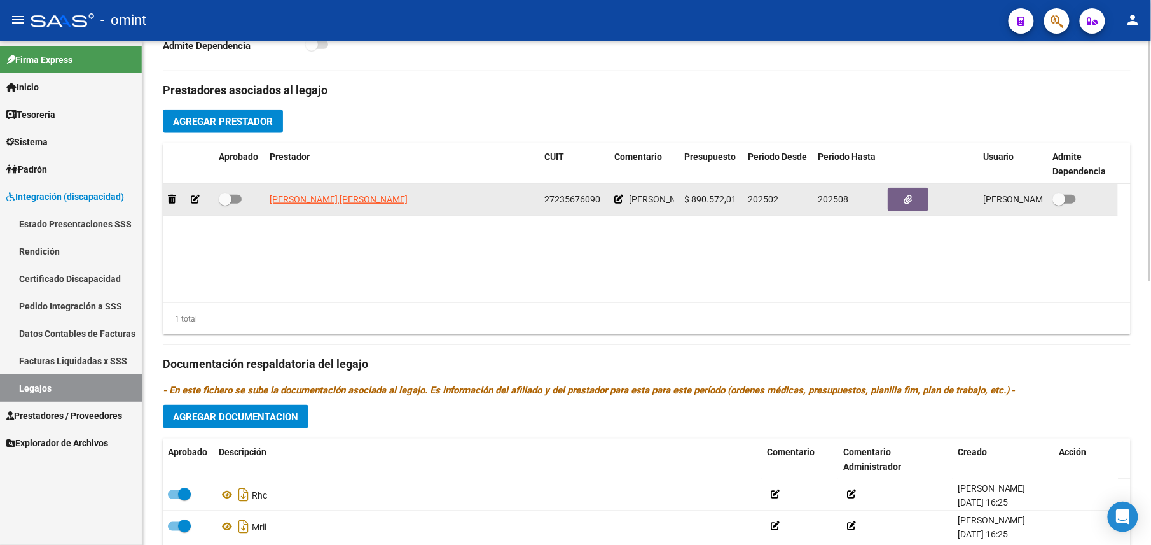
click at [226, 202] on span at bounding box center [225, 199] width 13 height 13
click at [225, 204] on input "checkbox" at bounding box center [225, 204] width 1 height 1
checkbox input "true"
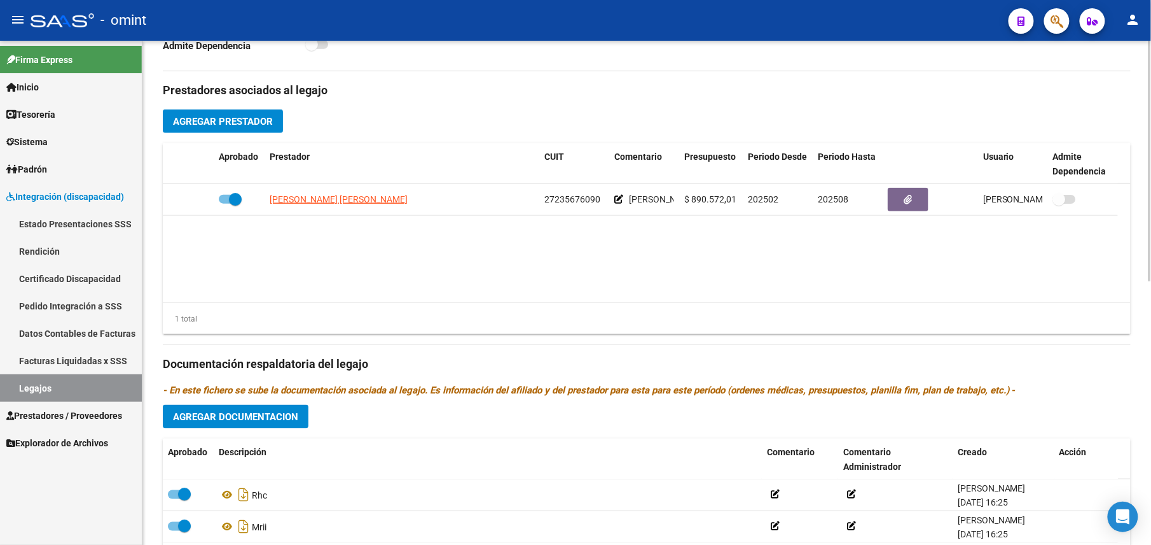
scroll to position [0, 0]
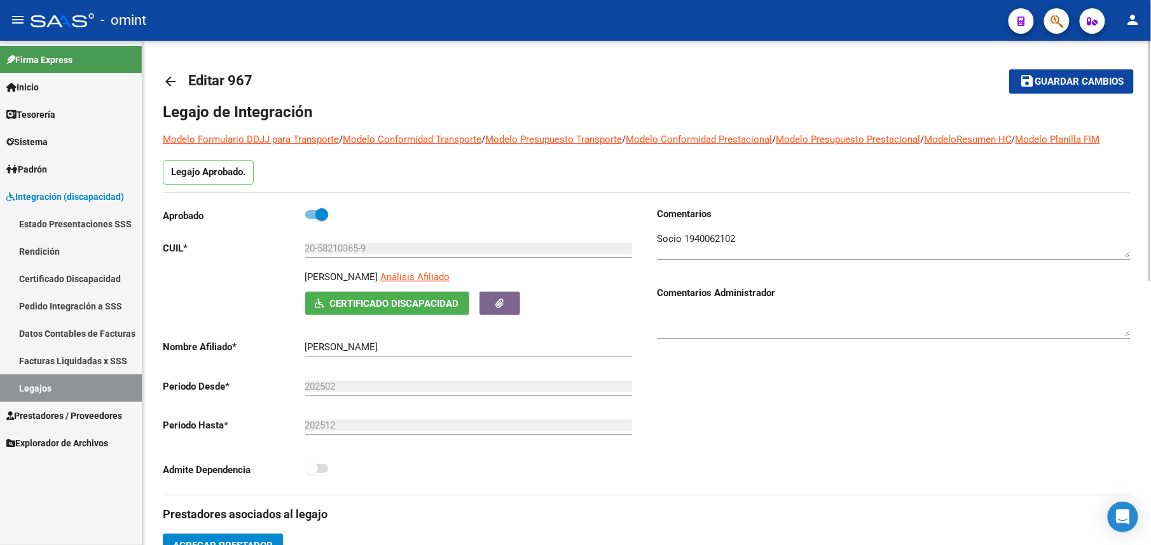
click at [1034, 71] on button "save Guardar cambios" at bounding box center [1072, 81] width 125 height 24
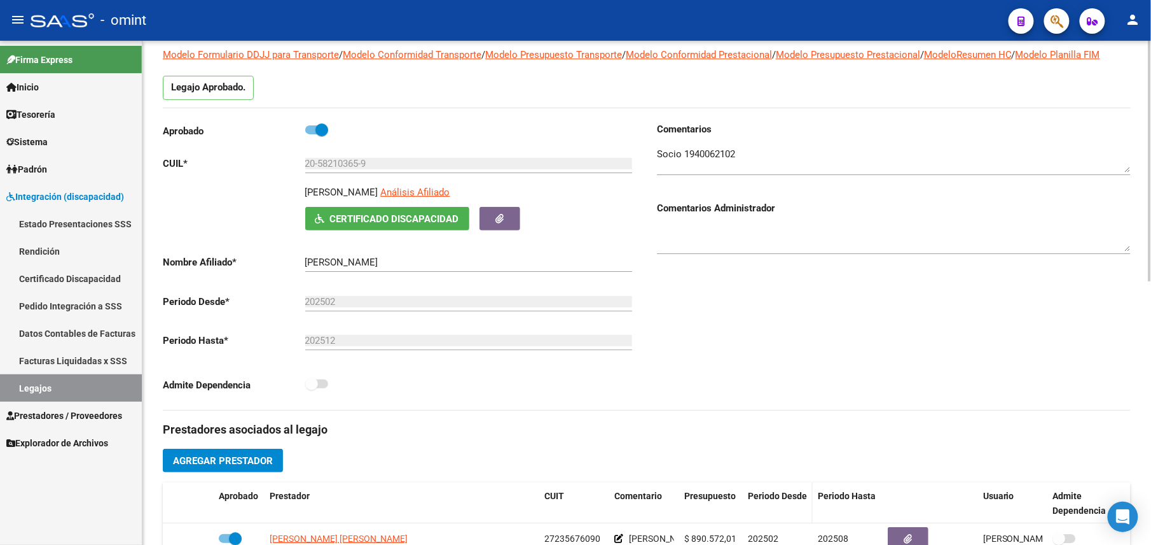
scroll to position [339, 0]
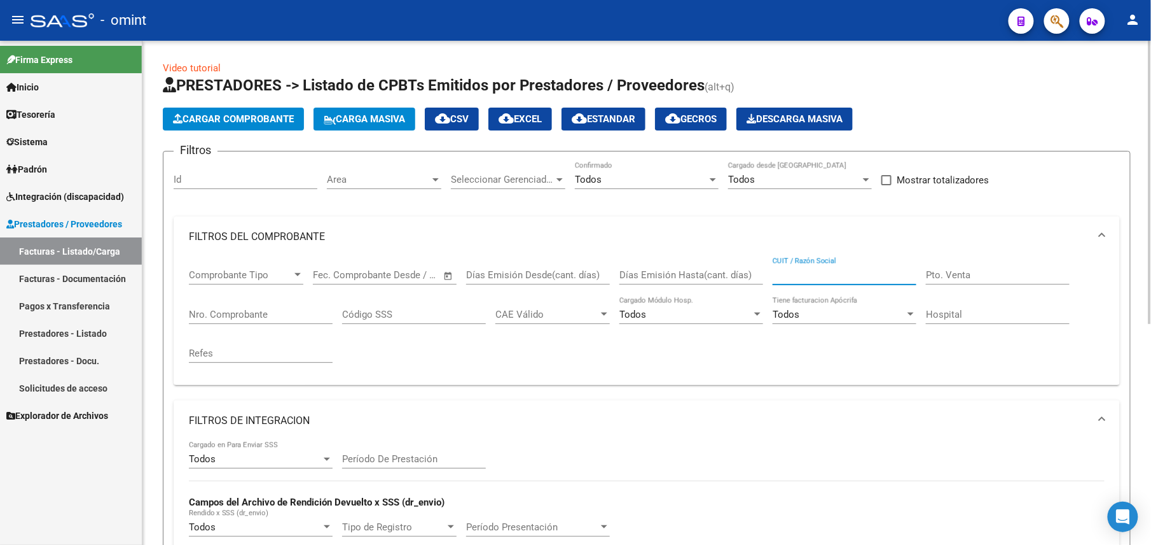
scroll to position [393, 0]
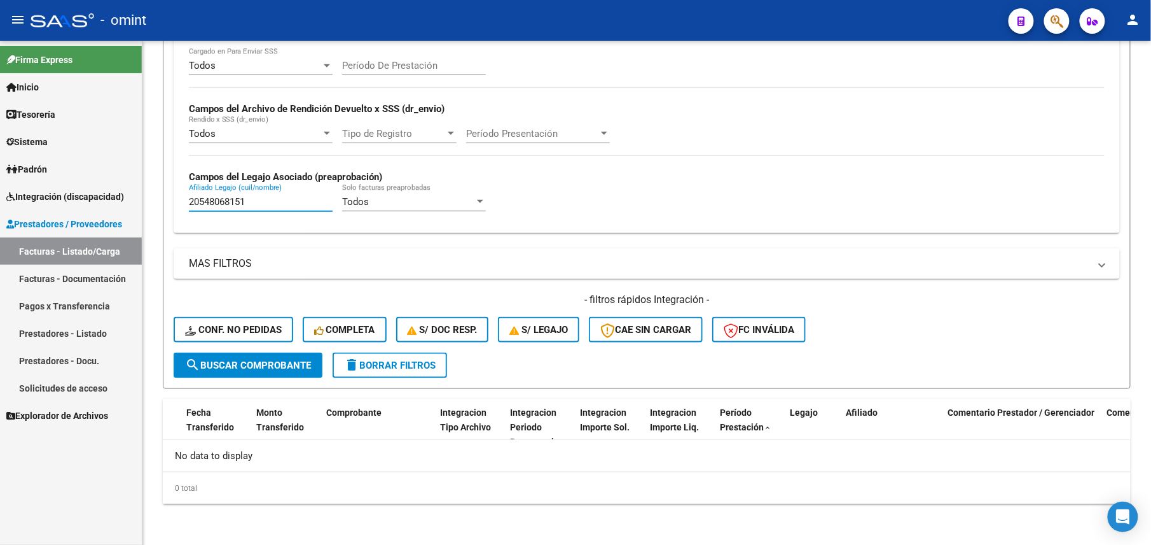
drag, startPoint x: 254, startPoint y: 200, endPoint x: 123, endPoint y: 192, distance: 131.3
click at [123, 192] on mat-sidenav-container "Firma Express Inicio Calendario SSS Instructivos Contacto OS Tesorería Extracto…" at bounding box center [575, 293] width 1151 height 504
paste input "20288865"
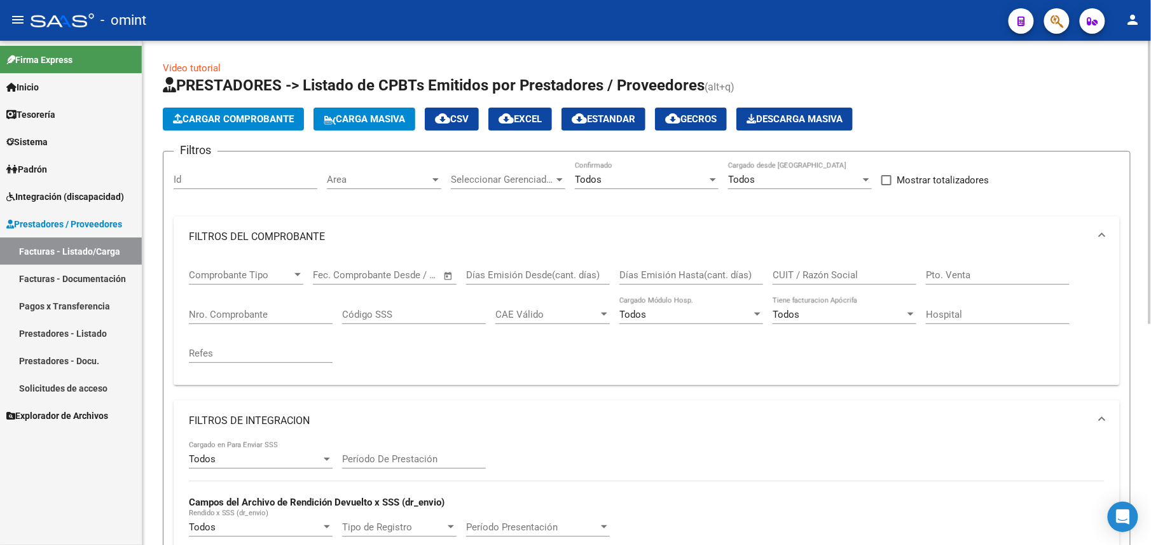
type input "20520288865"
click at [822, 274] on input "CUIT / Razón Social" at bounding box center [845, 274] width 144 height 11
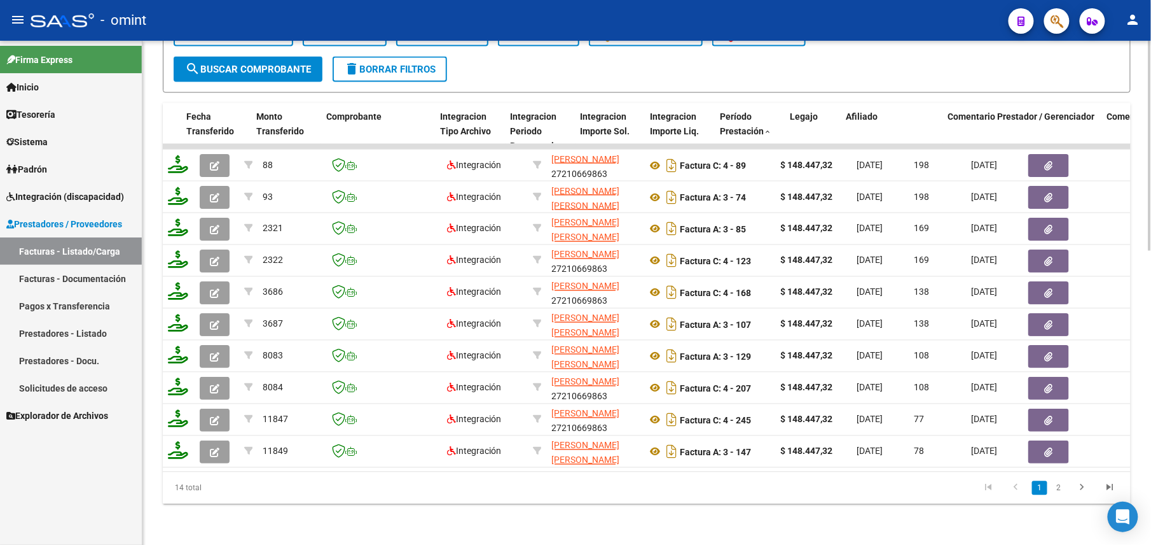
scroll to position [194, 0]
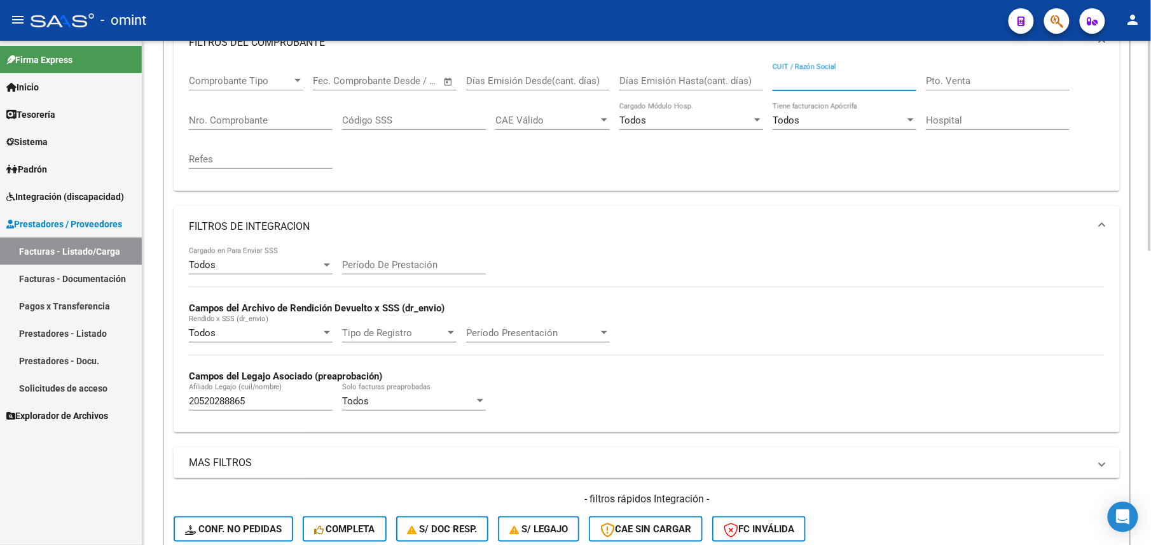
paste input "27210669863"
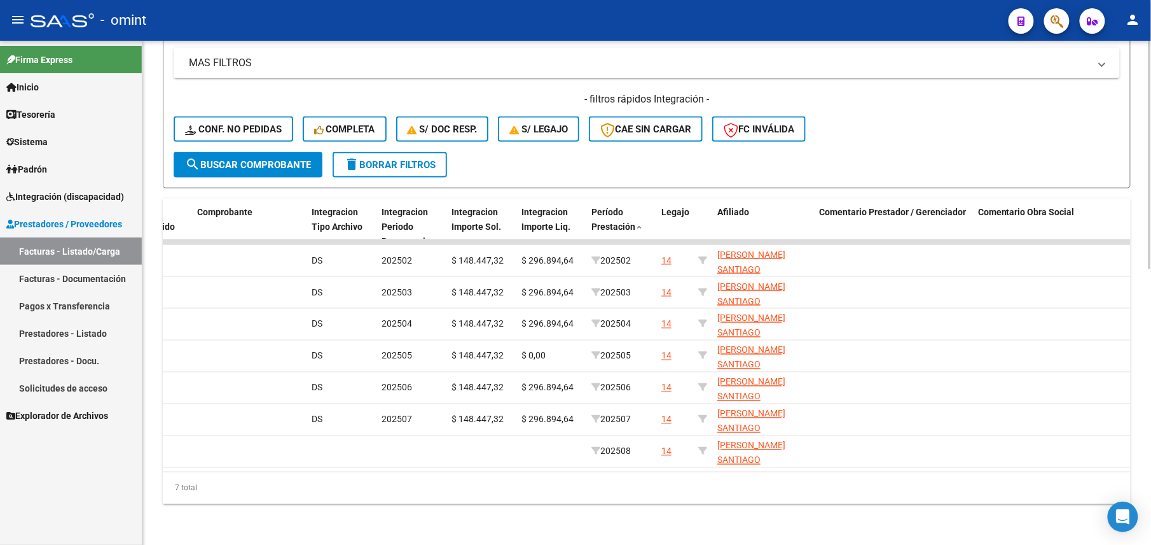
scroll to position [184, 0]
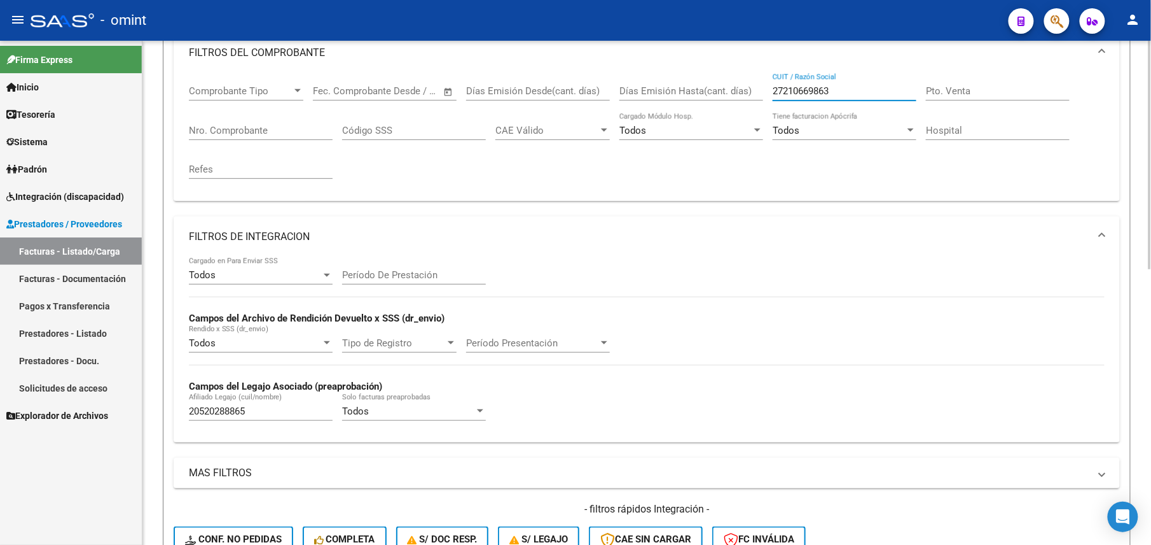
drag, startPoint x: 874, startPoint y: 85, endPoint x: 624, endPoint y: 92, distance: 250.1
click at [622, 92] on div "Comprobante Tipo Comprobante Tipo Fecha inicio – Fecha fin Fec. Comprobante Des…" at bounding box center [647, 132] width 916 height 118
paste input "56748822"
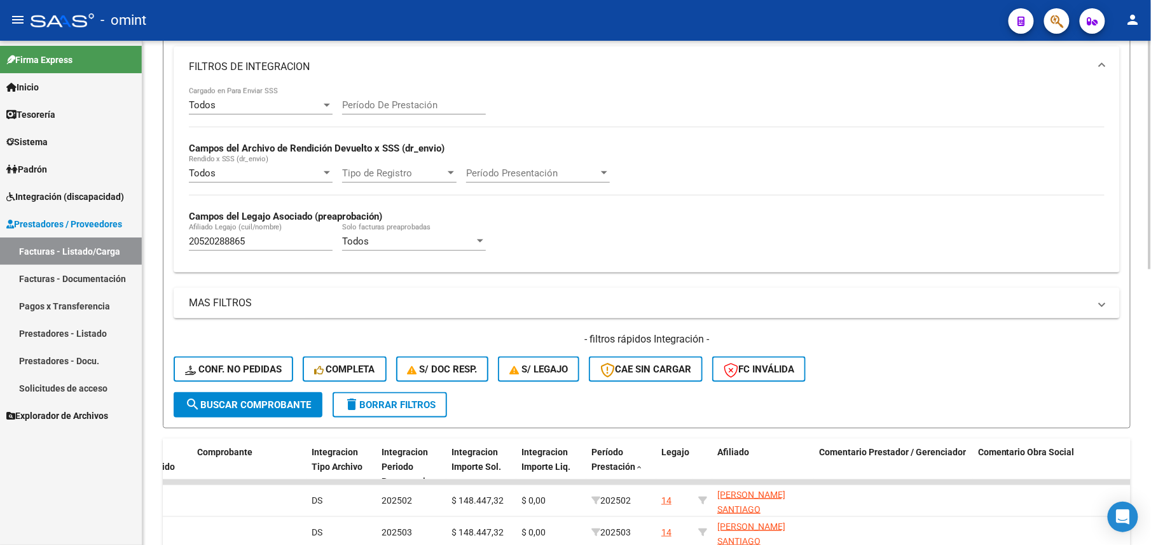
scroll to position [99, 0]
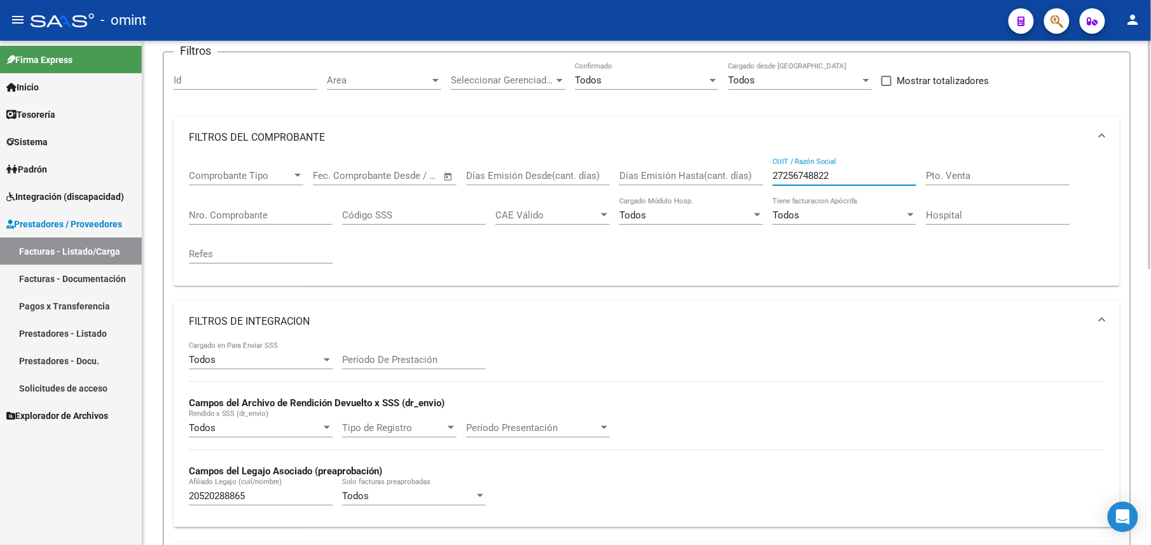
drag, startPoint x: 828, startPoint y: 172, endPoint x: 695, endPoint y: 173, distance: 133.0
click at [695, 172] on div "Comprobante Tipo Comprobante Tipo Fecha inicio – Fecha fin Fec. Comprobante Des…" at bounding box center [647, 217] width 916 height 118
paste input "30714152234"
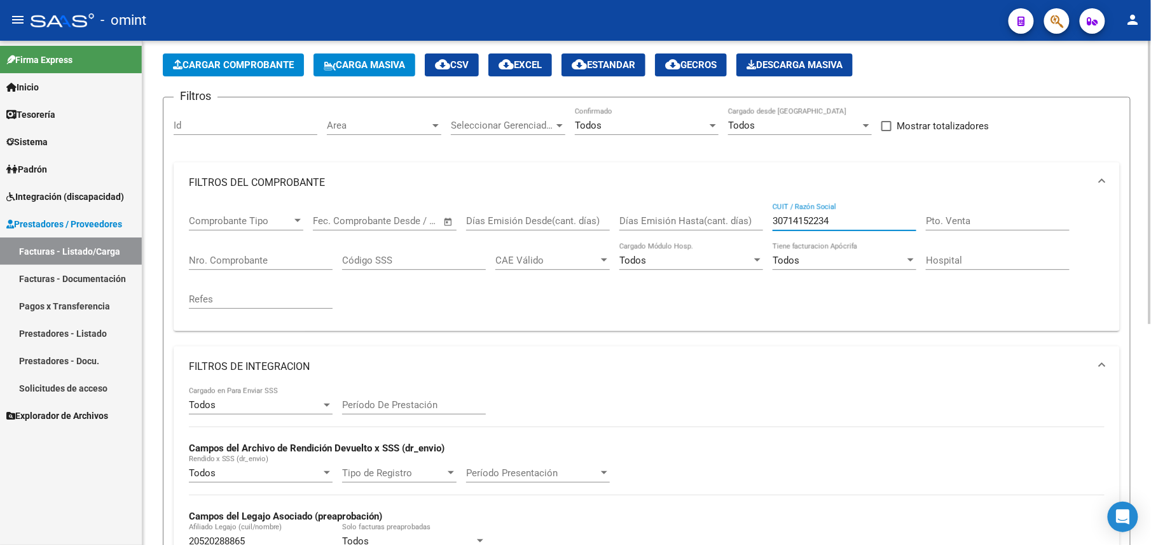
scroll to position [224, 0]
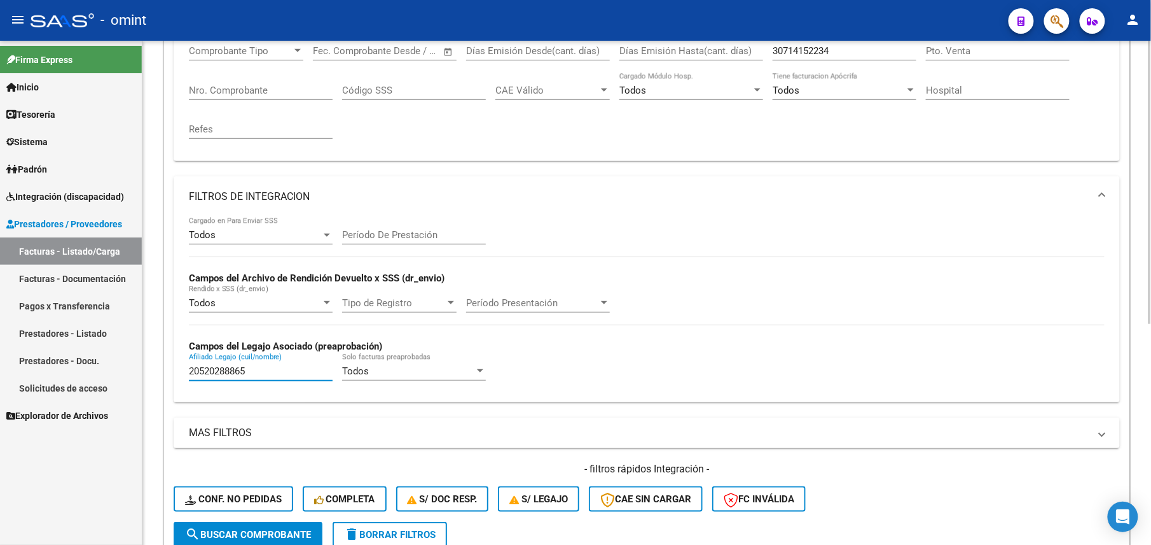
click at [225, 368] on input "20520288865" at bounding box center [261, 370] width 144 height 11
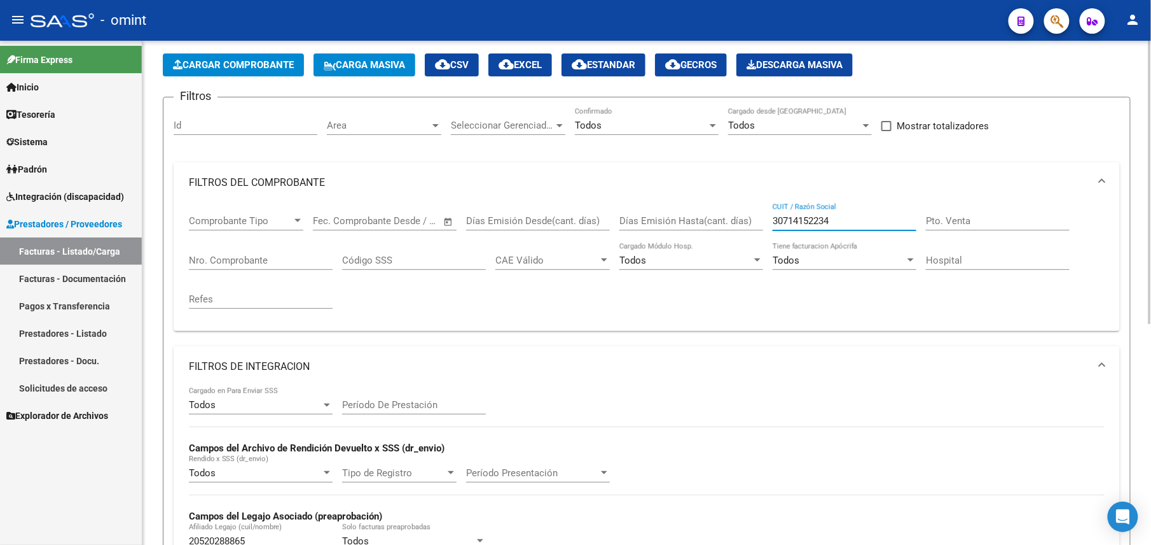
drag, startPoint x: 843, startPoint y: 225, endPoint x: 644, endPoint y: 224, distance: 198.5
click at [655, 224] on div "Comprobante Tipo Comprobante Tipo Fecha inicio – Fecha fin Fec. Comprobante Des…" at bounding box center [647, 262] width 916 height 118
paste input "2732260090"
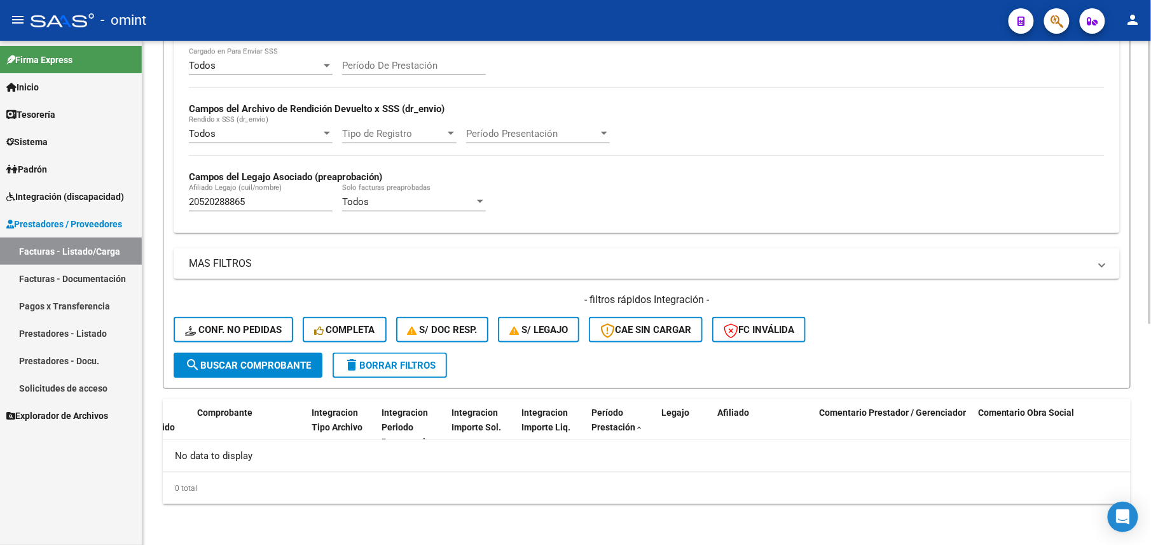
type input "27322600904"
drag, startPoint x: 245, startPoint y: 198, endPoint x: 134, endPoint y: 198, distance: 111.3
click at [134, 198] on mat-sidenav-container "Firma Express Inicio Calendario SSS Instructivos Contacto OS Tesorería Extracto…" at bounding box center [575, 293] width 1151 height 504
paste input "3538357669"
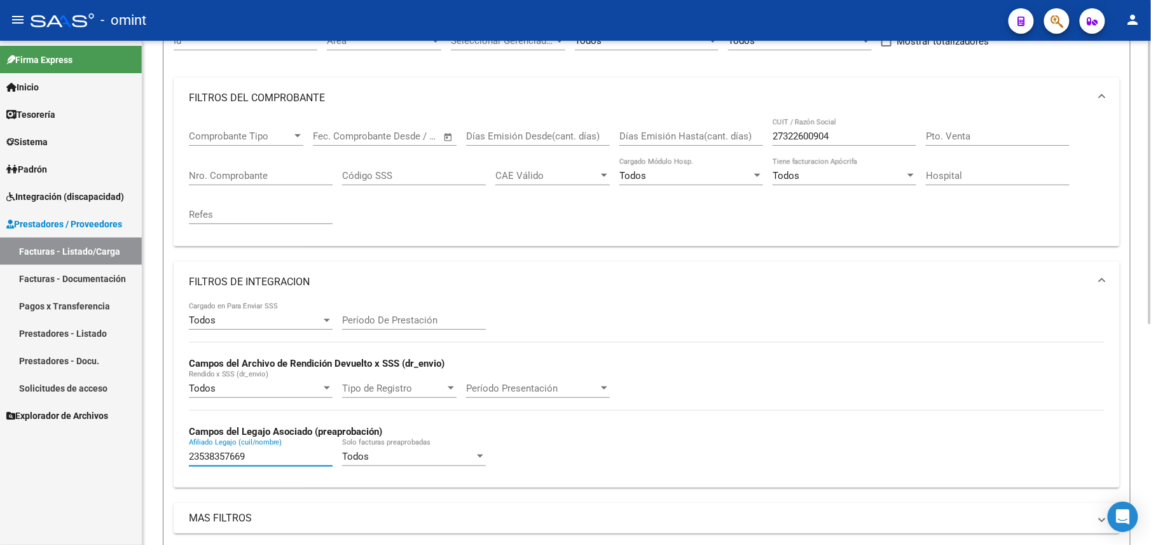
type input "23538357669"
drag, startPoint x: 818, startPoint y: 139, endPoint x: 831, endPoint y: 137, distance: 12.8
click at [828, 139] on input "27322600904" at bounding box center [845, 135] width 144 height 11
type input "273226009"
type input "04"
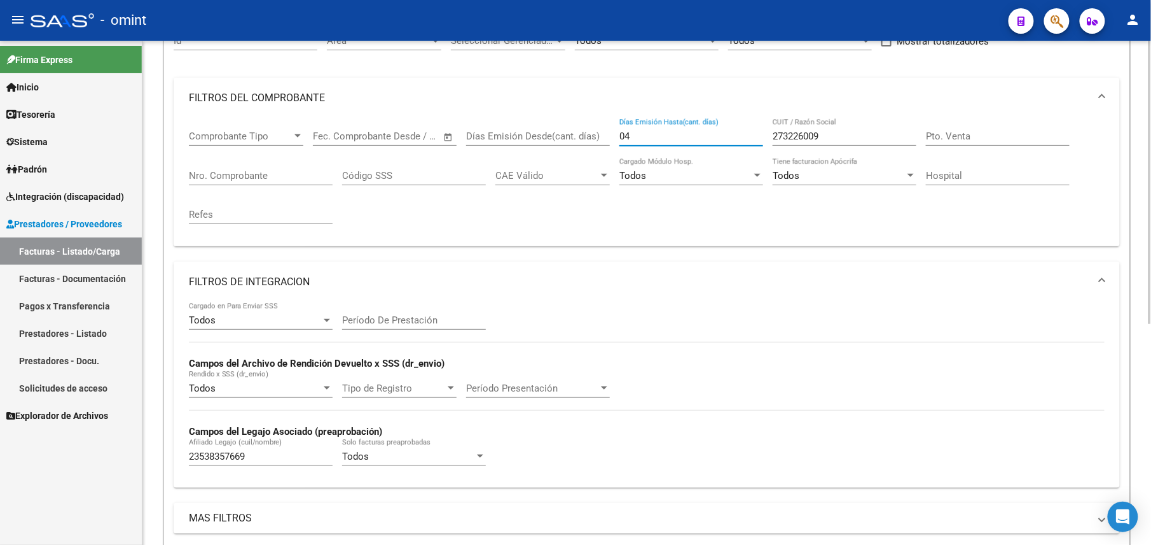
click at [817, 130] on input "273226009" at bounding box center [845, 135] width 144 height 11
drag, startPoint x: 637, startPoint y: 134, endPoint x: 589, endPoint y: 134, distance: 47.7
click at [590, 134] on div "Comprobante Tipo Comprobante Tipo Fecha inicio – Fecha fin Fec. Comprobante Des…" at bounding box center [647, 177] width 916 height 118
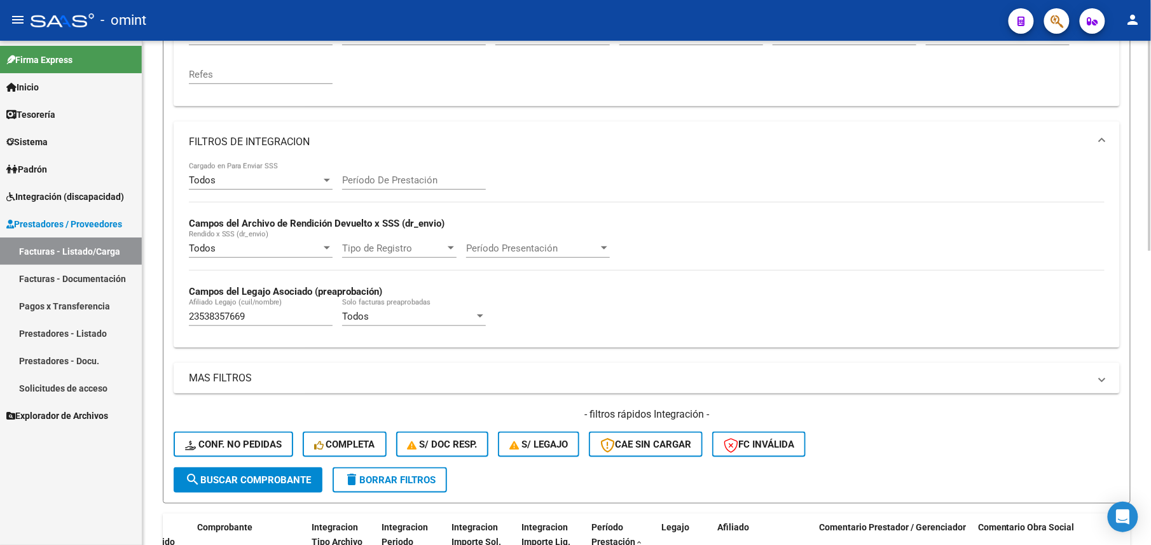
scroll to position [24, 0]
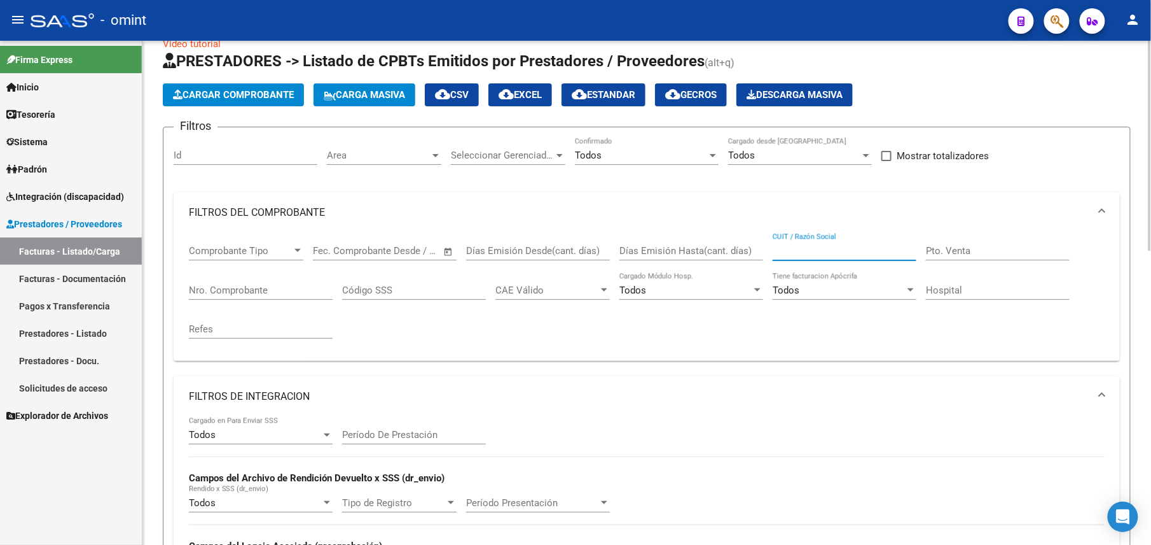
click at [805, 245] on input "CUIT / Razón Social" at bounding box center [845, 250] width 144 height 11
paste input "23213939904"
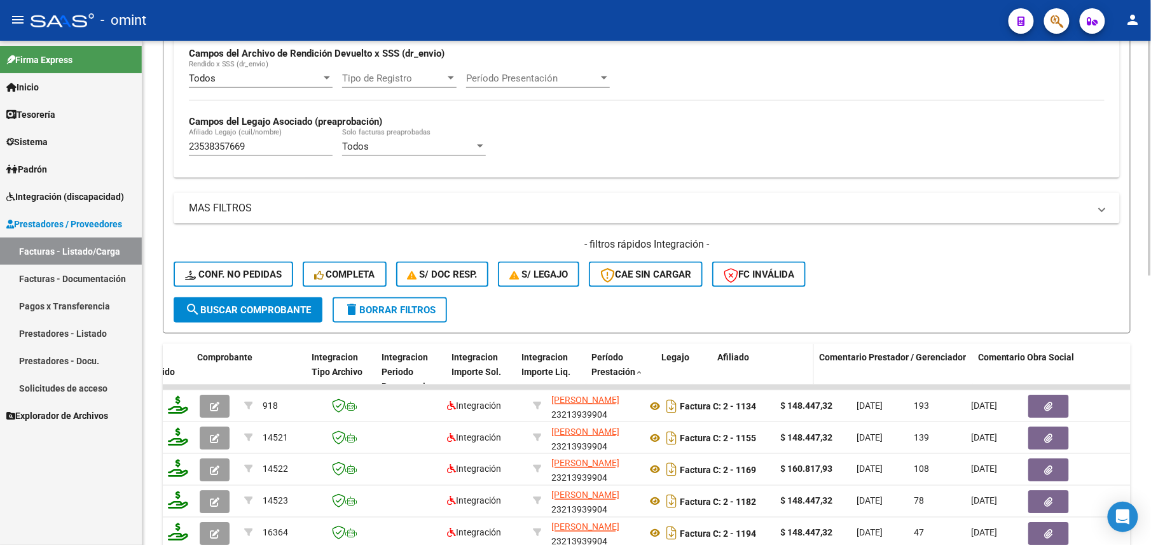
scroll to position [576, 0]
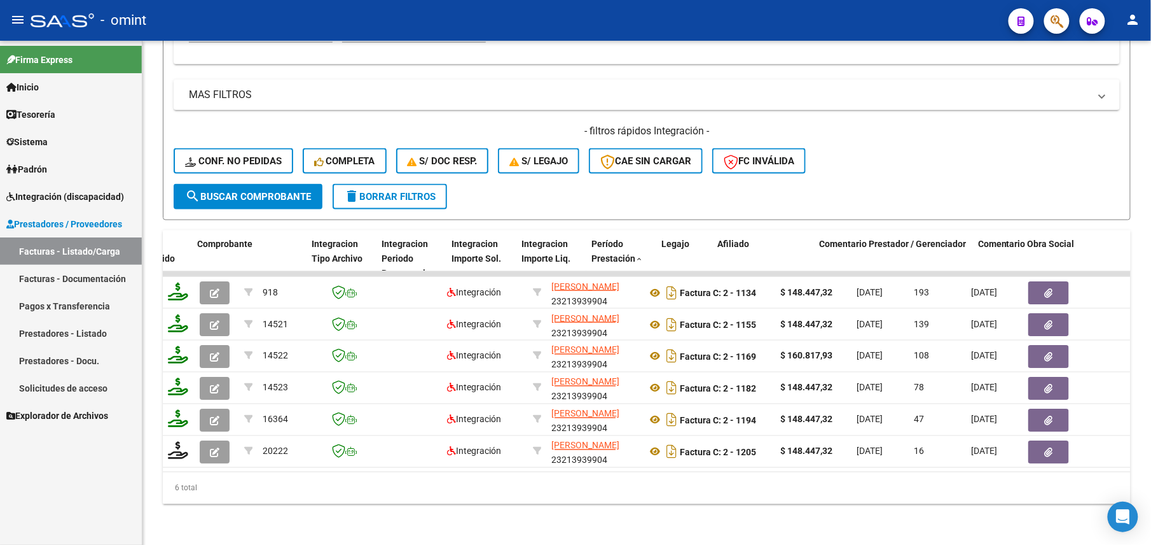
type input "23213939904"
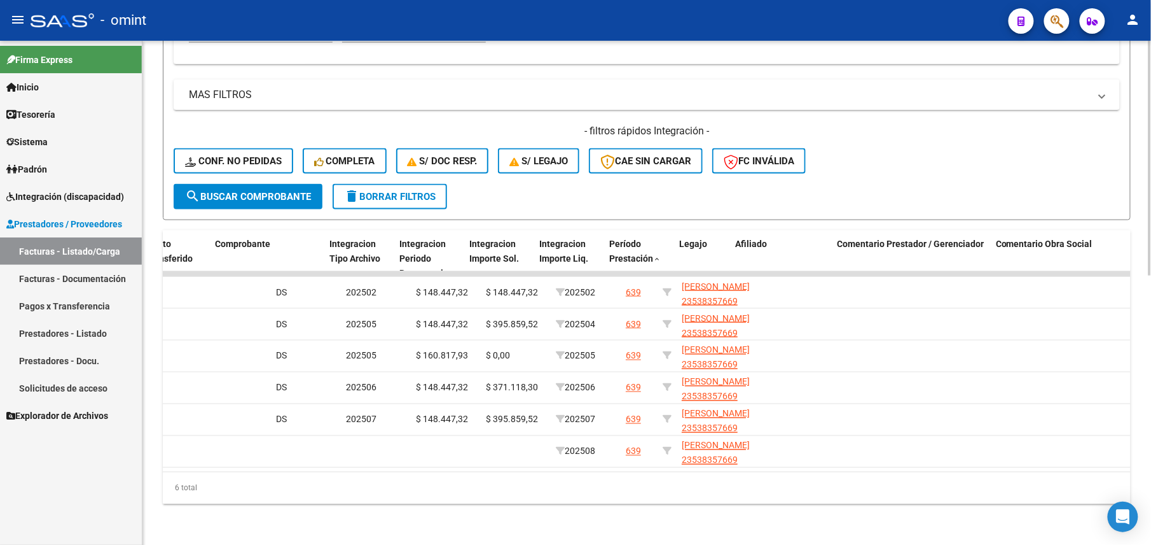
scroll to position [0, 0]
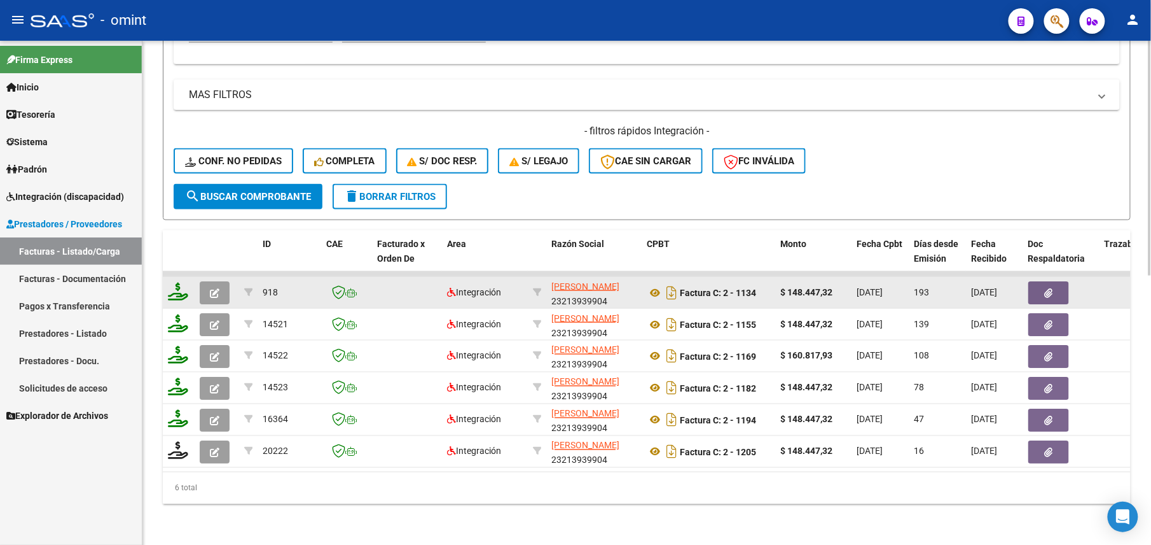
click at [206, 285] on button "button" at bounding box center [215, 292] width 30 height 23
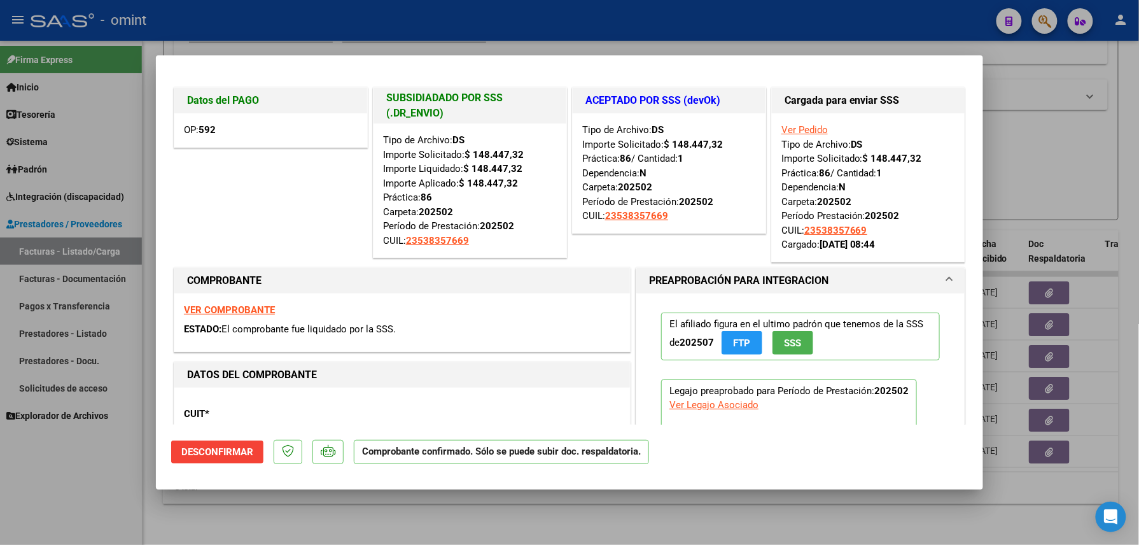
click at [181, 519] on div at bounding box center [569, 272] width 1139 height 545
type input "$ 0,00"
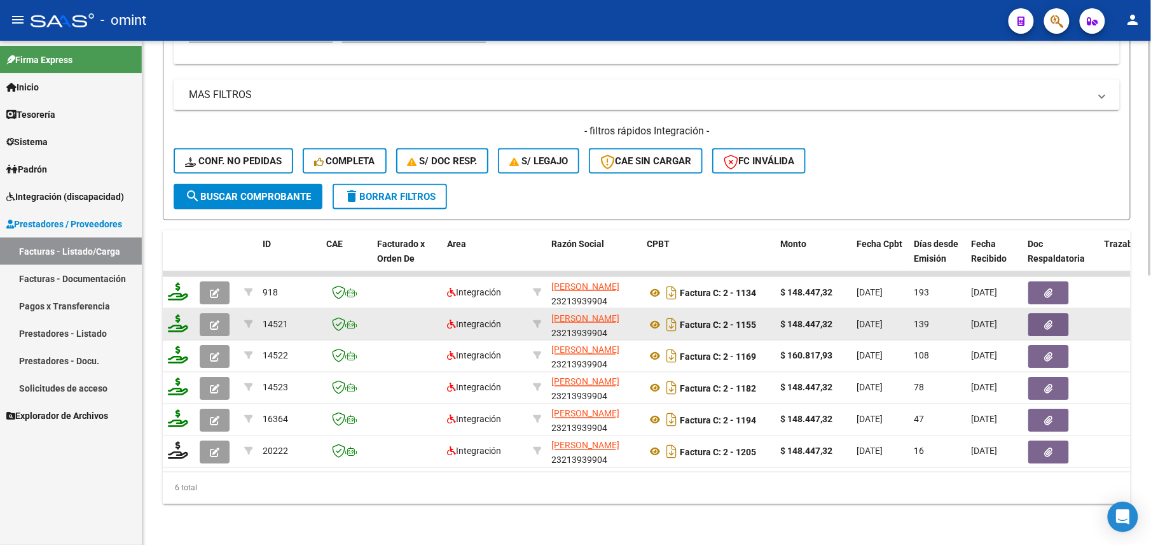
click at [215, 320] on icon "button" at bounding box center [215, 325] width 10 height 10
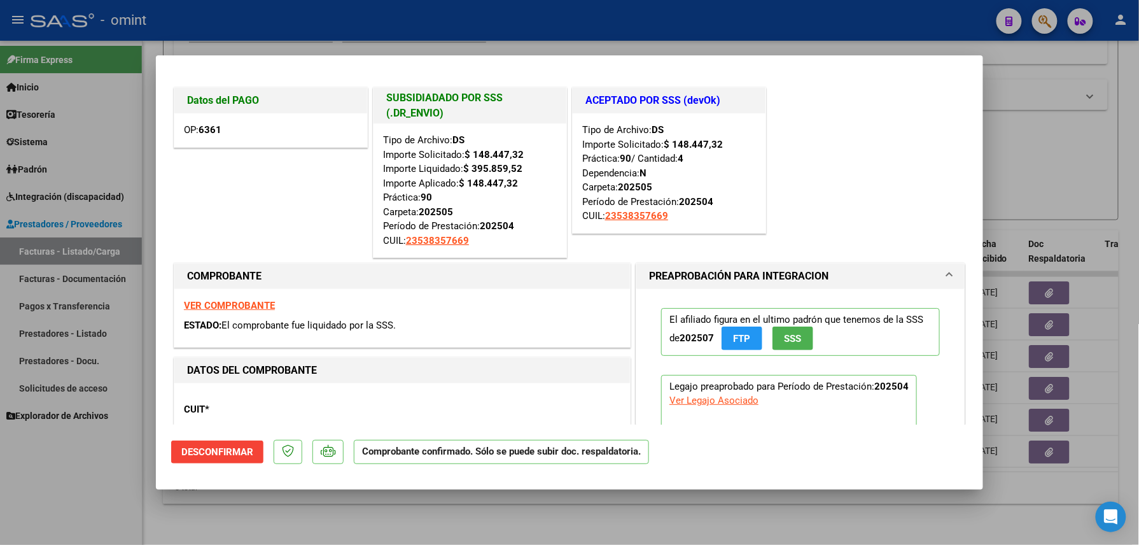
click at [172, 509] on div at bounding box center [569, 272] width 1139 height 545
type input "$ 0,00"
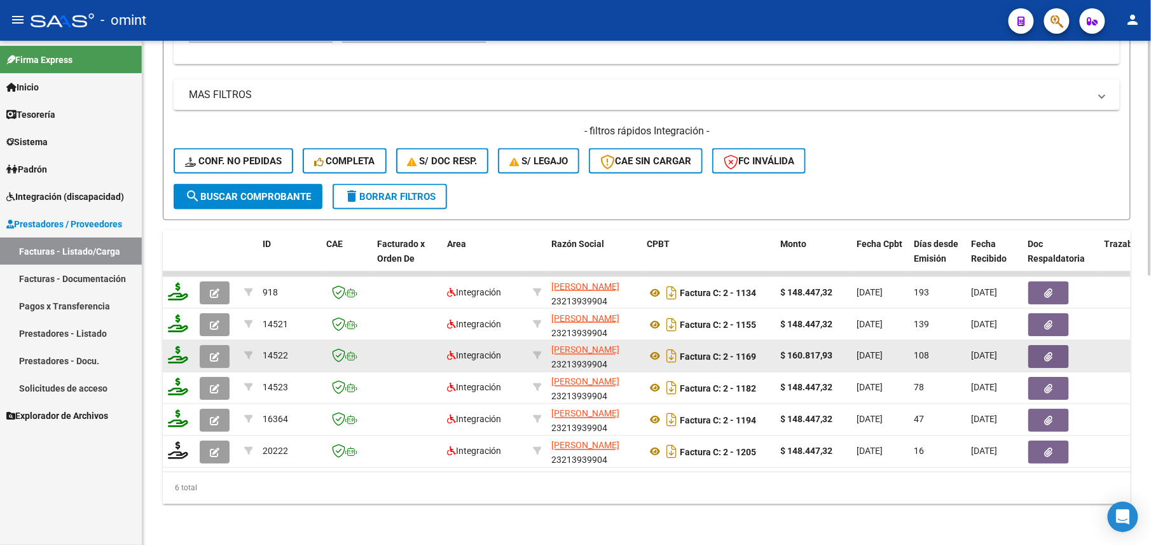
click at [219, 352] on icon "button" at bounding box center [215, 357] width 10 height 10
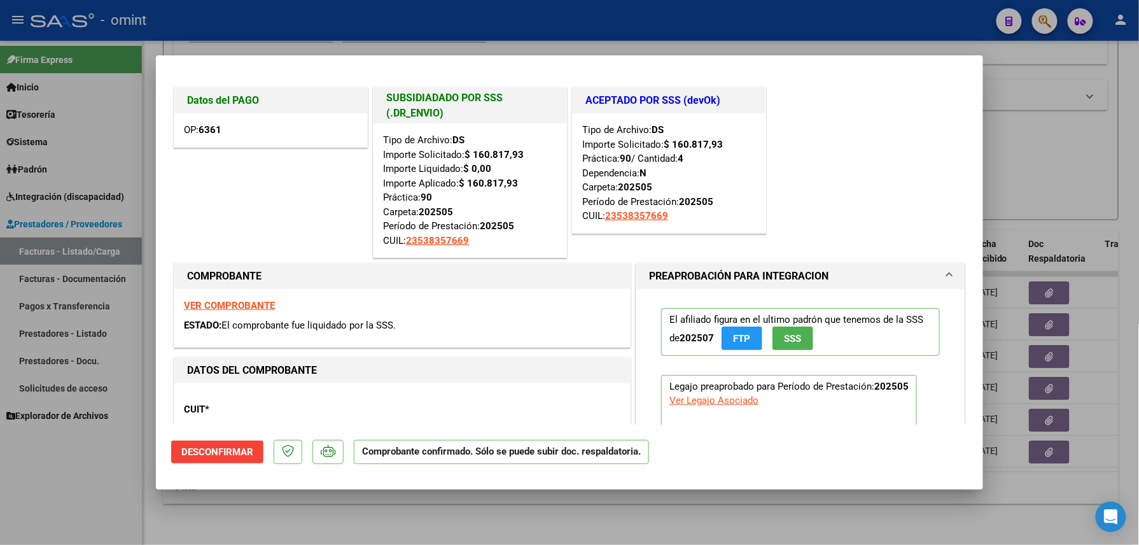
click at [156, 508] on div at bounding box center [569, 272] width 1139 height 545
type input "$ 0,00"
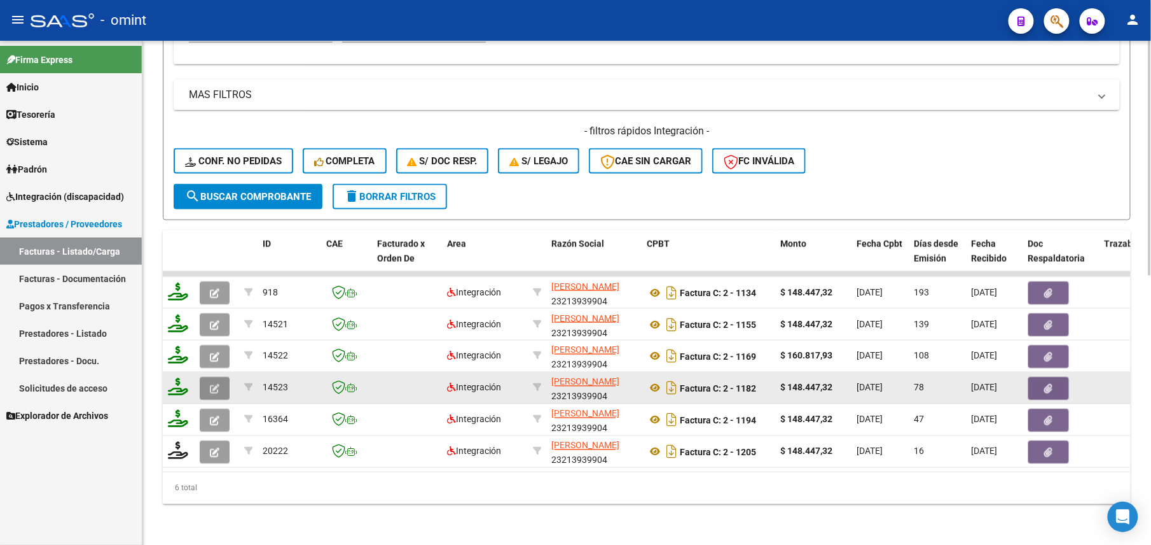
click at [220, 377] on button "button" at bounding box center [215, 388] width 30 height 23
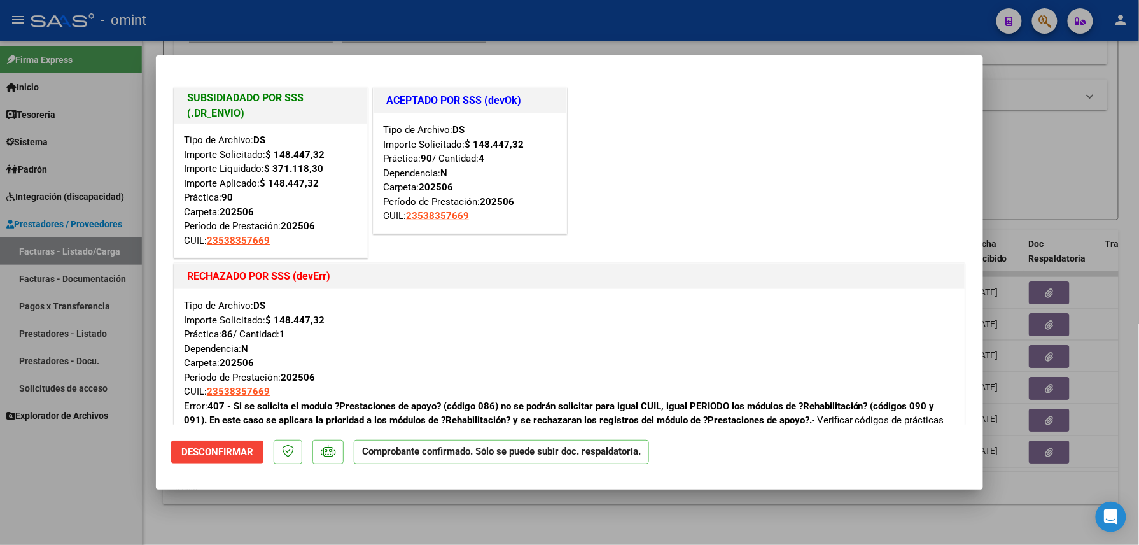
click at [244, 513] on div at bounding box center [569, 272] width 1139 height 545
type input "$ 0,00"
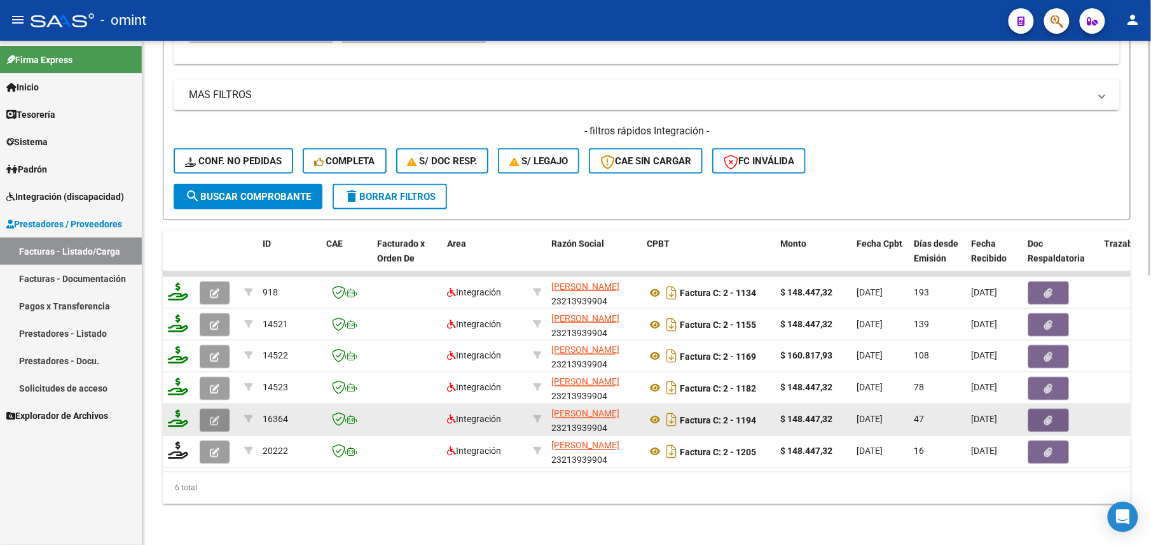
click at [219, 408] on button "button" at bounding box center [215, 419] width 30 height 23
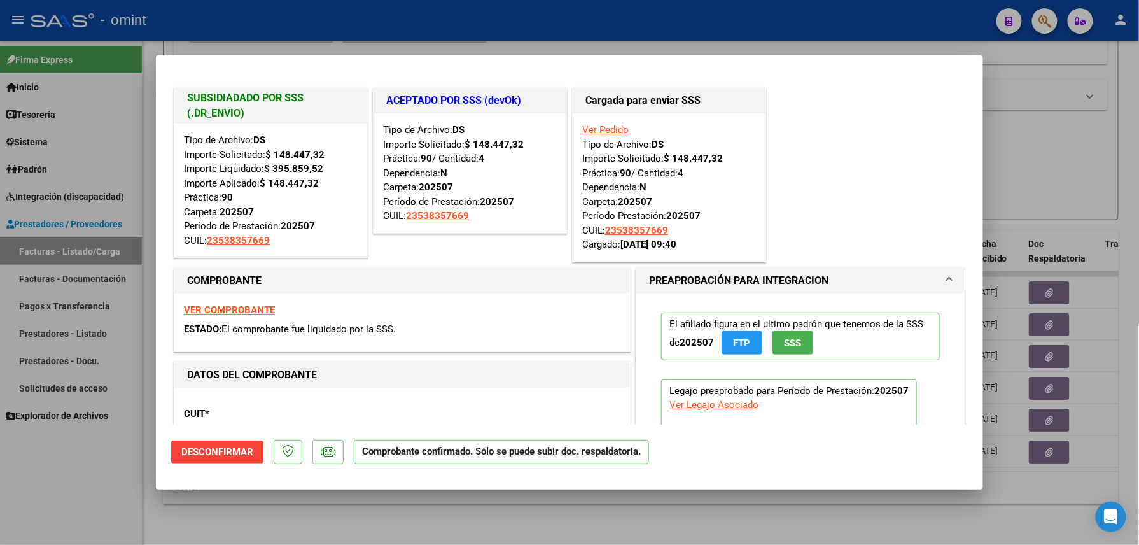
click at [260, 520] on div at bounding box center [569, 272] width 1139 height 545
type input "$ 0,00"
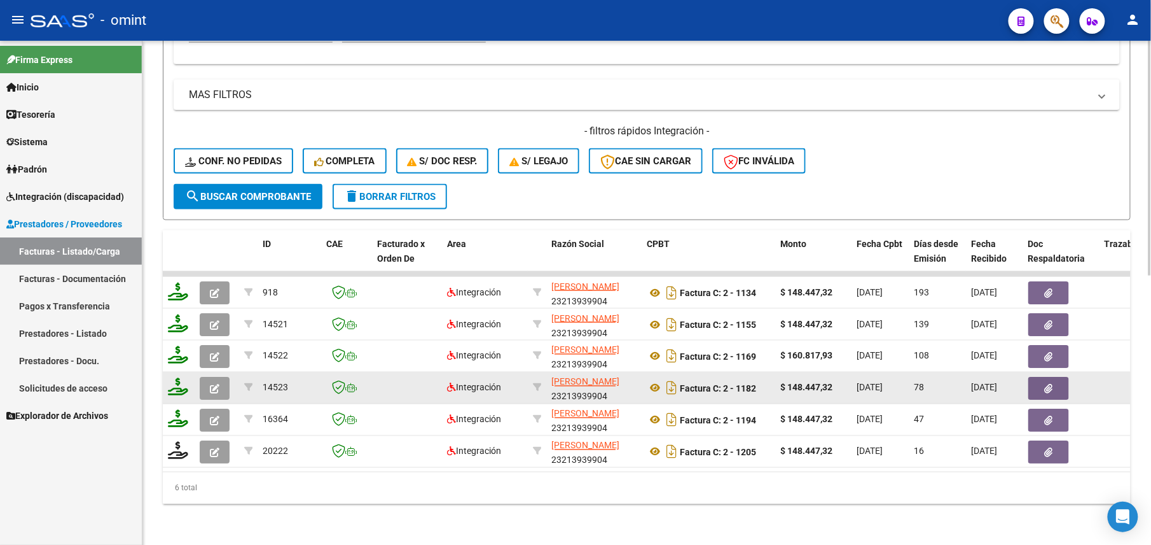
click at [214, 384] on icon "button" at bounding box center [215, 389] width 10 height 10
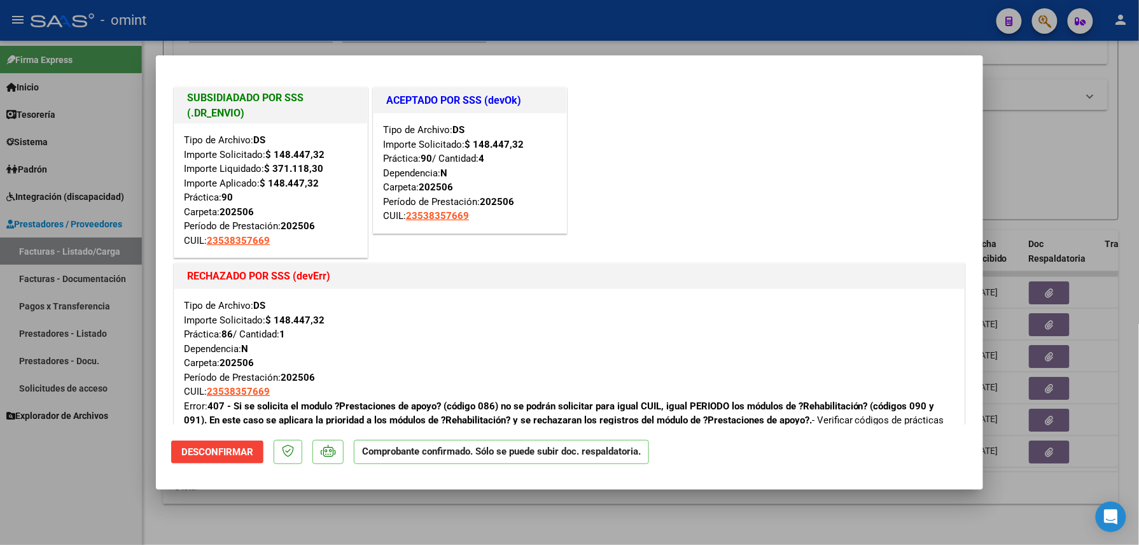
click at [197, 517] on div at bounding box center [569, 272] width 1139 height 545
type input "$ 0,00"
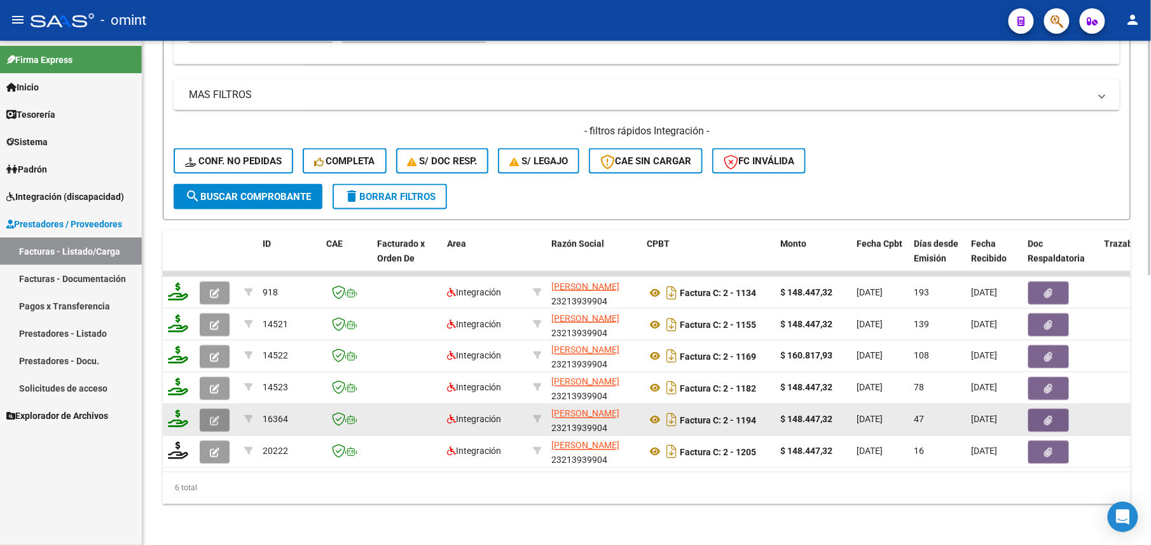
click at [201, 408] on button "button" at bounding box center [215, 419] width 30 height 23
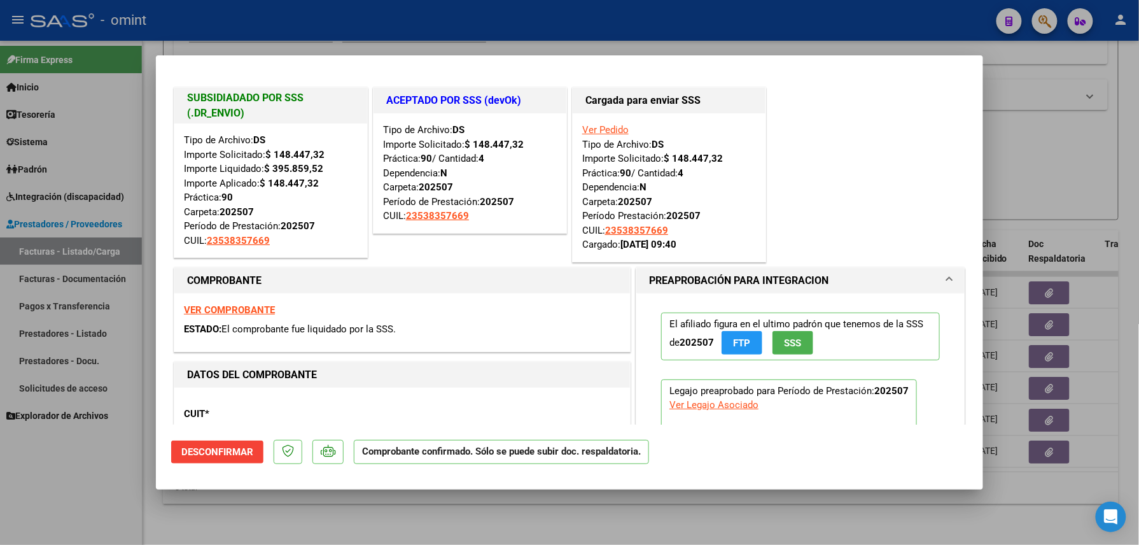
click at [318, 533] on div at bounding box center [569, 272] width 1139 height 545
type input "$ 0,00"
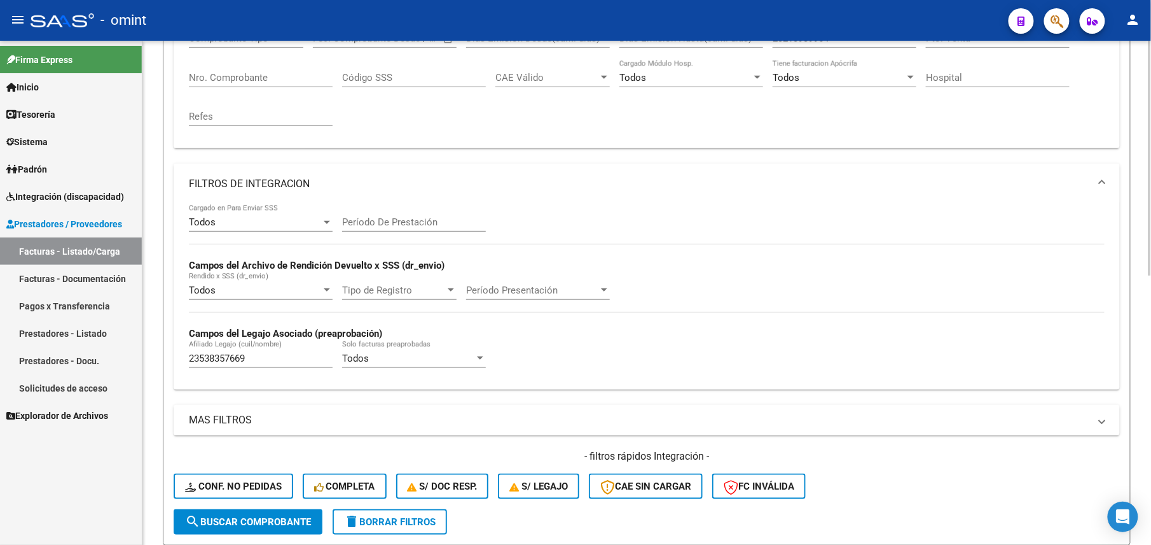
scroll to position [67, 0]
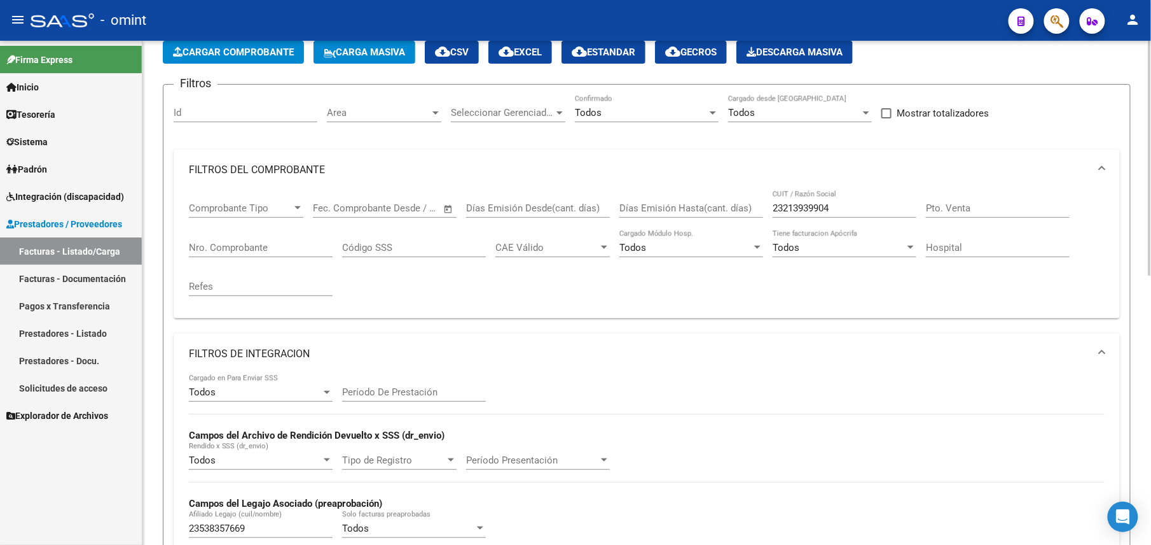
click at [855, 214] on div "23213939904 CUIT / Razón Social" at bounding box center [845, 203] width 144 height 27
drag, startPoint x: 852, startPoint y: 209, endPoint x: 625, endPoint y: 212, distance: 227.7
click at [625, 212] on div "Comprobante Tipo Comprobante Tipo Fecha inicio – Fecha fin Fec. Comprobante Des…" at bounding box center [647, 249] width 916 height 118
paste input "7180831482"
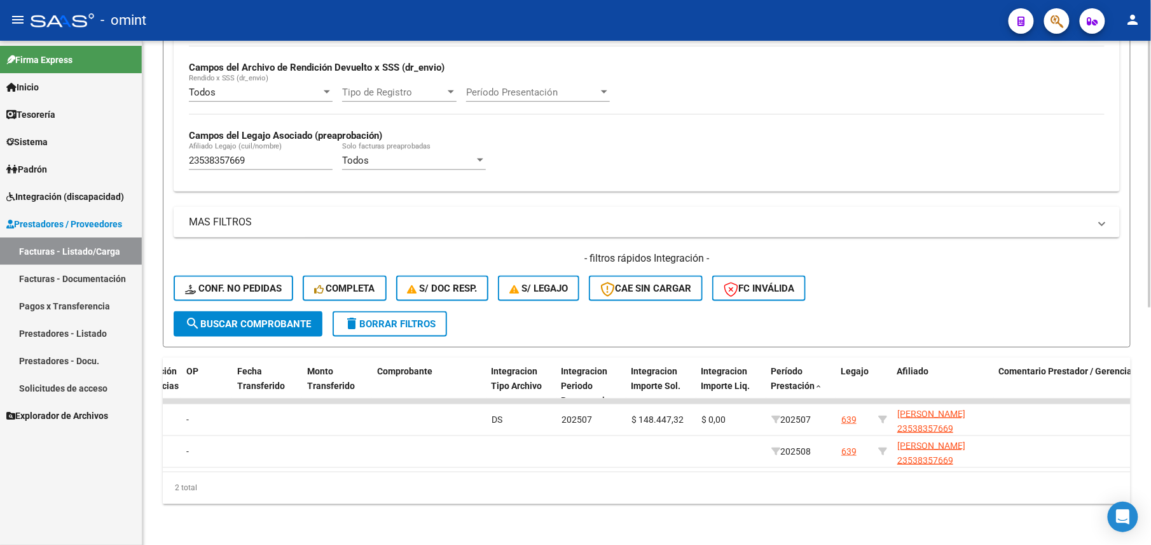
scroll to position [0, 1296]
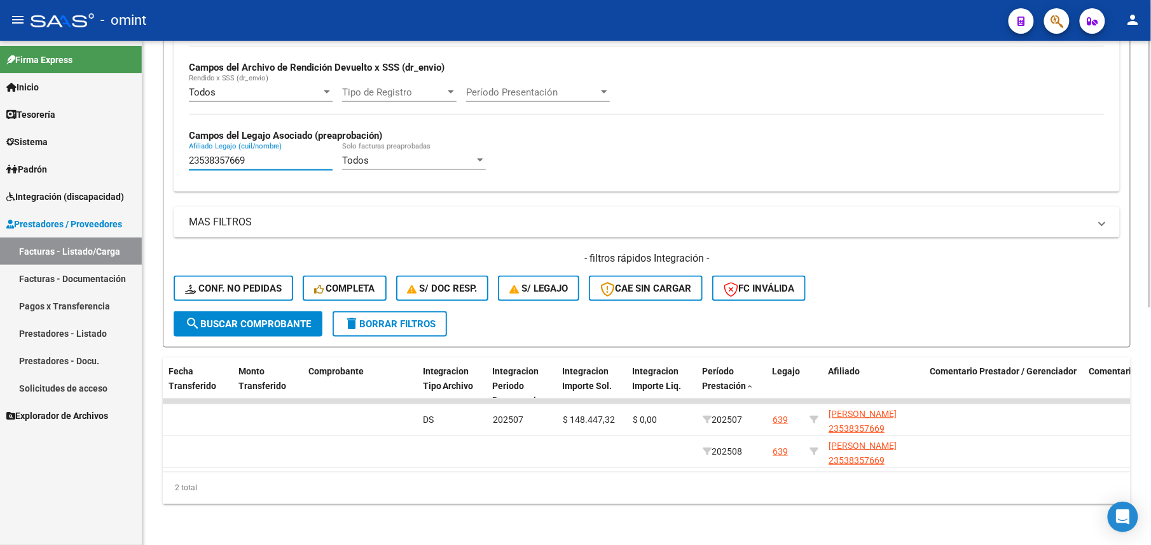
drag, startPoint x: 270, startPoint y: 144, endPoint x: 188, endPoint y: 148, distance: 82.1
click at [188, 148] on div "Todos Cargado en Para Enviar SSS Período De Prestación Campos del Archivo de Re…" at bounding box center [647, 98] width 947 height 185
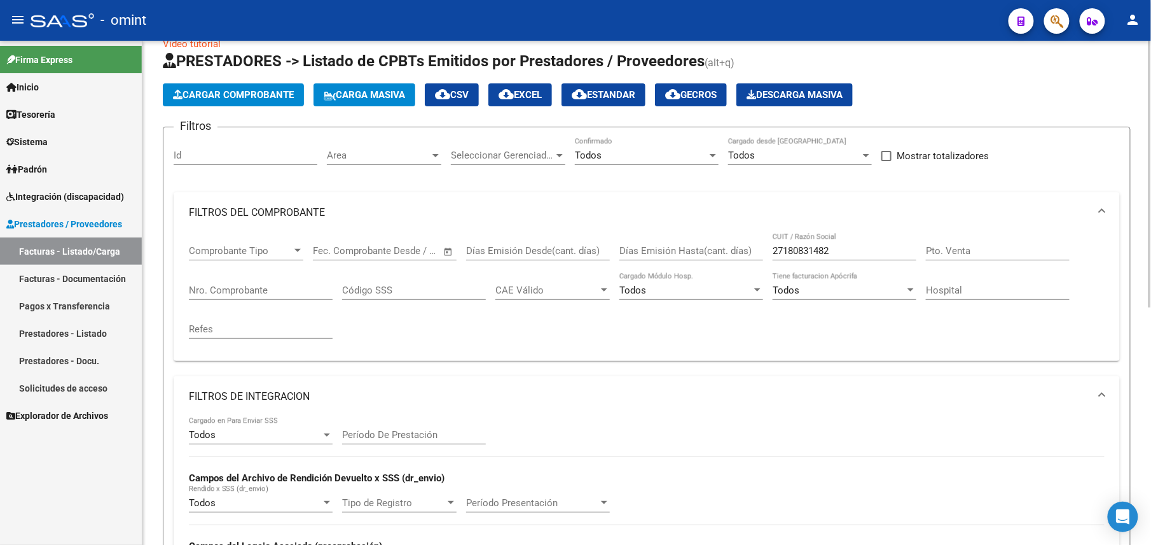
scroll to position [0, 0]
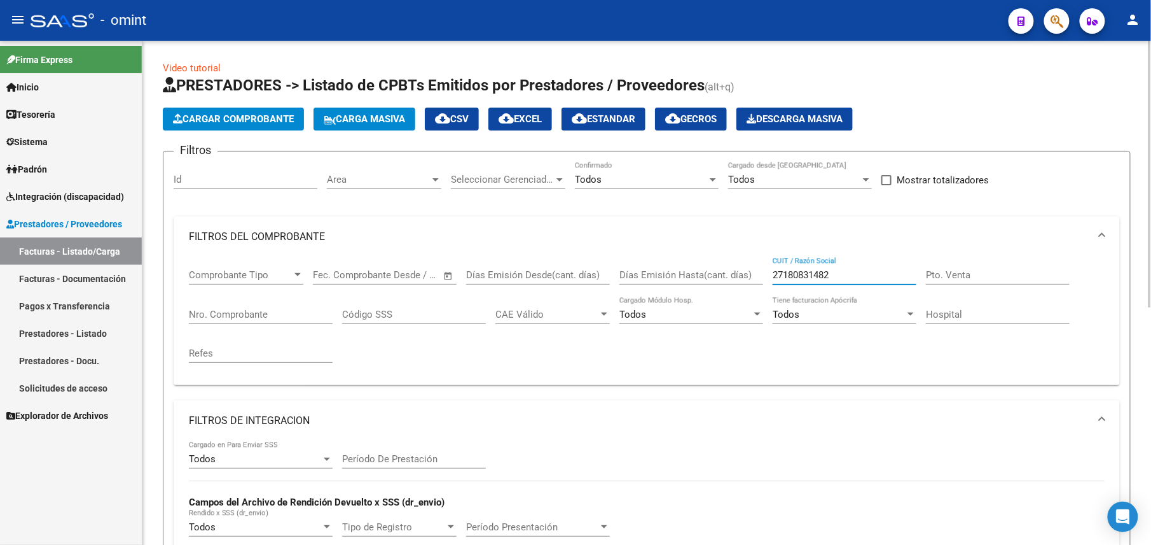
drag, startPoint x: 840, startPoint y: 272, endPoint x: 674, endPoint y: 277, distance: 165.5
click at [687, 277] on div "Comprobante Tipo Comprobante Tipo Fecha inicio – Fecha fin Fec. Comprobante Des…" at bounding box center [647, 316] width 916 height 118
paste input "244955261"
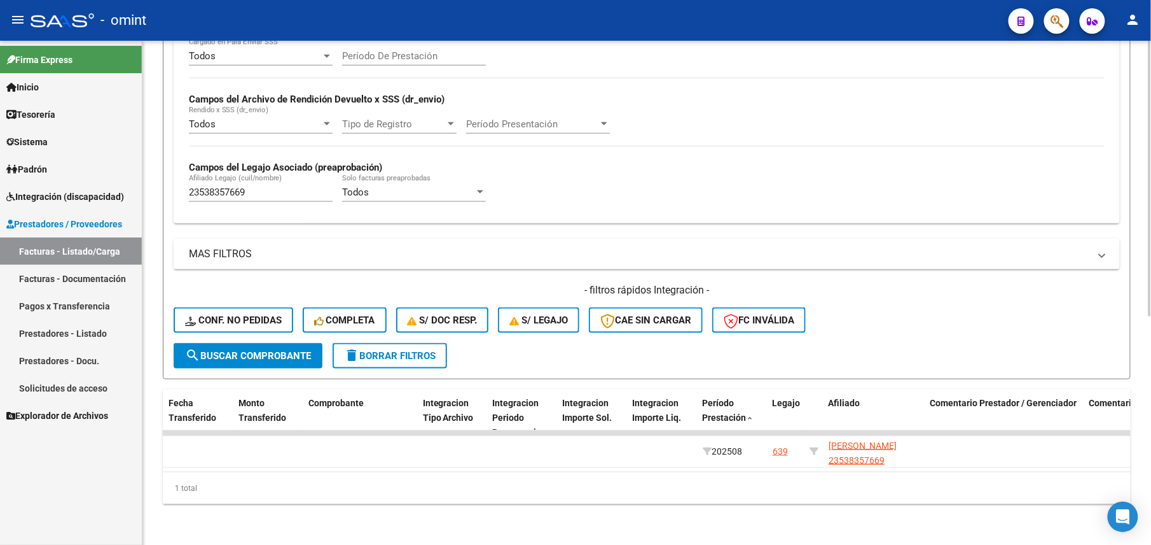
scroll to position [163, 0]
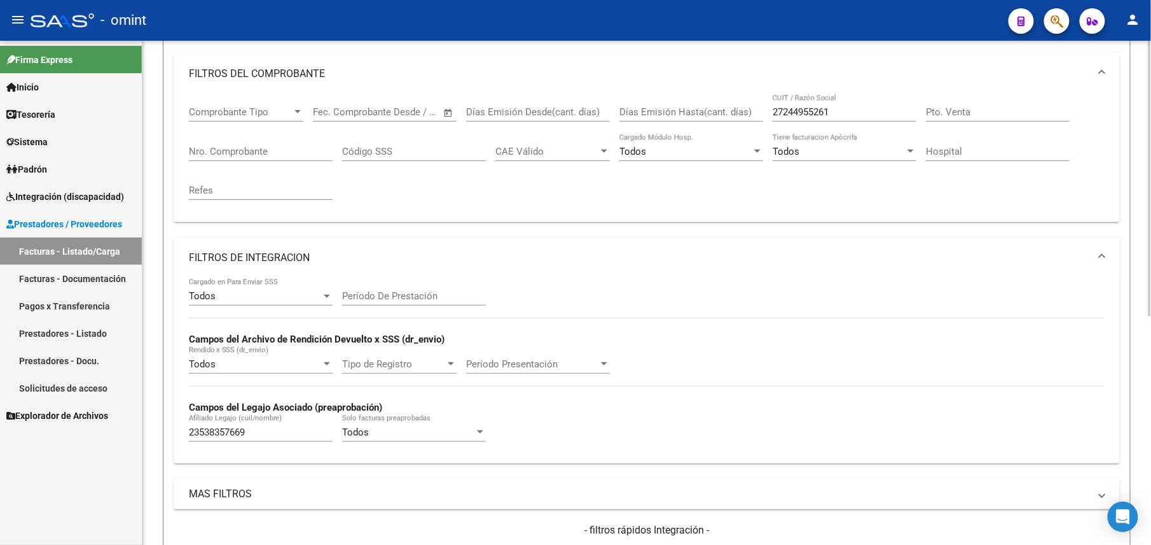
drag, startPoint x: 1001, startPoint y: 260, endPoint x: 837, endPoint y: 275, distance: 164.1
click at [837, 275] on div "Filtros Id Area Area Seleccionar Gerenciador Seleccionar Gerenciador Todos Conf…" at bounding box center [647, 291] width 947 height 584
drag, startPoint x: 837, startPoint y: 275, endPoint x: 713, endPoint y: 118, distance: 200.2
click at [720, 110] on div "Comprobante Tipo Comprobante Tipo Fecha inicio – Fecha fin Fec. Comprobante Des…" at bounding box center [647, 153] width 916 height 118
paste input "180831482"
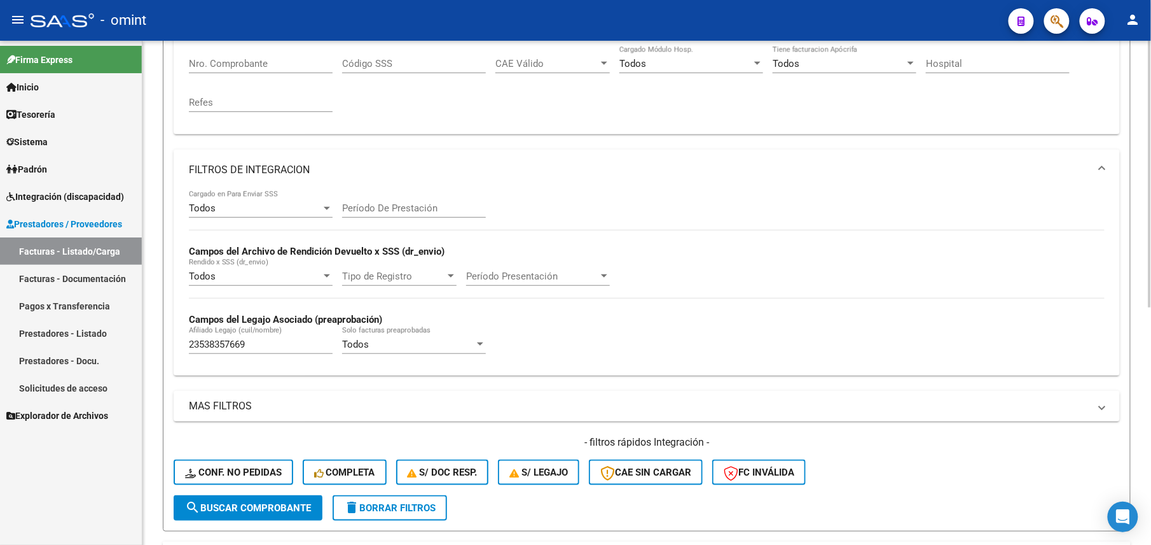
scroll to position [166, 0]
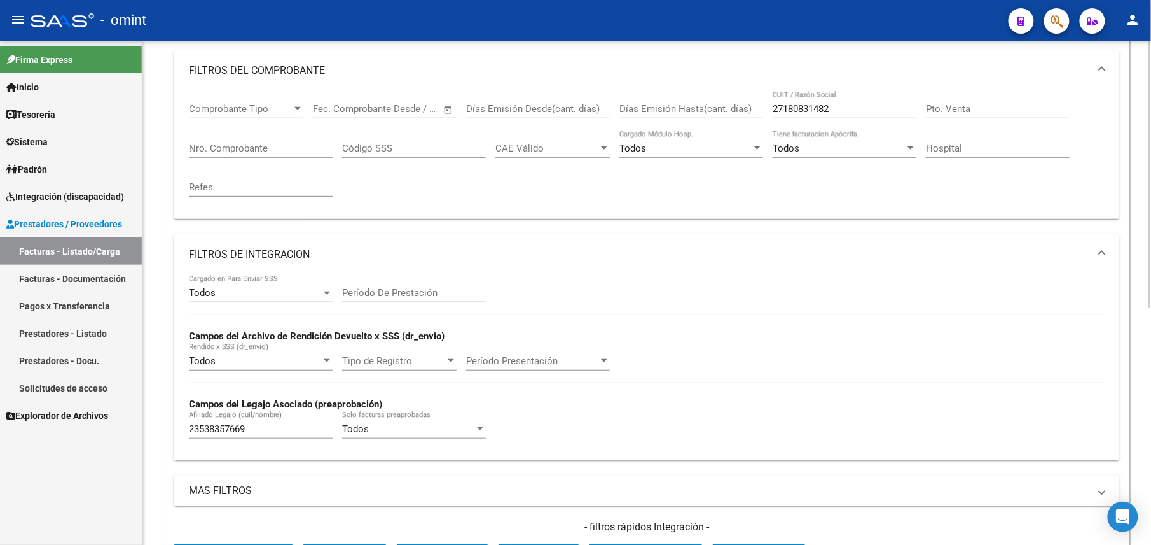
drag, startPoint x: 833, startPoint y: 101, endPoint x: 739, endPoint y: 100, distance: 94.1
click at [739, 100] on div "Comprobante Tipo Comprobante Tipo Fecha inicio – Fecha fin Fec. Comprobante Des…" at bounding box center [647, 150] width 916 height 118
drag, startPoint x: 739, startPoint y: 100, endPoint x: 814, endPoint y: 107, distance: 75.4
click at [814, 107] on input "27180831482" at bounding box center [845, 108] width 144 height 11
click at [847, 111] on input "27180831482" at bounding box center [845, 108] width 144 height 11
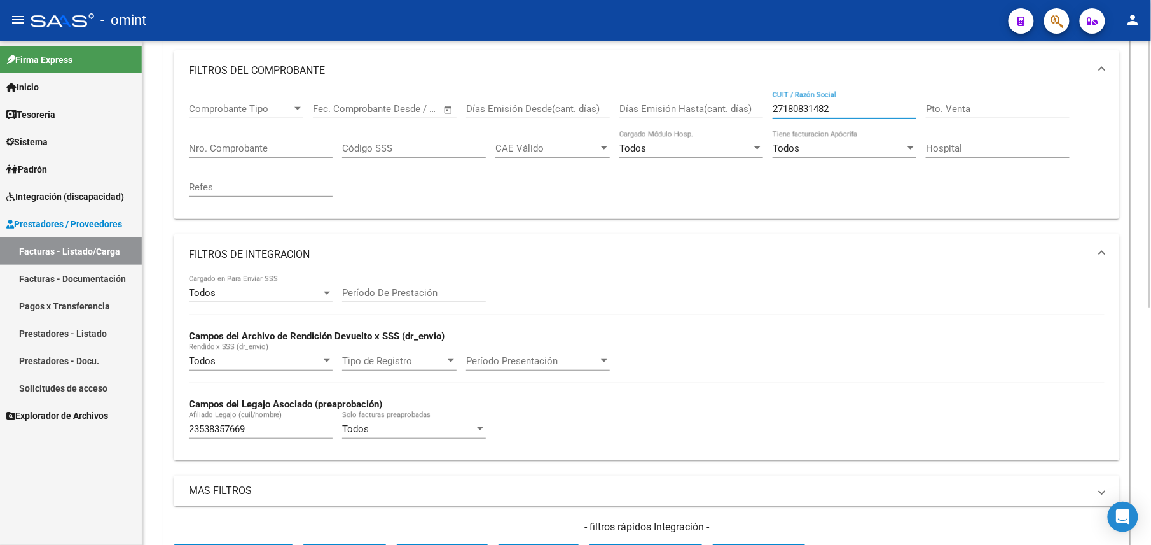
drag, startPoint x: 845, startPoint y: 111, endPoint x: 744, endPoint y: 113, distance: 101.2
click at [744, 113] on div "Comprobante Tipo Comprobante Tipo Fecha inicio – Fecha fin Fec. Comprobante Des…" at bounding box center [647, 150] width 916 height 118
paste input "244955261"
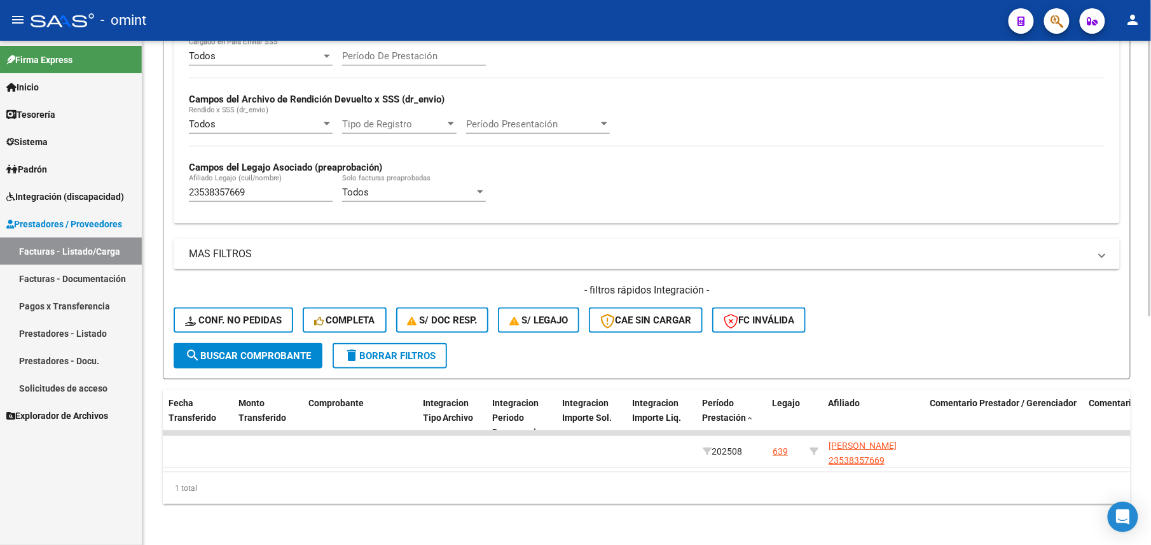
scroll to position [0, 0]
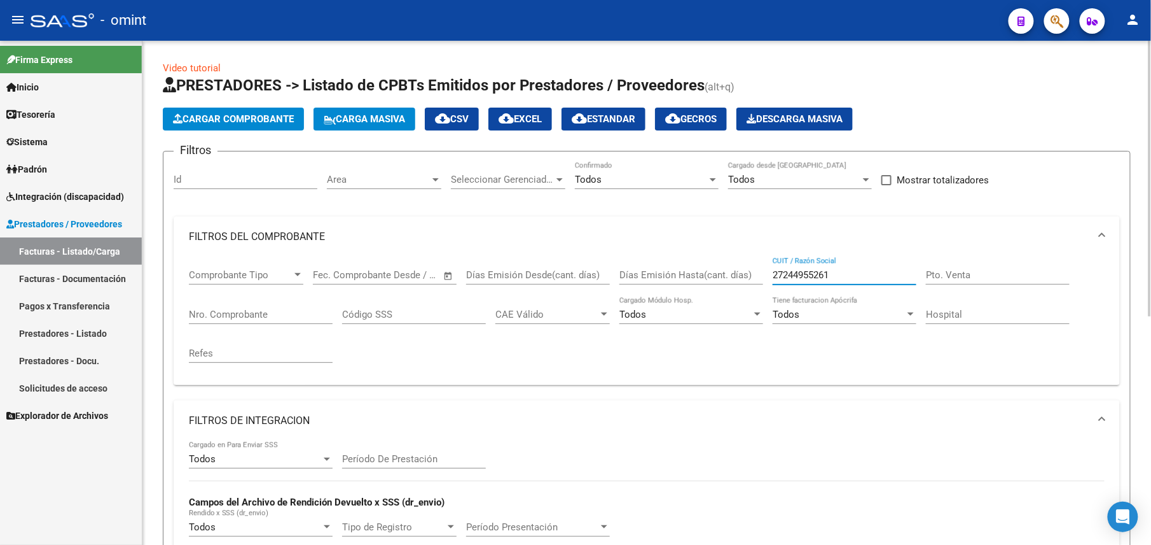
drag, startPoint x: 841, startPoint y: 274, endPoint x: 693, endPoint y: 275, distance: 147.6
click at [696, 275] on div "Comprobante Tipo Comprobante Tipo Fecha inicio – Fecha fin Fec. Comprobante Des…" at bounding box center [647, 316] width 916 height 118
paste input "27076270"
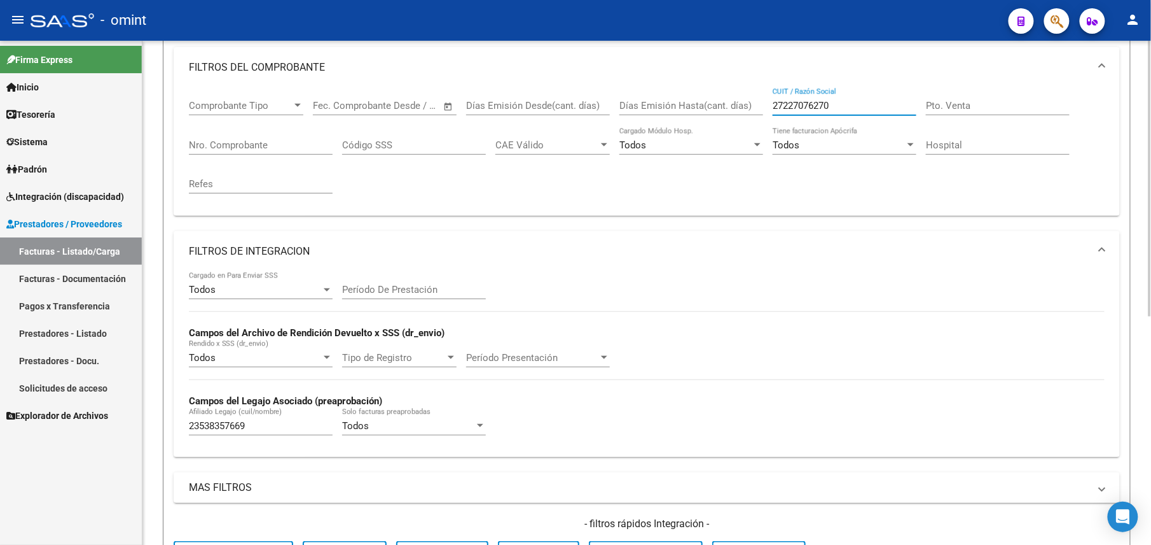
scroll to position [417, 0]
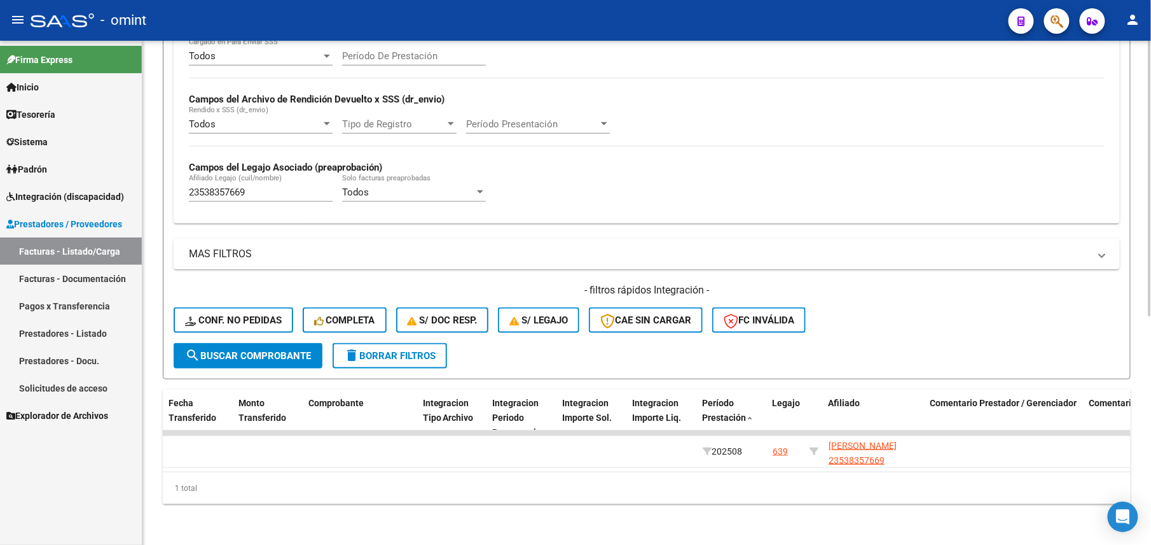
type input "27227076270"
drag, startPoint x: 268, startPoint y: 177, endPoint x: 55, endPoint y: 170, distance: 213.2
click at [57, 172] on mat-sidenav-container "Firma Express Inicio Calendario SSS Instructivos Contacto OS Tesorería Extracto…" at bounding box center [575, 293] width 1151 height 504
paste input "HERNANDEZ RIOS"
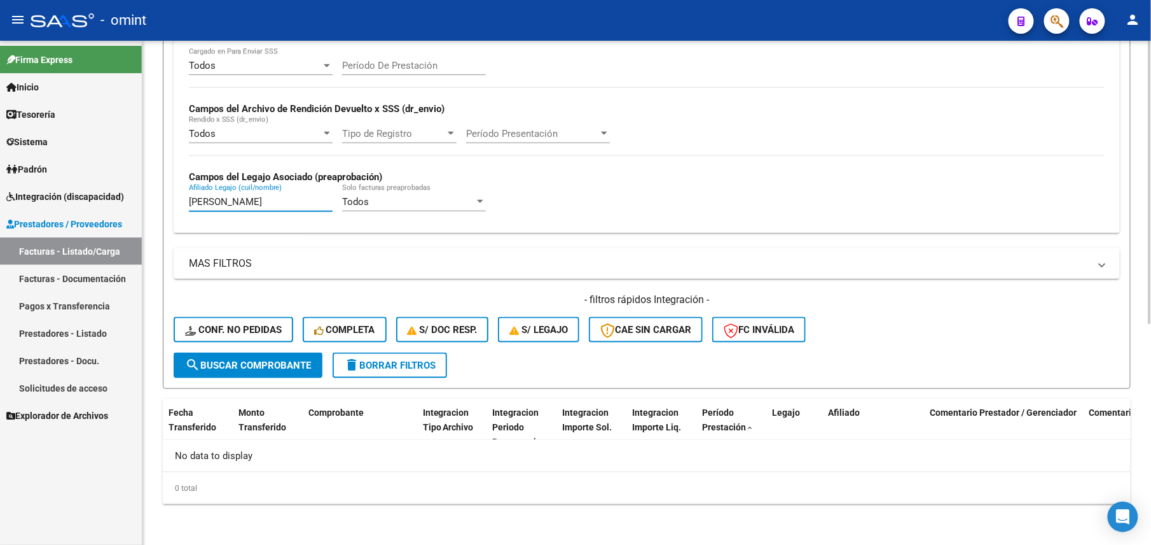
scroll to position [393, 0]
drag, startPoint x: 274, startPoint y: 202, endPoint x: 132, endPoint y: 199, distance: 141.2
click at [130, 199] on mat-sidenav-container "Firma Express Inicio Calendario SSS Instructivos Contacto OS Tesorería Extracto…" at bounding box center [575, 293] width 1151 height 504
paste input "27-59036384-2"
click at [202, 202] on input "27-590363842" at bounding box center [261, 201] width 144 height 11
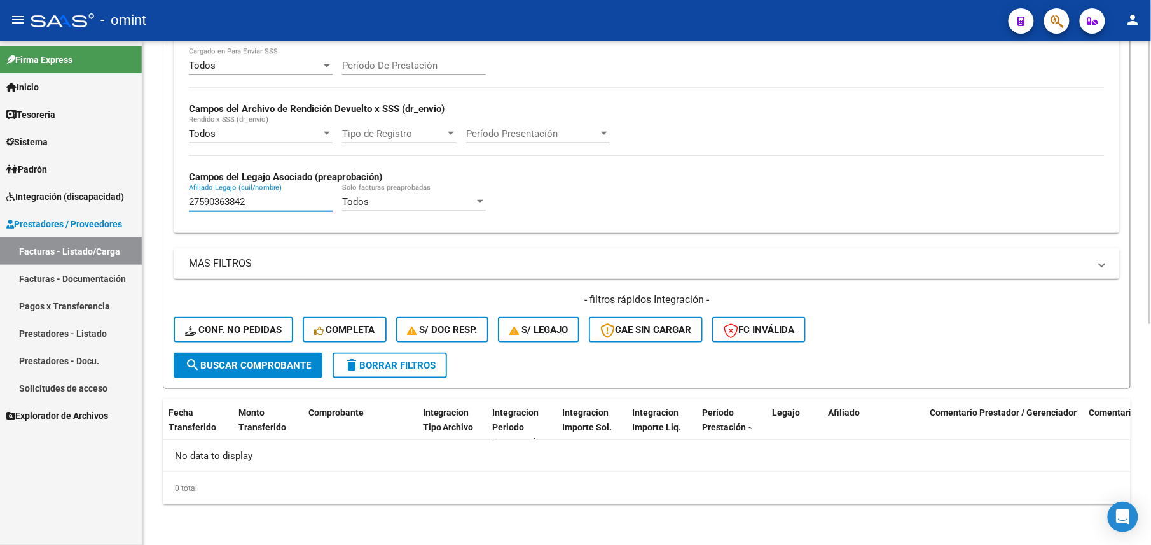
scroll to position [0, 0]
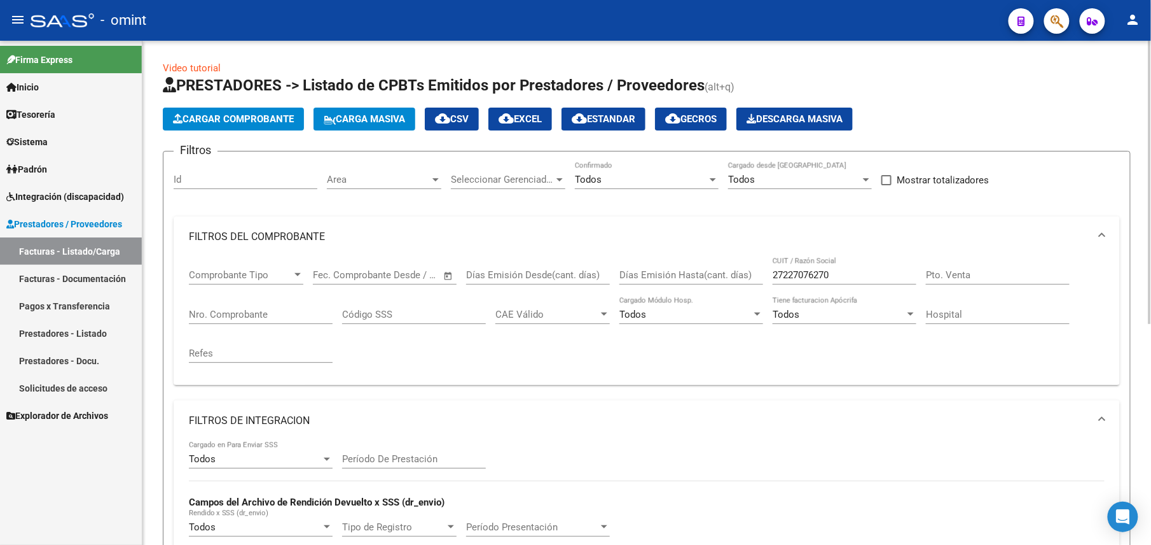
type input "27590363842"
drag, startPoint x: 841, startPoint y: 274, endPoint x: 696, endPoint y: 281, distance: 145.2
click at [697, 281] on div "Comprobante Tipo Comprobante Tipo Fecha inicio – Fecha fin Fec. Comprobante Des…" at bounding box center [647, 316] width 916 height 118
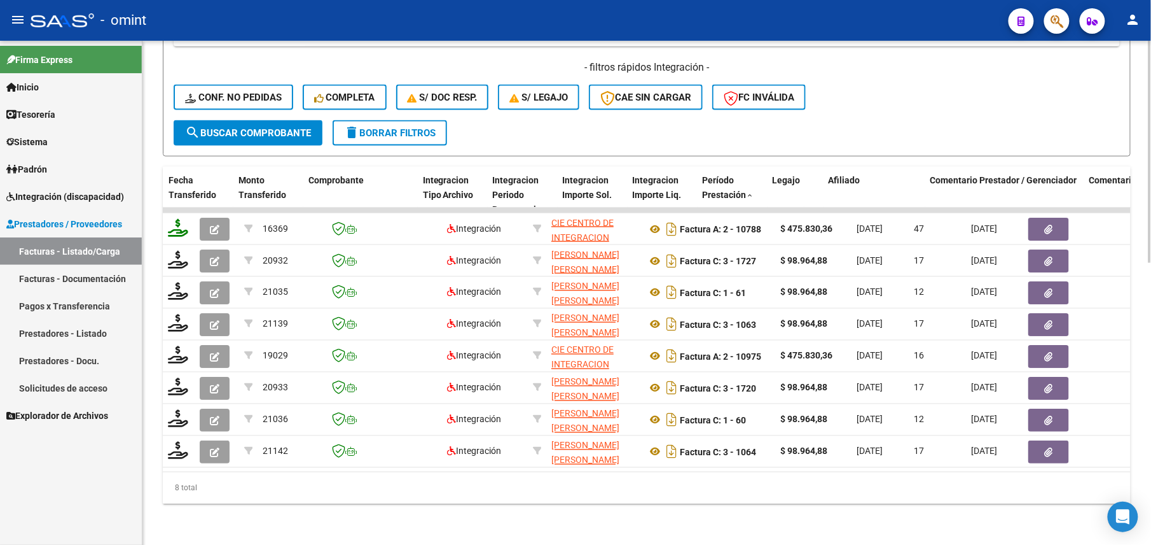
scroll to position [385, 0]
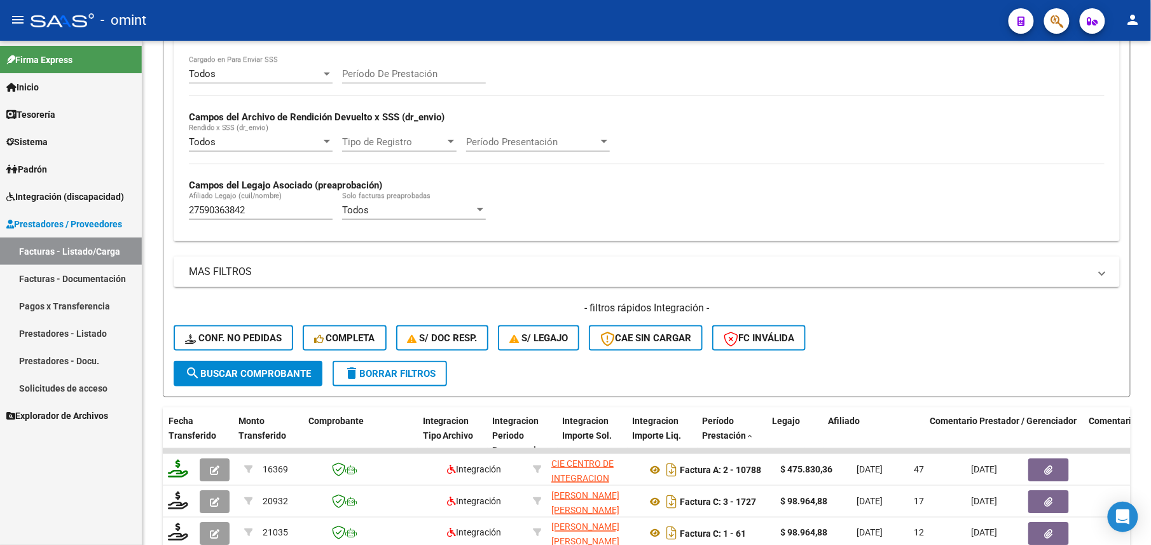
click at [113, 212] on mat-sidenav-container "Firma Express Inicio Calendario SSS Instructivos Contacto OS Tesorería Extracto…" at bounding box center [575, 293] width 1151 height 504
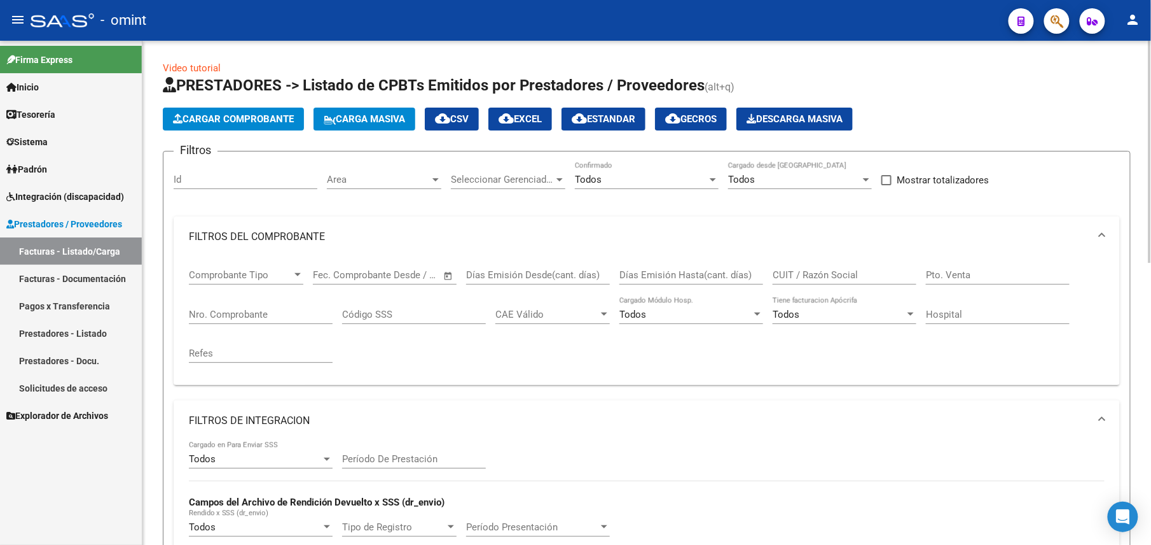
click at [798, 277] on input "CUIT / Razón Social" at bounding box center [845, 274] width 144 height 11
paste input "27423551130"
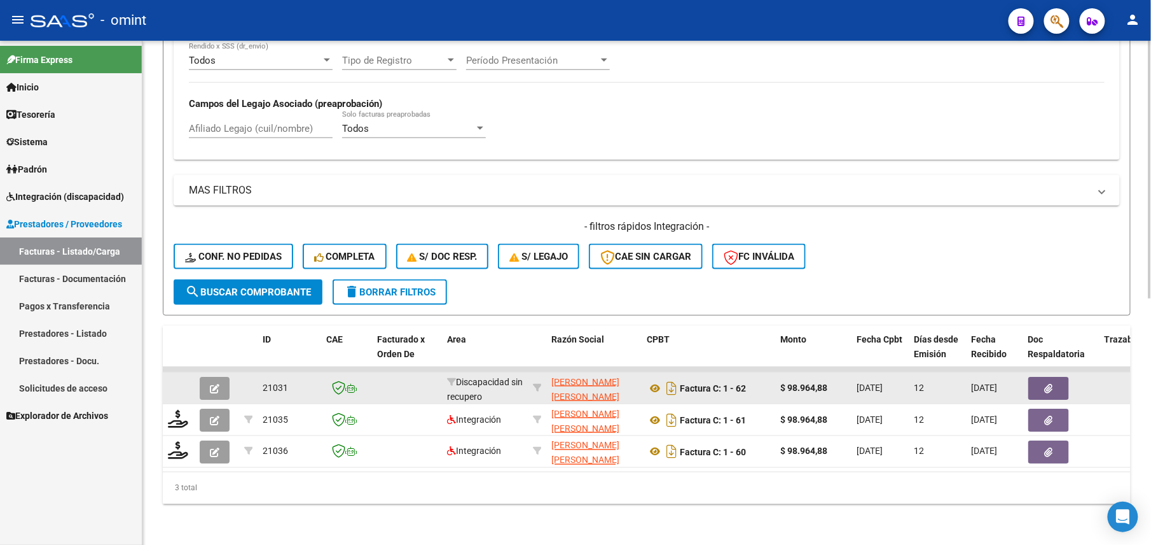
type input "27423551130"
click at [217, 384] on icon "button" at bounding box center [215, 389] width 10 height 10
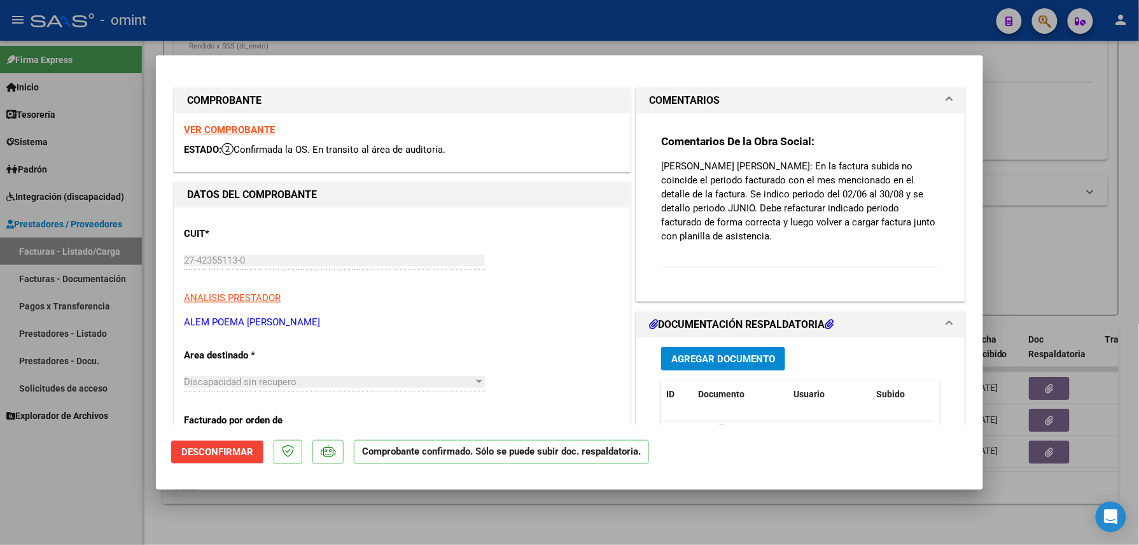
drag, startPoint x: 784, startPoint y: 238, endPoint x: 662, endPoint y: 162, distance: 144.0
click at [661, 163] on p "HERNANDEZ RIOS CARLOTA JOAQUINA: En la factura subida no coincide el periodo fa…" at bounding box center [800, 201] width 279 height 84
copy p "HERNANDEZ RIOS CARLOTA JOAQUINA: En la factura subida no coincide el periodo fa…"
click at [257, 126] on strong "VER COMPROBANTE" at bounding box center [229, 129] width 91 height 11
click at [630, 16] on div at bounding box center [569, 272] width 1139 height 545
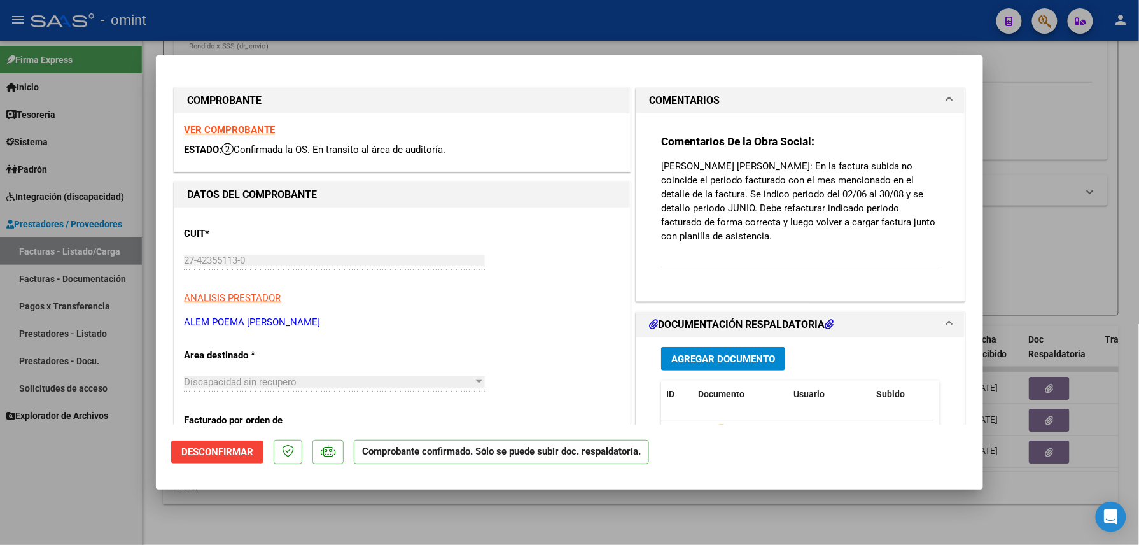
type input "$ 0,00"
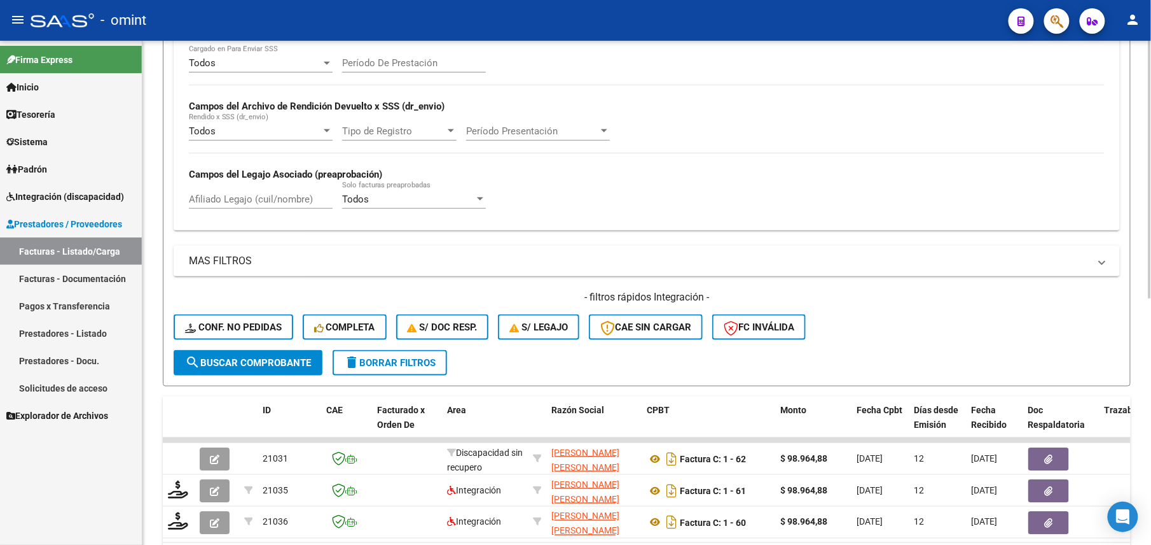
scroll to position [141, 0]
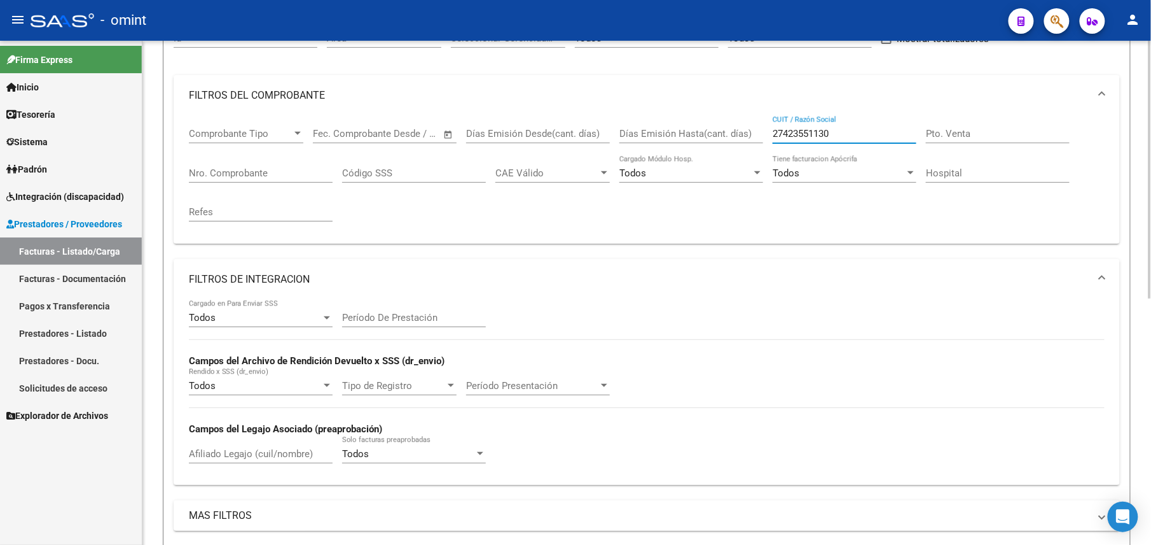
drag, startPoint x: 852, startPoint y: 135, endPoint x: 644, endPoint y: 134, distance: 208.0
click at [660, 134] on div "Comprobante Tipo Comprobante Tipo Fecha inicio – Fecha fin Fec. Comprobante Des…" at bounding box center [647, 175] width 916 height 118
paste input "0266668288"
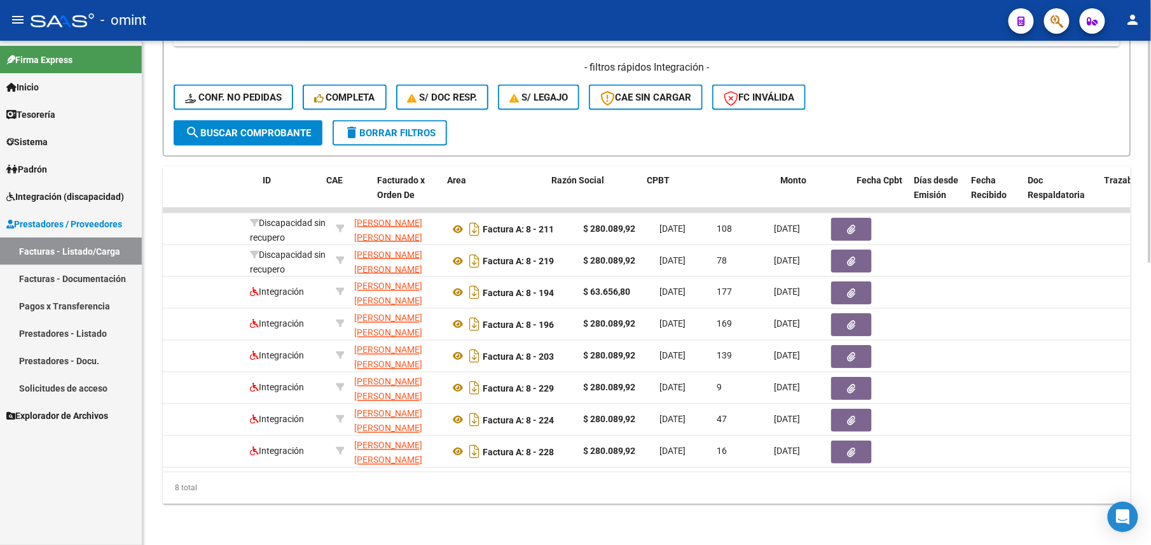
scroll to position [0, 0]
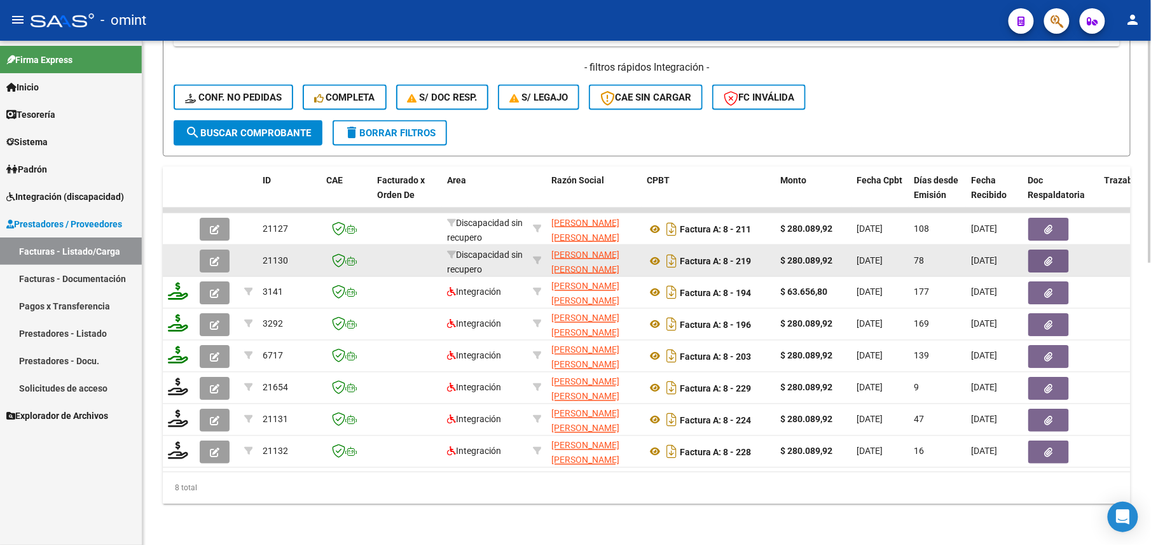
type input "20266668288"
click at [214, 256] on icon "button" at bounding box center [215, 261] width 10 height 10
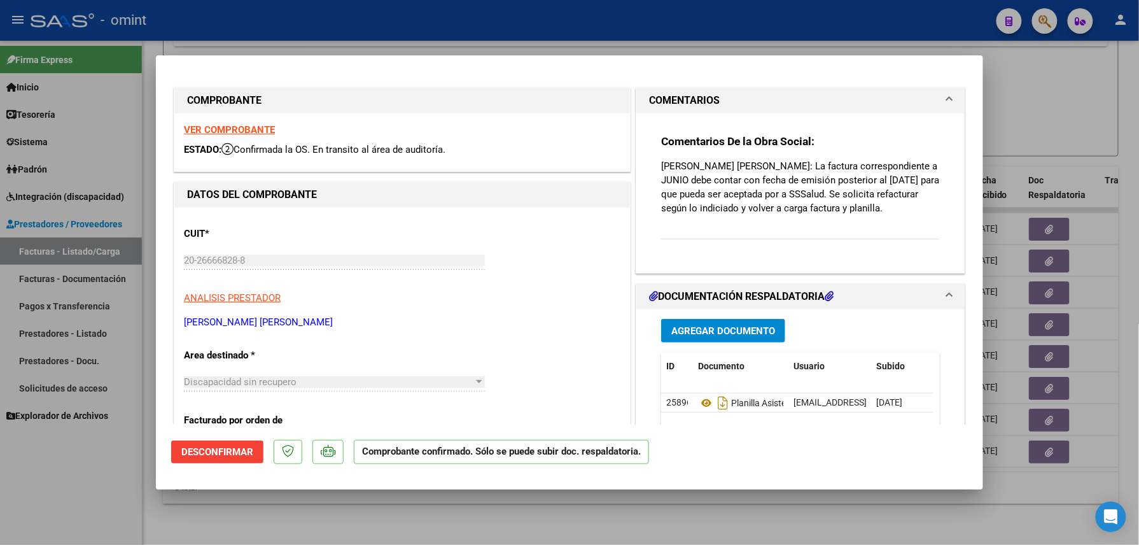
drag, startPoint x: 723, startPoint y: 230, endPoint x: 609, endPoint y: 153, distance: 138.0
drag, startPoint x: 609, startPoint y: 153, endPoint x: 695, endPoint y: 197, distance: 97.3
click at [695, 197] on p "LOPEZ DE GAMIZ GALO JOAQUIN: La factura correspondiente a JUNIO debe contar con…" at bounding box center [800, 187] width 279 height 56
drag, startPoint x: 692, startPoint y: 217, endPoint x: 657, endPoint y: 160, distance: 66.6
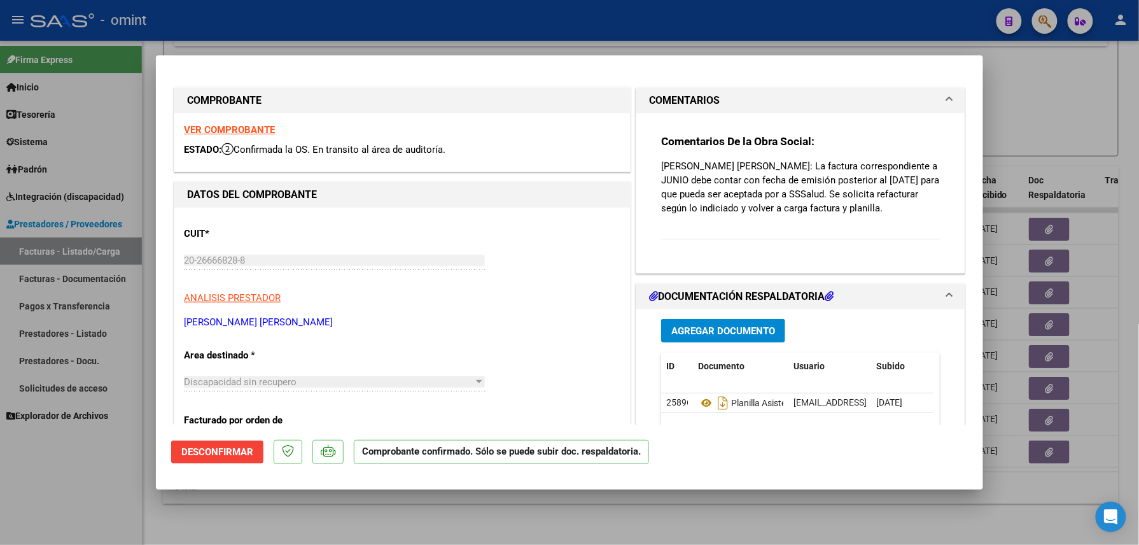
click at [661, 160] on p "LOPEZ DE GAMIZ GALO JOAQUIN: La factura correspondiente a JUNIO debe contar con…" at bounding box center [800, 187] width 279 height 56
drag, startPoint x: 657, startPoint y: 160, endPoint x: 675, endPoint y: 204, distance: 46.8
click at [675, 204] on p "LOPEZ DE GAMIZ GALO JOAQUIN: La factura correspondiente a JUNIO debe contar con…" at bounding box center [800, 187] width 279 height 56
drag, startPoint x: 688, startPoint y: 219, endPoint x: 648, endPoint y: 168, distance: 65.2
click at [651, 168] on div "Comentarios De la Obra Social: LOPEZ DE GAMIZ GALO JOAQUIN: La factura correspo…" at bounding box center [800, 187] width 298 height 149
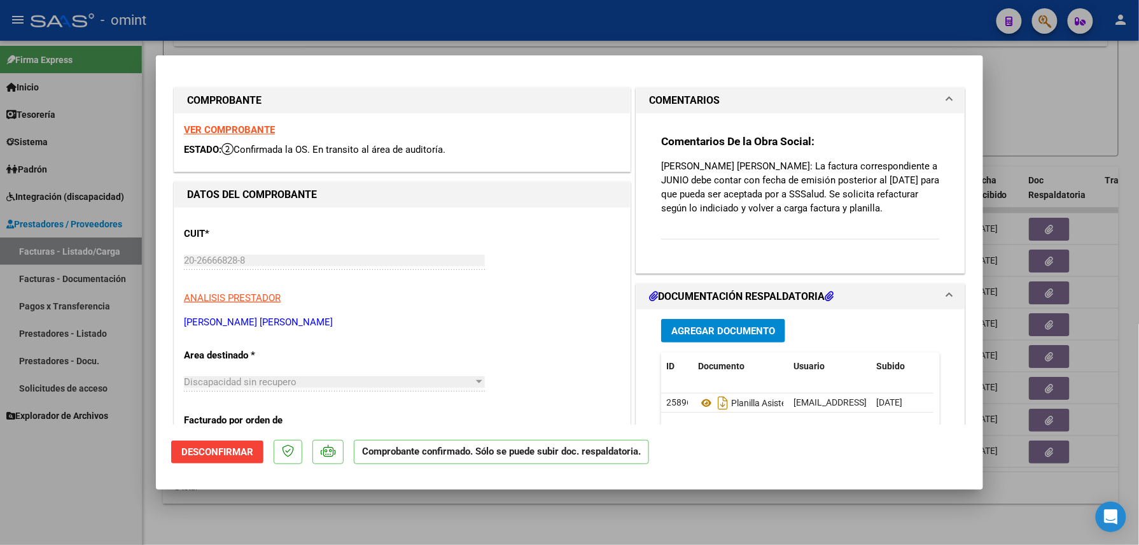
drag, startPoint x: 648, startPoint y: 168, endPoint x: 682, endPoint y: 173, distance: 34.7
copy p "LOPEZ DE GAMIZ GALO JOAQUIN: La factura correspondiente a JUNIO debe contar con…"
click at [599, 24] on div at bounding box center [569, 272] width 1139 height 545
type input "$ 0,00"
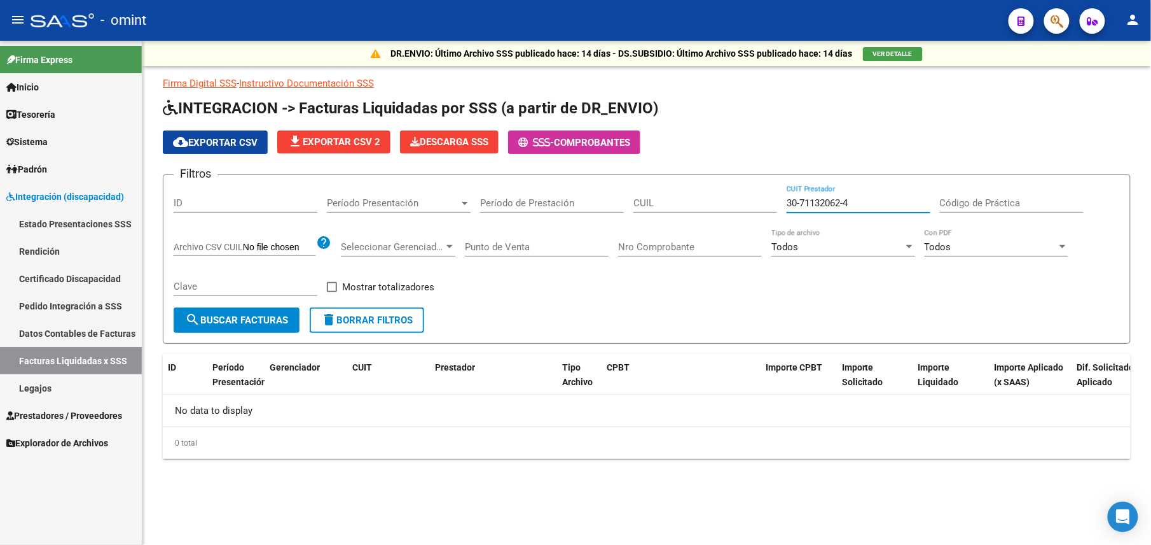
drag, startPoint x: 876, startPoint y: 197, endPoint x: 692, endPoint y: 211, distance: 184.4
click at [696, 207] on div "Filtros ID Período Presentación Período Presentación Período de Prestación CUIL…" at bounding box center [647, 246] width 947 height 122
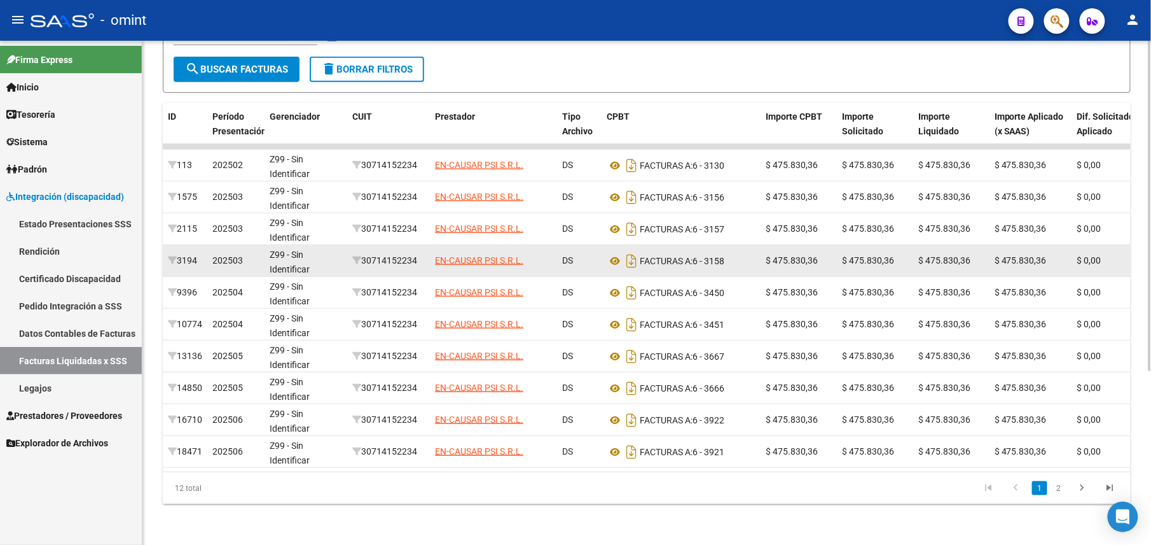
scroll to position [265, 0]
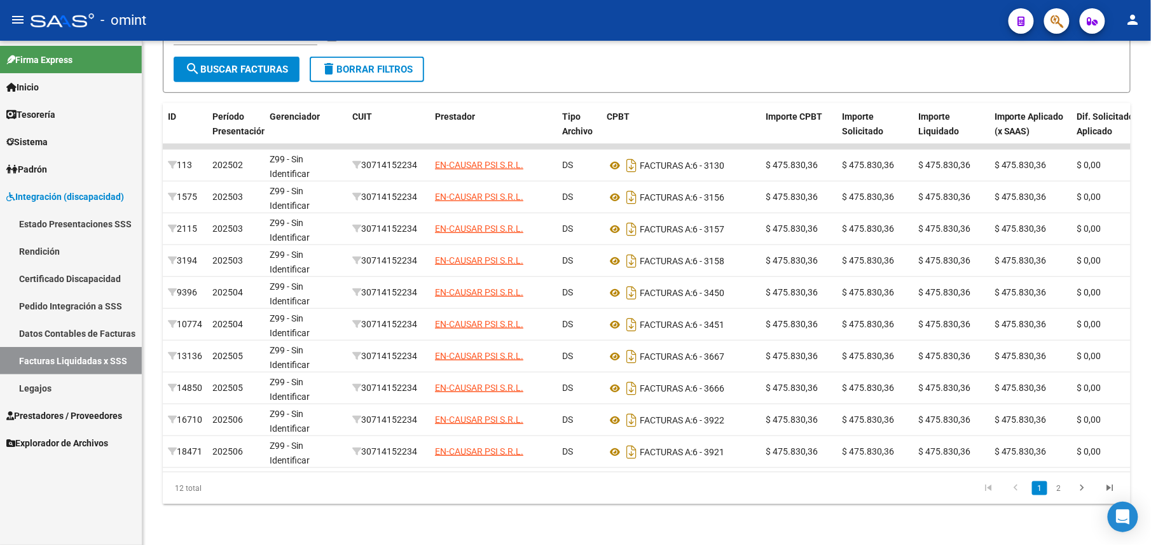
type input "30-71415223-4"
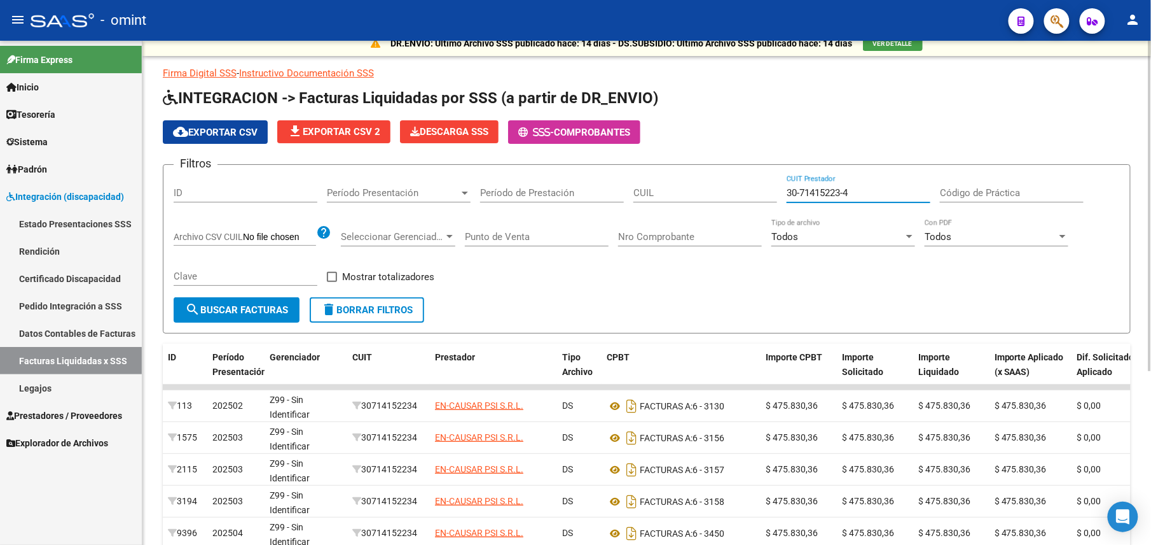
click at [648, 193] on input "CUIL" at bounding box center [706, 192] width 144 height 11
paste input "20-52028886-5"
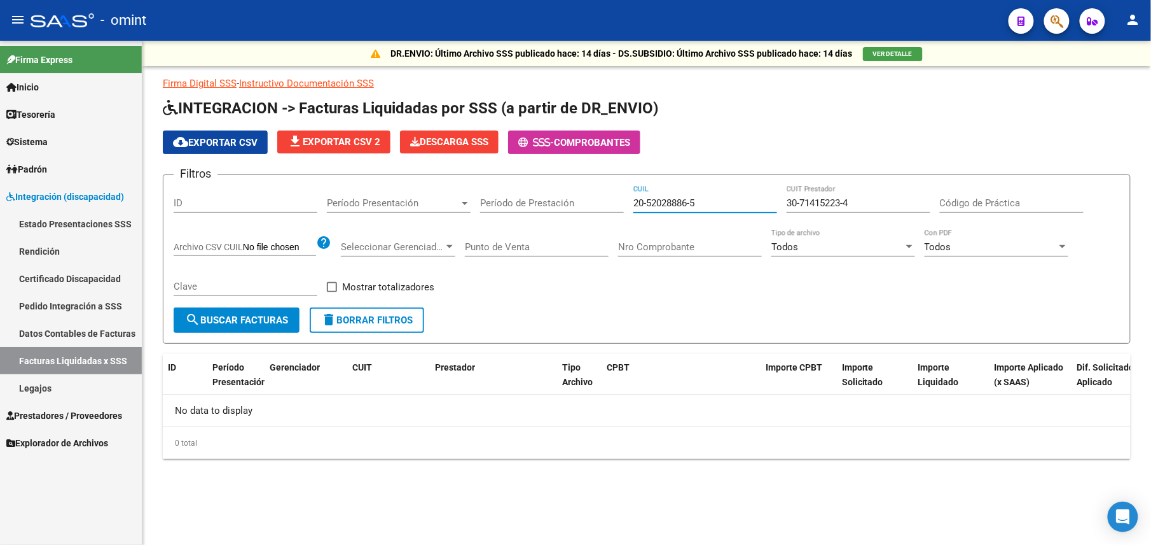
scroll to position [0, 0]
type input "20-52028886-5"
drag, startPoint x: 865, startPoint y: 202, endPoint x: 710, endPoint y: 212, distance: 155.6
click at [712, 212] on div "Filtros ID Período Presentación Período Presentación Período de Prestación 20-5…" at bounding box center [647, 246] width 947 height 122
paste input "27-32260090"
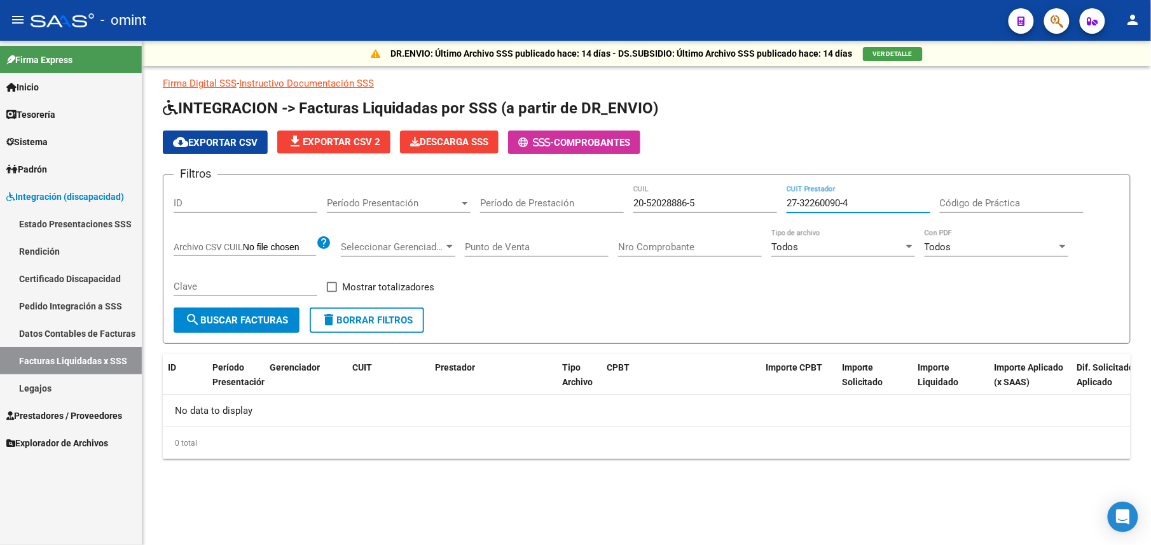
drag, startPoint x: 854, startPoint y: 205, endPoint x: 742, endPoint y: 204, distance: 112.0
click at [742, 204] on div "Filtros ID Período Presentación Período Presentación Período de Prestación 20-5…" at bounding box center [647, 246] width 947 height 122
paste input "3-213939"
type input "23-21393990-4"
drag, startPoint x: 711, startPoint y: 198, endPoint x: 593, endPoint y: 198, distance: 118.3
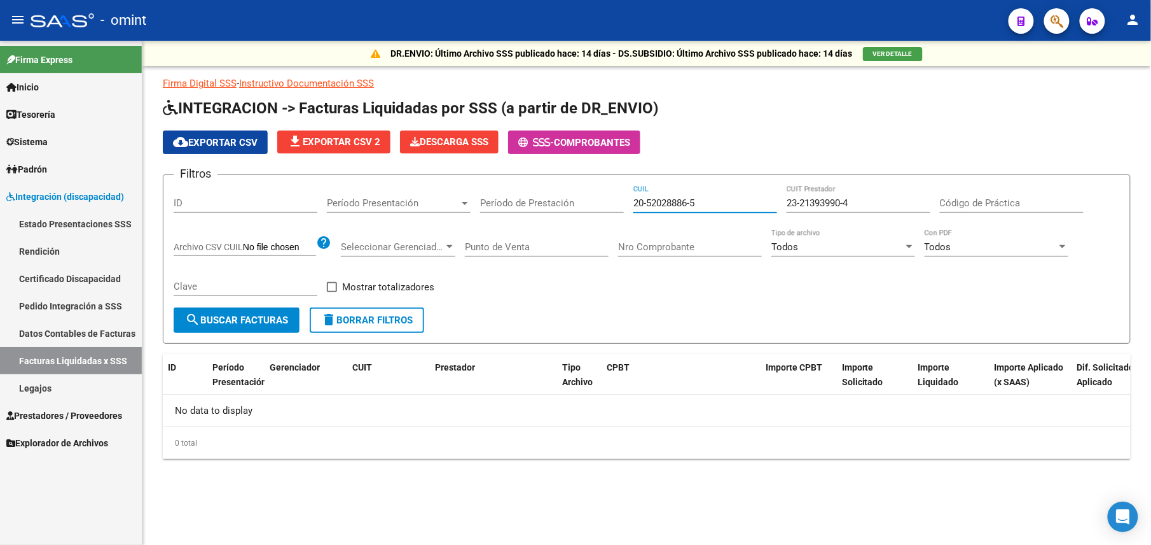
click at [594, 198] on div "Filtros ID Período Presentación Período Presentación Período de Prestación 20-5…" at bounding box center [647, 246] width 947 height 122
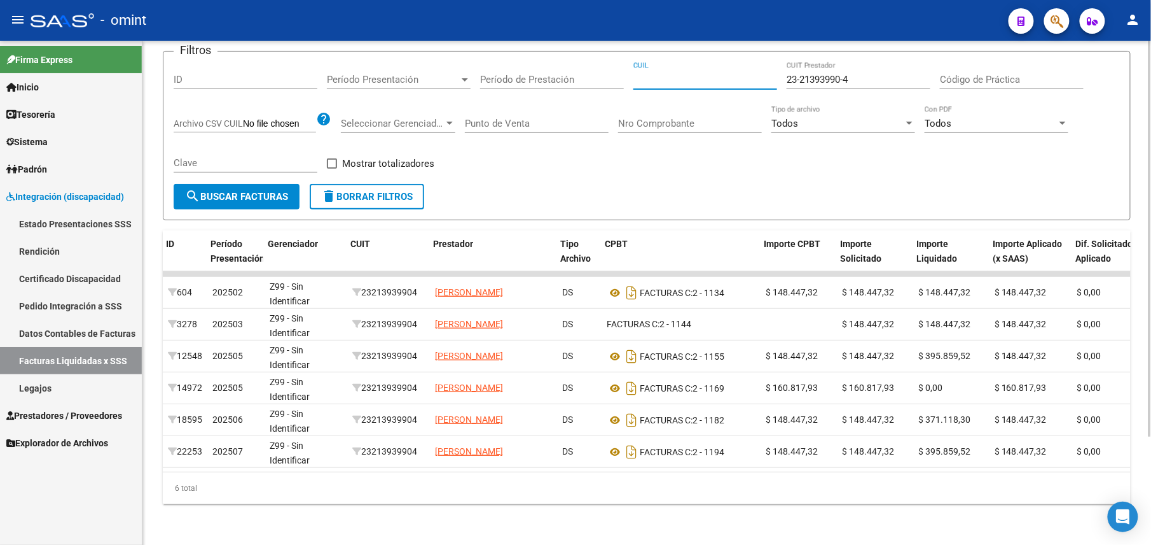
scroll to position [0, 463]
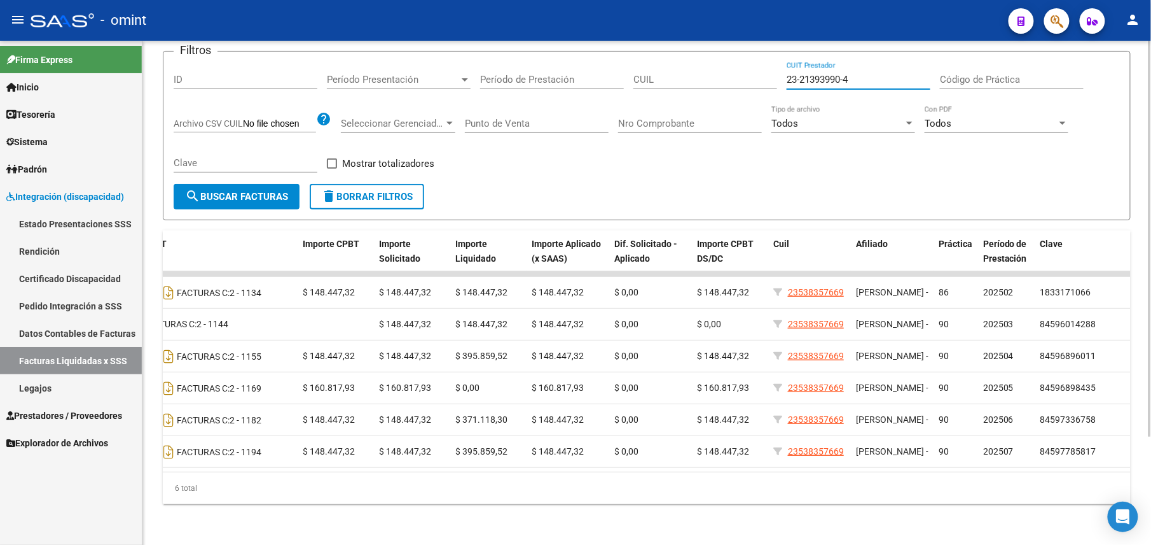
drag, startPoint x: 838, startPoint y: 62, endPoint x: 685, endPoint y: 64, distance: 153.3
click at [686, 64] on div "Filtros ID Período Presentación Período Presentación Período de Prestación CUIL…" at bounding box center [647, 123] width 947 height 122
paste input "7-18083148-2"
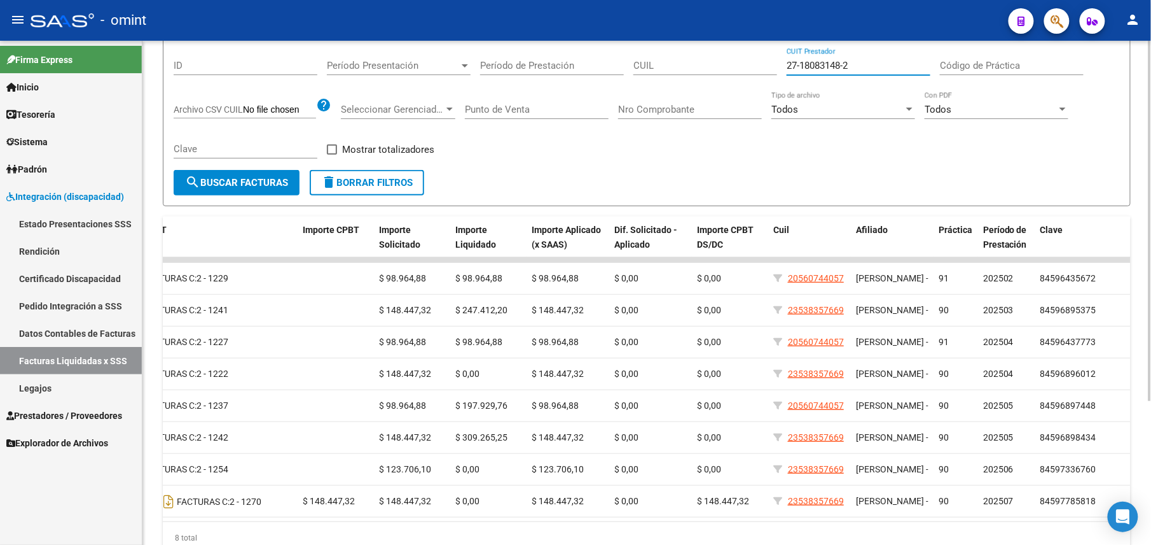
drag, startPoint x: 856, startPoint y: 62, endPoint x: 709, endPoint y: 66, distance: 147.6
click at [709, 66] on div "Filtros ID Período Presentación Período Presentación Período de Prestación CUIL…" at bounding box center [647, 109] width 947 height 122
paste input "3-21393990-4"
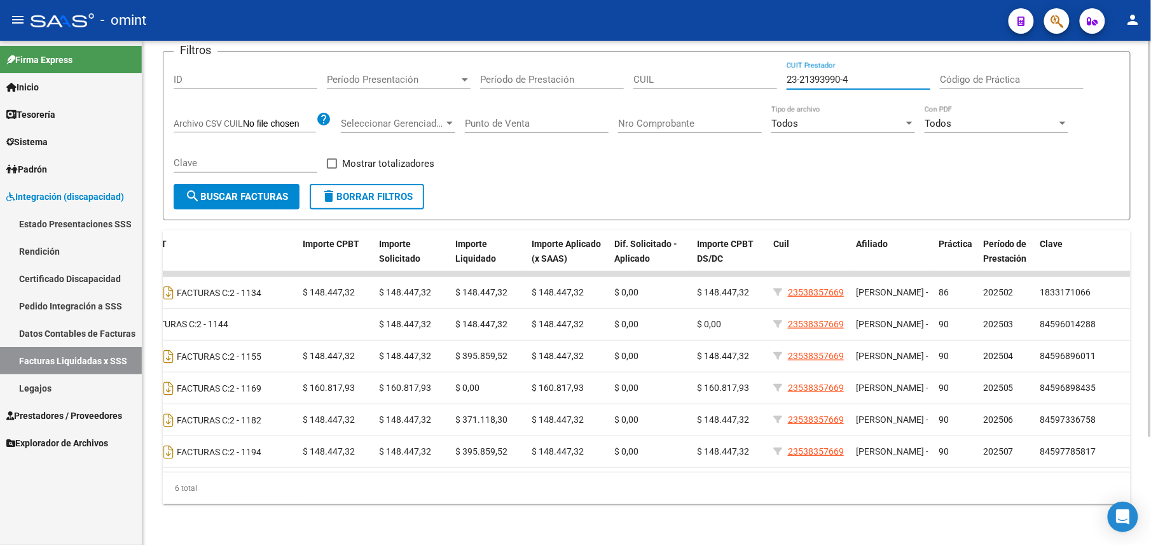
drag, startPoint x: 840, startPoint y: 62, endPoint x: 697, endPoint y: 64, distance: 142.5
click at [700, 64] on div "Filtros ID Período Presentación Período Presentación Período de Prestación CUIL…" at bounding box center [647, 123] width 947 height 122
paste input "7-18083148-2"
type input "27-18083148-2"
click at [664, 71] on div "CUIL" at bounding box center [706, 75] width 144 height 27
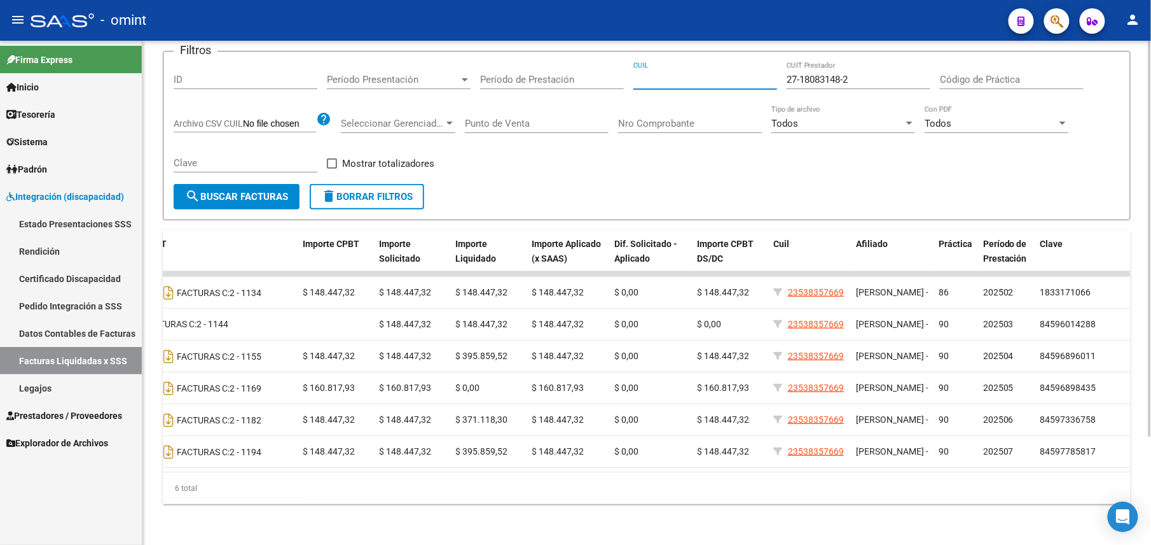
click at [667, 74] on input "CUIL" at bounding box center [706, 79] width 144 height 11
paste input "23-53835766-9"
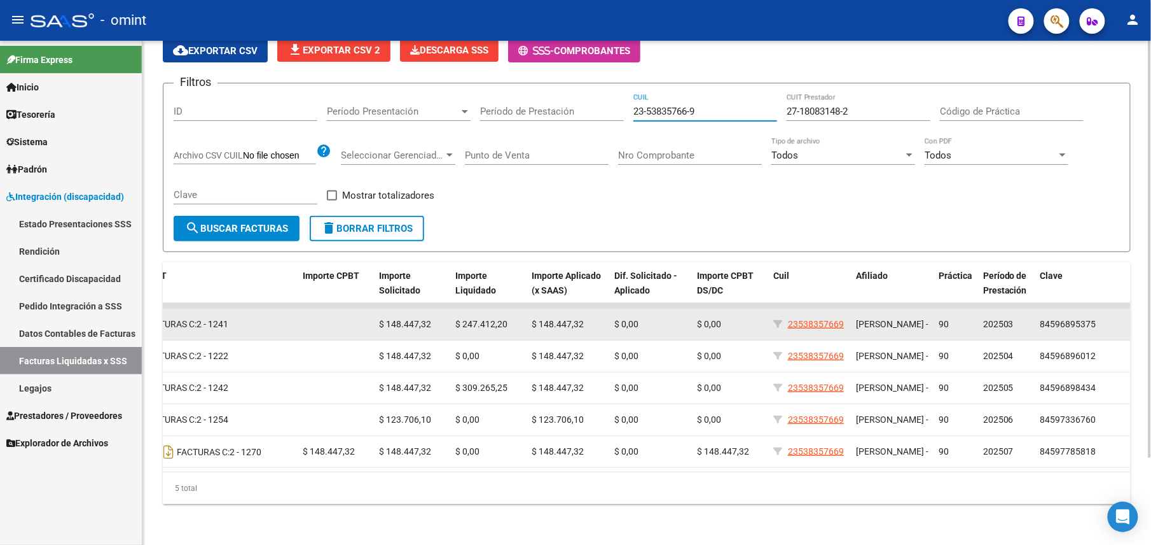
scroll to position [105, 0]
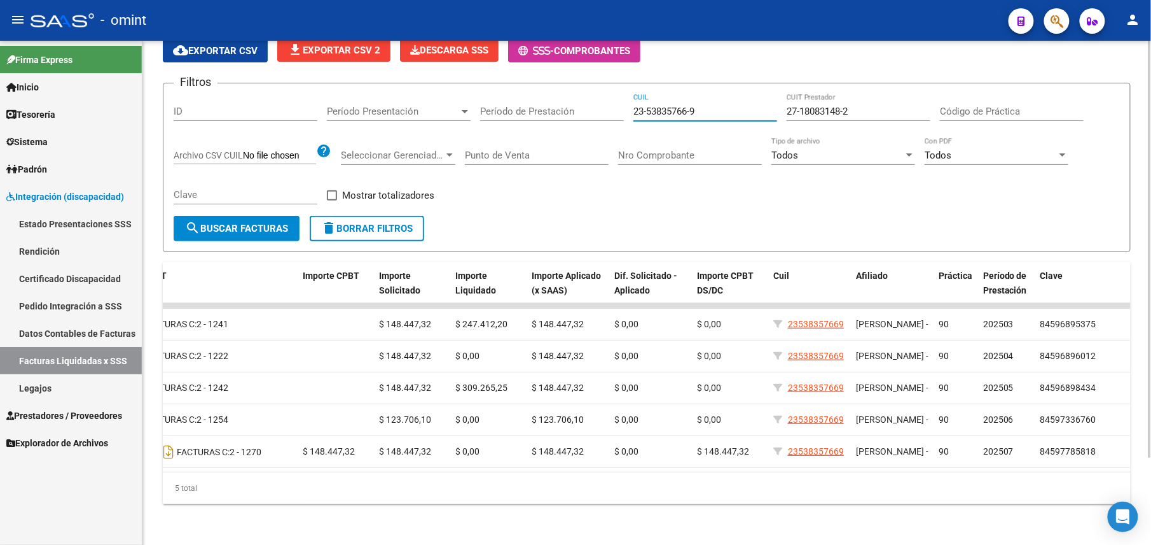
type input "23-53835766-9"
drag, startPoint x: 859, startPoint y: 97, endPoint x: 667, endPoint y: 87, distance: 192.4
click at [667, 94] on div "Filtros ID Período Presentación Período Presentación Período de Prestación 23-5…" at bounding box center [647, 155] width 947 height 122
paste input "24495526-1"
drag, startPoint x: 865, startPoint y: 97, endPoint x: 708, endPoint y: 102, distance: 157.2
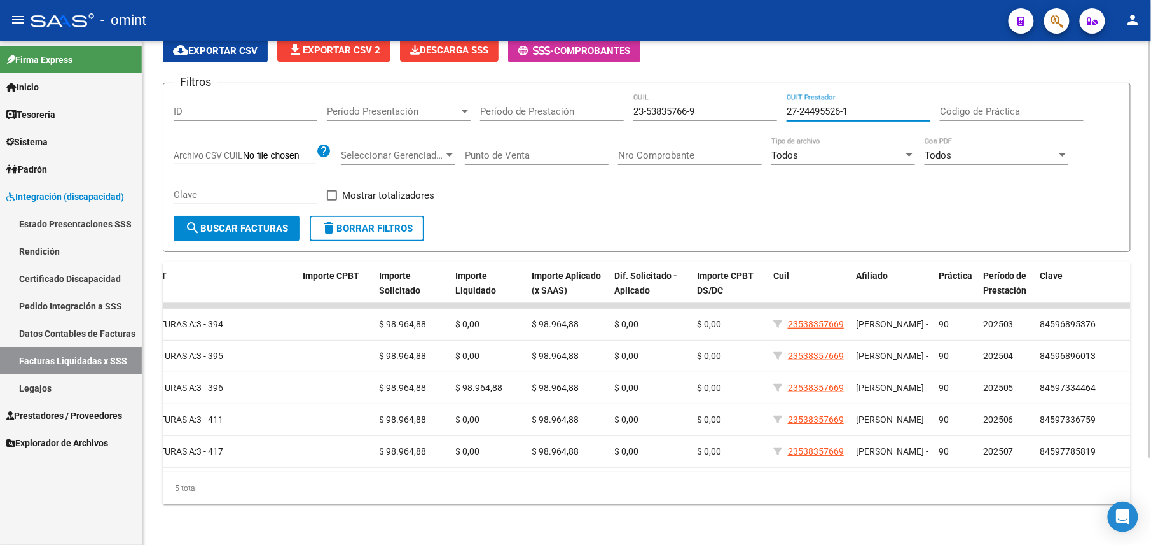
click at [708, 102] on div "Filtros ID Período Presentación Período Presentación Período de Prestación 23-5…" at bounding box center [647, 155] width 947 height 122
paste input "18083148-2"
click at [683, 117] on div "23-53835766-9 CUIL" at bounding box center [706, 113] width 144 height 39
click at [901, 106] on input "27-18083148-2" at bounding box center [859, 111] width 144 height 11
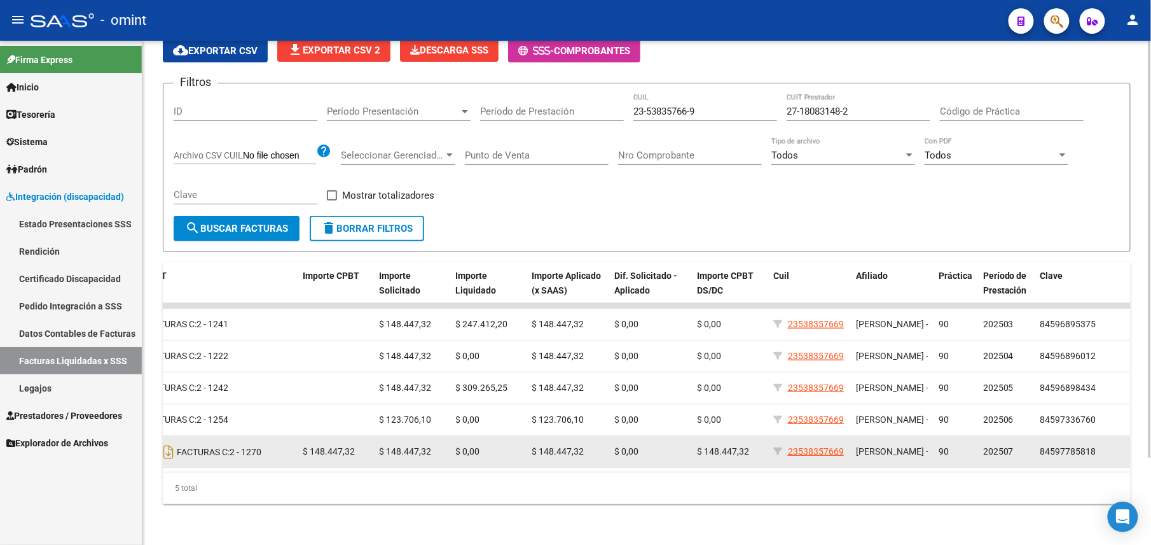
drag, startPoint x: 684, startPoint y: 464, endPoint x: 364, endPoint y: 453, distance: 320.1
click at [291, 459] on datatable-body "11912 202505 Z99 - Sin Identificar 27180831482 CANALE FLAVIA DS FACTURAS C: 2 -…" at bounding box center [647, 387] width 968 height 169
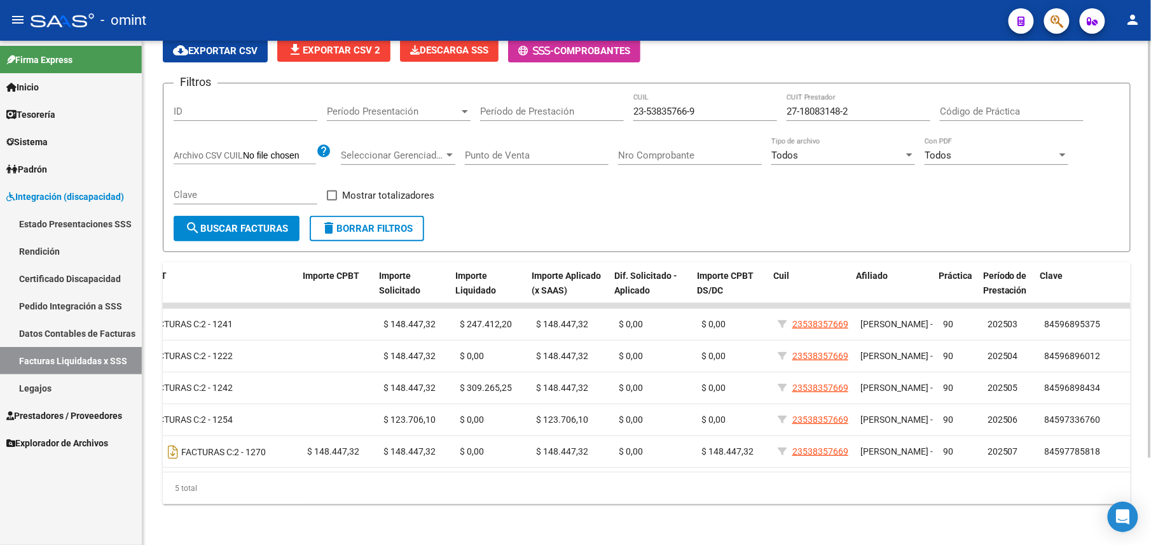
scroll to position [0, 463]
drag, startPoint x: 857, startPoint y: 94, endPoint x: 729, endPoint y: 77, distance: 129.6
click at [729, 83] on form "Filtros ID Período Presentación Período Presentación Período de Prestación 23-5…" at bounding box center [647, 167] width 968 height 169
paste input "24495526-1"
click at [729, 83] on form "Filtros ID Período Presentación Período Presentación Período de Prestación 23-5…" at bounding box center [647, 167] width 968 height 169
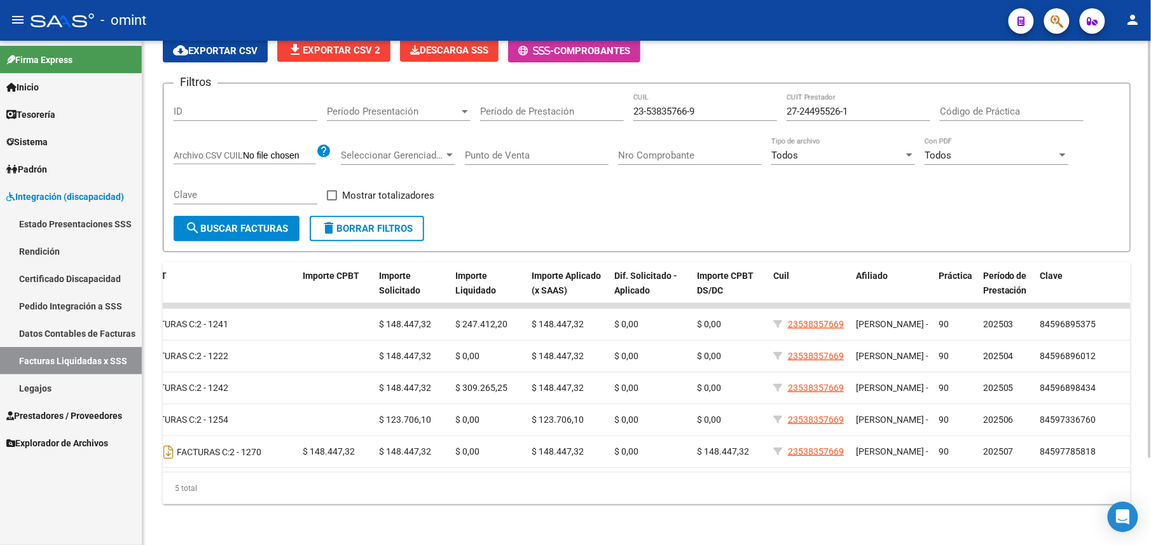
click at [856, 94] on div "27-24495526-1 CUIT Prestador" at bounding box center [859, 107] width 144 height 27
click at [857, 106] on input "27-24495526-1" at bounding box center [859, 111] width 144 height 11
drag, startPoint x: 864, startPoint y: 98, endPoint x: 625, endPoint y: 89, distance: 239.3
click at [627, 94] on div "Filtros ID Período Presentación Período Presentación Período de Prestación 23-5…" at bounding box center [647, 155] width 947 height 122
paste input "2707627-0"
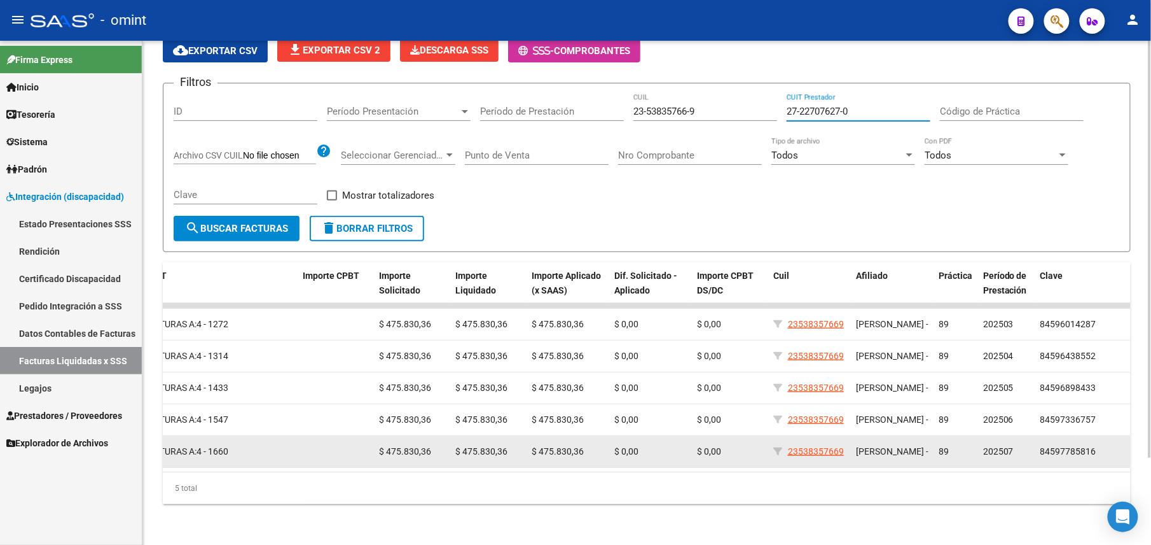
type input "27-22707627-0"
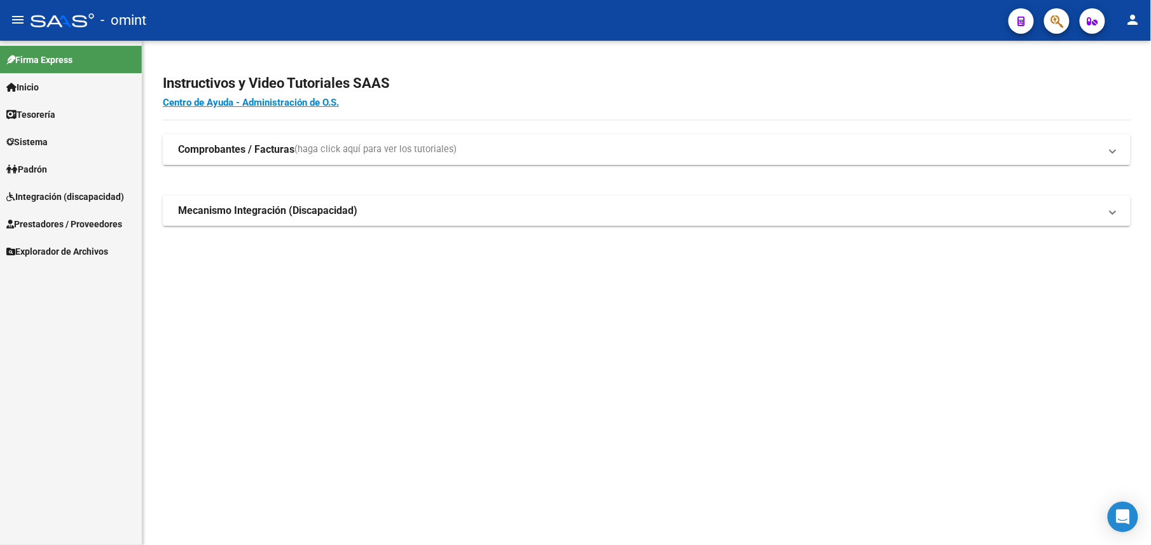
click at [48, 135] on span "Sistema" at bounding box center [26, 142] width 41 height 14
click at [57, 158] on link "Usuarios" at bounding box center [71, 168] width 142 height 27
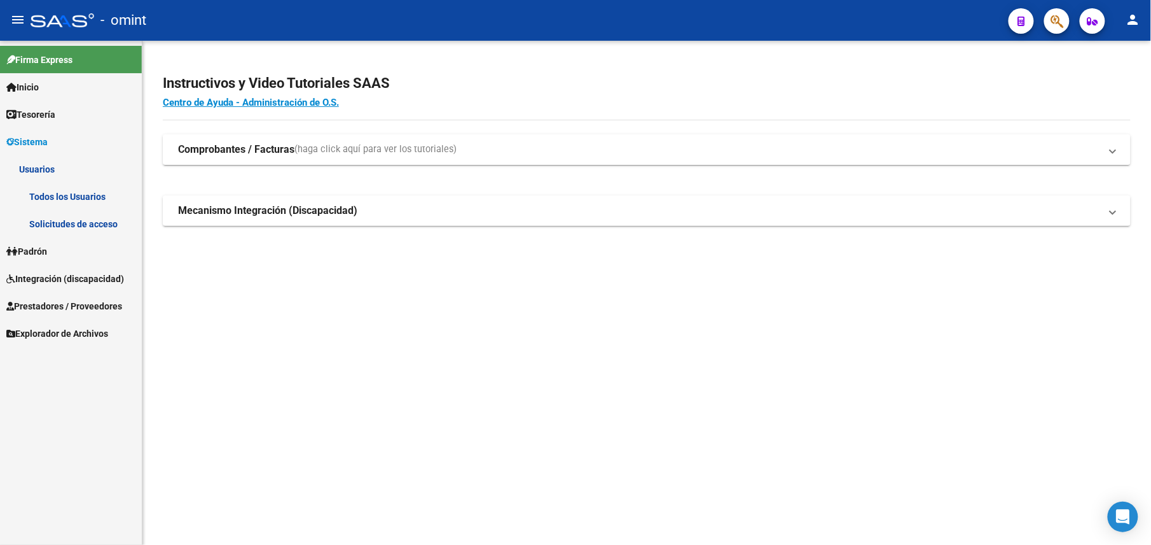
click at [52, 217] on link "Solicitudes de acceso" at bounding box center [71, 223] width 142 height 27
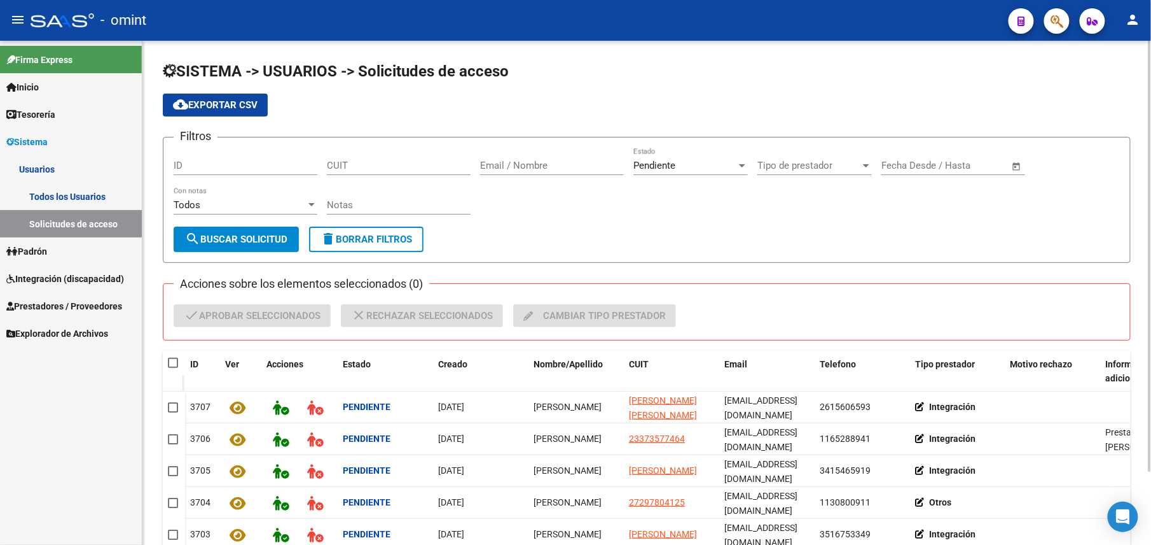
scroll to position [85, 0]
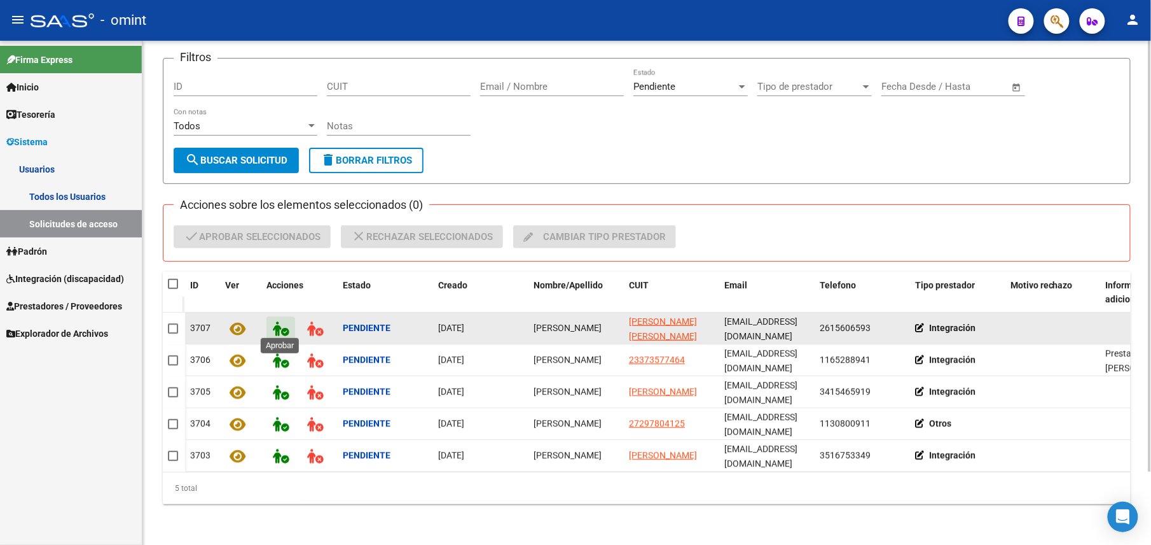
click at [285, 321] on icon at bounding box center [281, 328] width 16 height 15
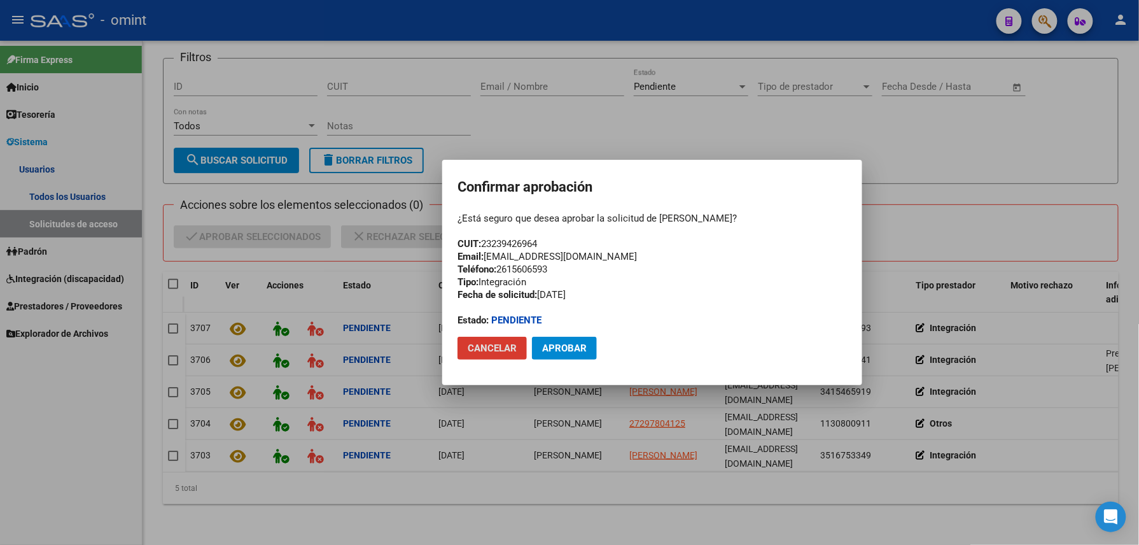
click at [515, 243] on div "¿Está seguro que desea aprobar la solicitud de [PERSON_NAME]? CUIT: 23239426964…" at bounding box center [651, 269] width 389 height 115
copy div "23239426964"
click at [562, 346] on span "Aprobar" at bounding box center [564, 347] width 45 height 11
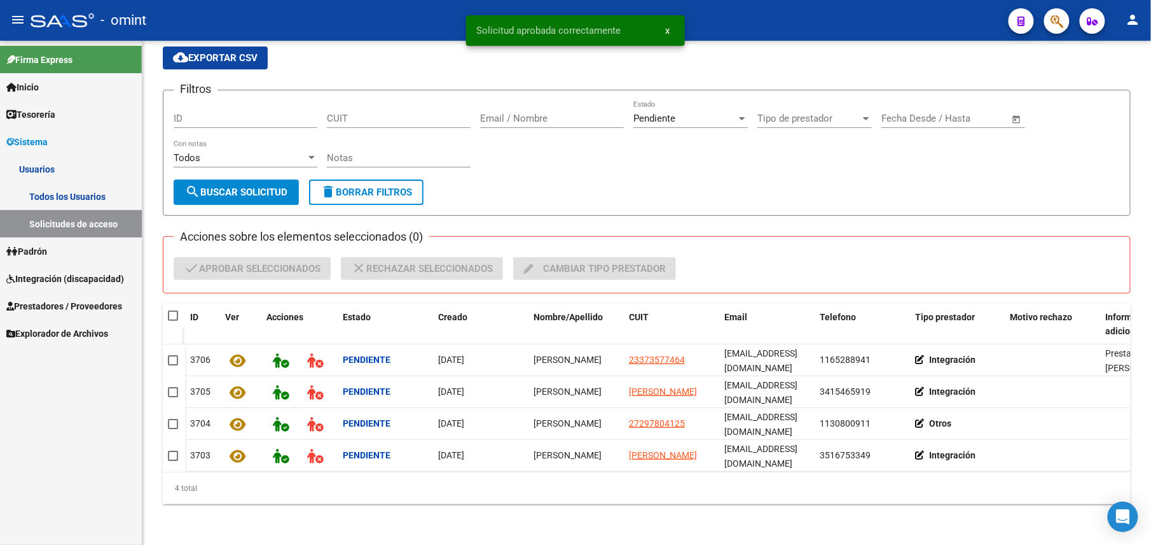
scroll to position [54, 0]
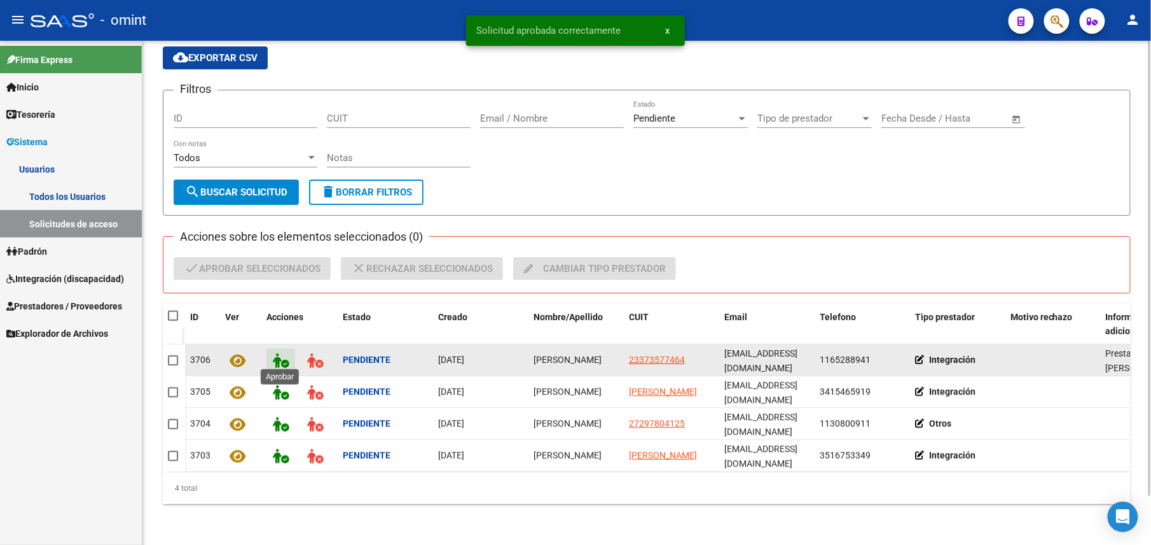
click at [283, 353] on icon at bounding box center [281, 360] width 16 height 15
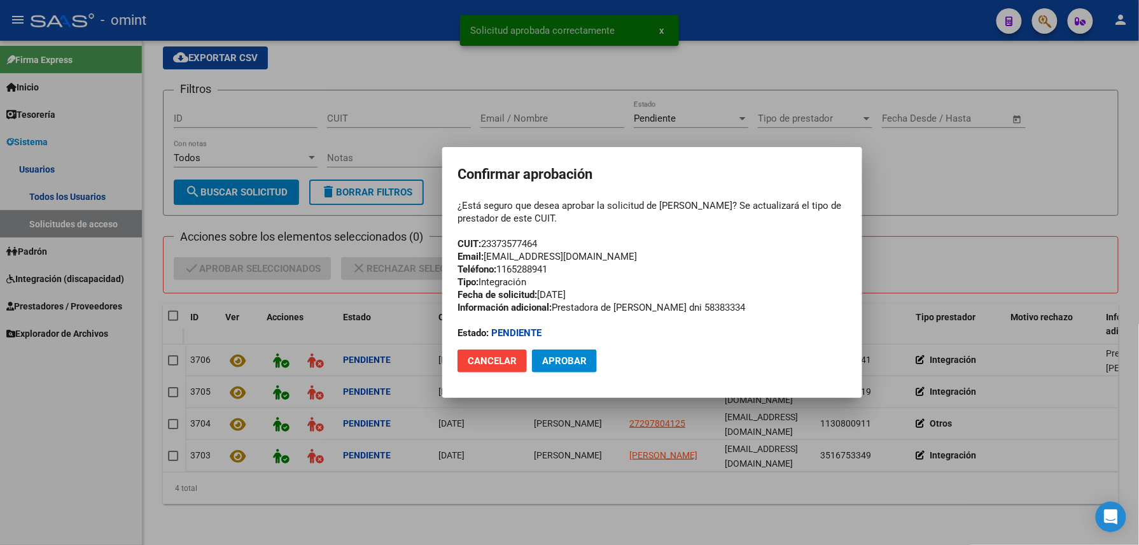
click at [517, 240] on div "¿Está seguro que desea aprobar la solicitud de [PERSON_NAME]? Se actualizará el…" at bounding box center [651, 269] width 389 height 140
copy div "23373577464"
click at [561, 352] on button "Aprobar" at bounding box center [564, 360] width 65 height 23
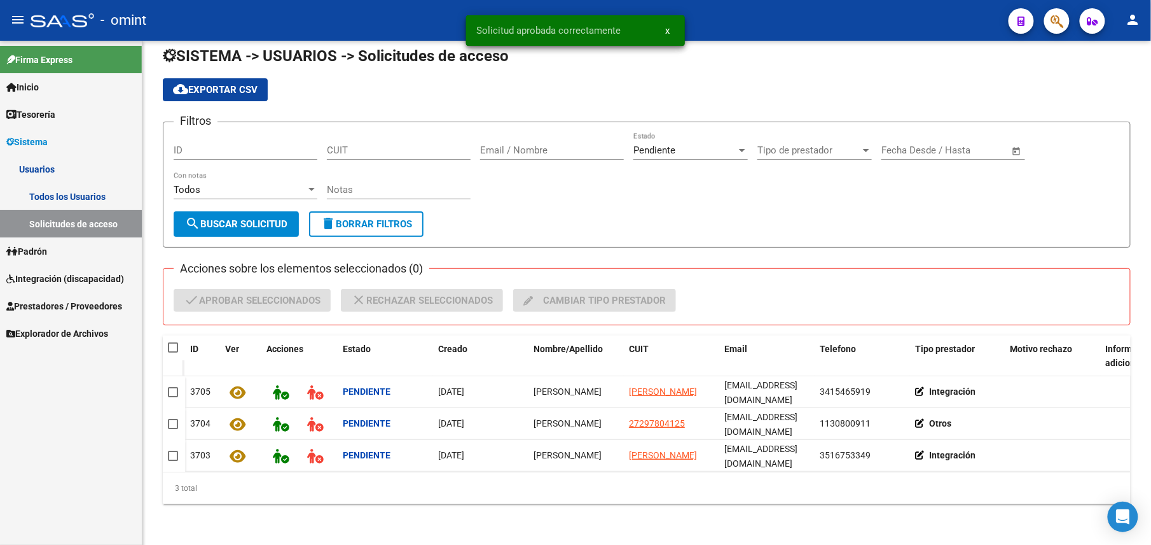
scroll to position [22, 0]
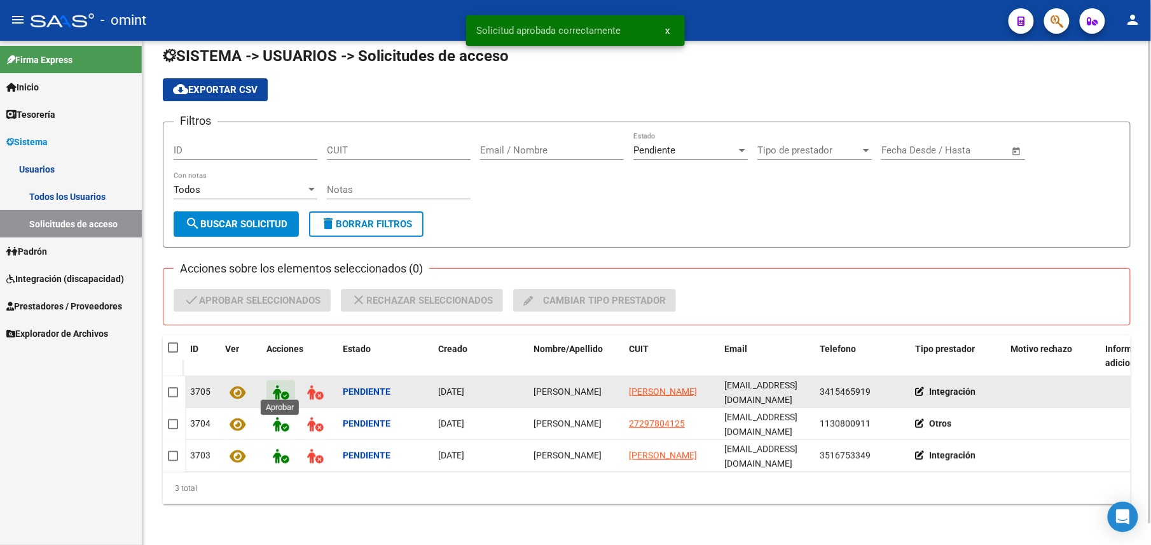
click at [279, 385] on icon at bounding box center [281, 392] width 16 height 15
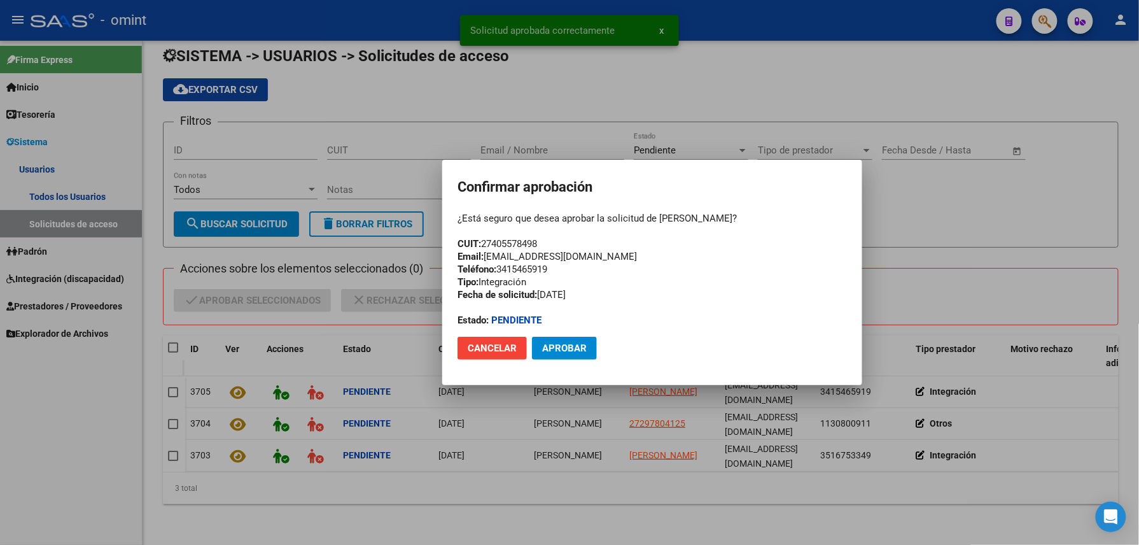
click at [510, 242] on div "¿Está seguro que desea aprobar la solicitud de [PERSON_NAME]? CUIT: 27405578498…" at bounding box center [651, 269] width 389 height 115
copy div "27405578498"
click at [560, 346] on span "Aprobar" at bounding box center [564, 347] width 45 height 11
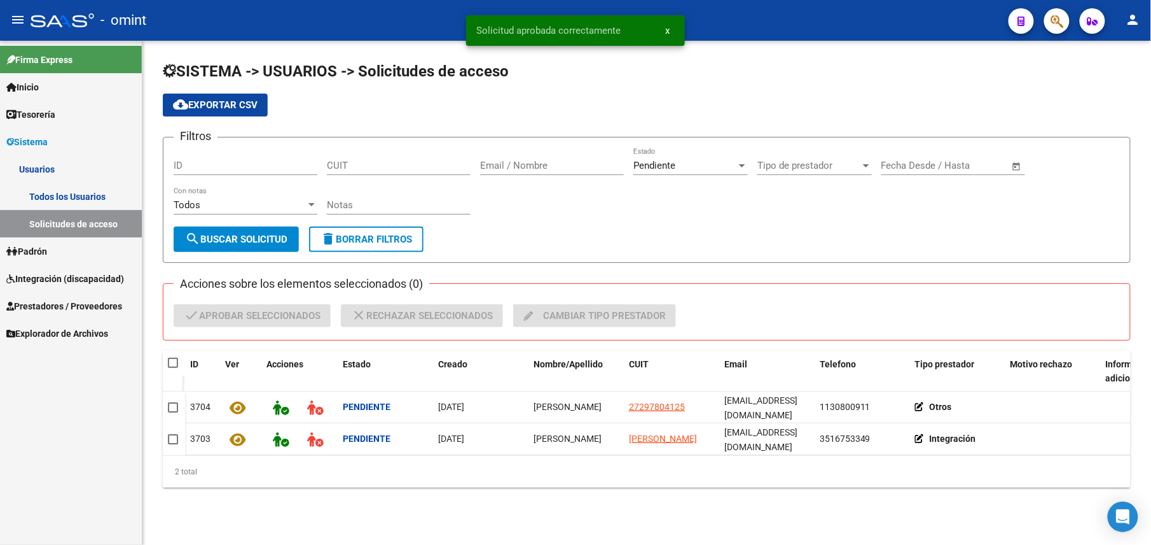
scroll to position [0, 0]
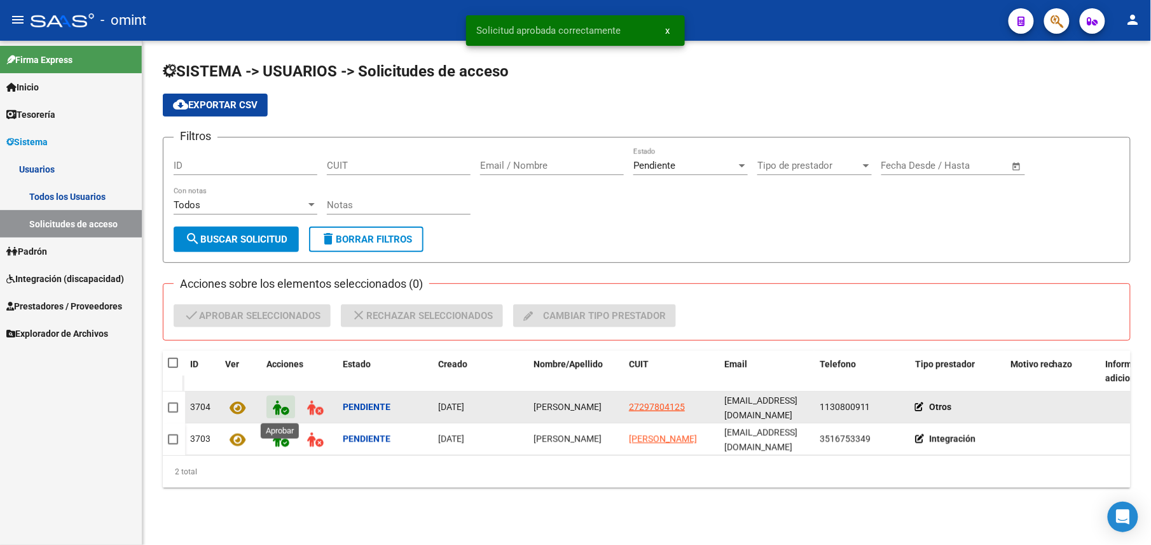
click at [281, 405] on icon at bounding box center [281, 407] width 16 height 15
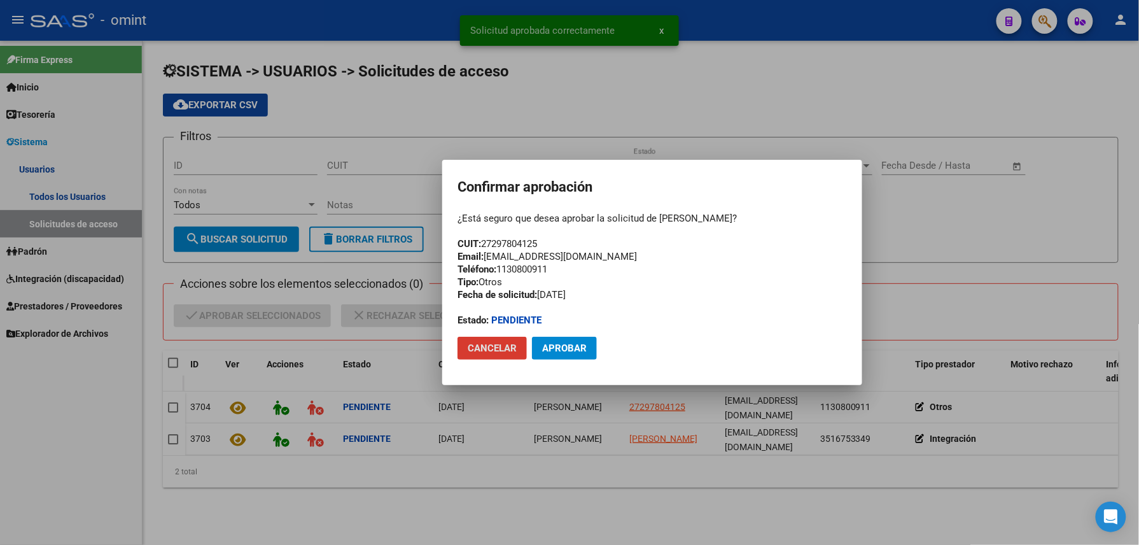
click at [506, 246] on div "¿Está seguro que desea aprobar la solicitud de [PERSON_NAME]? CUIT: 27297804125…" at bounding box center [651, 269] width 389 height 115
click at [506, 247] on div "¿Está seguro que desea aprobar la solicitud de [PERSON_NAME]? CUIT: 27297804125…" at bounding box center [651, 269] width 389 height 115
copy div "27297804125"
click at [552, 354] on button "Aprobar" at bounding box center [564, 348] width 65 height 23
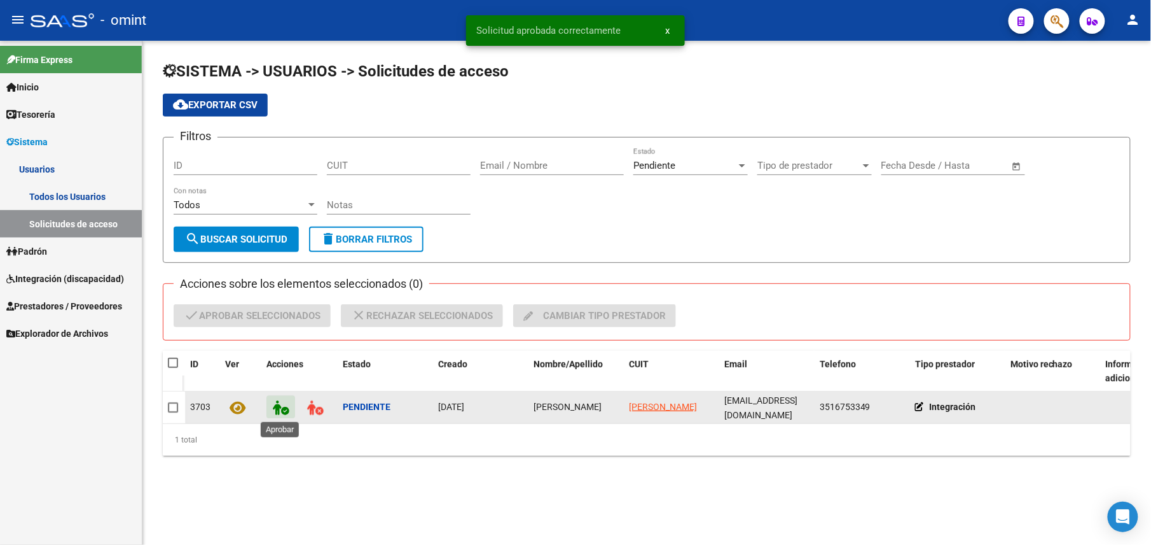
click at [283, 402] on icon at bounding box center [281, 407] width 16 height 15
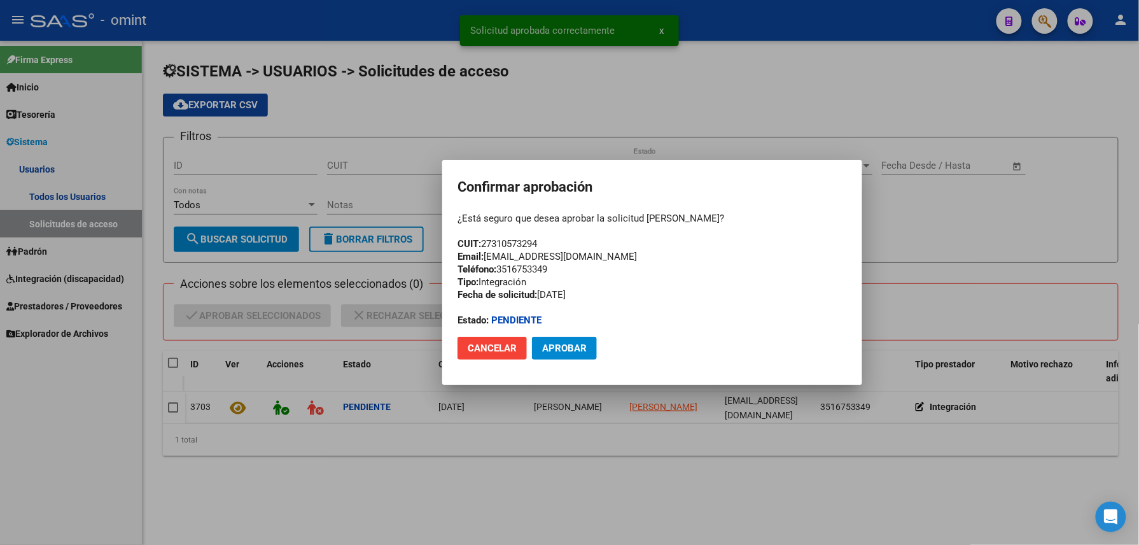
click at [515, 248] on div "¿Está seguro que desea aprobar la solicitud [PERSON_NAME]? CUIT: 27310573294 Em…" at bounding box center [651, 269] width 389 height 115
copy div "27310573294"
click at [571, 351] on span "Aprobar" at bounding box center [564, 347] width 45 height 11
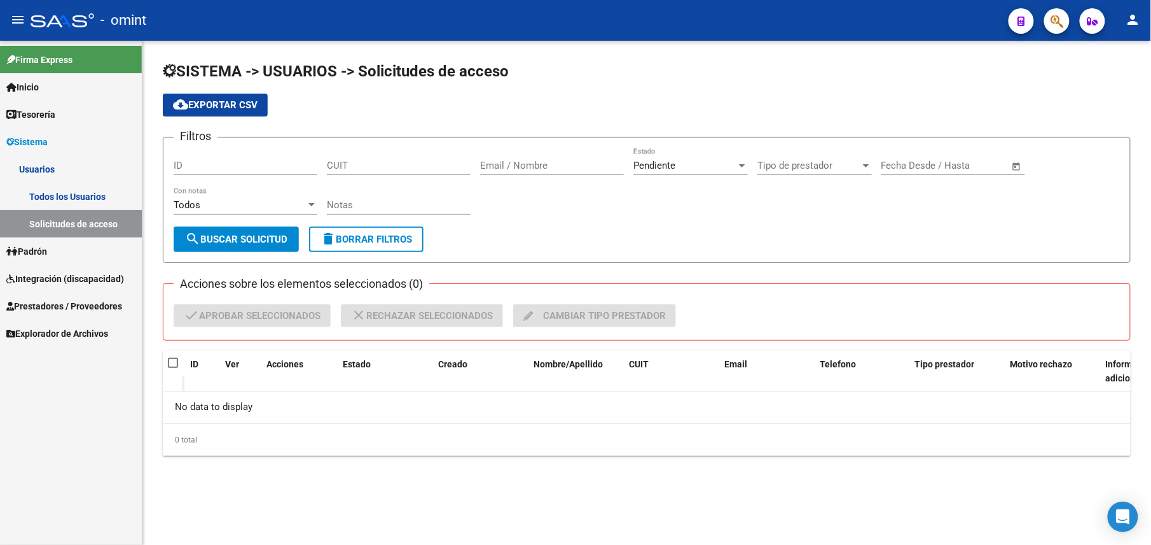
click at [101, 221] on link "Solicitudes de acceso" at bounding box center [71, 223] width 142 height 27
click at [780, 496] on div "SISTEMA -> USUARIOS -> Solicitudes de acceso cloud_download Exportar CSV Filtro…" at bounding box center [646, 268] width 1009 height 455
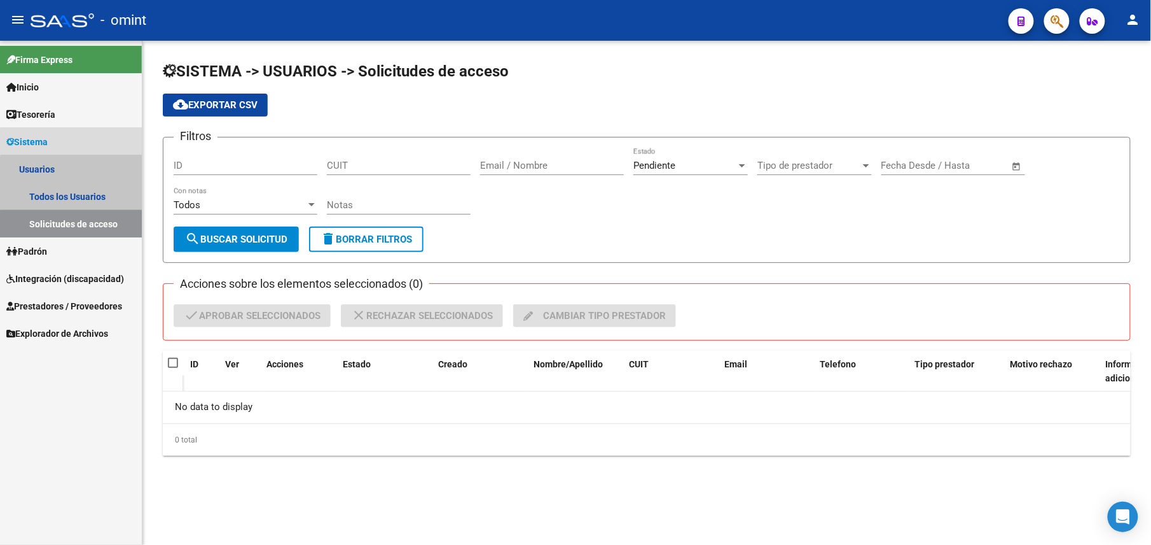
click at [109, 228] on link "Solicitudes de acceso" at bounding box center [71, 223] width 142 height 27
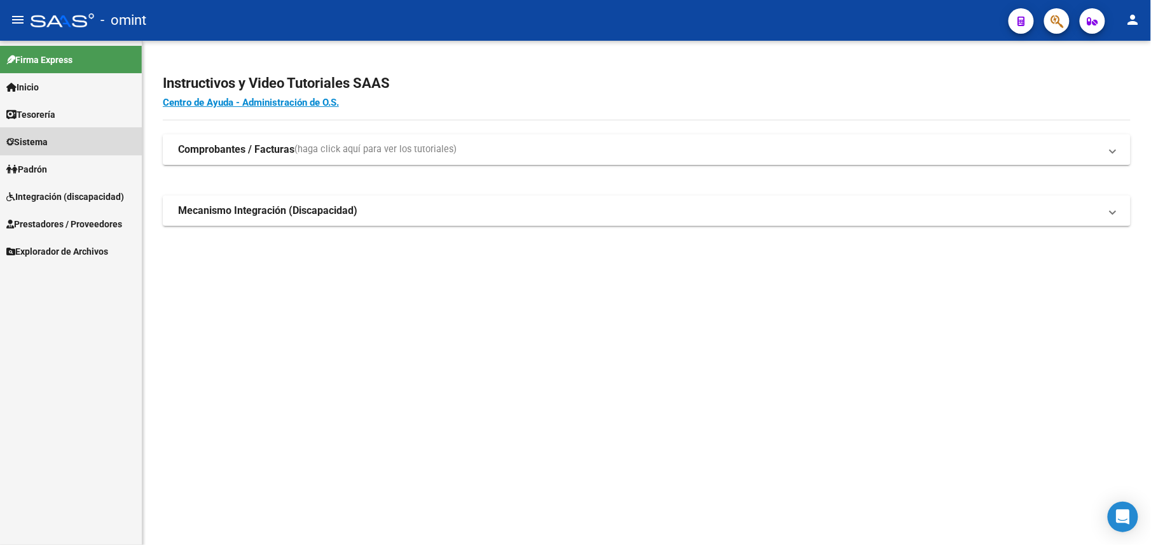
click at [43, 136] on span "Sistema" at bounding box center [26, 142] width 41 height 14
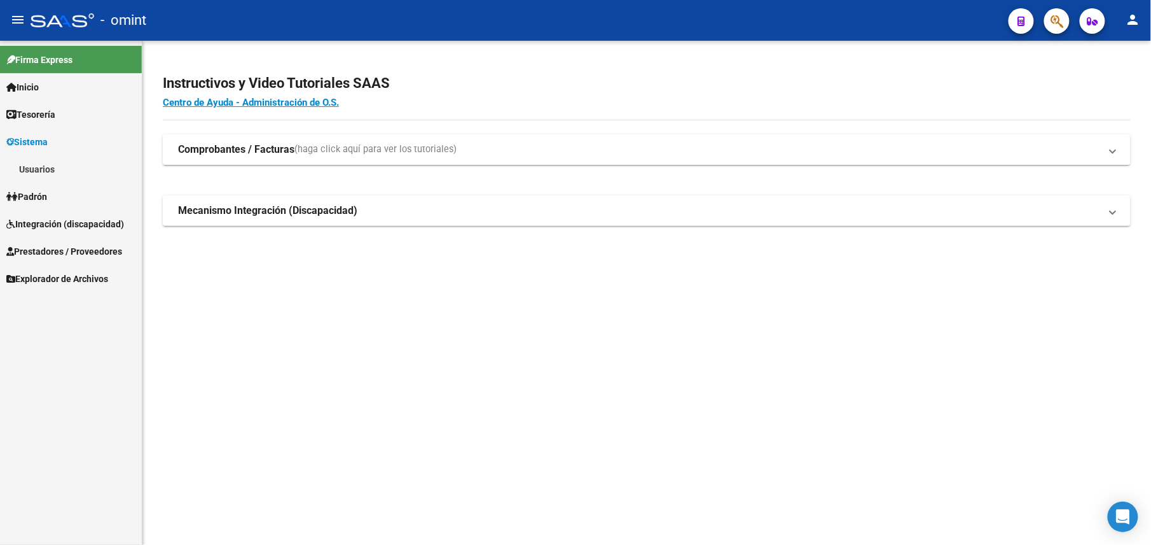
click at [74, 160] on link "Usuarios" at bounding box center [71, 168] width 142 height 27
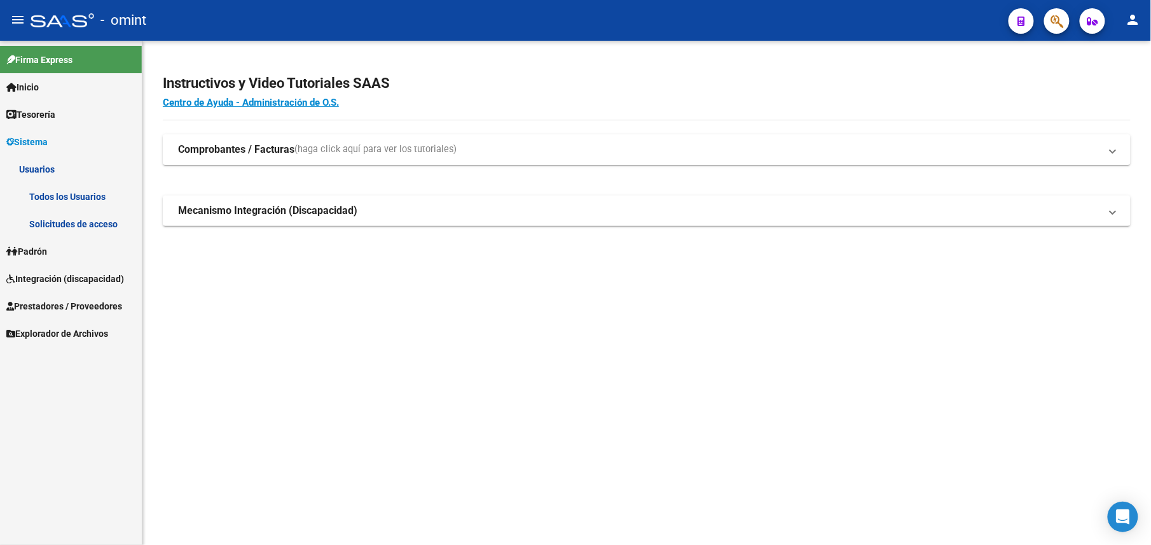
click at [83, 192] on link "Todos los Usuarios" at bounding box center [71, 196] width 142 height 27
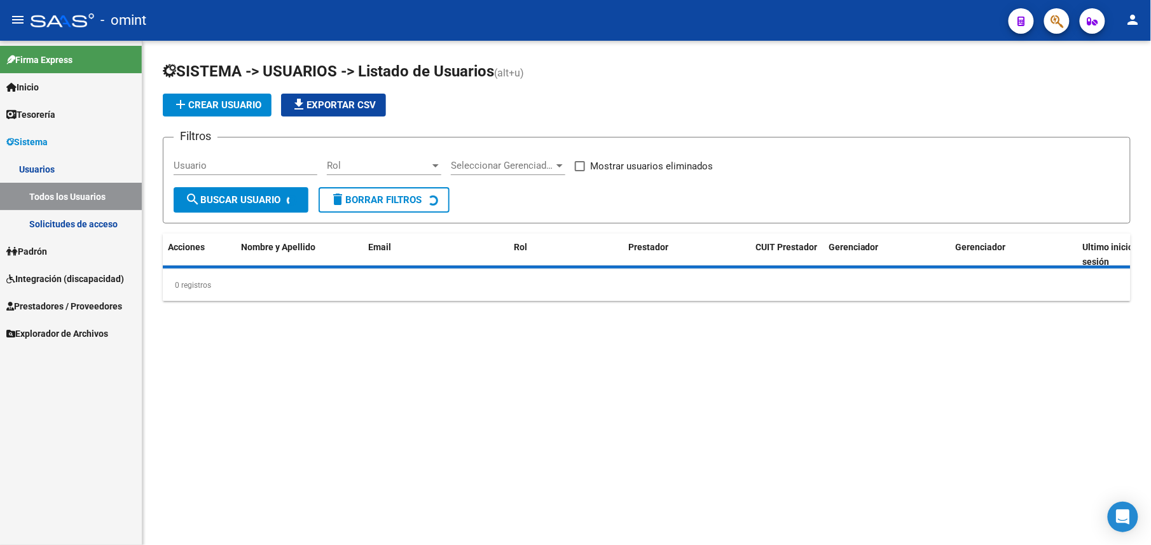
click at [274, 163] on input "Usuario" at bounding box center [246, 165] width 144 height 11
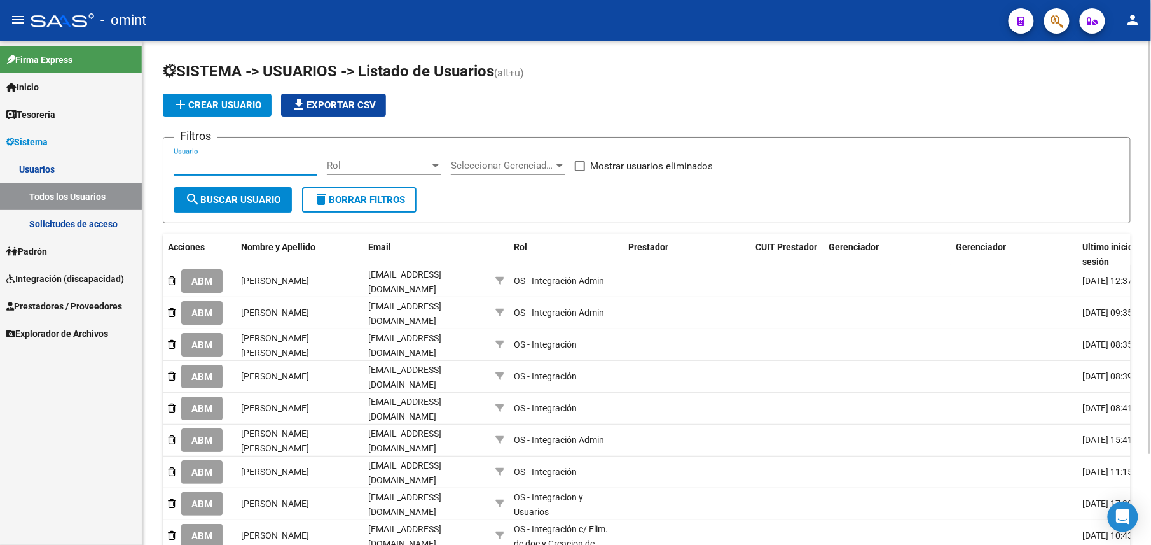
paste input "23239426964"
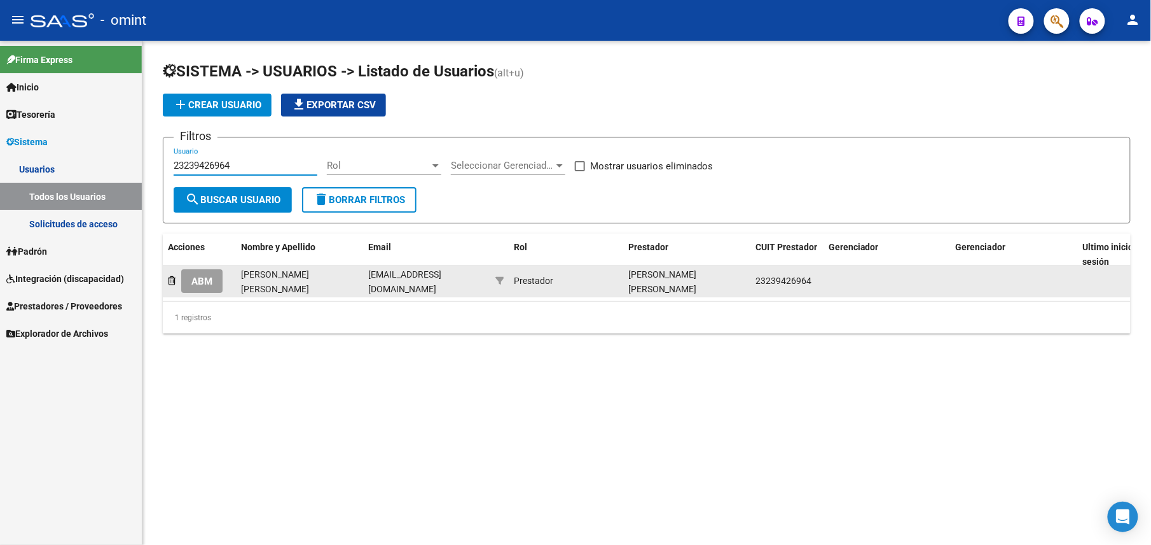
type input "23239426964"
click at [215, 285] on button "ABM" at bounding box center [201, 281] width 41 height 24
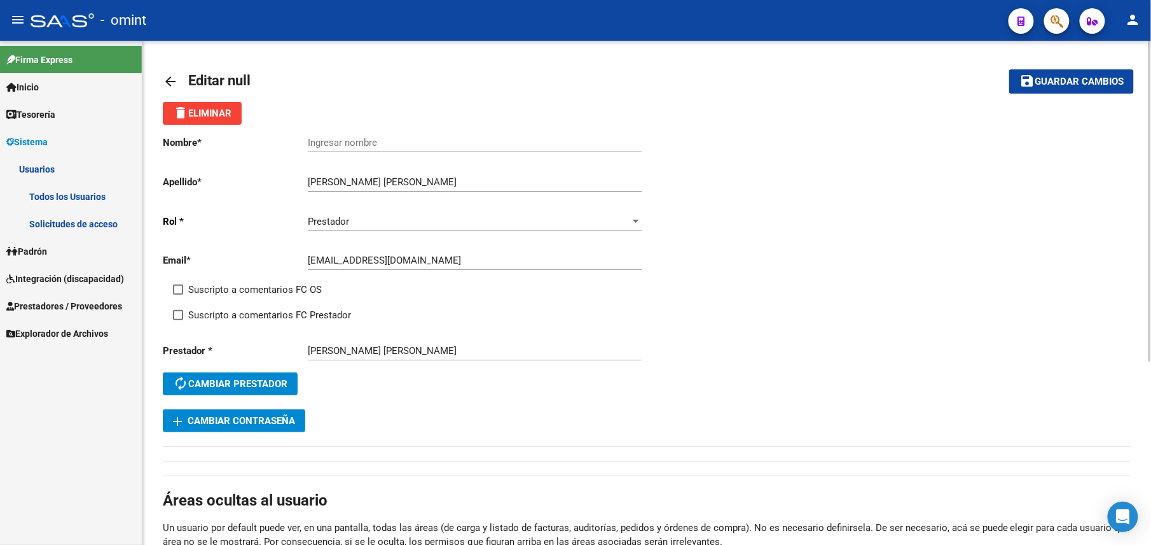
click at [255, 285] on span "Suscripto a comentarios FC OS" at bounding box center [255, 289] width 134 height 15
click at [178, 295] on input "Suscripto a comentarios FC OS" at bounding box center [177, 295] width 1 height 1
checkbox input "true"
drag, startPoint x: 247, startPoint y: 312, endPoint x: 251, endPoint y: 304, distance: 8.5
click at [247, 313] on span "Suscripto a comentarios FC Prestador" at bounding box center [269, 314] width 163 height 15
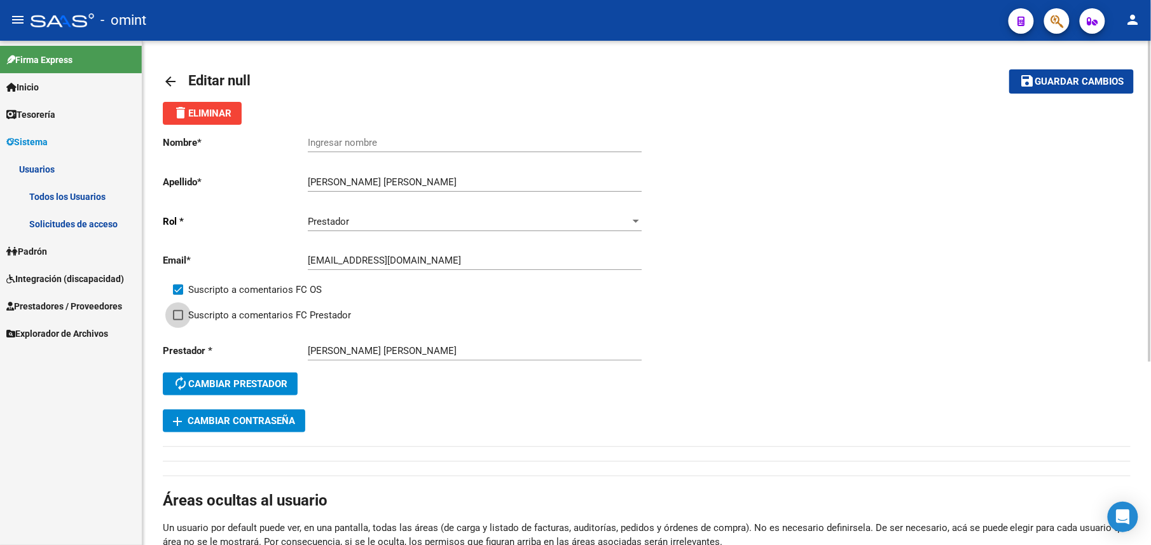
click at [178, 320] on input "Suscripto a comentarios FC Prestador" at bounding box center [177, 320] width 1 height 1
checkbox input "true"
drag, startPoint x: 424, startPoint y: 186, endPoint x: 298, endPoint y: 184, distance: 125.3
click at [290, 184] on app-form-text-field "Apellido * [PERSON_NAME] [PERSON_NAME] Ingresar apellido" at bounding box center [402, 181] width 479 height 11
click at [356, 141] on input "Ingresar nombre" at bounding box center [475, 142] width 334 height 11
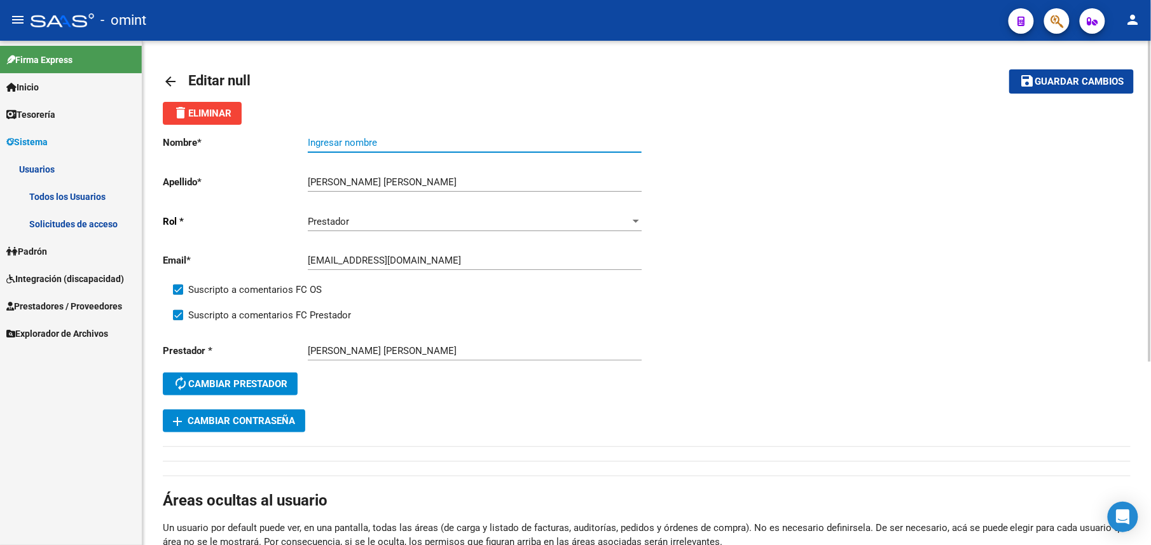
paste input "[PERSON_NAME] [PERSON_NAME]"
type input "[PERSON_NAME] [PERSON_NAME]"
click at [840, 148] on div "Nombre * [PERSON_NAME] [PERSON_NAME] Ingresar nombre Apellido * [PERSON_NAME] […" at bounding box center [647, 278] width 968 height 307
click at [1050, 87] on span "Guardar cambios" at bounding box center [1079, 81] width 89 height 11
click at [170, 79] on mat-icon "arrow_back" at bounding box center [170, 81] width 15 height 15
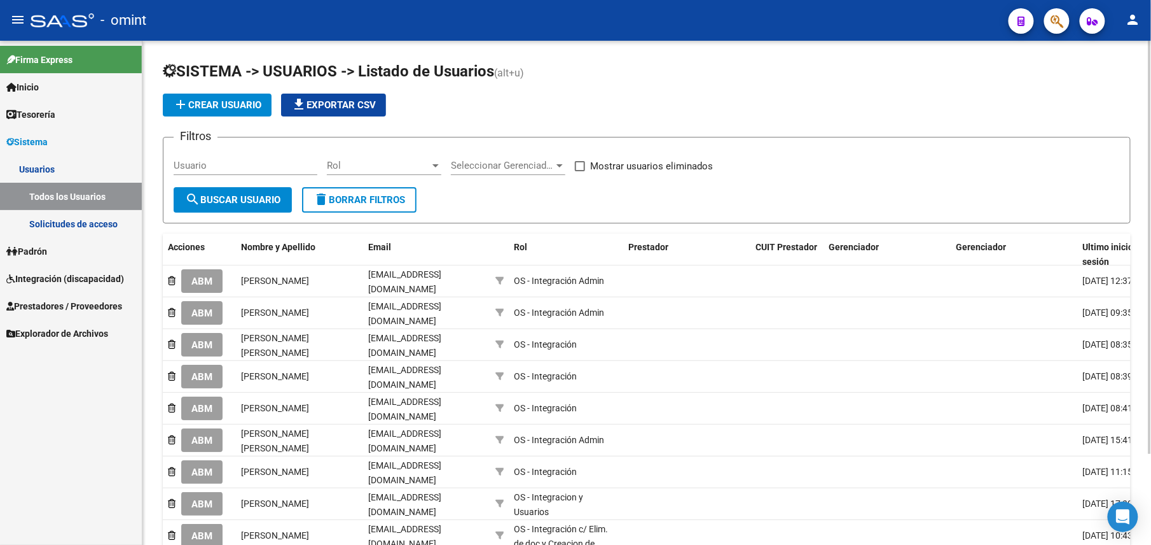
click at [233, 177] on div "Usuario" at bounding box center [246, 167] width 144 height 39
drag, startPoint x: 284, startPoint y: 173, endPoint x: 272, endPoint y: 171, distance: 11.6
click at [272, 171] on div "Usuario" at bounding box center [246, 167] width 144 height 39
click at [271, 171] on div "Usuario" at bounding box center [246, 161] width 144 height 27
paste input "23373577464"
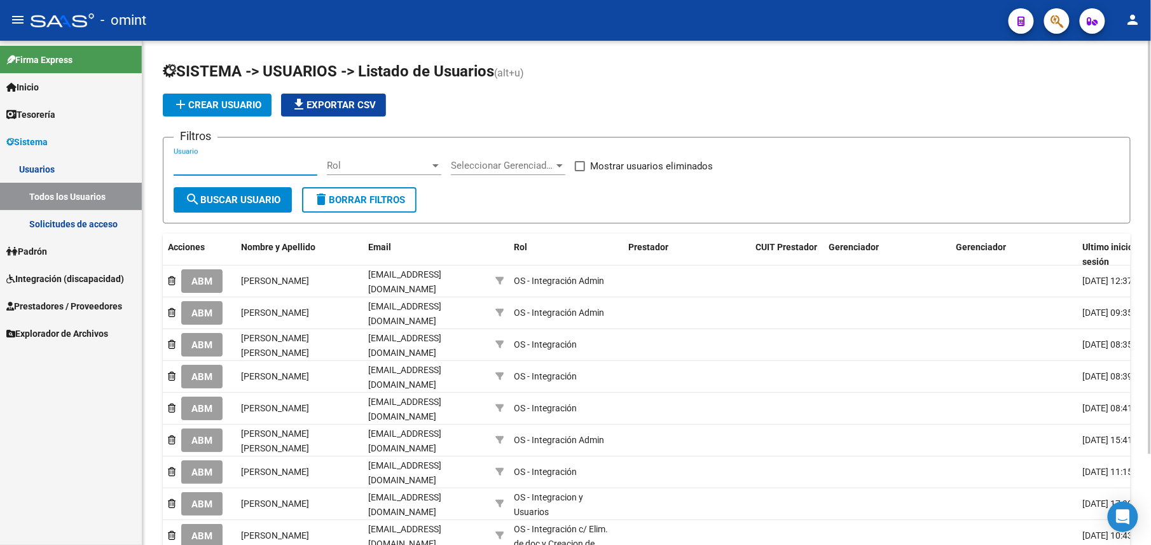
type input "23373577464"
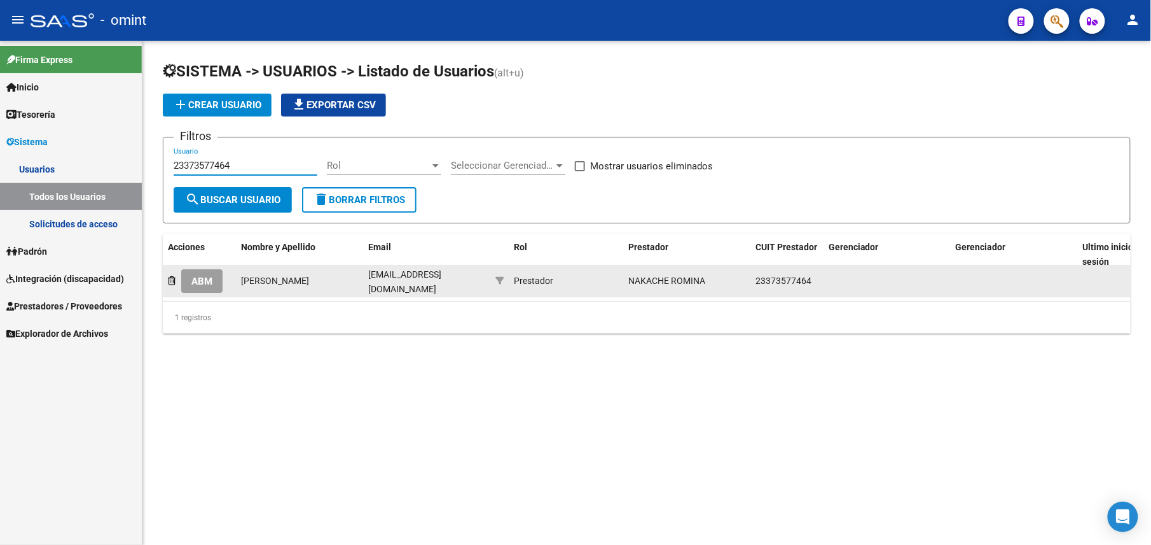
click at [209, 276] on span "ABM" at bounding box center [201, 280] width 21 height 11
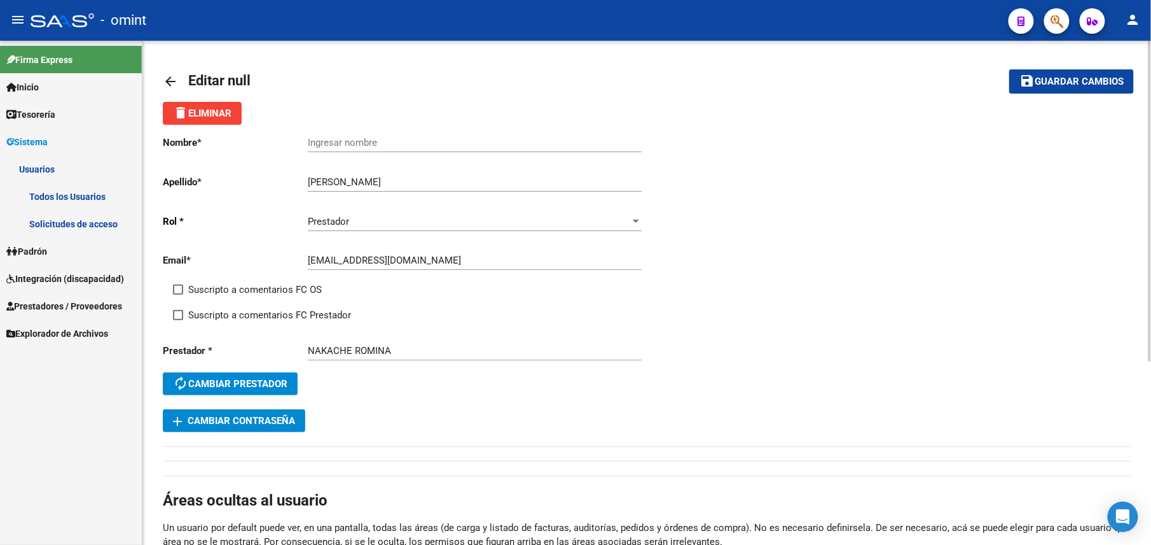
click at [219, 316] on span "Suscripto a comentarios FC Prestador" at bounding box center [269, 314] width 163 height 15
click at [178, 320] on input "Suscripto a comentarios FC Prestador" at bounding box center [177, 320] width 1 height 1
checkbox input "true"
click at [224, 286] on span "Suscripto a comentarios FC OS" at bounding box center [255, 289] width 134 height 15
click at [178, 295] on input "Suscripto a comentarios FC OS" at bounding box center [177, 295] width 1 height 1
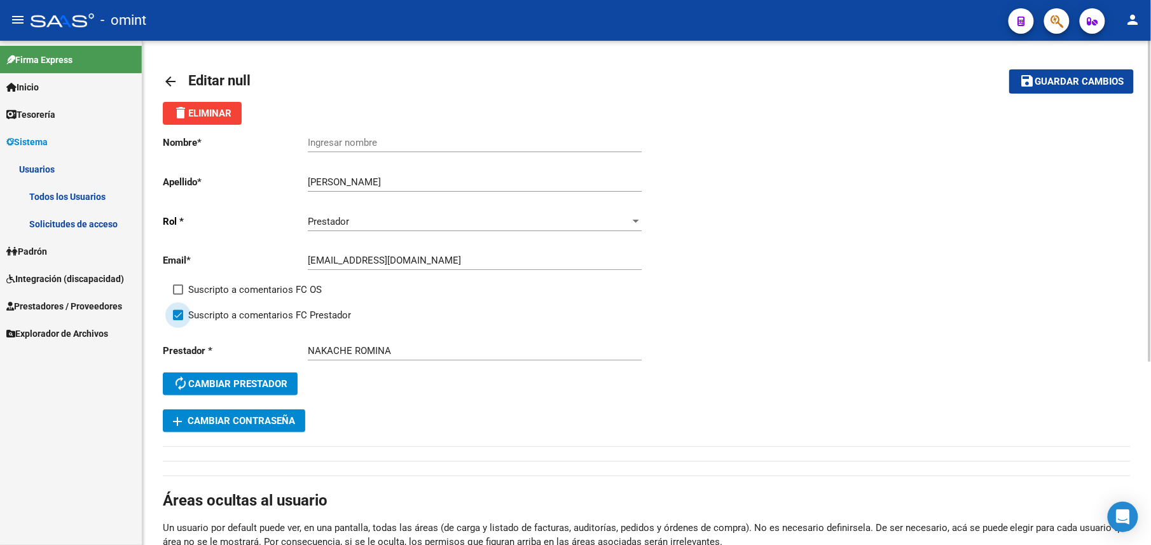
checkbox input "true"
drag, startPoint x: 387, startPoint y: 183, endPoint x: 293, endPoint y: 181, distance: 93.5
click at [293, 181] on app-form-text-field "Apellido * [PERSON_NAME] Ingresar apellido" at bounding box center [402, 181] width 479 height 11
click at [331, 137] on input "Ingresar nombre" at bounding box center [475, 142] width 334 height 11
paste input "[PERSON_NAME]"
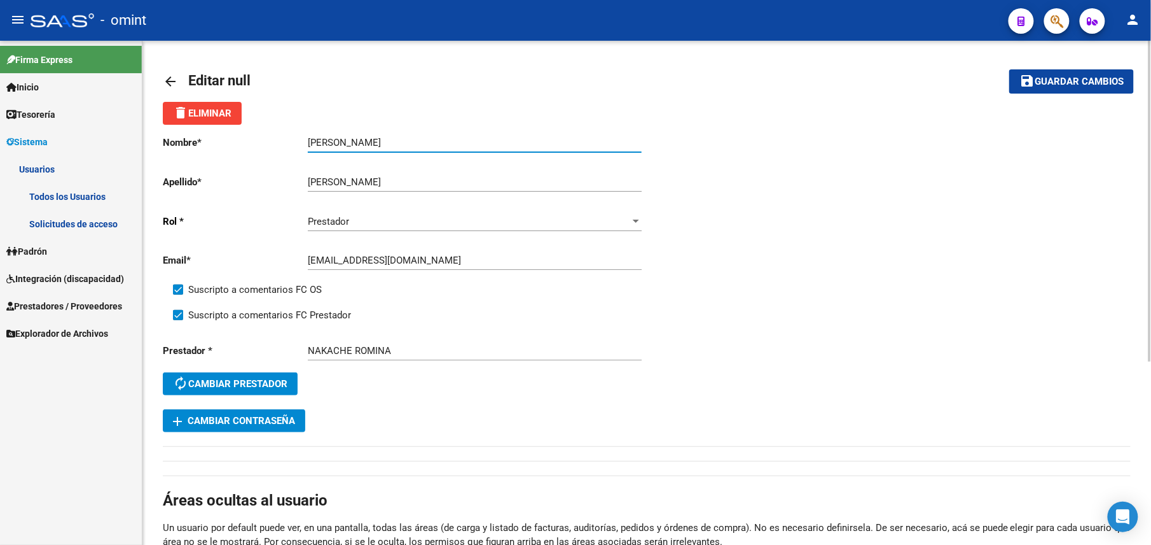
type input "[PERSON_NAME]"
click at [1036, 90] on button "save Guardar cambios" at bounding box center [1072, 81] width 125 height 24
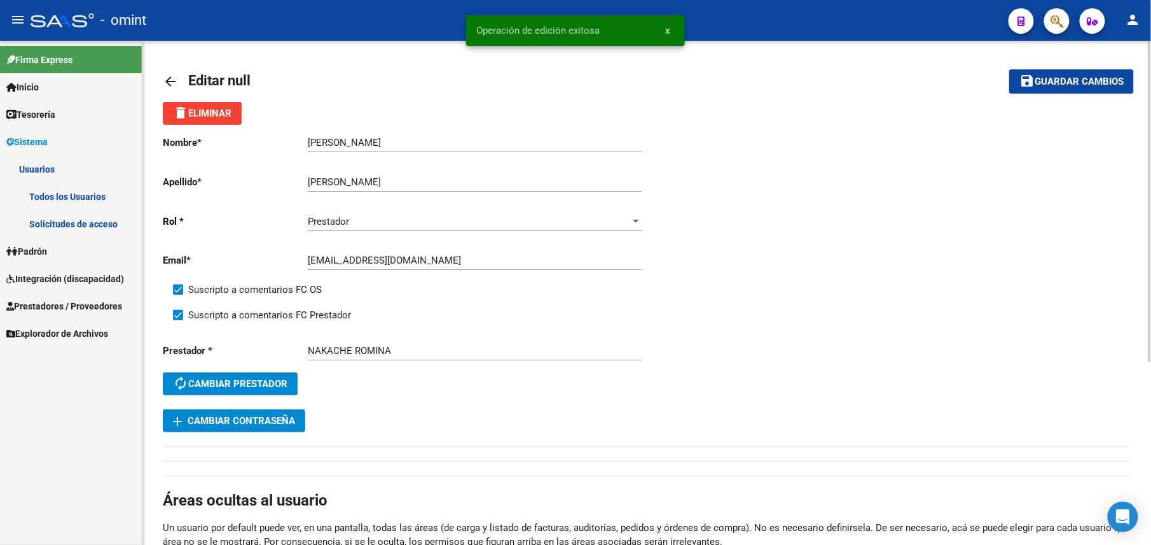
click at [162, 81] on div "arrow_back Editar null save Guardar cambios delete Eliminar Nombre * [PERSON_NA…" at bounding box center [646, 436] width 1009 height 791
click at [163, 81] on mat-icon "arrow_back" at bounding box center [170, 81] width 15 height 15
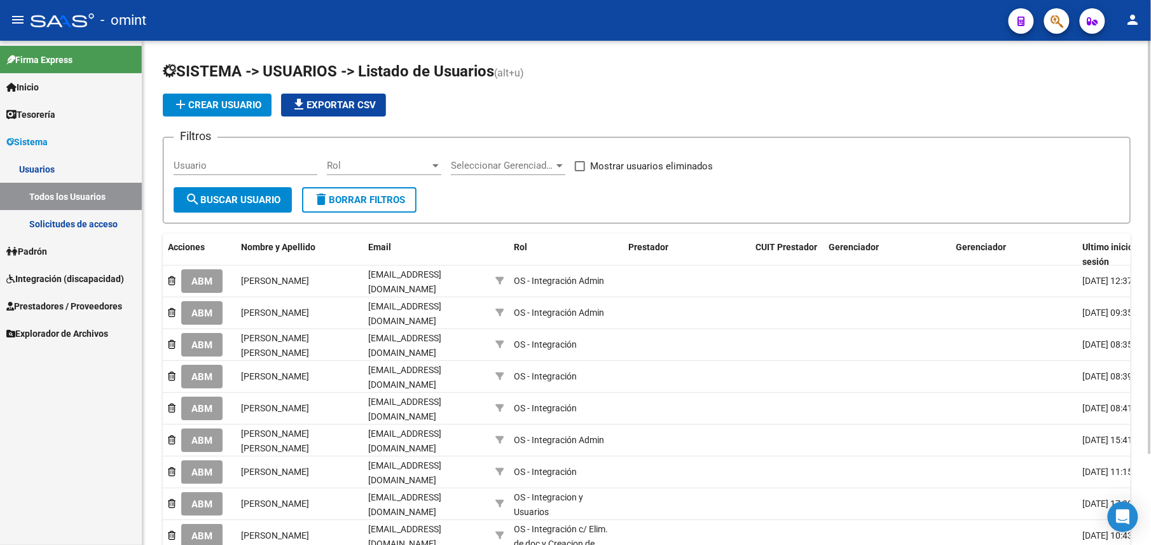
click at [256, 158] on div "Usuario" at bounding box center [246, 161] width 144 height 27
paste input "27405578498"
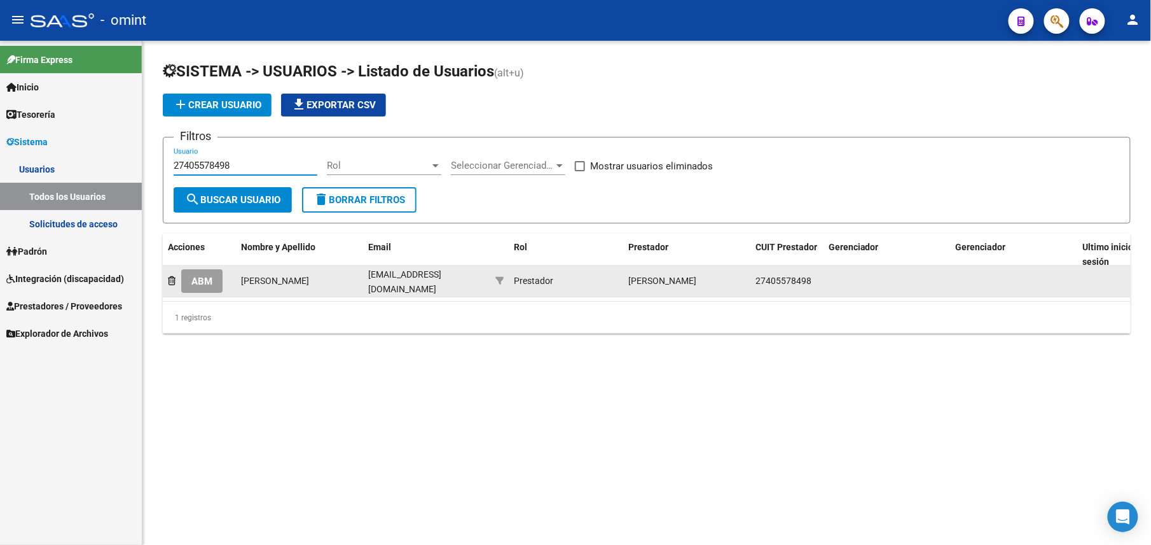
type input "27405578498"
click at [209, 280] on span "ABM" at bounding box center [201, 280] width 21 height 11
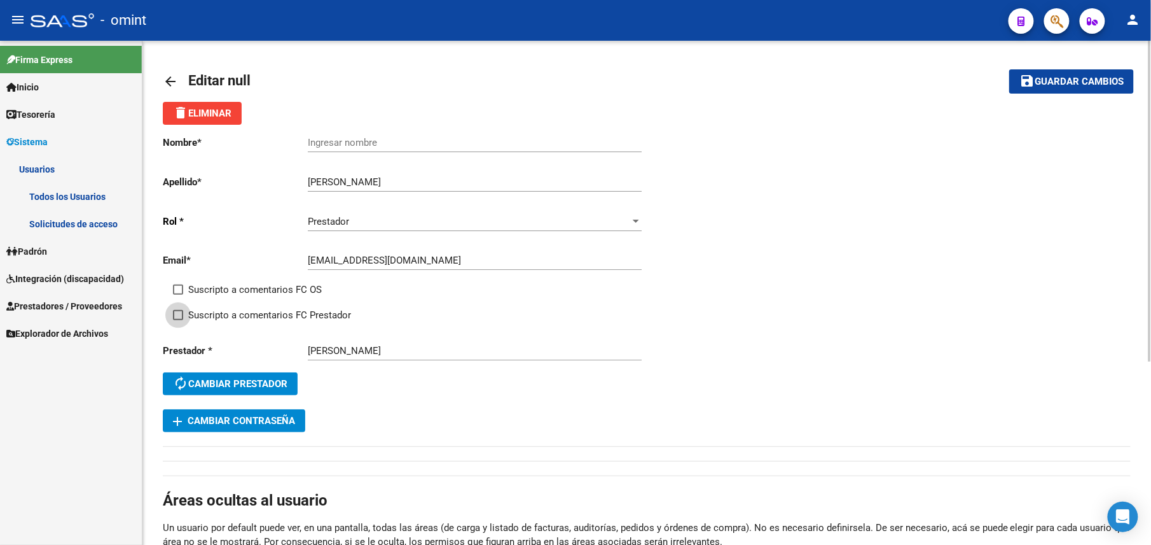
click at [247, 309] on span "Suscripto a comentarios FC Prestador" at bounding box center [269, 314] width 163 height 15
click at [178, 320] on input "Suscripto a comentarios FC Prestador" at bounding box center [177, 320] width 1 height 1
checkbox input "true"
click at [246, 281] on div "Email * [EMAIL_ADDRESS][DOMAIN_NAME] Ingresar email" at bounding box center [405, 261] width 484 height 39
click at [246, 286] on span "Suscripto a comentarios FC OS" at bounding box center [255, 289] width 134 height 15
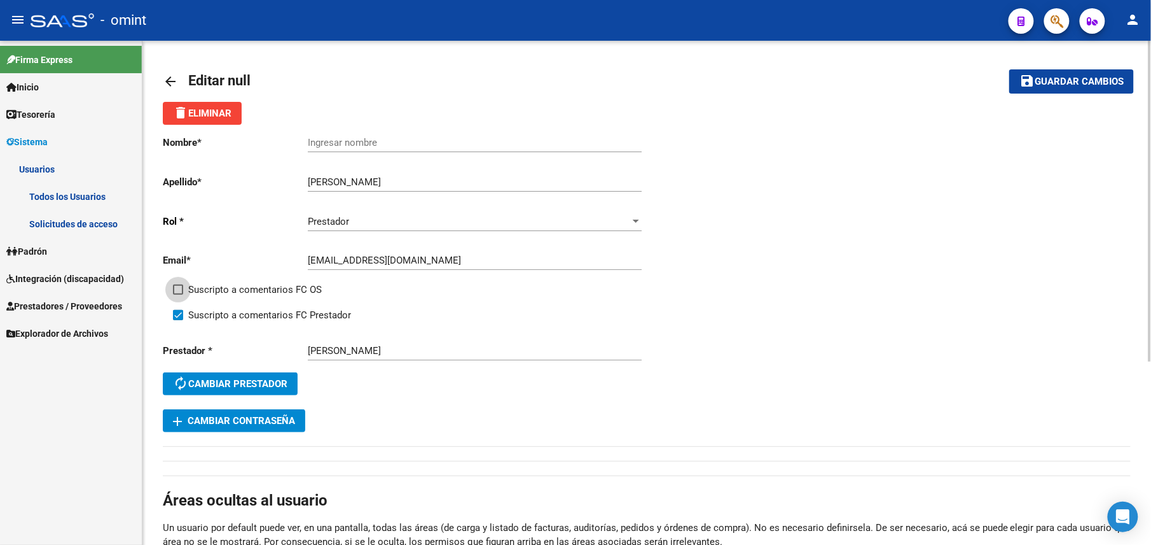
click at [178, 295] on input "Suscripto a comentarios FC OS" at bounding box center [177, 295] width 1 height 1
checkbox input "true"
drag, startPoint x: 379, startPoint y: 181, endPoint x: 312, endPoint y: 181, distance: 67.4
click at [298, 181] on app-form-text-field "Apellido * [PERSON_NAME] Ingresar apellido" at bounding box center [402, 181] width 479 height 11
click at [356, 143] on input "Ingresar nombre" at bounding box center [475, 142] width 334 height 11
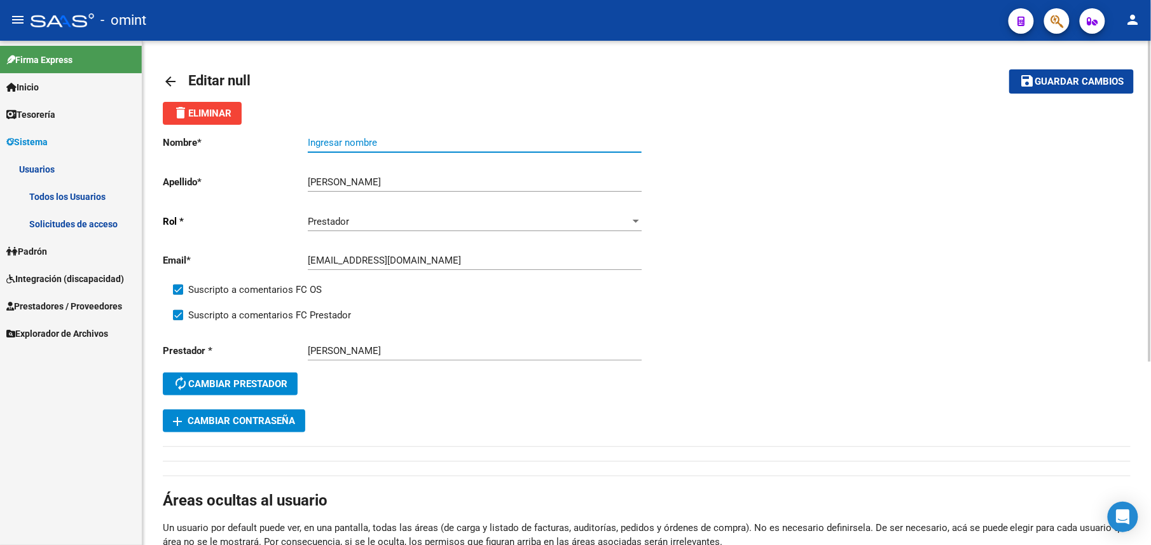
paste input "[PERSON_NAME]"
type input "[PERSON_NAME]"
click at [1052, 82] on span "Guardar cambios" at bounding box center [1079, 81] width 89 height 11
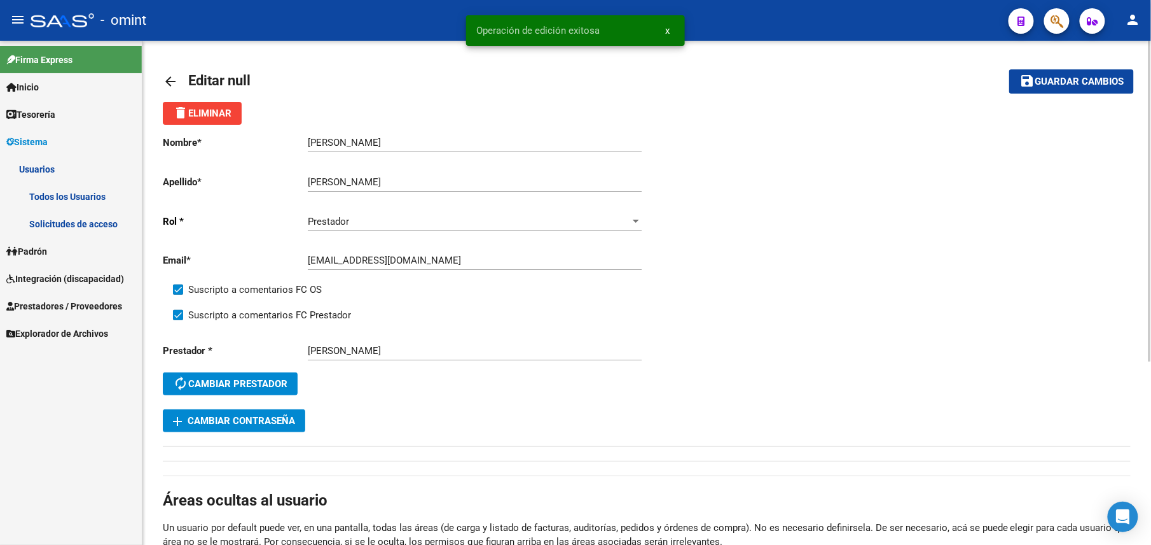
click at [177, 72] on link "arrow_back" at bounding box center [175, 81] width 25 height 30
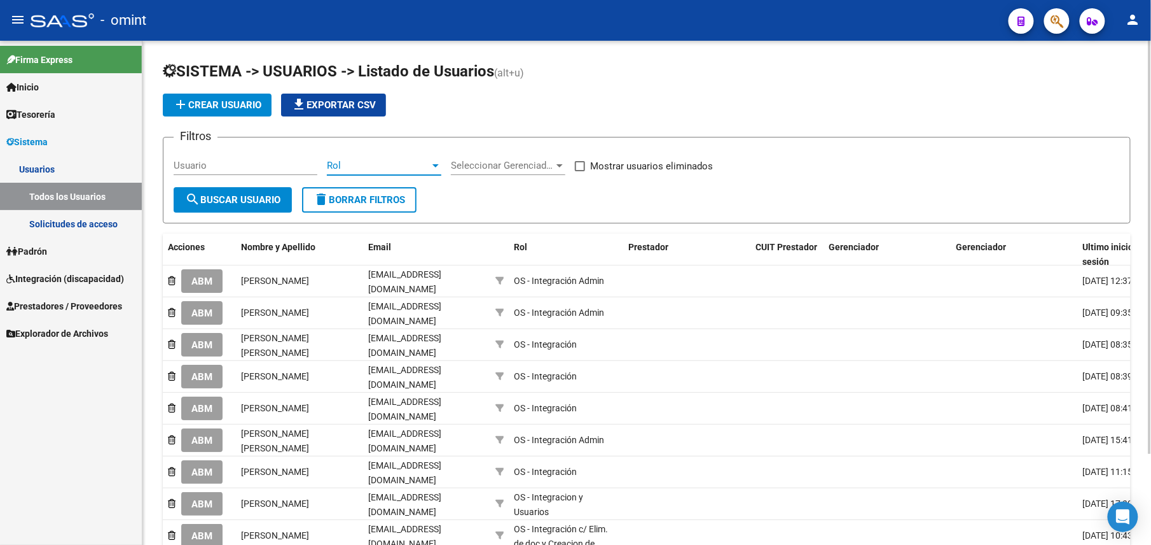
click at [347, 162] on span "Rol" at bounding box center [378, 165] width 103 height 11
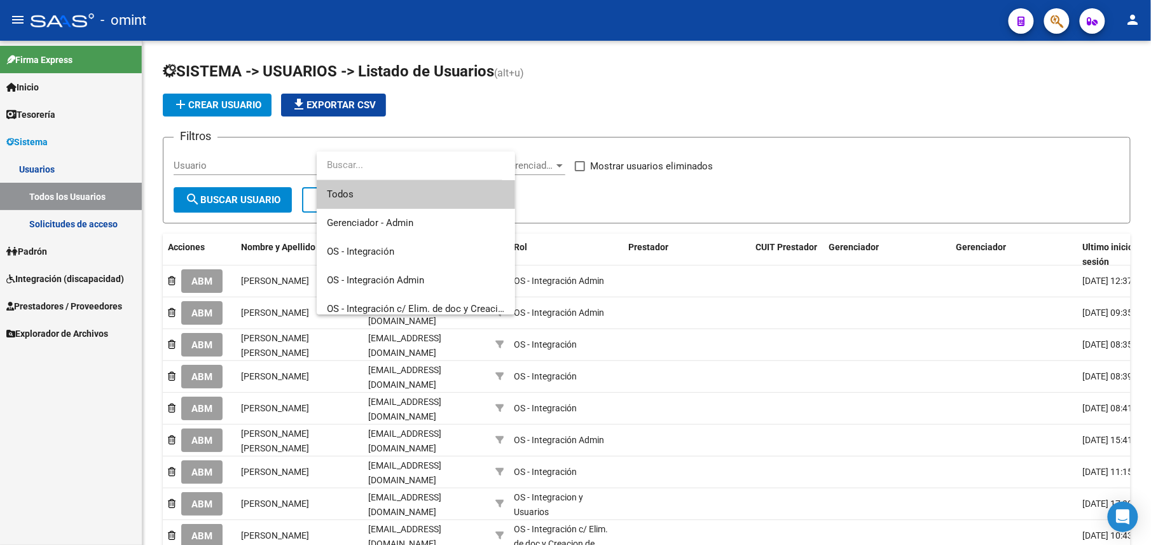
click at [285, 162] on div at bounding box center [575, 272] width 1151 height 545
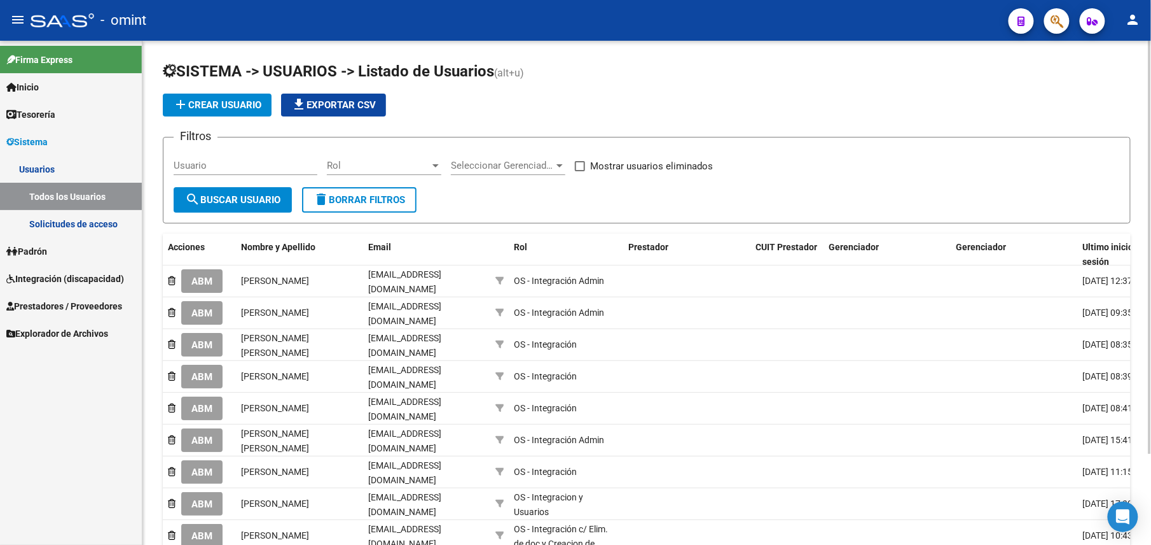
click at [263, 163] on input "Usuario" at bounding box center [246, 165] width 144 height 11
paste input "27297804125"
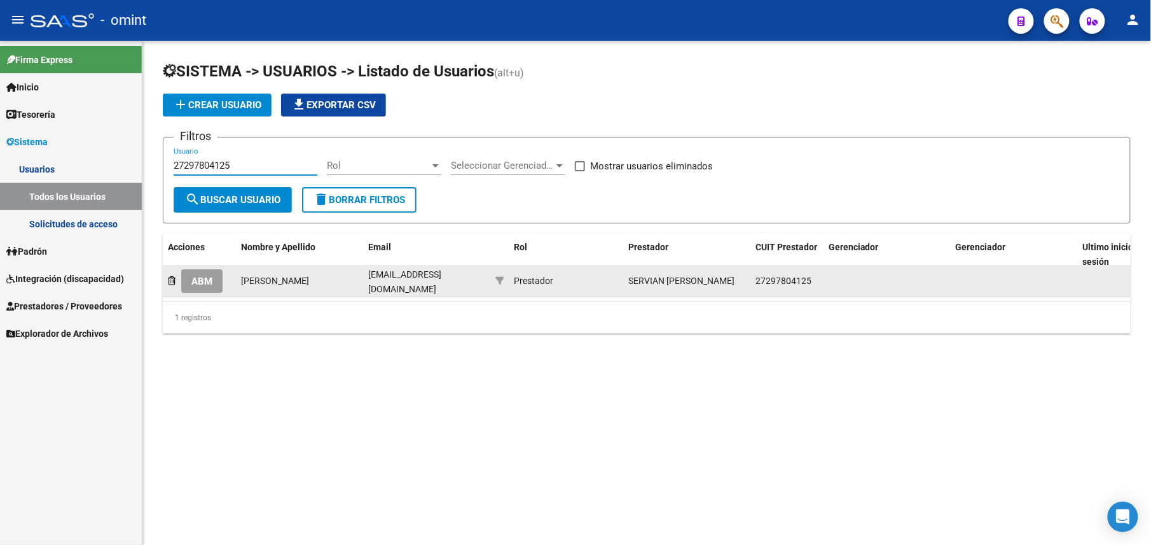
type input "27297804125"
click at [214, 280] on button "ABM" at bounding box center [201, 281] width 41 height 24
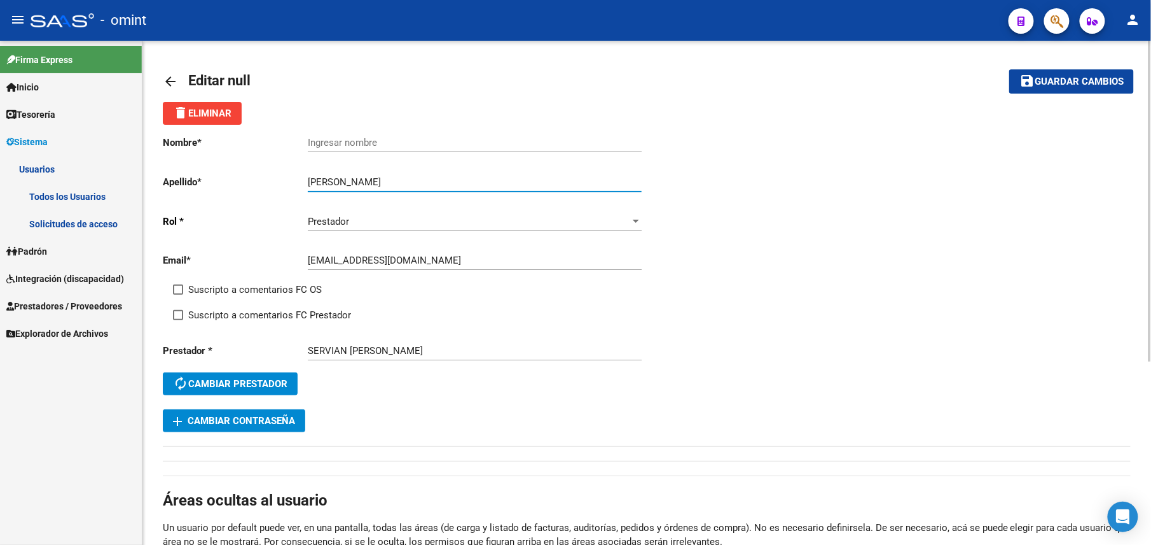
drag, startPoint x: 405, startPoint y: 181, endPoint x: 282, endPoint y: 181, distance: 122.1
click at [282, 181] on app-form-text-field "Apellido * [PERSON_NAME] Ingresar apellido" at bounding box center [402, 181] width 479 height 11
click at [350, 149] on div "Ingresar nombre" at bounding box center [475, 138] width 334 height 27
click at [352, 143] on input "Ingresar nombre" at bounding box center [475, 142] width 334 height 11
paste input "[PERSON_NAME]"
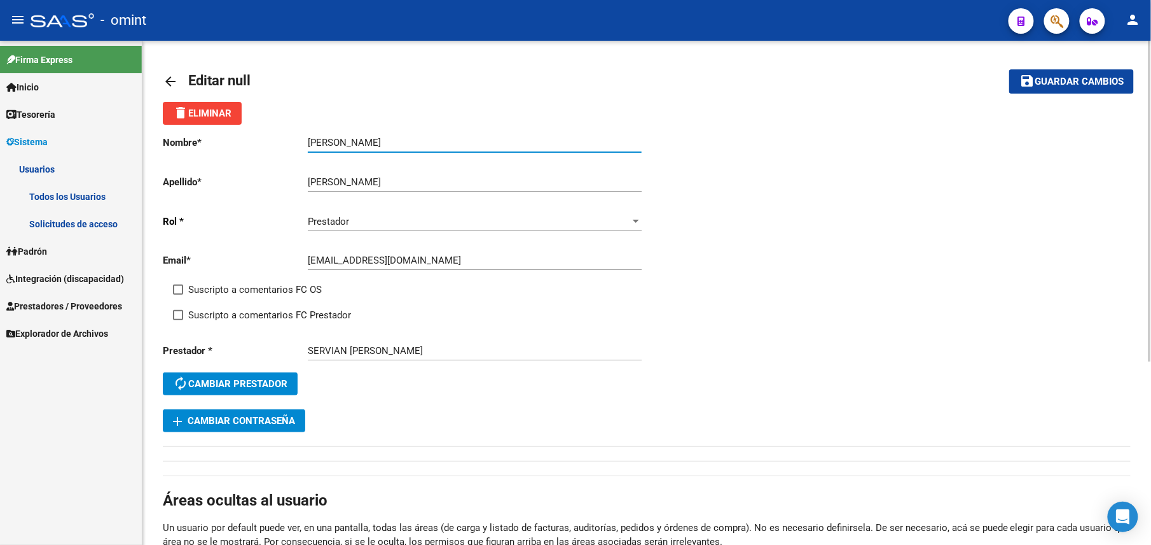
type input "[PERSON_NAME]"
drag, startPoint x: 176, startPoint y: 308, endPoint x: 176, endPoint y: 291, distance: 17.2
click at [176, 307] on div "Nombre * [PERSON_NAME] Ingresar nombre Apellido * [PERSON_NAME] Ingresar apelli…" at bounding box center [405, 267] width 484 height 284
click at [178, 288] on span at bounding box center [178, 289] width 10 height 10
click at [178, 295] on input "Suscripto a comentarios FC OS" at bounding box center [177, 295] width 1 height 1
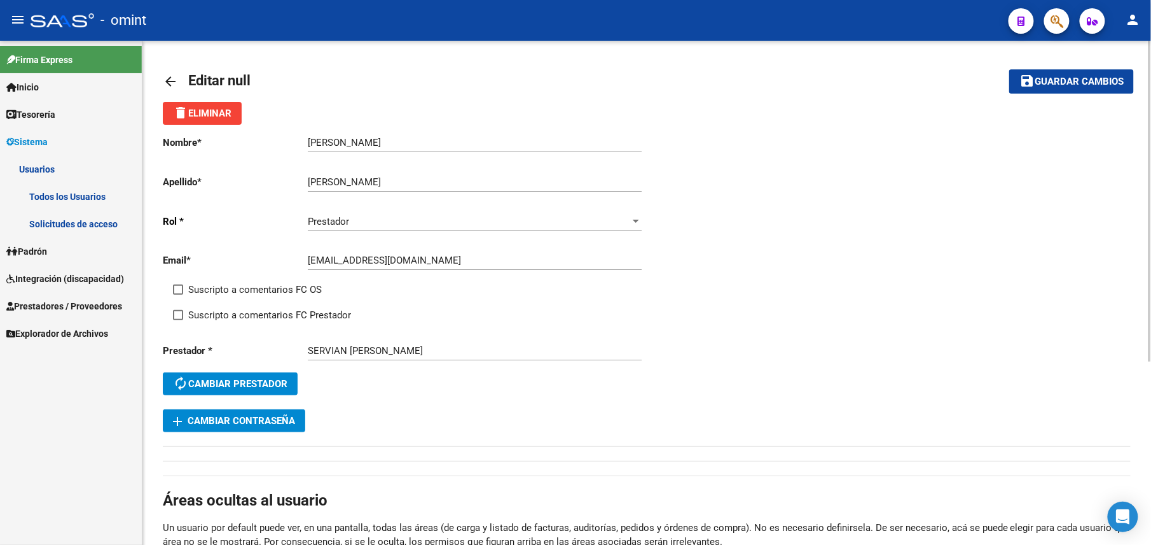
checkbox input "true"
click at [194, 311] on span "Suscripto a comentarios FC Prestador" at bounding box center [269, 314] width 163 height 15
click at [178, 320] on input "Suscripto a comentarios FC Prestador" at bounding box center [177, 320] width 1 height 1
checkbox input "true"
click at [1072, 80] on span "Guardar cambios" at bounding box center [1079, 81] width 89 height 11
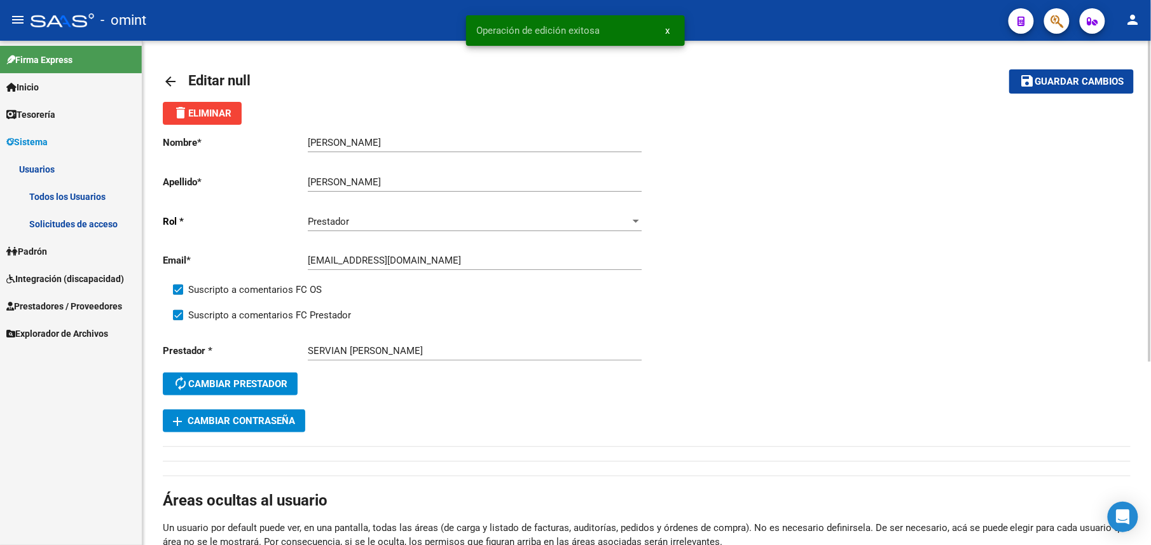
click at [174, 79] on mat-icon "arrow_back" at bounding box center [170, 81] width 15 height 15
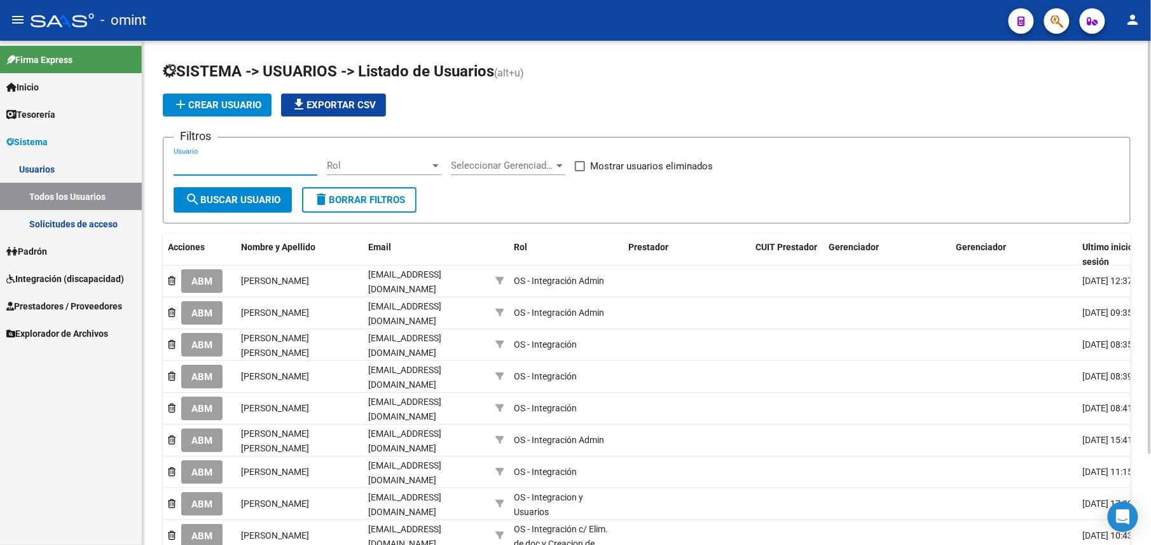
click at [226, 164] on input "Usuario" at bounding box center [246, 165] width 144 height 11
paste input "27310573294"
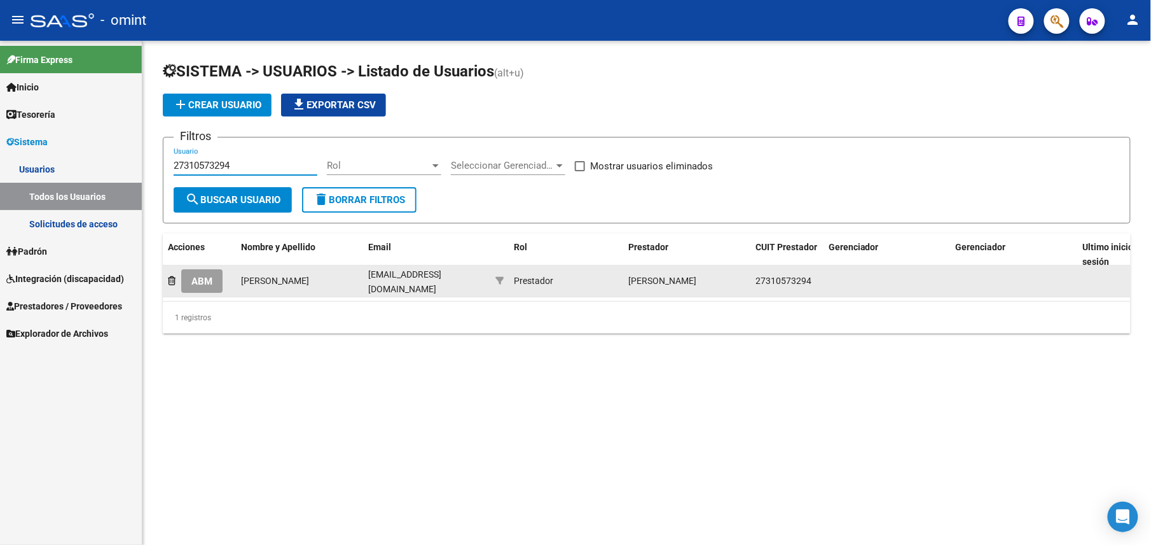
type input "27310573294"
click at [199, 280] on span "ABM" at bounding box center [201, 280] width 21 height 11
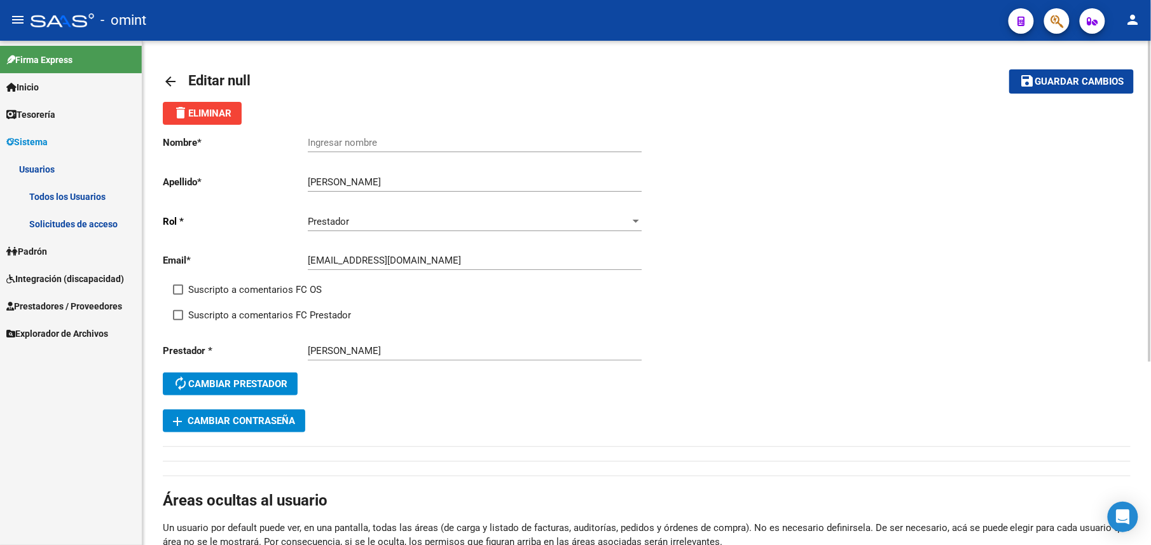
click at [218, 300] on div "Suscripto a comentarios FC OS" at bounding box center [415, 294] width 484 height 25
click at [216, 314] on span "Suscripto a comentarios FC Prestador" at bounding box center [269, 314] width 163 height 15
click at [178, 320] on input "Suscripto a comentarios FC Prestador" at bounding box center [177, 320] width 1 height 1
checkbox input "true"
click at [217, 279] on div "Email * [EMAIL_ADDRESS][DOMAIN_NAME] Ingresar email" at bounding box center [405, 261] width 484 height 39
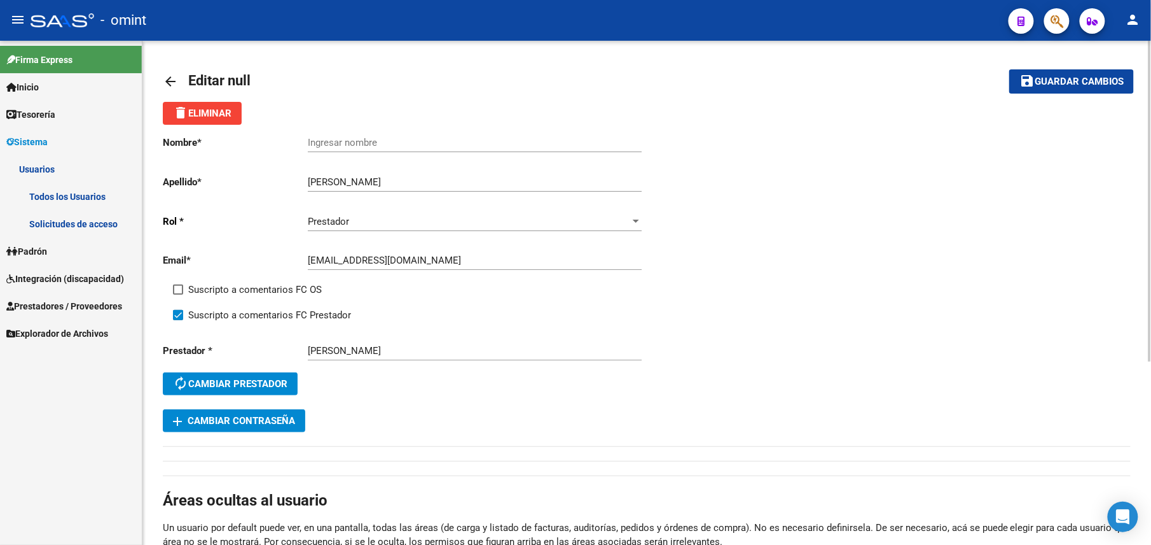
click at [215, 286] on span "Suscripto a comentarios FC OS" at bounding box center [255, 289] width 134 height 15
click at [178, 295] on input "Suscripto a comentarios FC OS" at bounding box center [177, 295] width 1 height 1
checkbox input "true"
drag, startPoint x: 387, startPoint y: 182, endPoint x: 300, endPoint y: 182, distance: 87.1
click at [300, 182] on app-form-text-field "Apellido * [PERSON_NAME] apellido" at bounding box center [402, 181] width 479 height 11
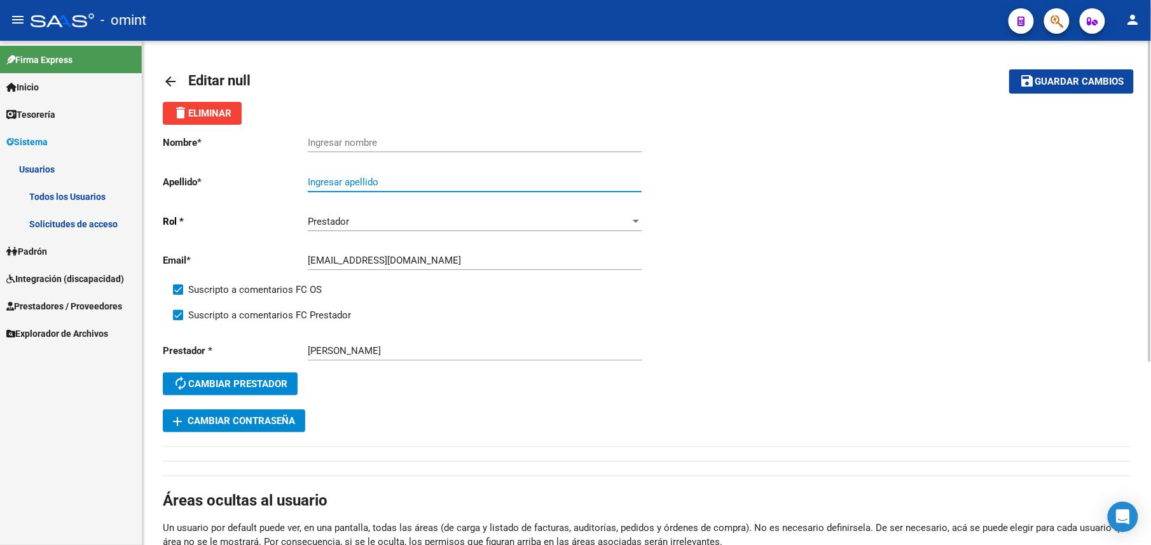
paste input "[PERSON_NAME]"
type input "[PERSON_NAME]"
click at [360, 130] on div "Ingresar nombre" at bounding box center [475, 138] width 334 height 27
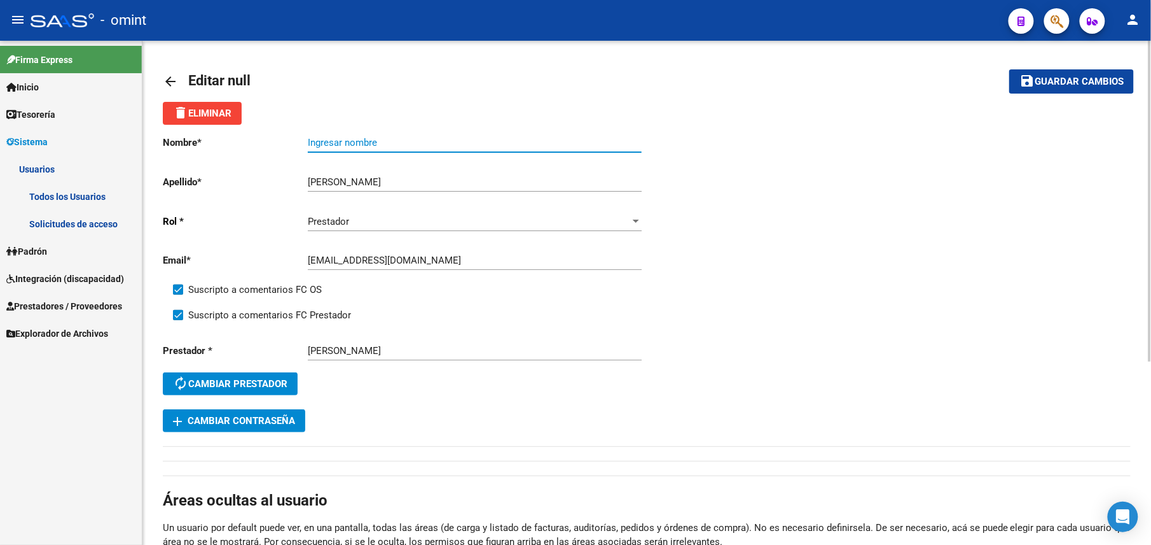
paste input "[PERSON_NAME]"
type input "[PERSON_NAME]"
click at [1032, 90] on button "save Guardar cambios" at bounding box center [1072, 81] width 125 height 24
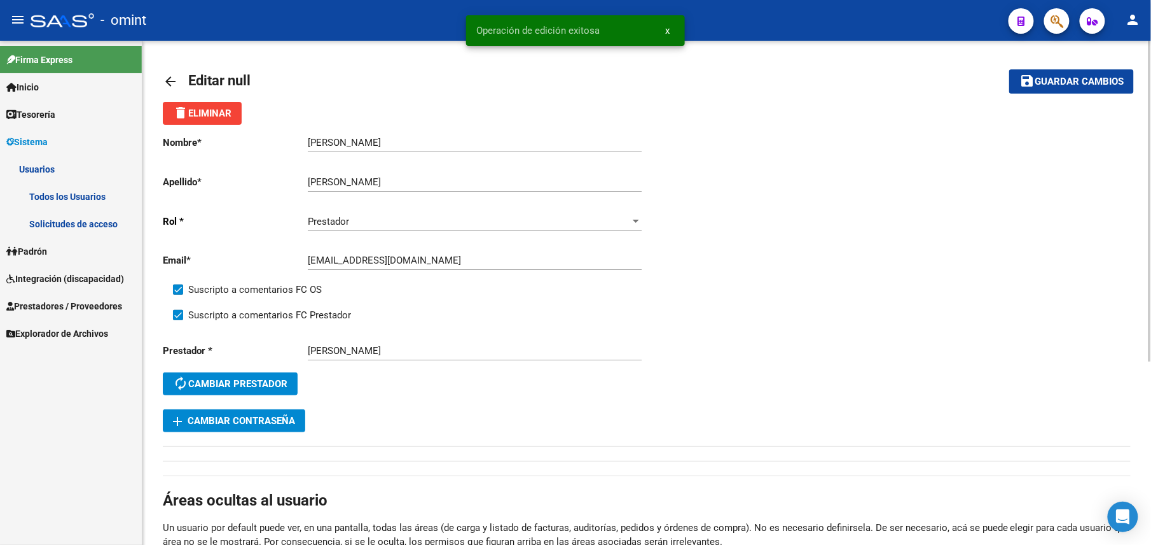
click at [169, 76] on mat-icon "arrow_back" at bounding box center [170, 81] width 15 height 15
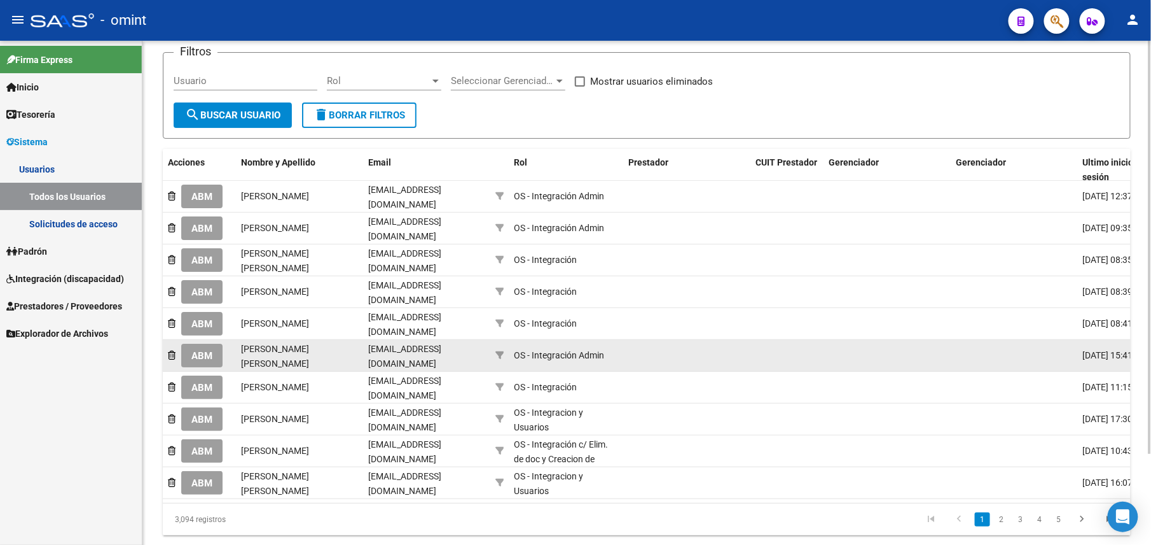
scroll to position [111, 0]
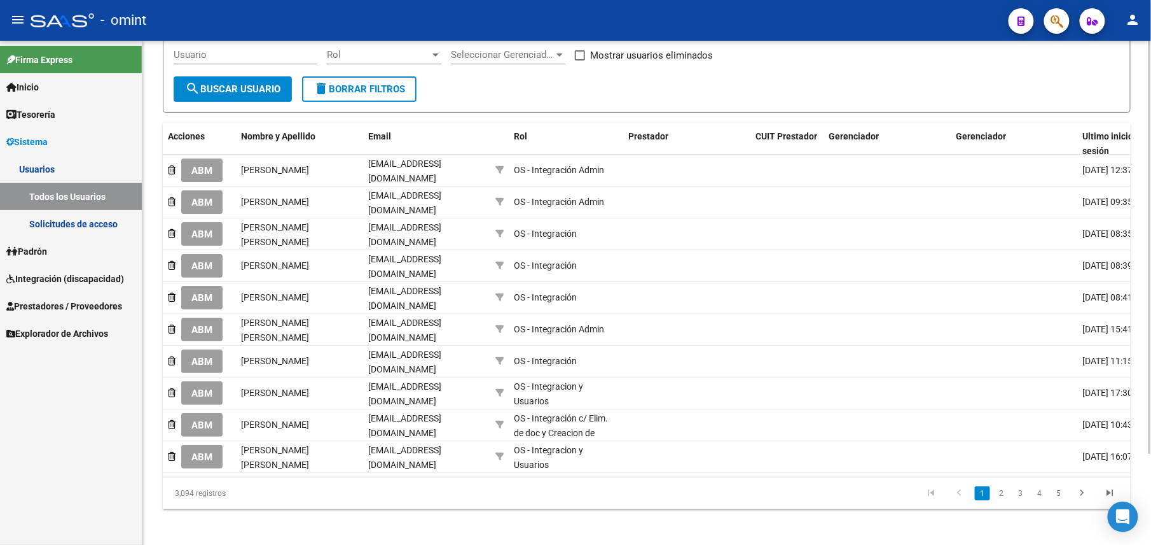
click at [1004, 487] on link "2" at bounding box center [1001, 493] width 15 height 14
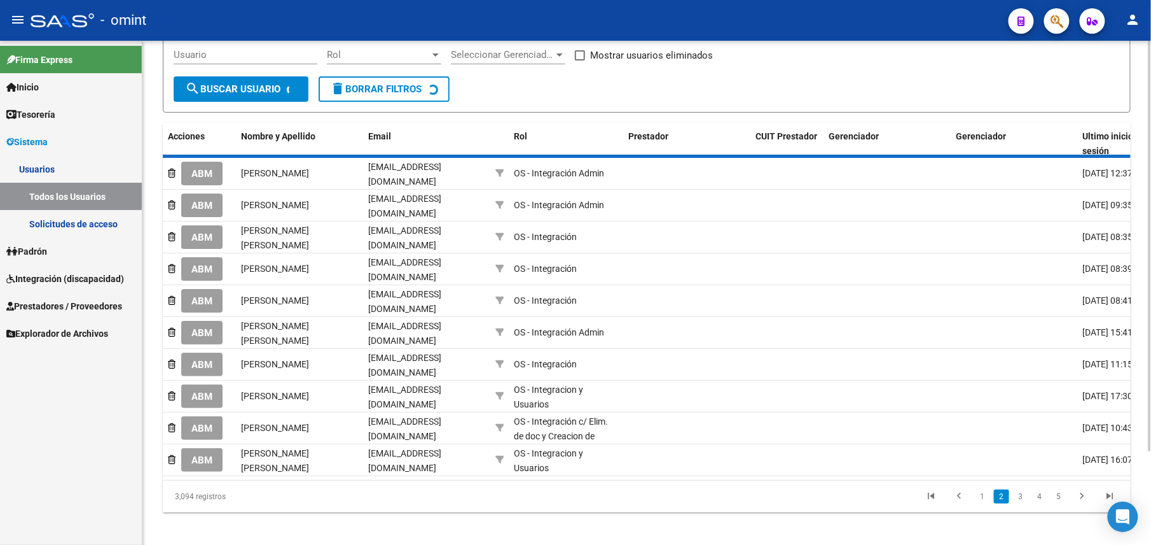
scroll to position [106, 0]
